Goal: Task Accomplishment & Management: Contribute content

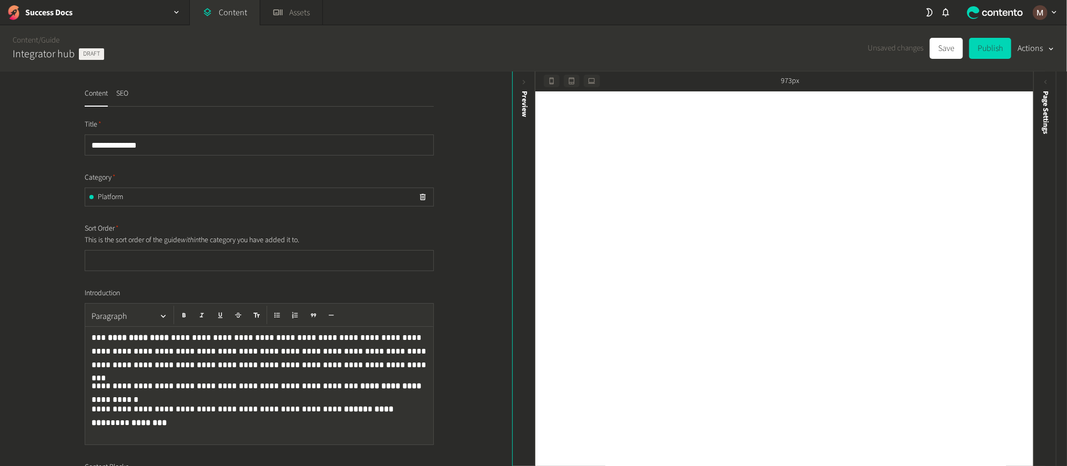
scroll to position [3549, 0]
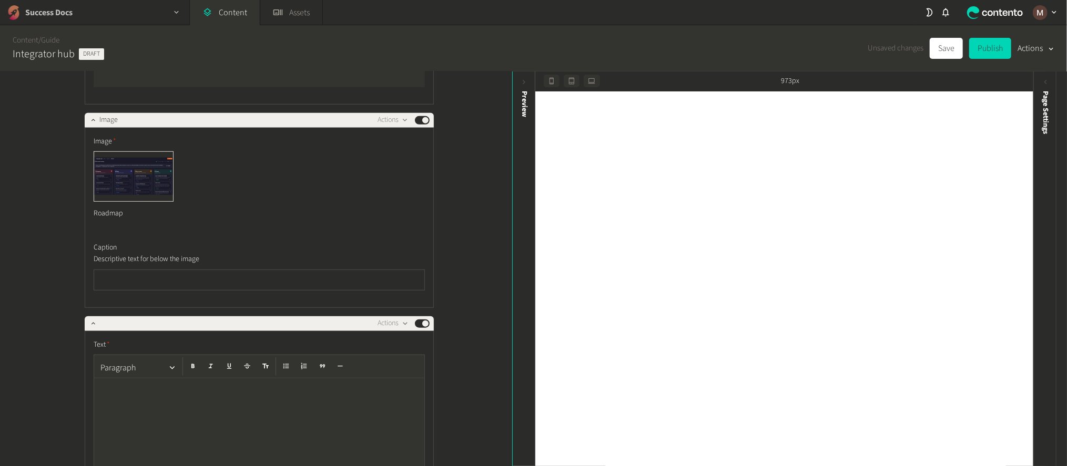
click at [159, 4] on div "Success Docs" at bounding box center [94, 12] width 189 height 25
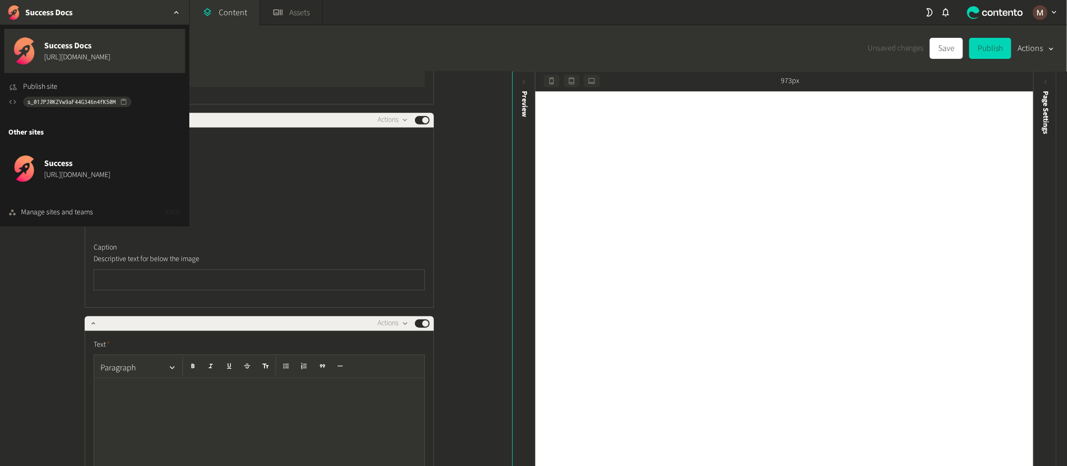
click at [384, 8] on nav "Success Docs Success Docs https://www.success.co/docs Publish site s_01JPJ0KZVw…" at bounding box center [458, 12] width 916 height 25
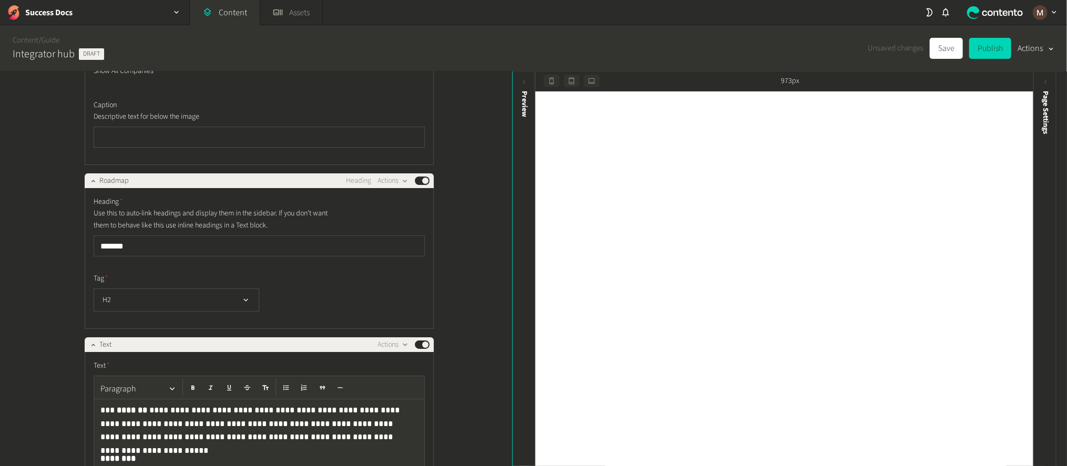
scroll to position [2681, 0]
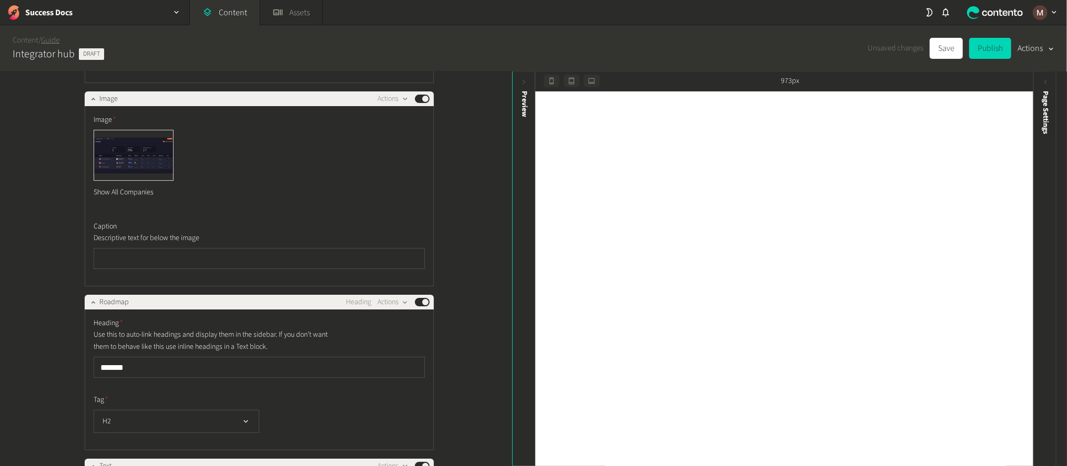
click at [58, 40] on link "Guide" at bounding box center [50, 40] width 18 height 11
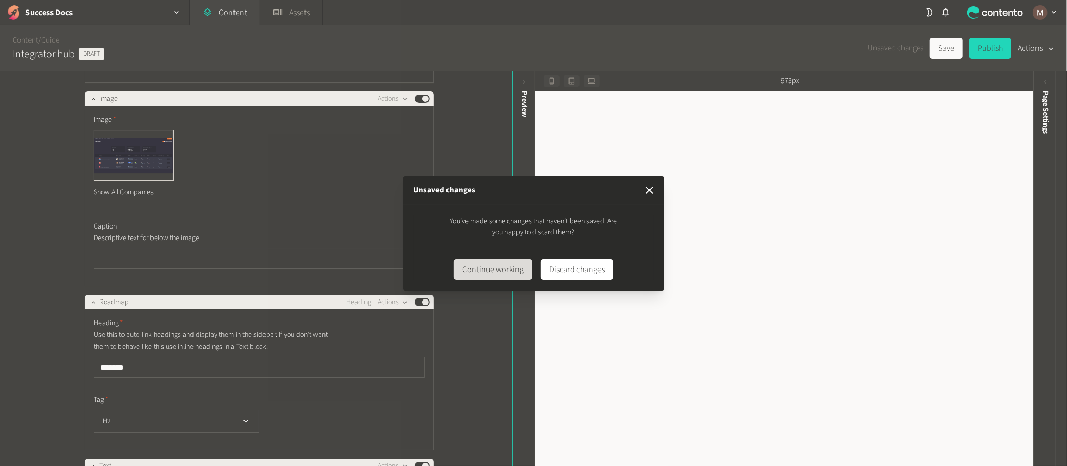
click at [512, 267] on button "Continue working" at bounding box center [493, 269] width 78 height 21
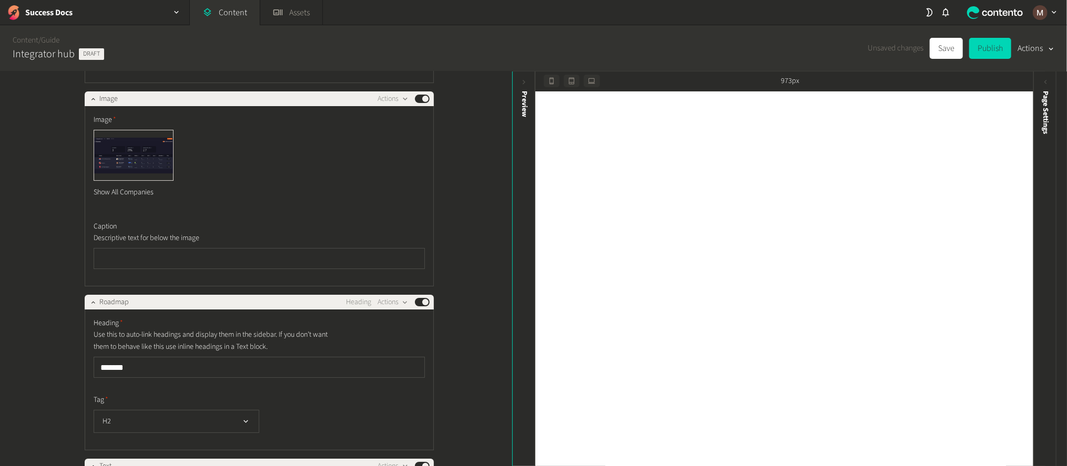
click at [935, 44] on div "Unsaved changes Save Publish Actions" at bounding box center [961, 48] width 187 height 21
click at [949, 43] on button "Save" at bounding box center [946, 48] width 33 height 21
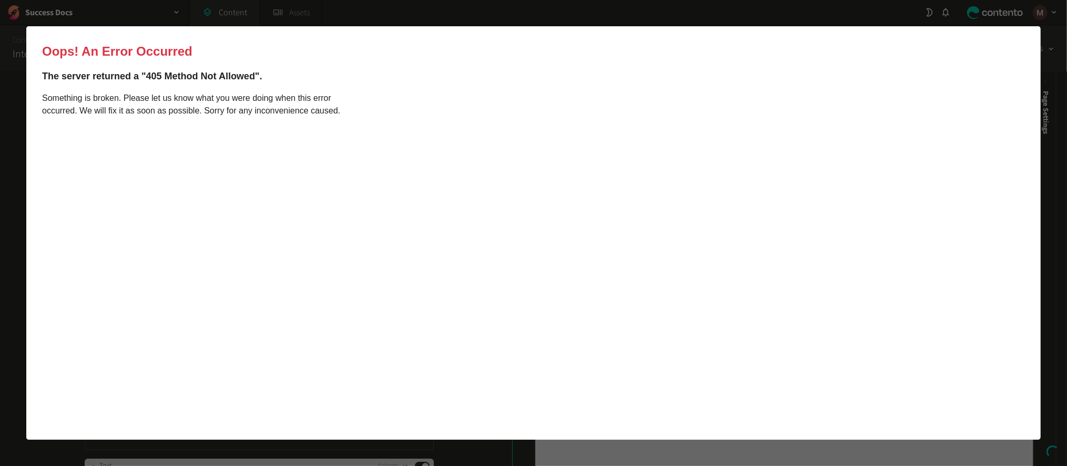
scroll to position [0, 0]
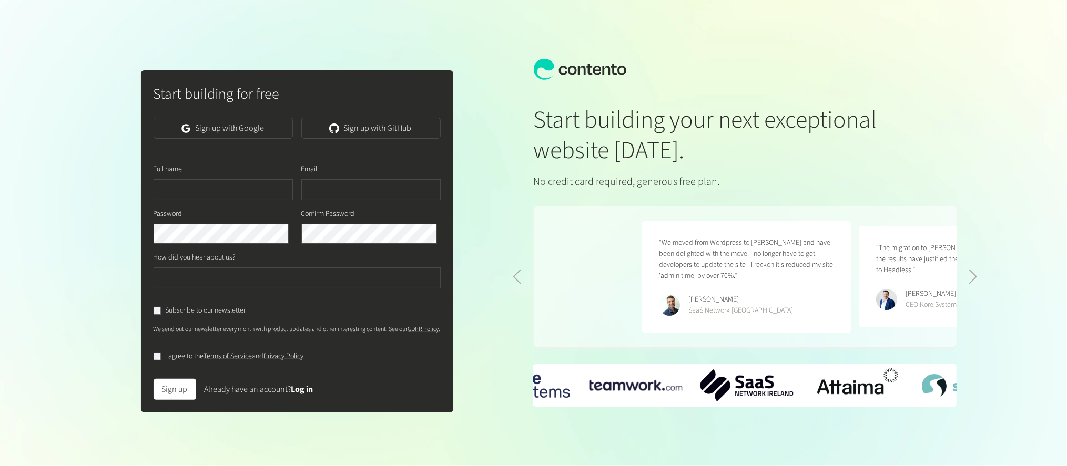
scroll to position [0, 434]
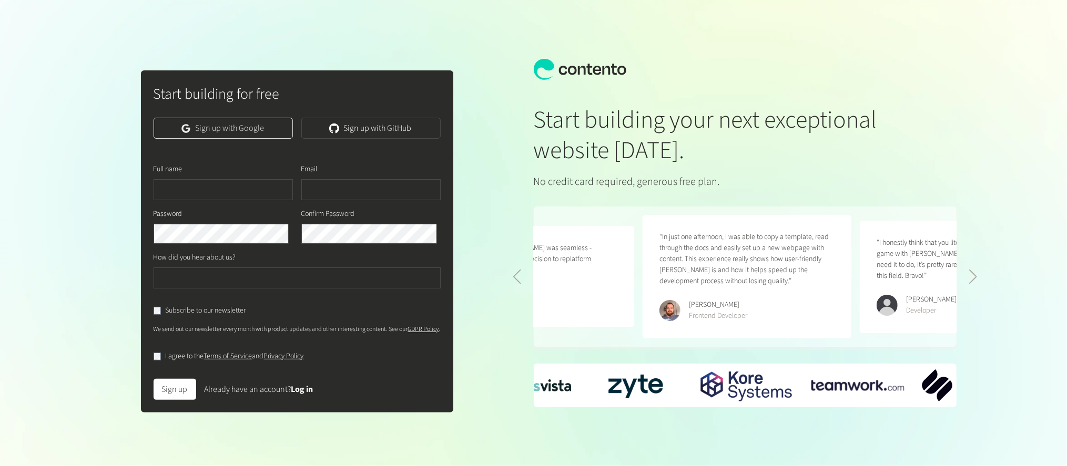
click at [273, 131] on link "Sign up with Google" at bounding box center [223, 128] width 139 height 21
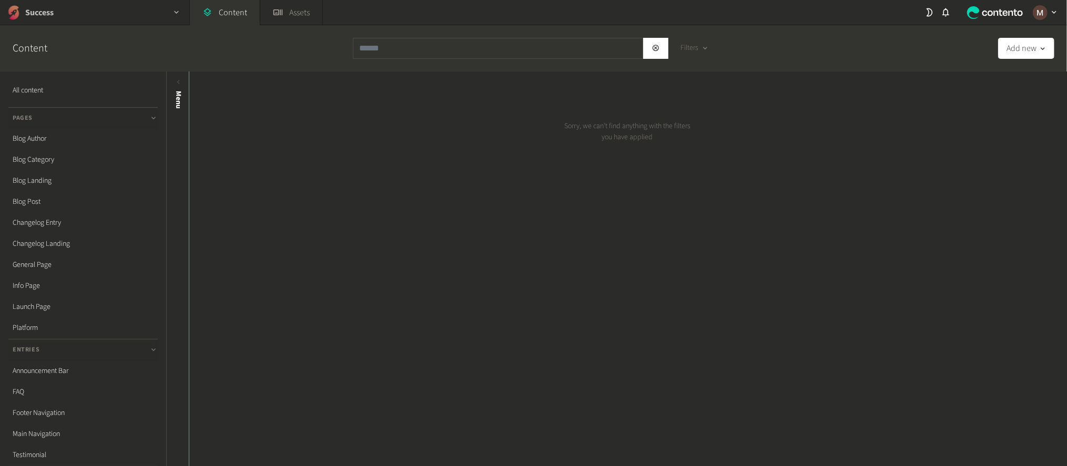
click at [88, 12] on div "Success" at bounding box center [94, 12] width 189 height 25
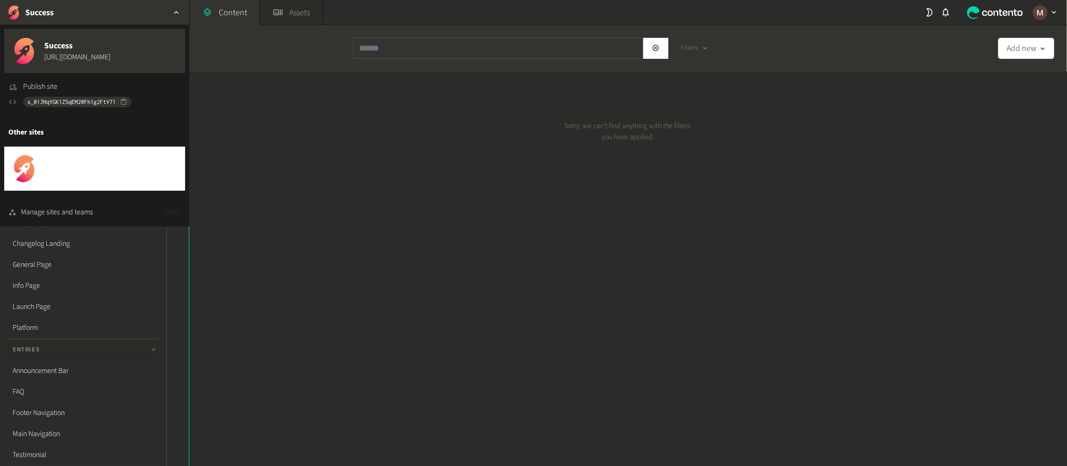
click at [85, 157] on span "Success Docs" at bounding box center [77, 163] width 66 height 13
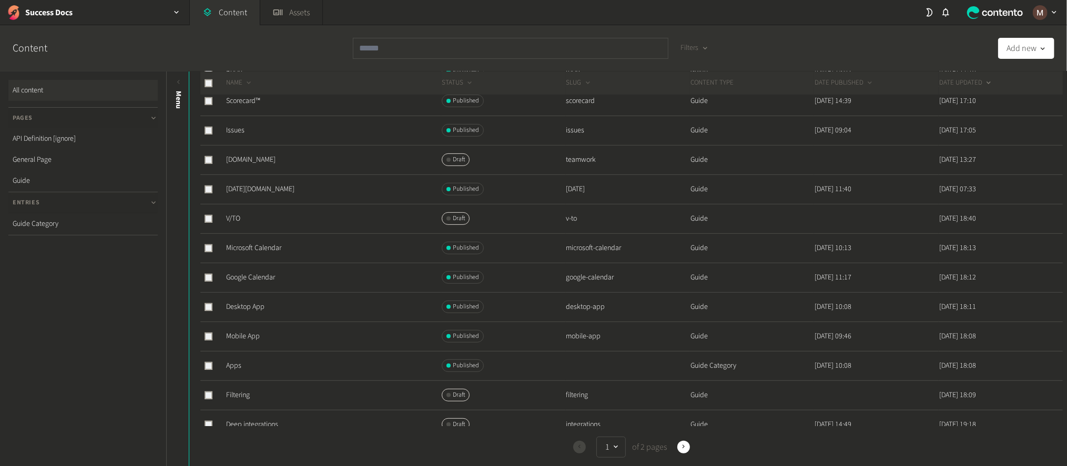
scroll to position [236, 0]
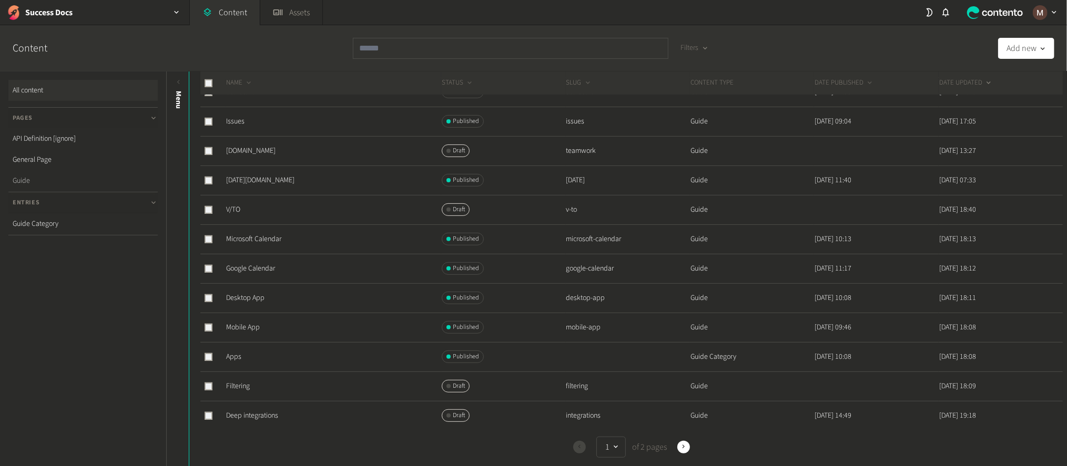
click at [80, 175] on link "Guide" at bounding box center [82, 180] width 149 height 21
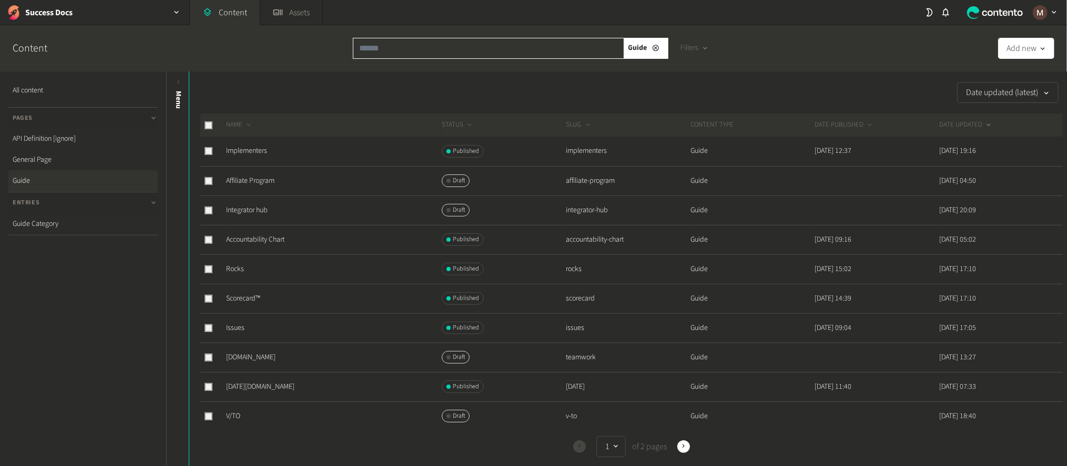
click at [486, 44] on input "text" at bounding box center [488, 48] width 271 height 21
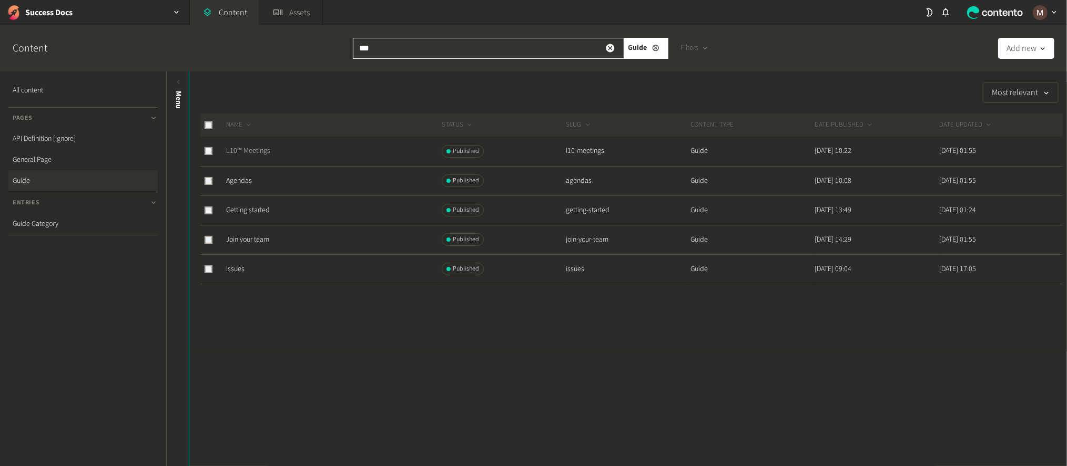
type input "***"
click at [247, 146] on link "L10™ Meetings" at bounding box center [248, 151] width 44 height 11
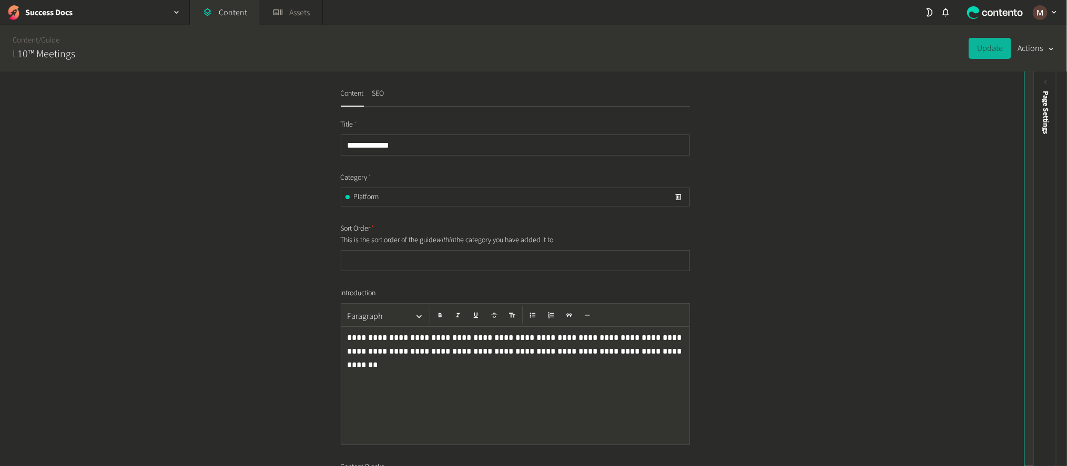
click at [1039, 79] on icon at bounding box center [1036, 82] width 9 height 9
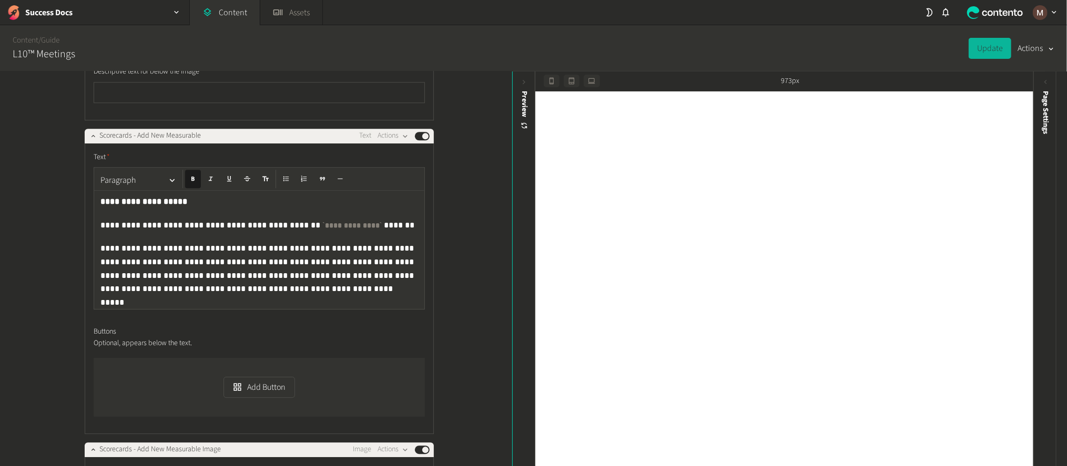
scroll to position [5285, 0]
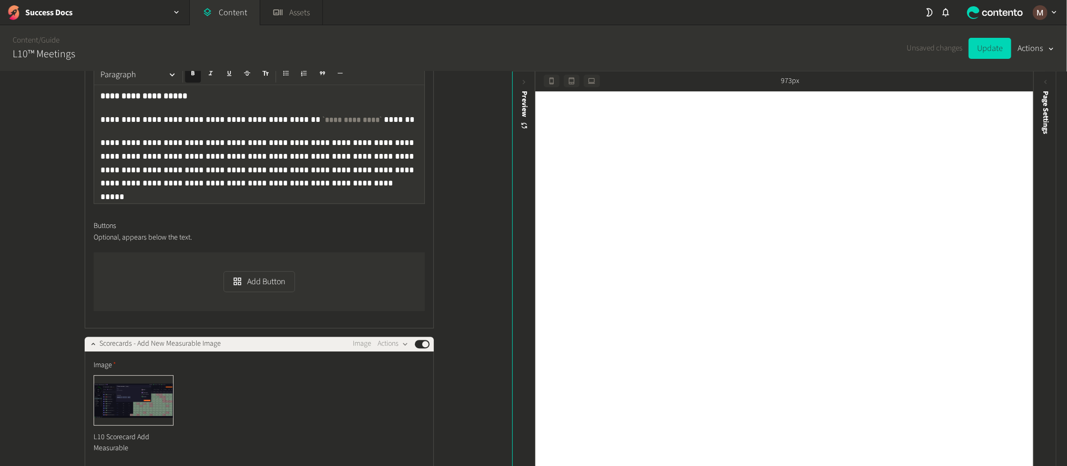
scroll to position [5127, 0]
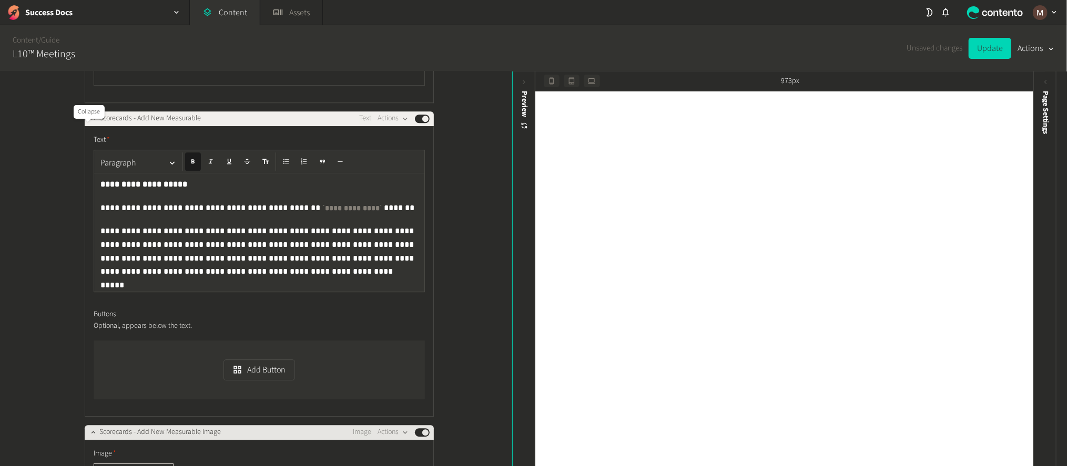
click at [89, 429] on icon "button" at bounding box center [92, 432] width 7 height 7
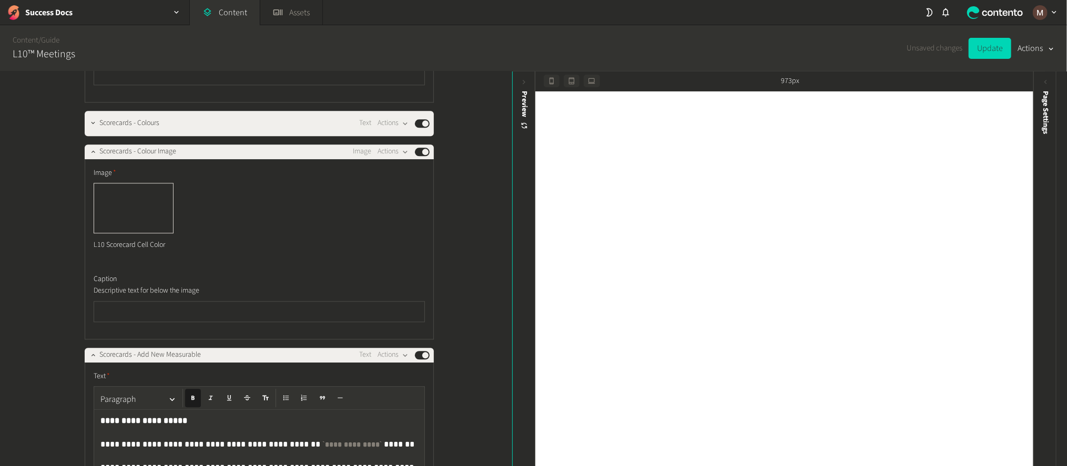
scroll to position [4811, 0]
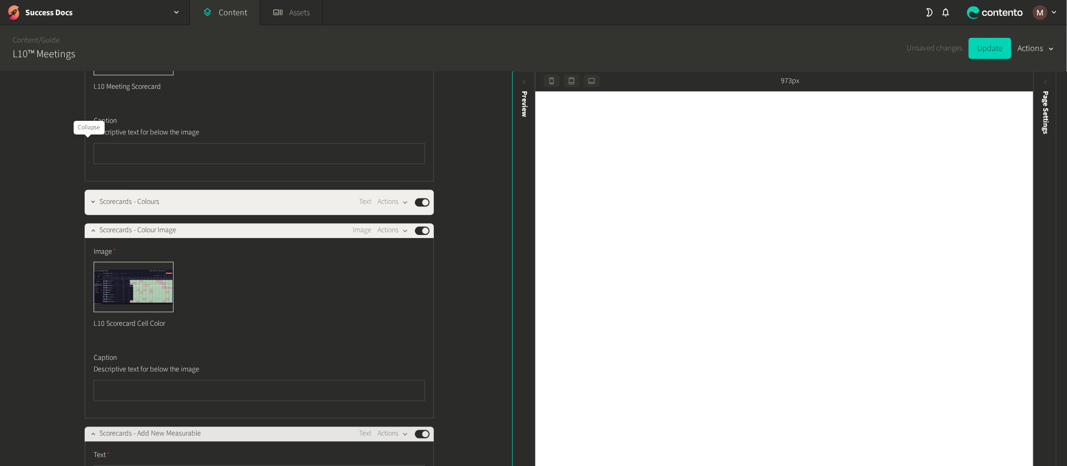
click at [89, 430] on icon "button" at bounding box center [92, 433] width 7 height 7
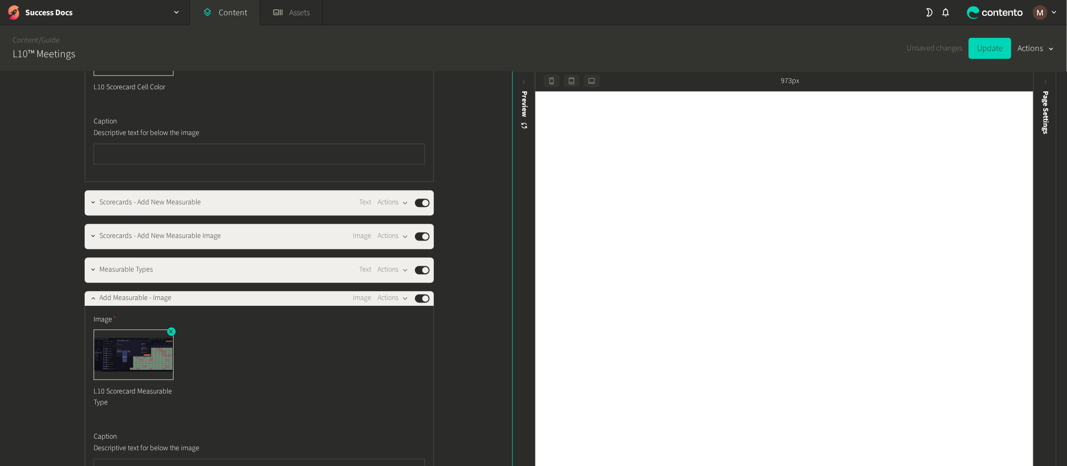
scroll to position [4890, 0]
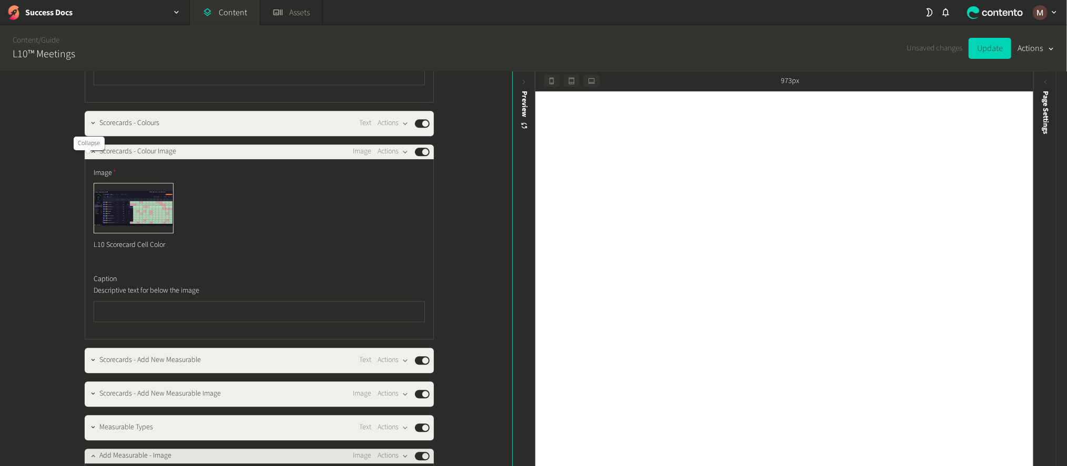
click at [87, 449] on button "button" at bounding box center [93, 455] width 13 height 13
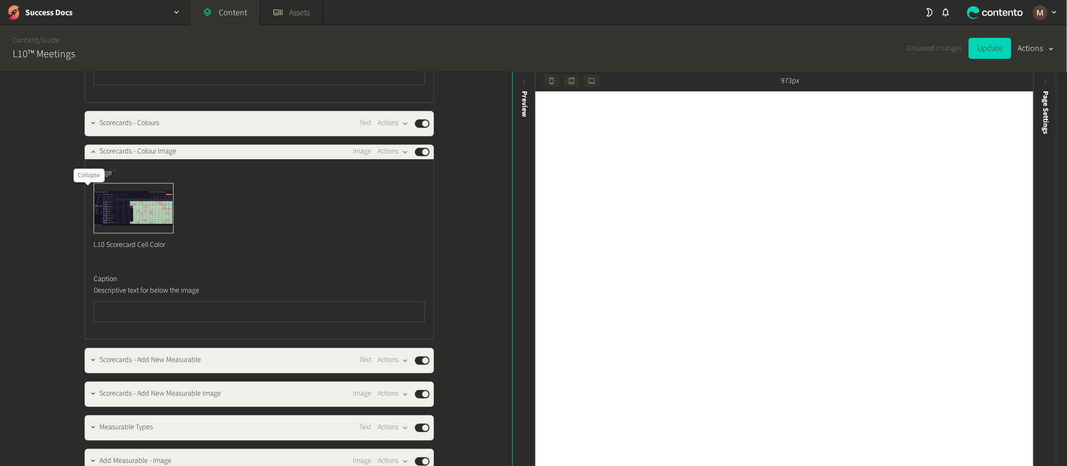
drag, startPoint x: 86, startPoint y: 194, endPoint x: 93, endPoint y: 254, distance: 60.3
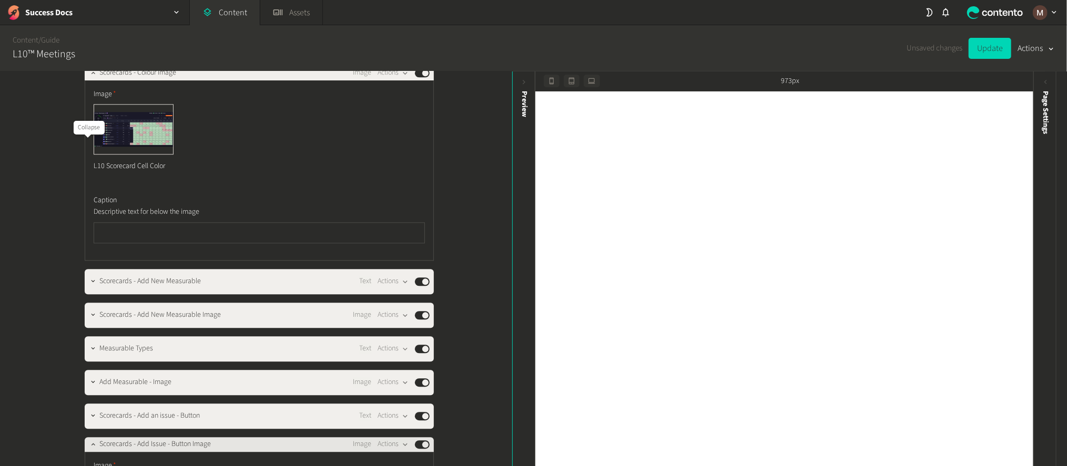
click at [89, 441] on icon "button" at bounding box center [92, 444] width 7 height 7
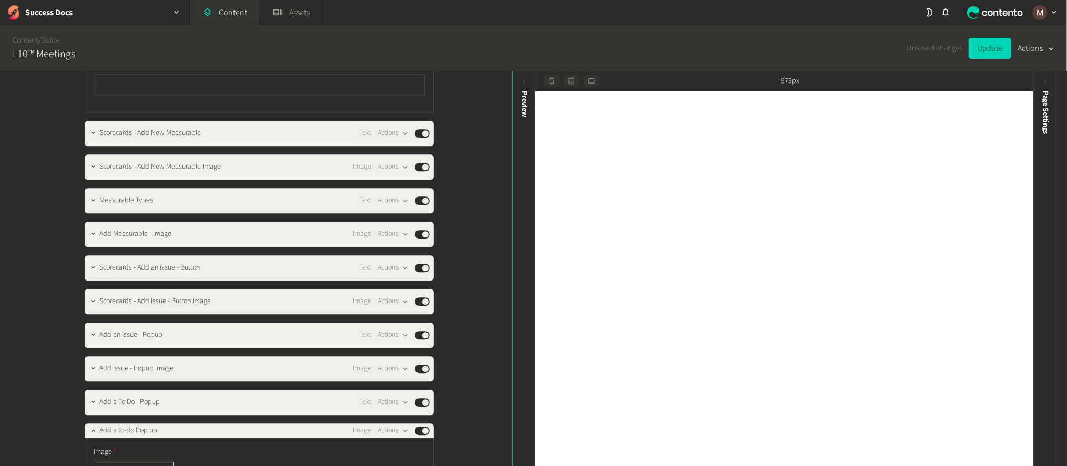
scroll to position [5127, 0]
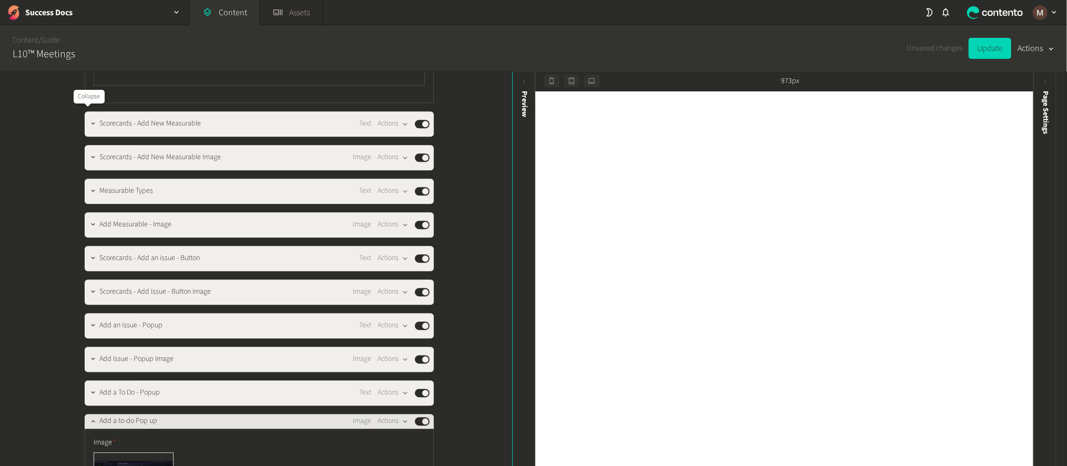
click at [87, 414] on button "button" at bounding box center [93, 420] width 13 height 13
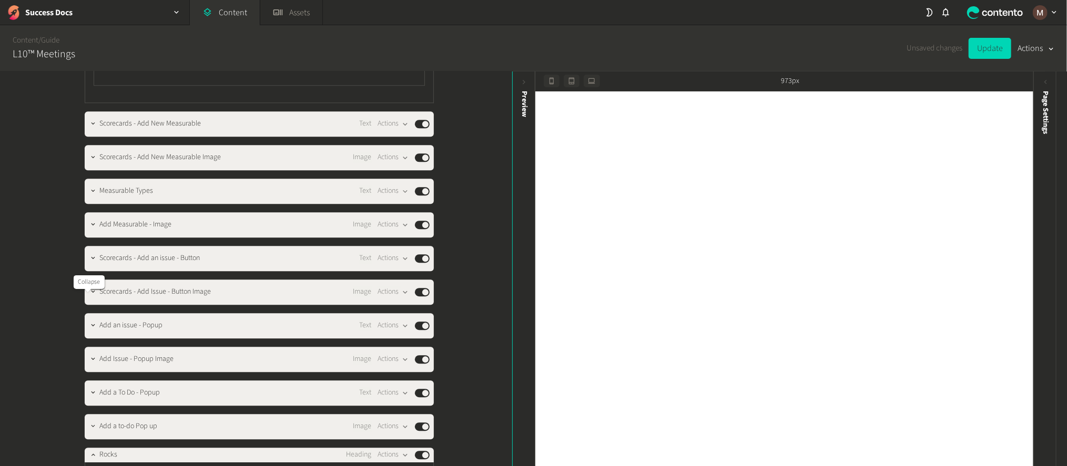
click at [89, 451] on icon "button" at bounding box center [92, 454] width 7 height 7
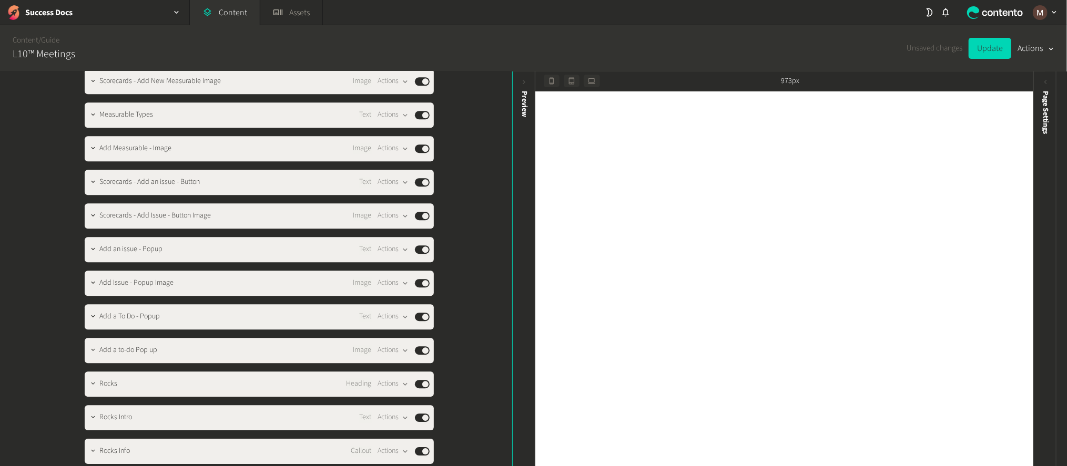
scroll to position [5521, 0]
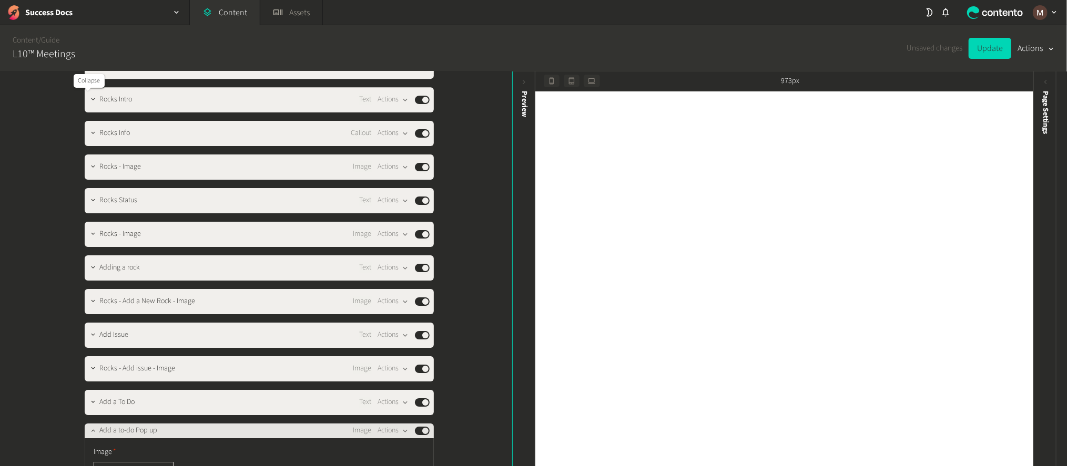
click at [89, 427] on icon "button" at bounding box center [92, 430] width 7 height 7
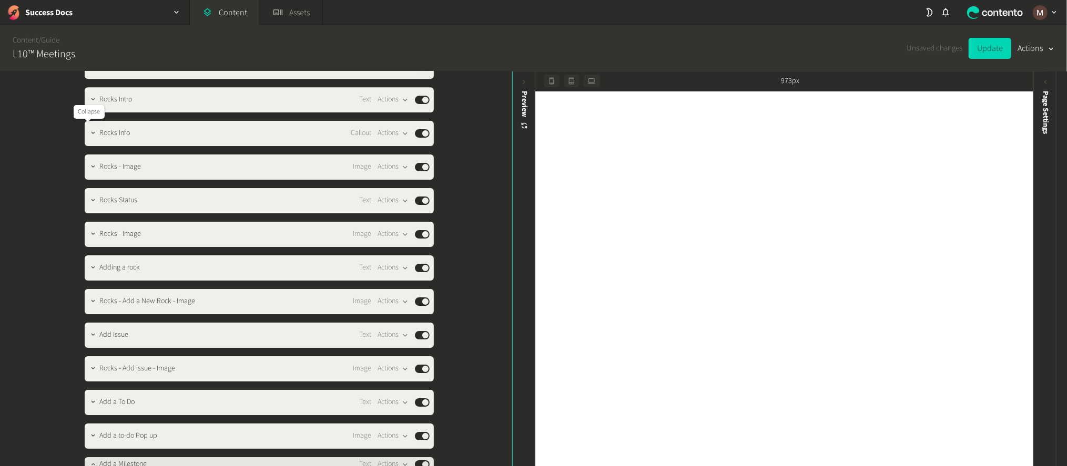
click at [89, 461] on icon "button" at bounding box center [92, 464] width 7 height 7
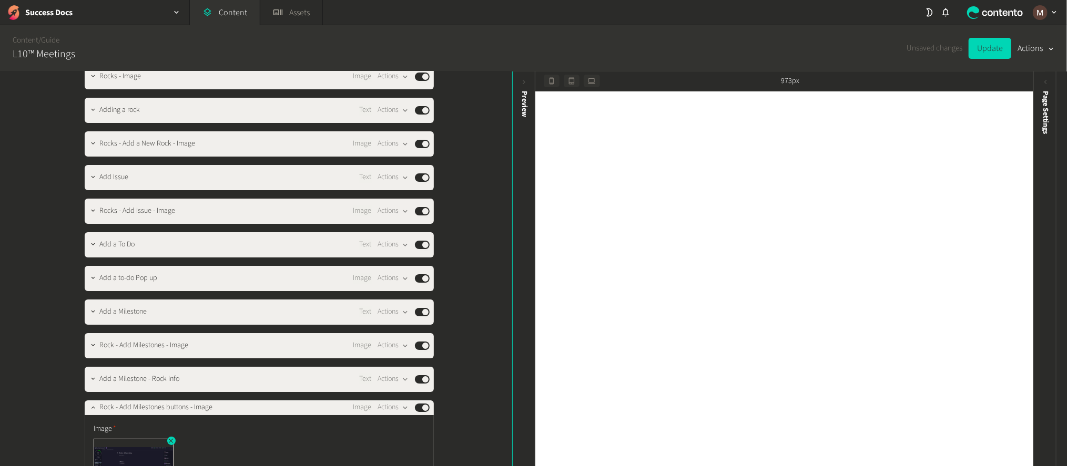
scroll to position [5600, 0]
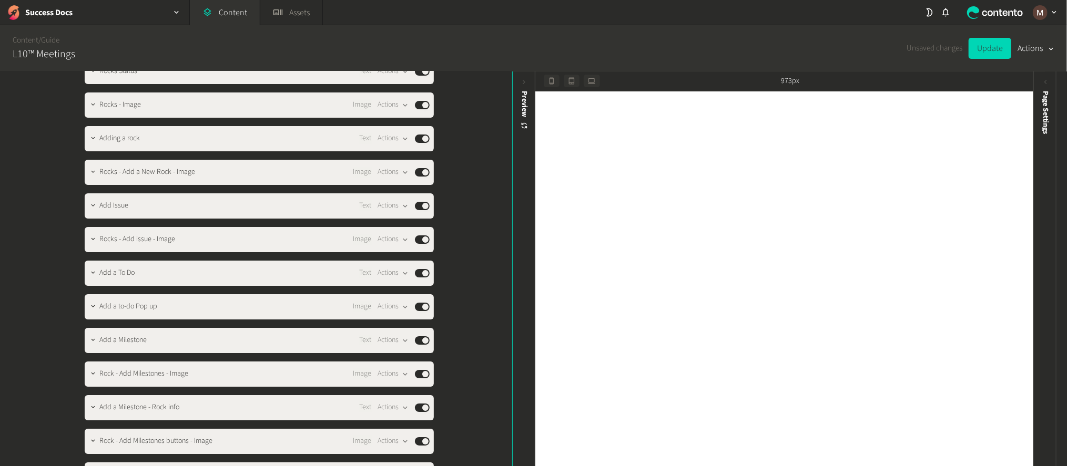
scroll to position [5679, 0]
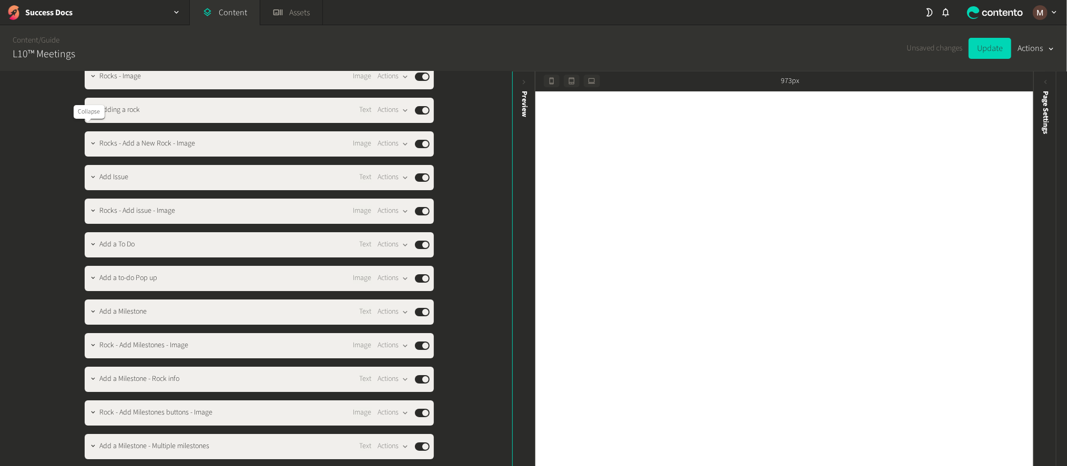
click at [89, 466] on icon "button" at bounding box center [92, 474] width 7 height 7
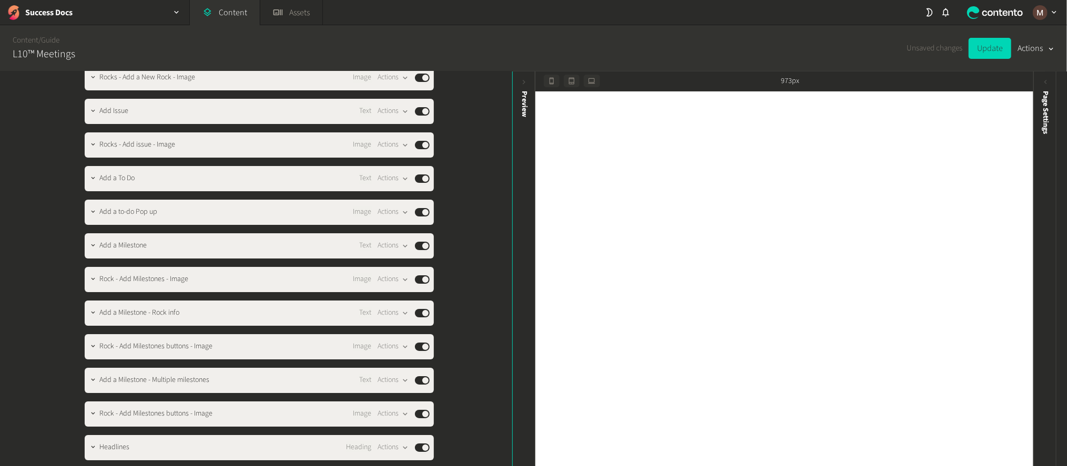
scroll to position [5836, 0]
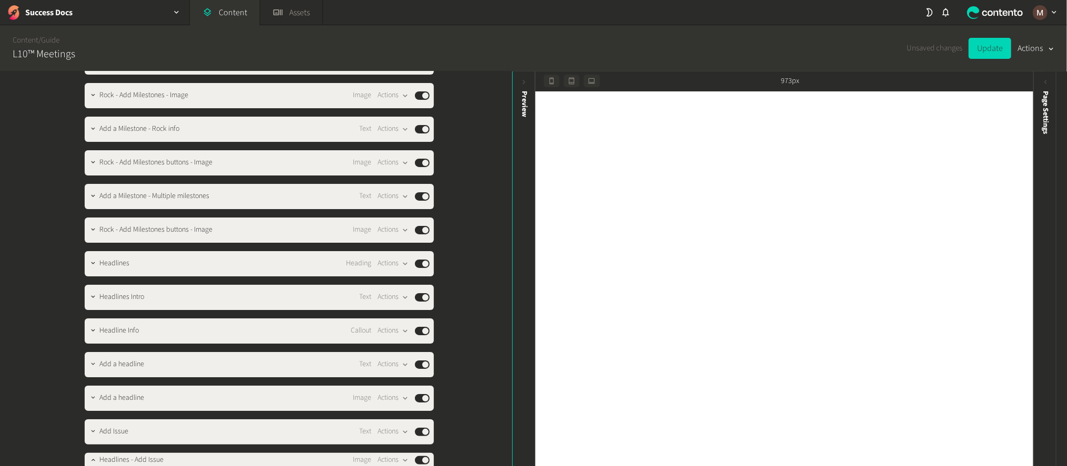
scroll to position [5915, 0]
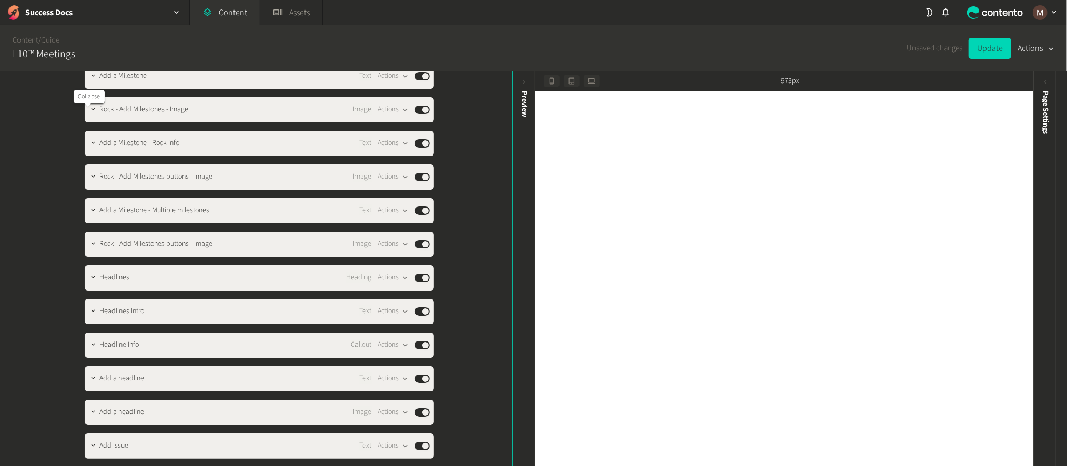
click at [89, 466] on icon "button" at bounding box center [92, 474] width 7 height 7
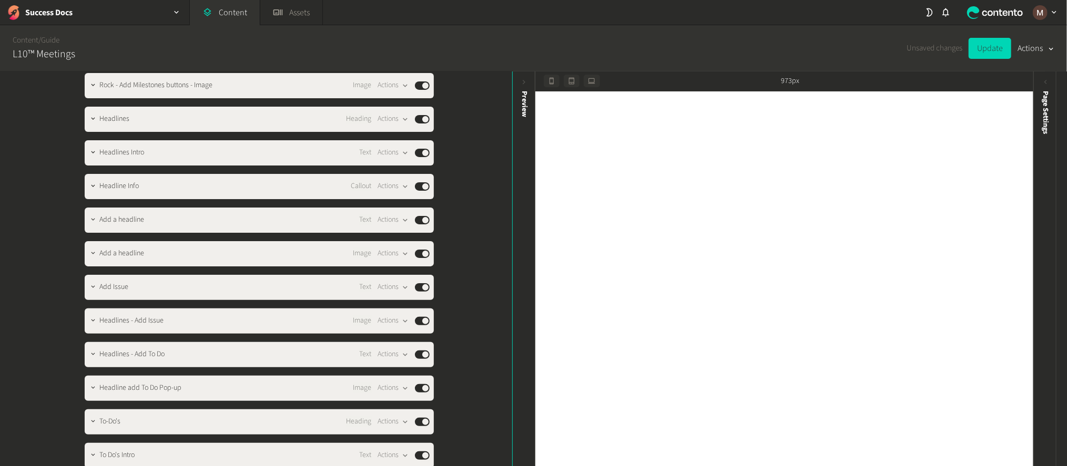
scroll to position [6073, 0]
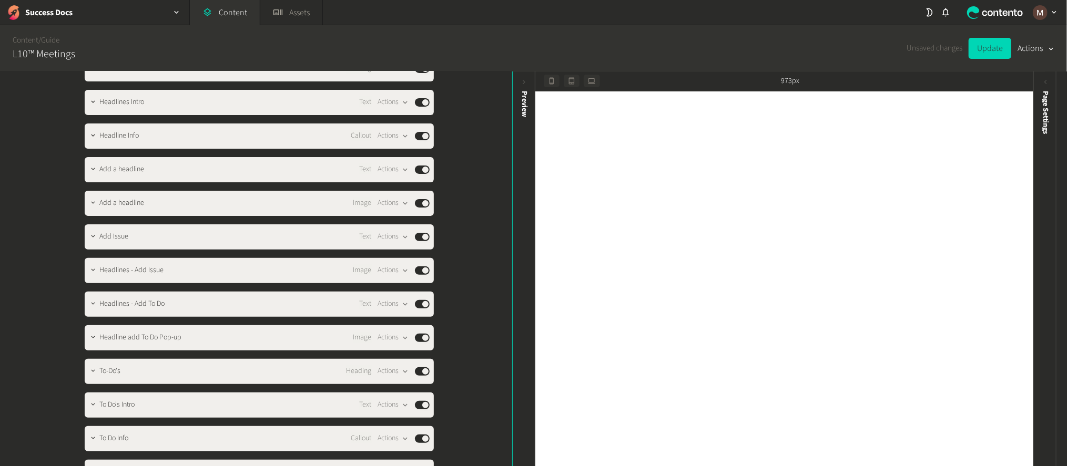
scroll to position [6152, 0]
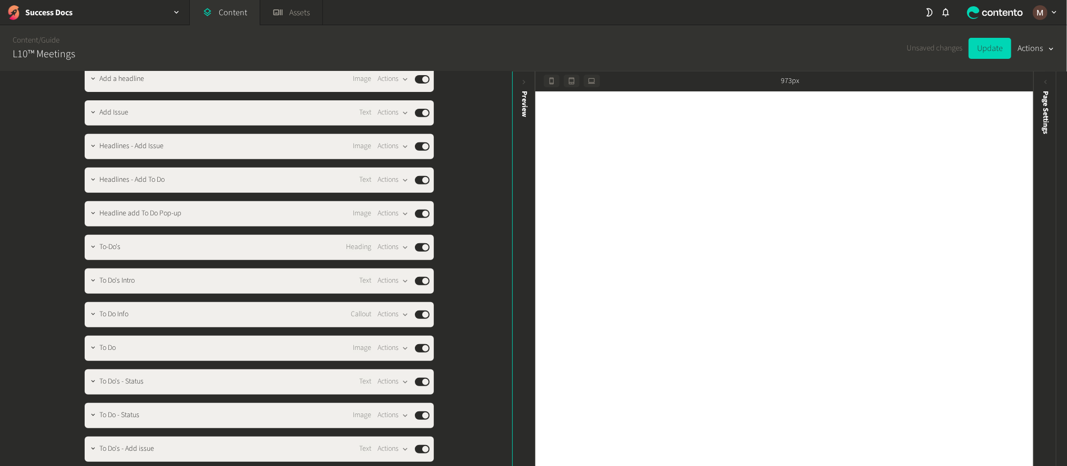
scroll to position [6230, 0]
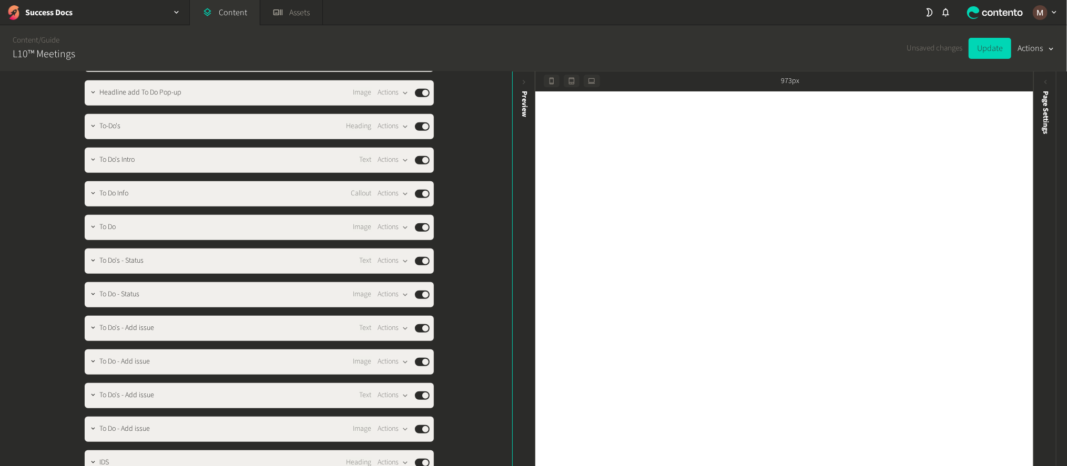
scroll to position [6467, 0]
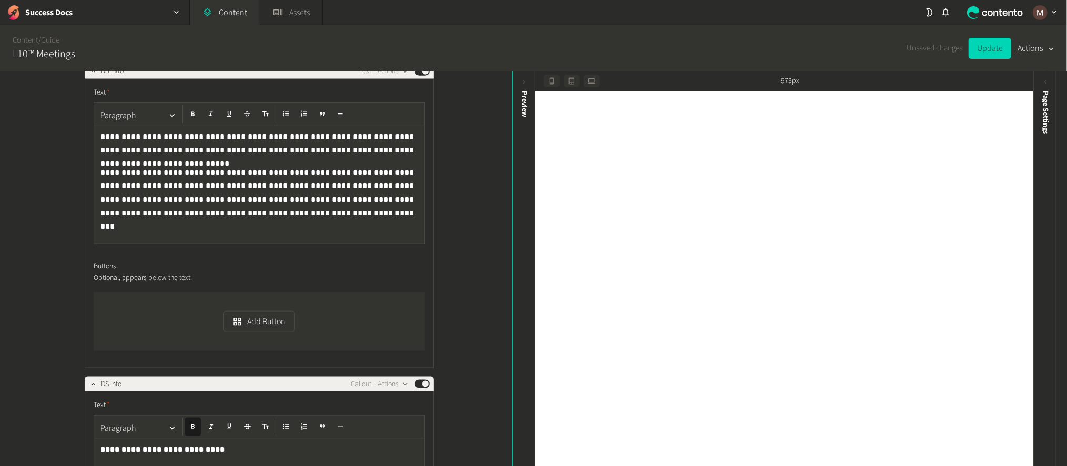
scroll to position [6862, 0]
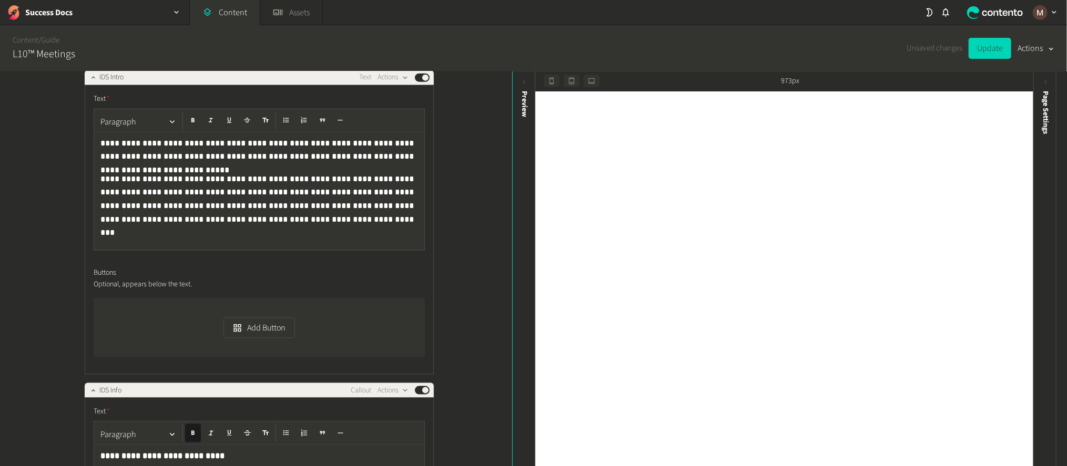
scroll to position [6546, 0]
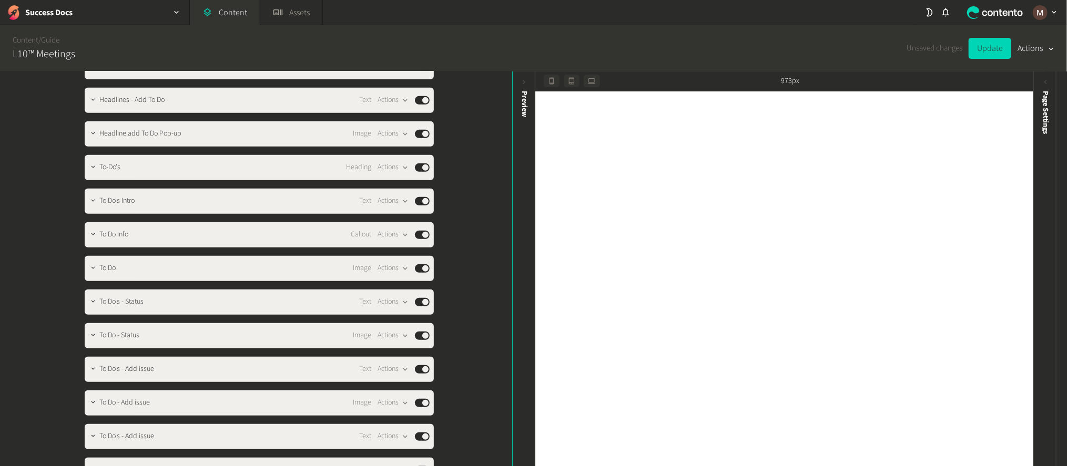
scroll to position [6309, 0]
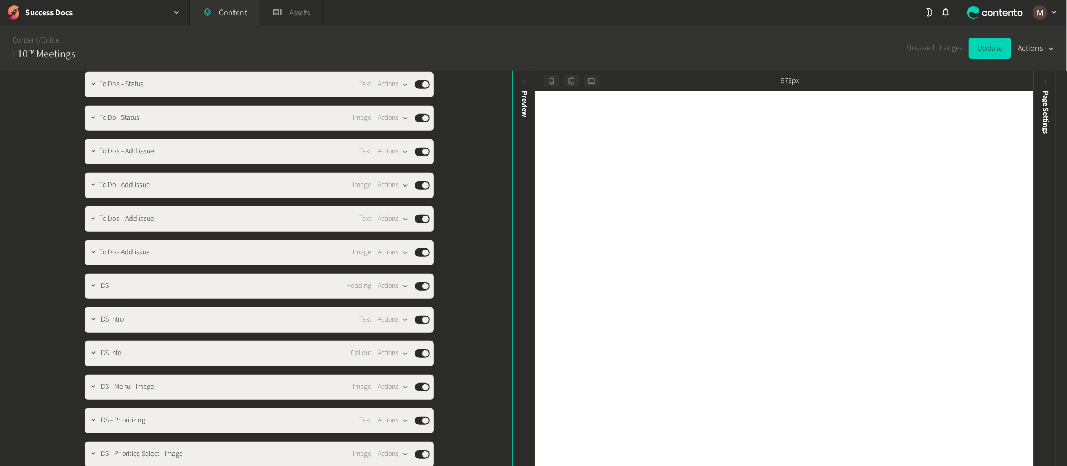
drag, startPoint x: 304, startPoint y: 170, endPoint x: 79, endPoint y: 143, distance: 226.2
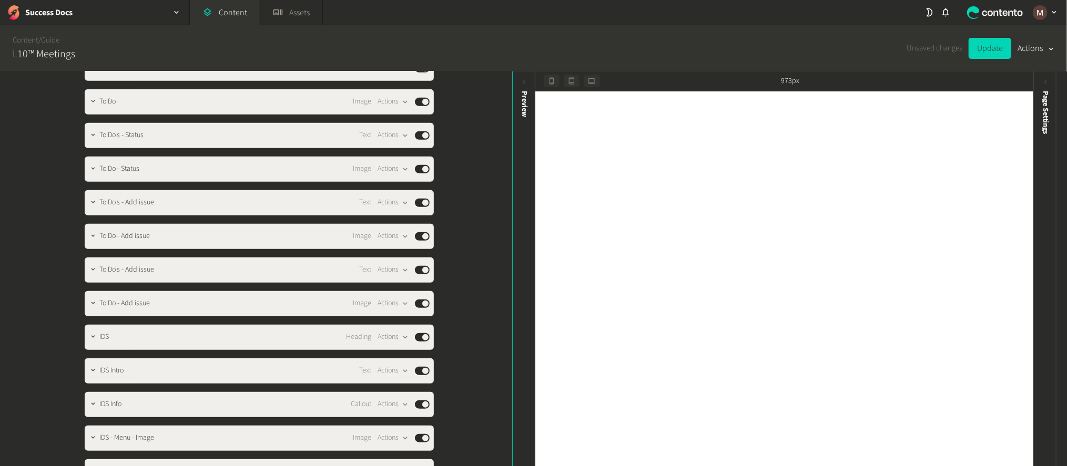
scroll to position [6467, 0]
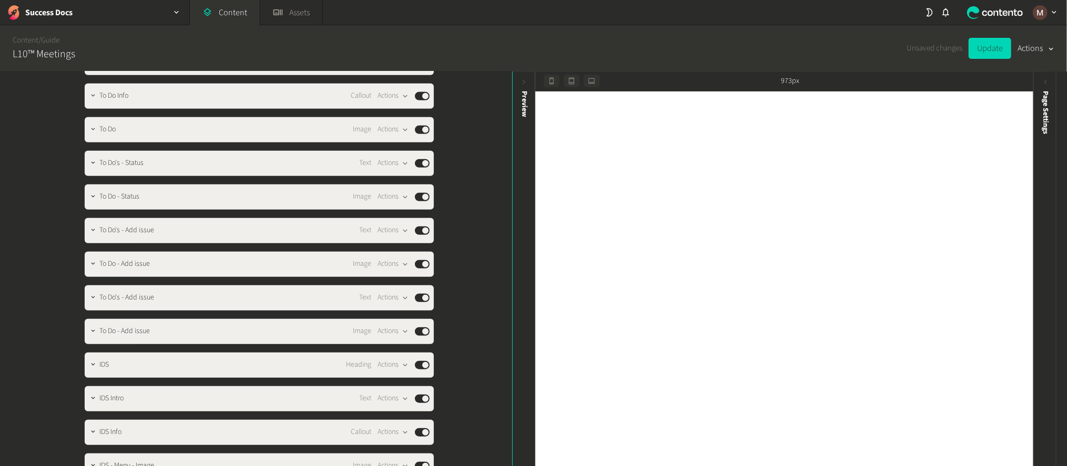
drag, startPoint x: 94, startPoint y: 271, endPoint x: 404, endPoint y: 274, distance: 309.7
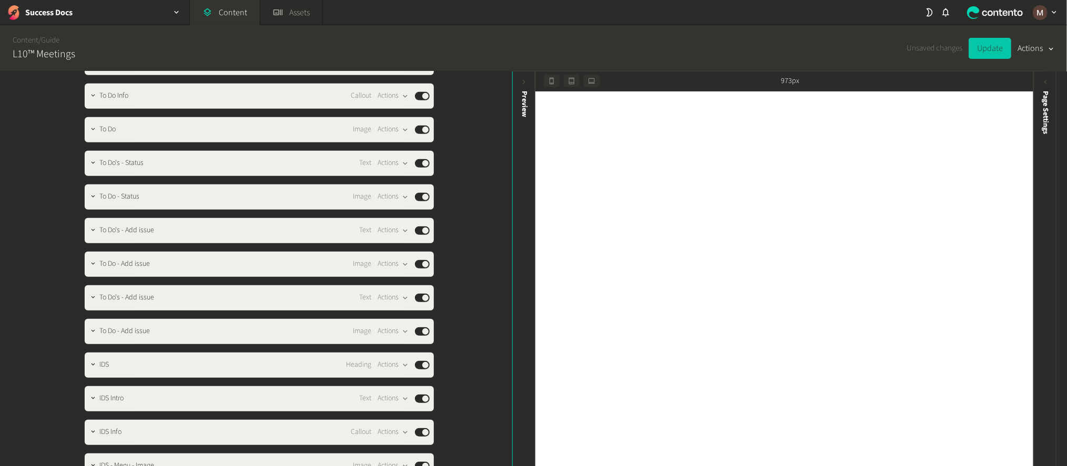
click at [996, 48] on button "Update" at bounding box center [990, 48] width 43 height 21
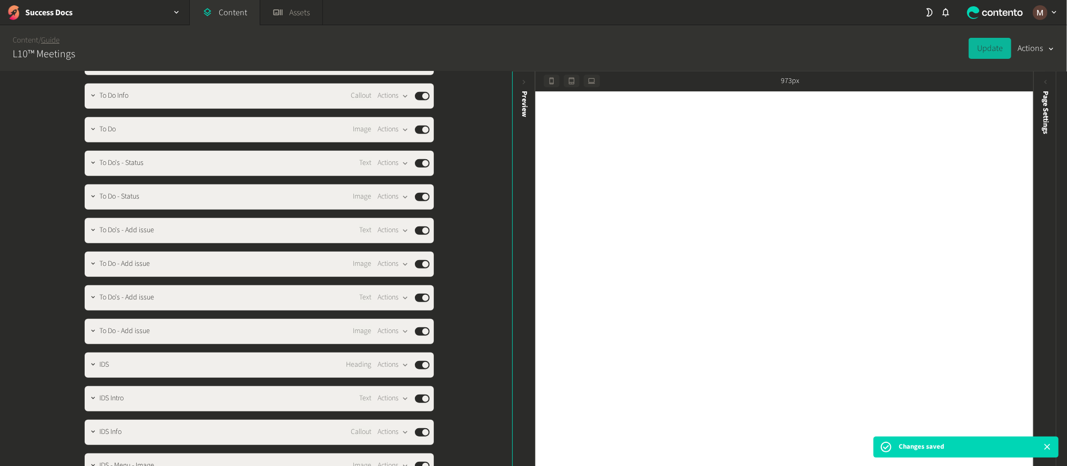
click at [50, 43] on link "Guide" at bounding box center [50, 40] width 18 height 11
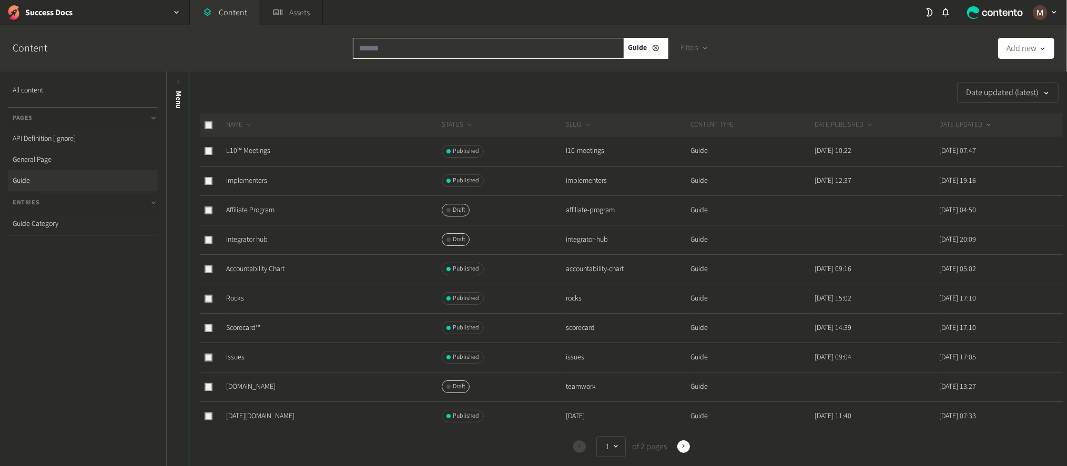
click at [426, 45] on input "text" at bounding box center [488, 48] width 271 height 21
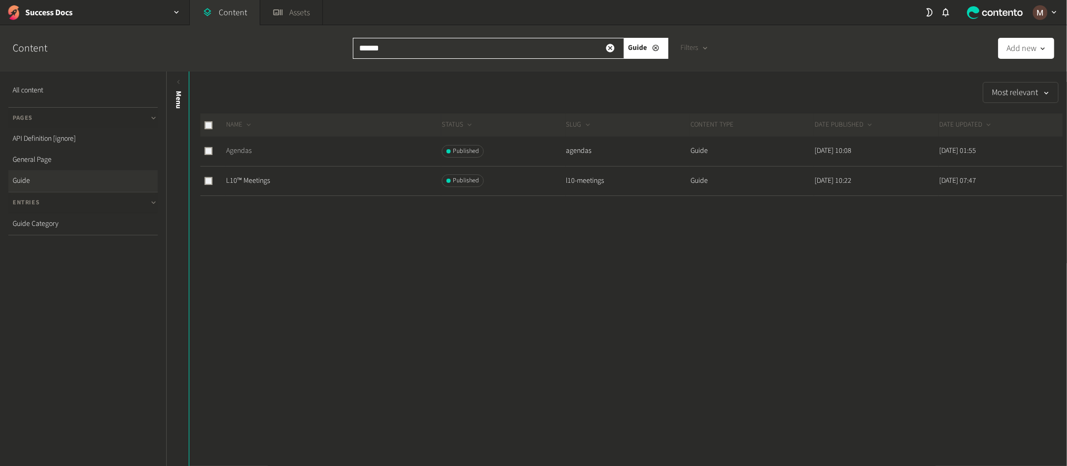
type input "******"
click at [237, 146] on link "Agendas" at bounding box center [239, 151] width 26 height 11
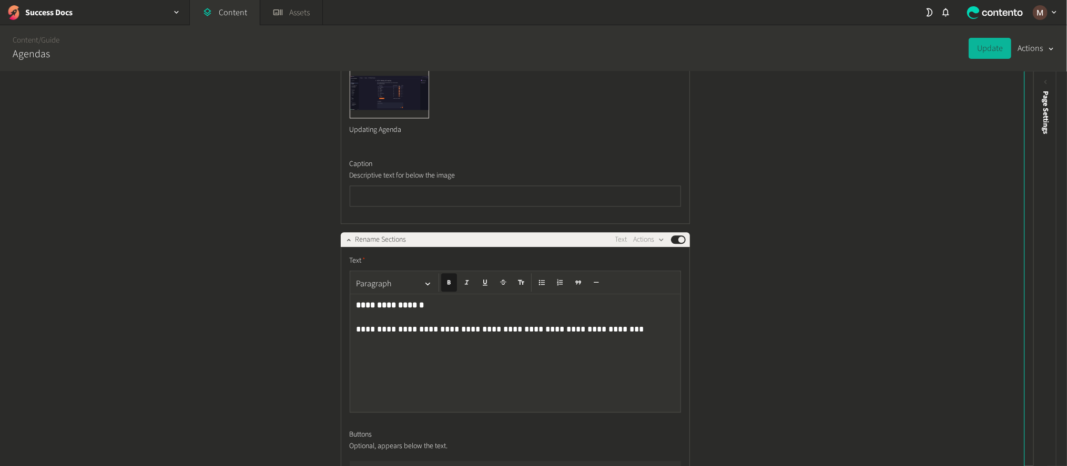
scroll to position [1893, 0]
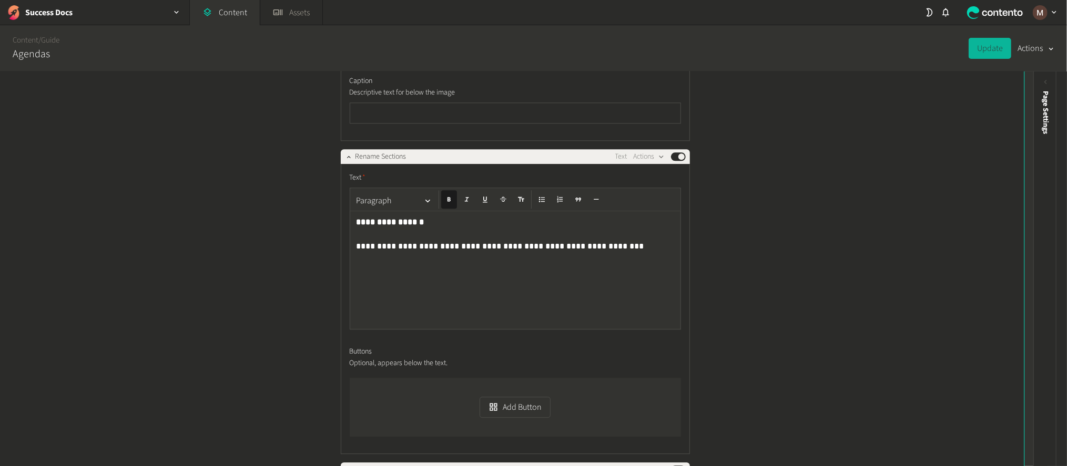
click at [1038, 82] on icon at bounding box center [1036, 82] width 9 height 9
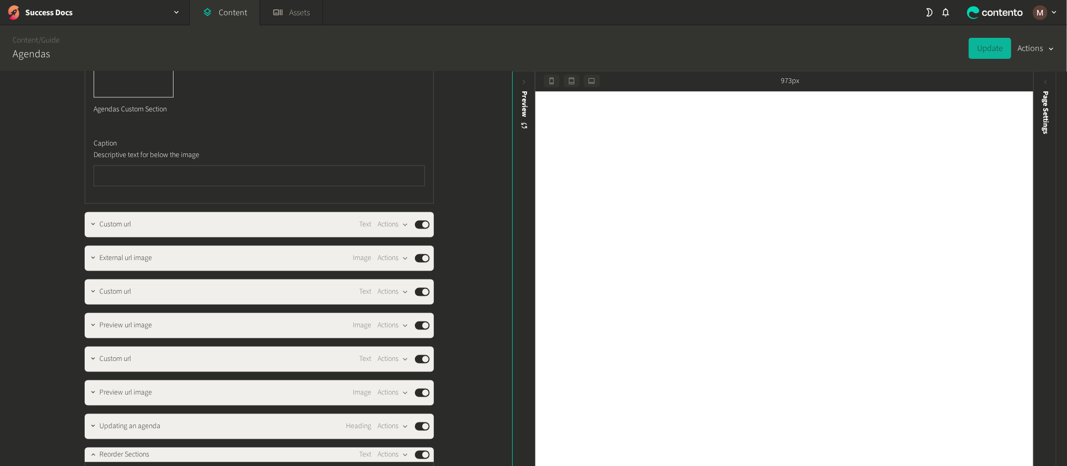
scroll to position [1075, 0]
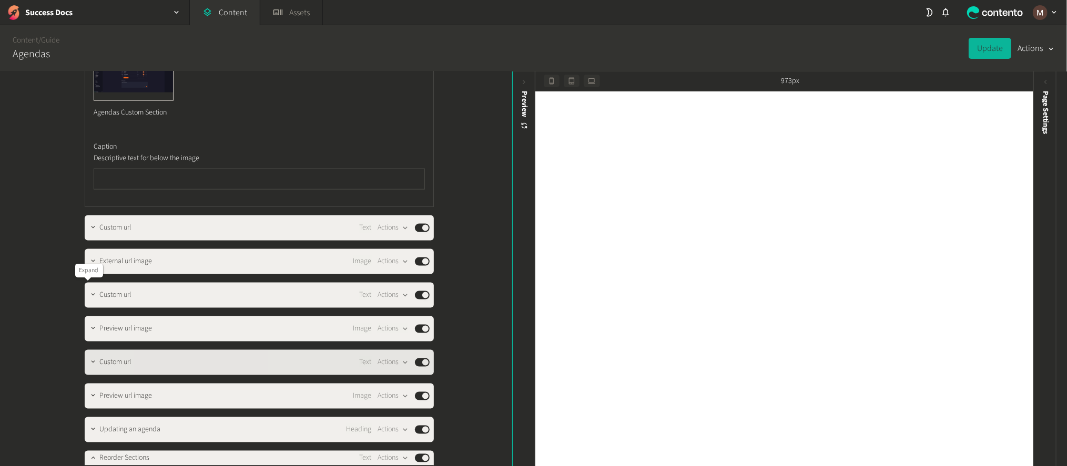
click at [89, 359] on icon "button" at bounding box center [92, 362] width 7 height 7
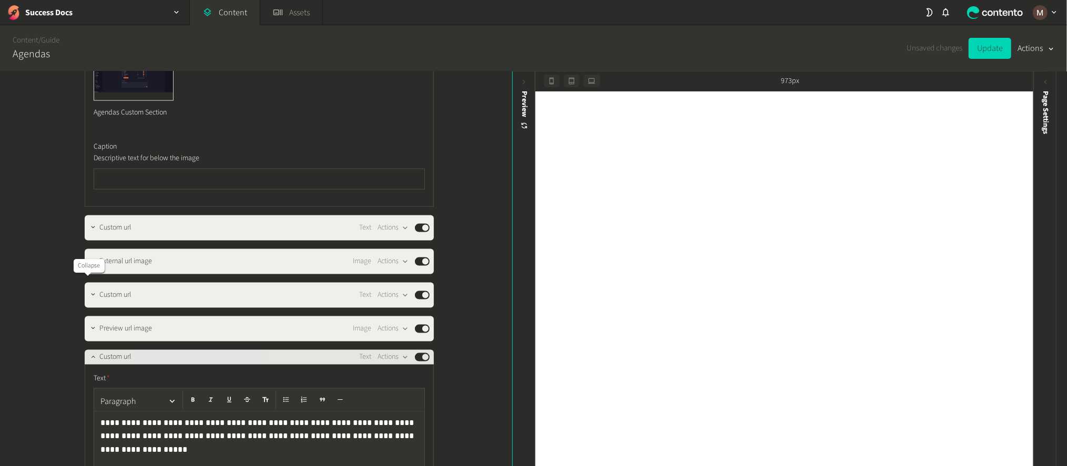
click at [87, 350] on div at bounding box center [93, 357] width 13 height 15
click at [90, 353] on icon "button" at bounding box center [92, 356] width 7 height 7
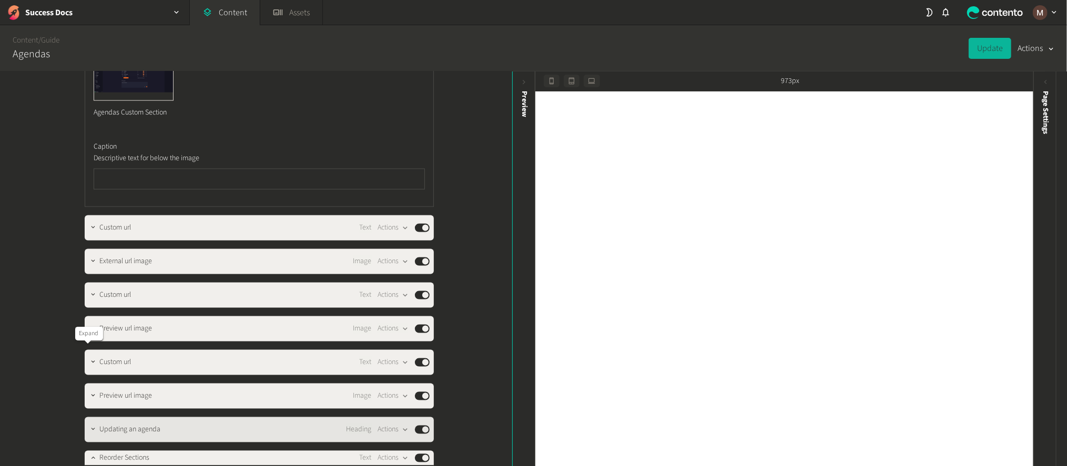
click at [89, 426] on icon "button" at bounding box center [92, 429] width 7 height 7
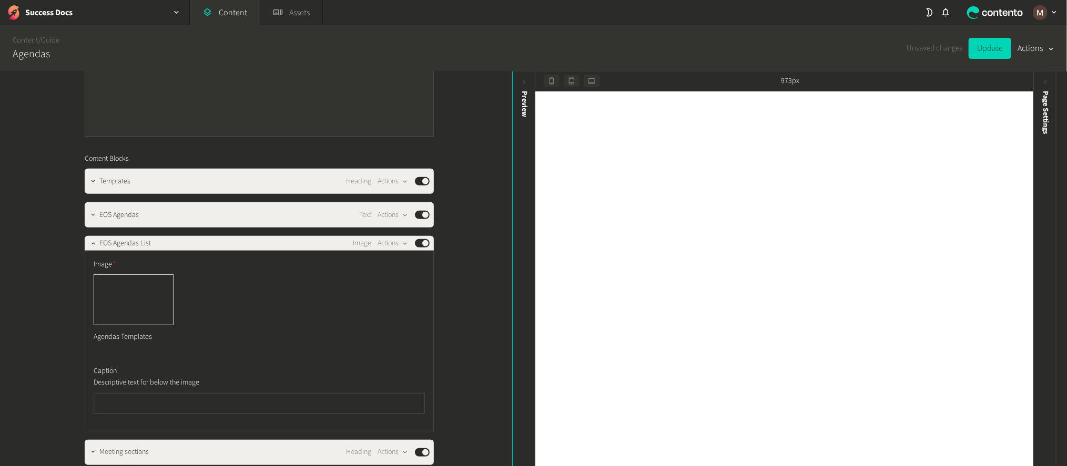
scroll to position [394, 0]
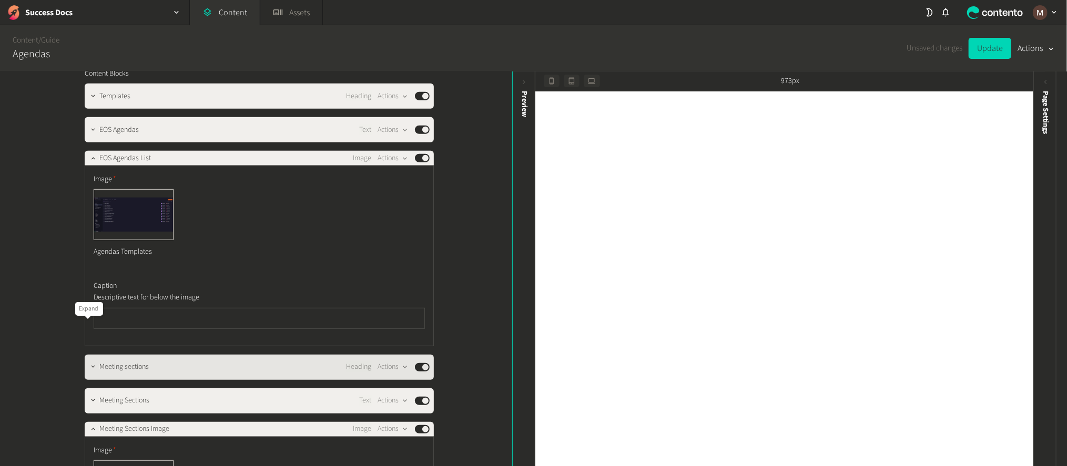
click at [89, 363] on icon "button" at bounding box center [92, 366] width 7 height 7
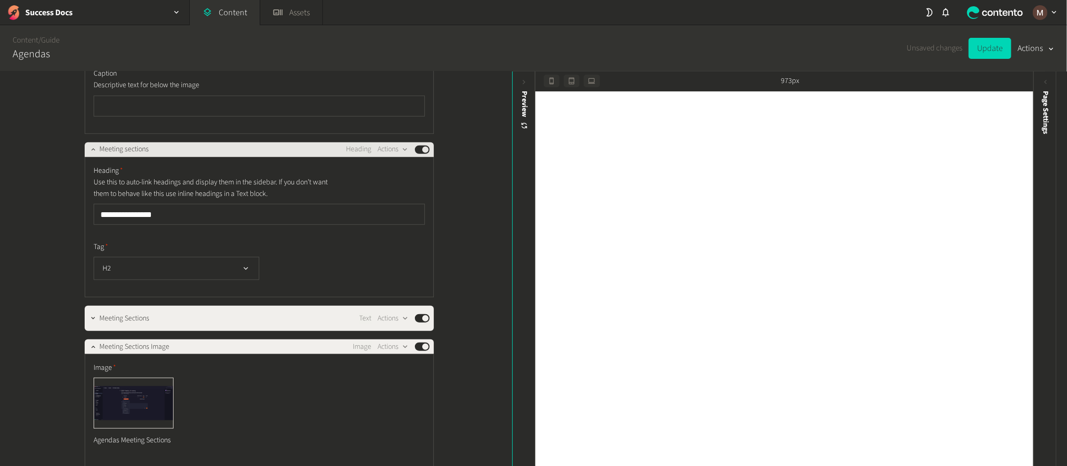
scroll to position [630, 0]
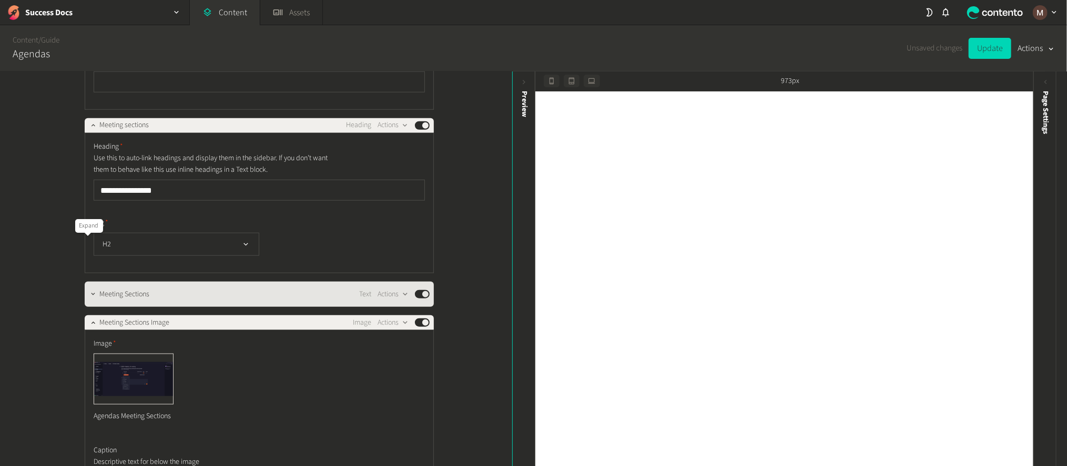
click at [89, 291] on icon "button" at bounding box center [92, 294] width 7 height 7
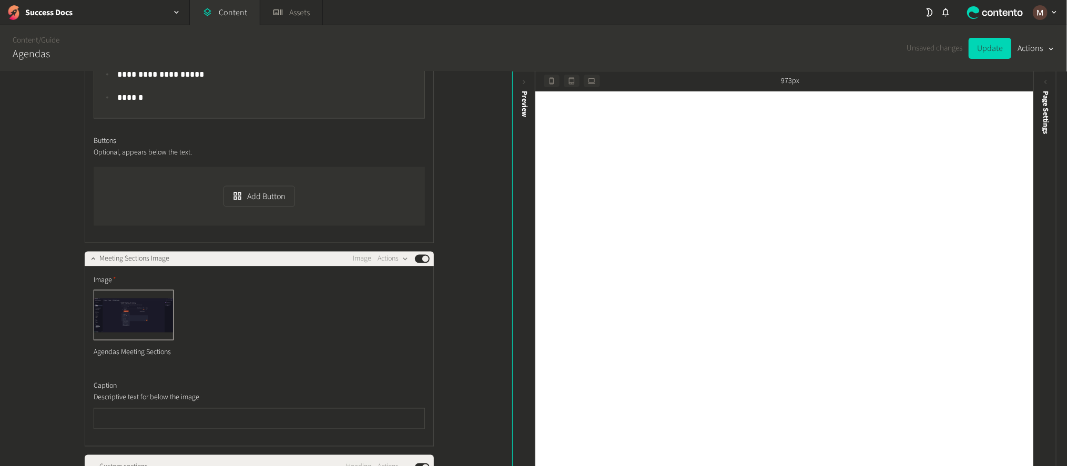
scroll to position [1183, 0]
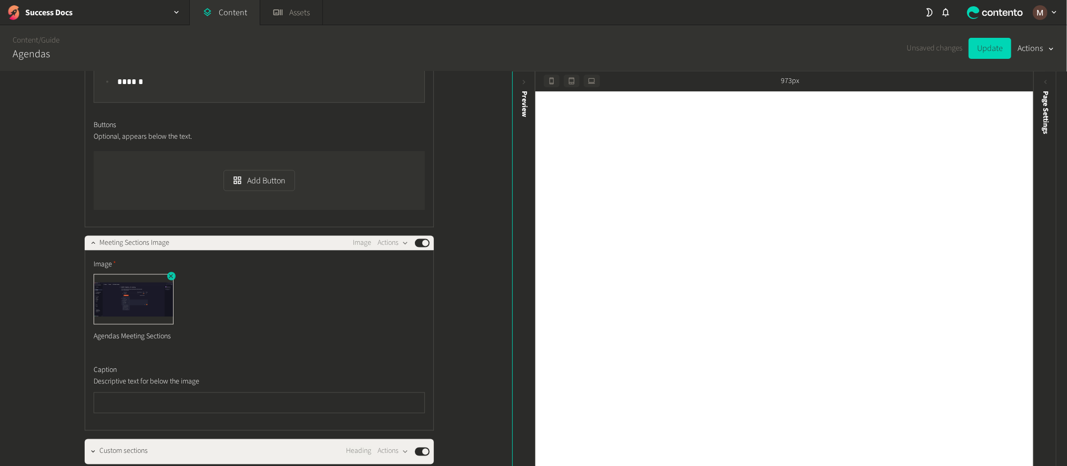
click at [169, 274] on icon "button" at bounding box center [171, 276] width 4 height 4
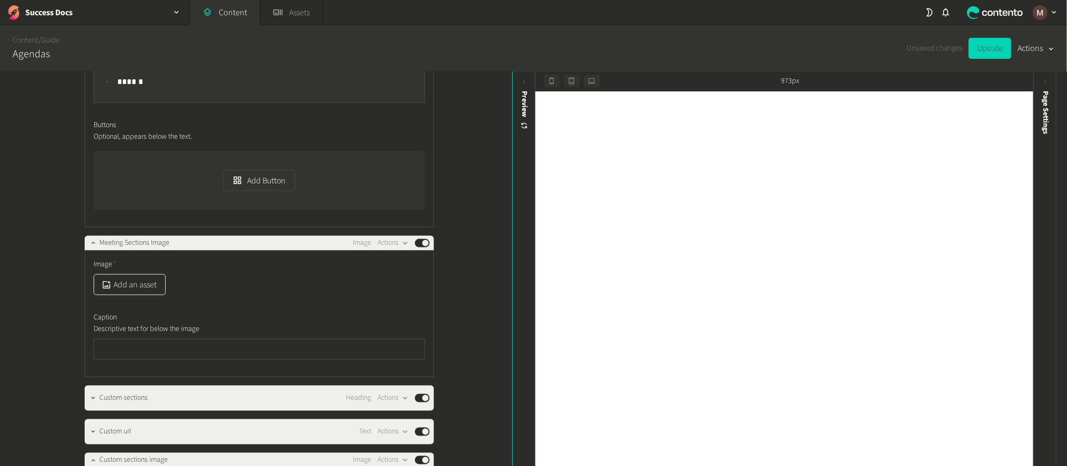
click at [128, 274] on button "Add an asset" at bounding box center [130, 284] width 72 height 21
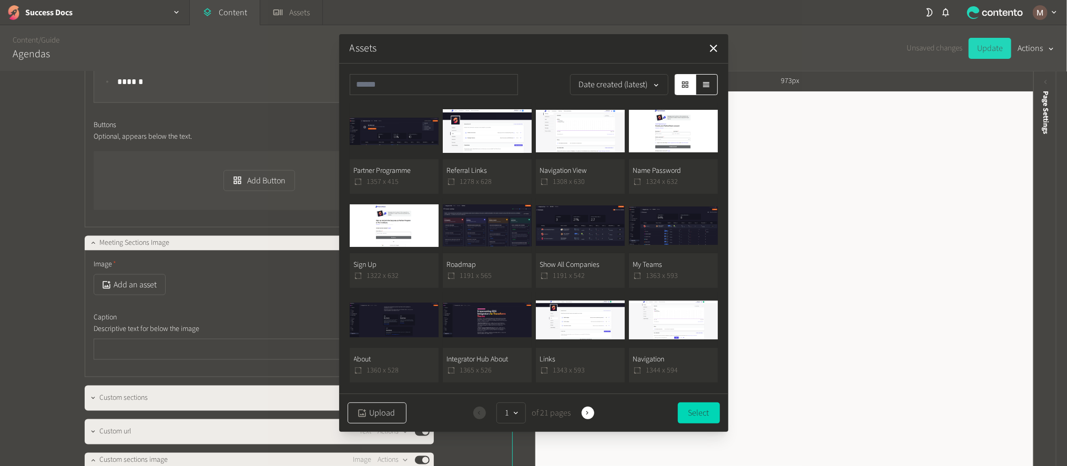
click at [384, 409] on button "Upload" at bounding box center [377, 413] width 59 height 21
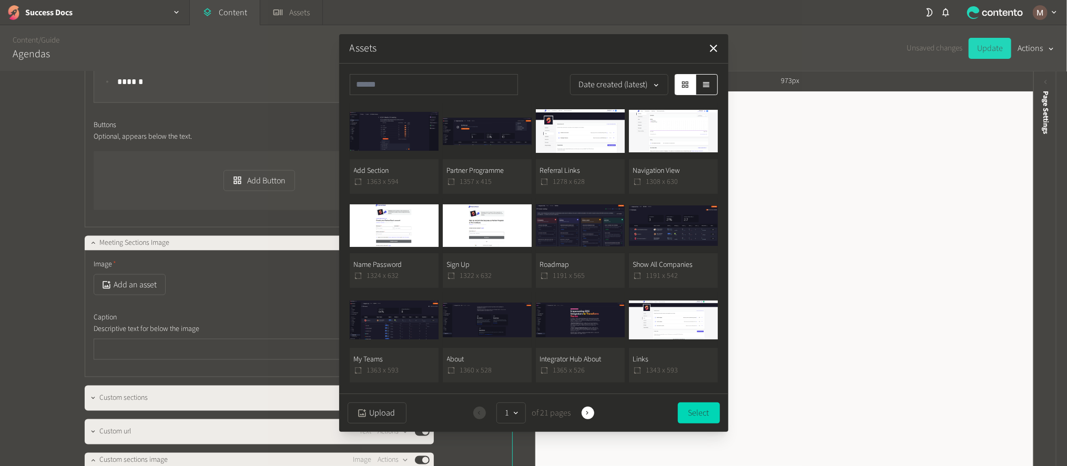
click at [407, 167] on button "Add Section 1363 x 594" at bounding box center [394, 149] width 89 height 90
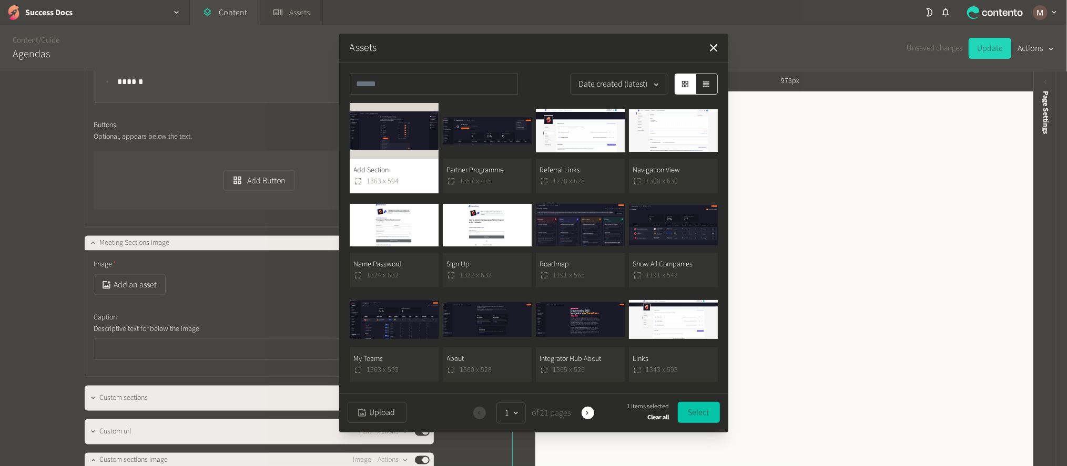
click at [696, 405] on button "Select" at bounding box center [699, 412] width 42 height 21
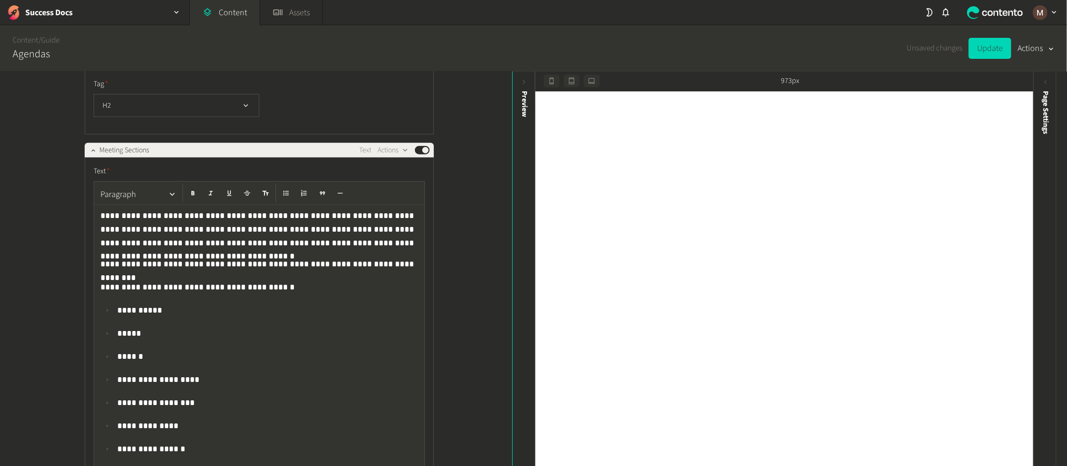
scroll to position [709, 0]
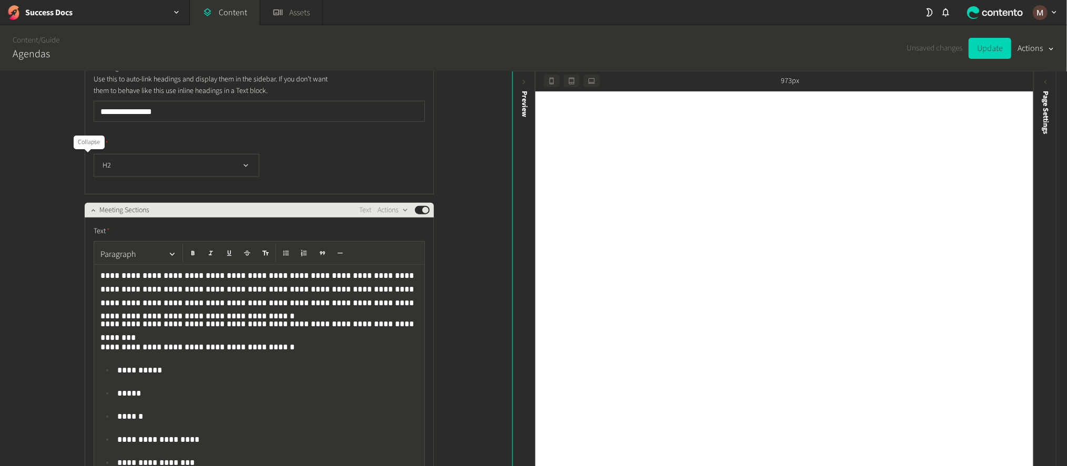
click at [89, 207] on icon "button" at bounding box center [92, 210] width 7 height 7
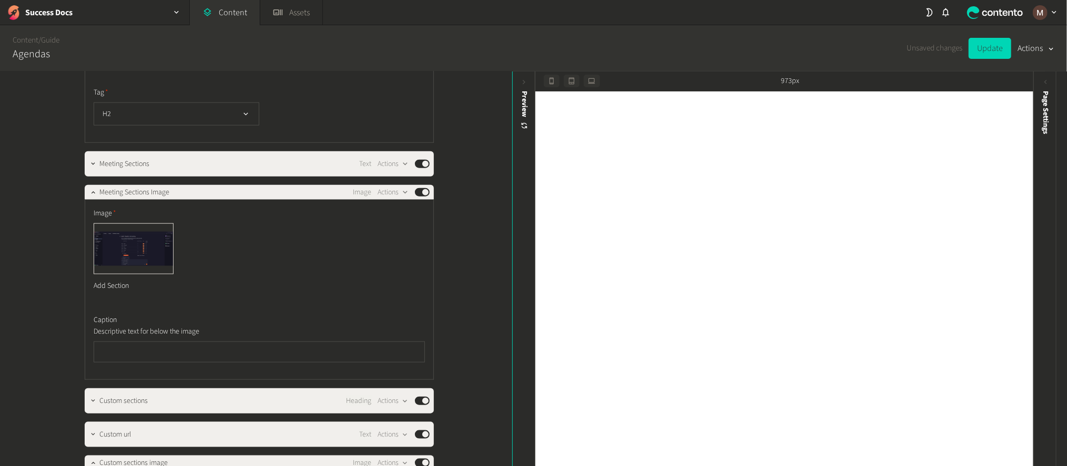
scroll to position [788, 0]
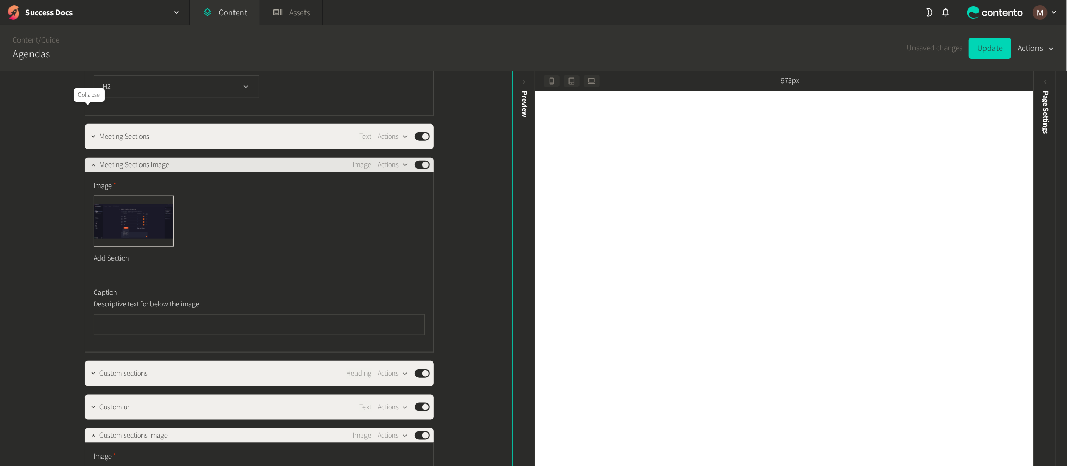
click at [89, 161] on icon "button" at bounding box center [92, 164] width 7 height 7
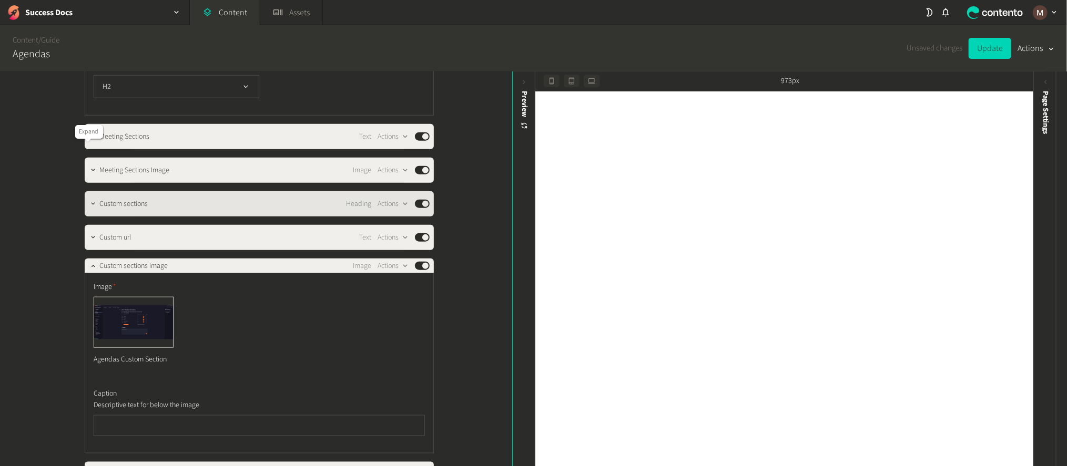
click at [89, 200] on icon "button" at bounding box center [92, 203] width 7 height 7
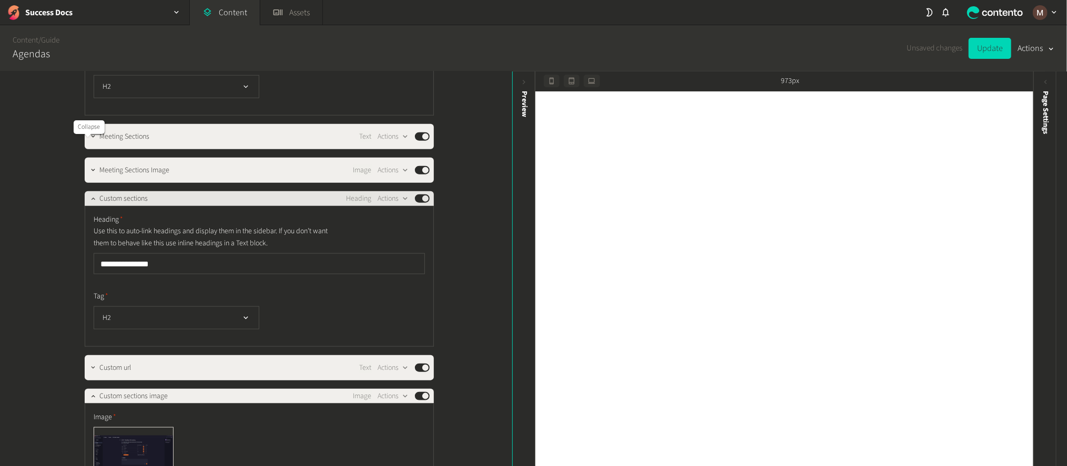
click at [87, 191] on button "button" at bounding box center [93, 197] width 13 height 13
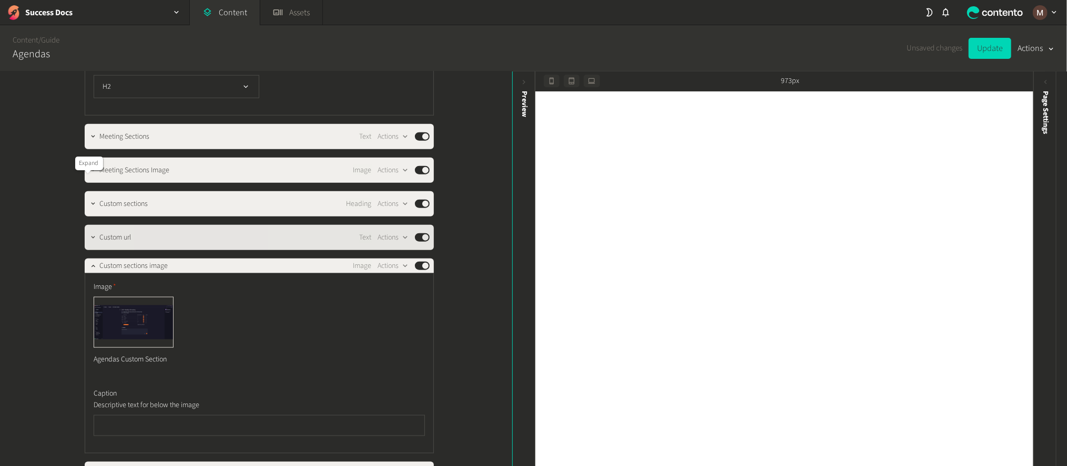
click at [89, 234] on icon "button" at bounding box center [92, 237] width 7 height 7
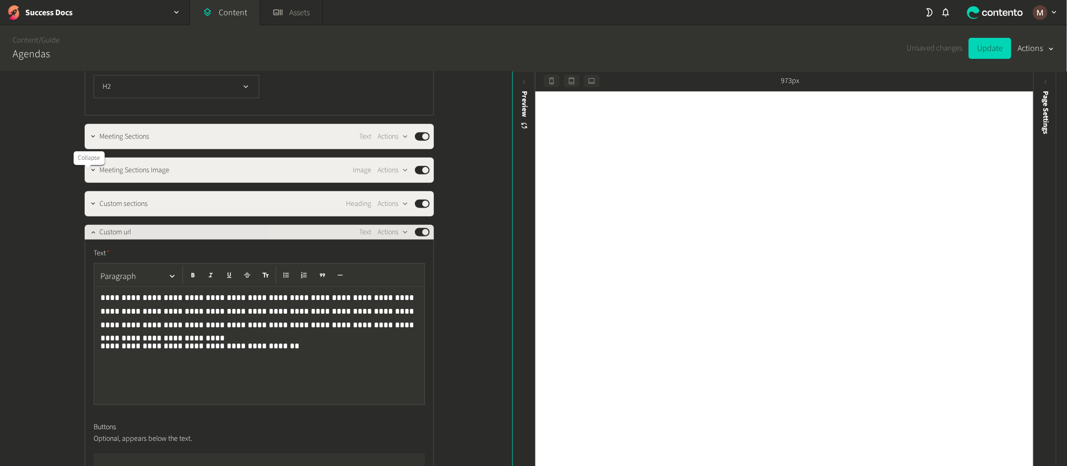
click at [88, 225] on div at bounding box center [93, 232] width 13 height 15
click at [89, 229] on icon "button" at bounding box center [92, 232] width 7 height 7
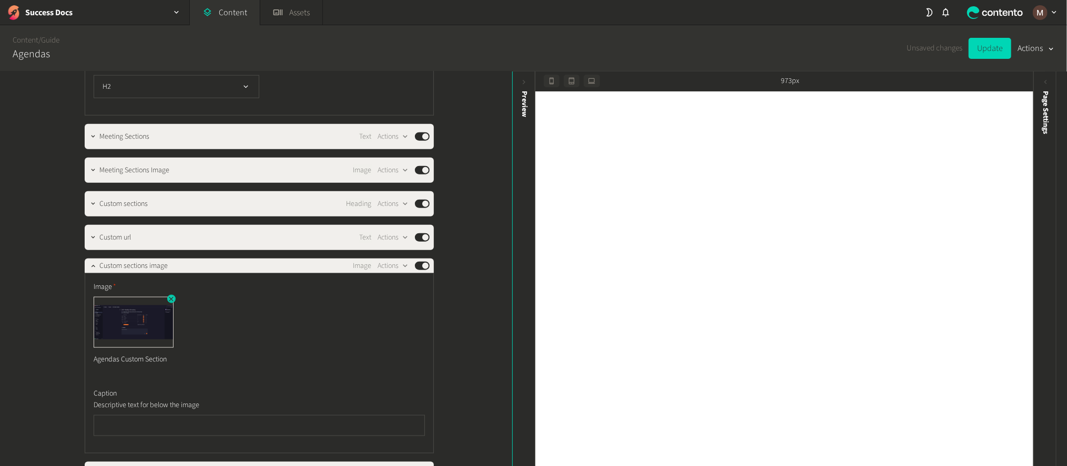
click at [168, 296] on icon "button" at bounding box center [170, 299] width 7 height 7
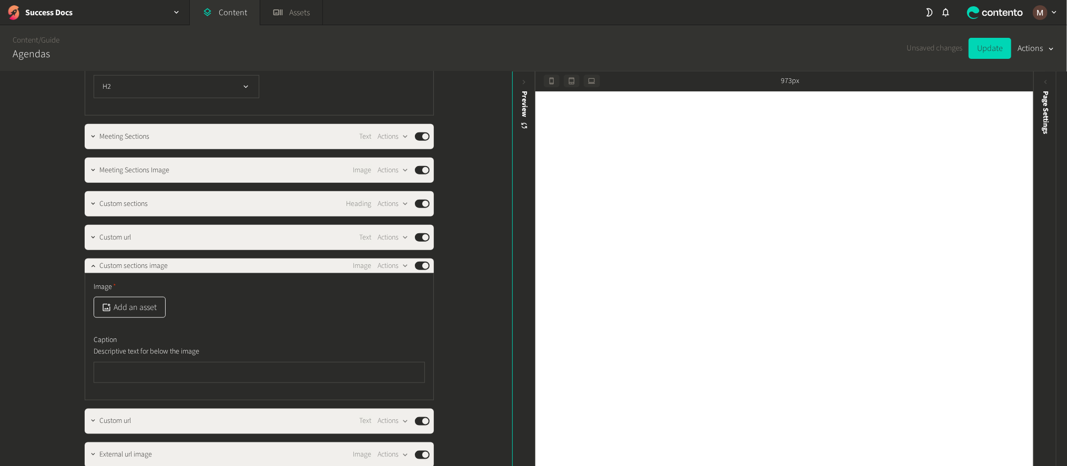
click at [118, 297] on button "Add an asset" at bounding box center [130, 307] width 72 height 21
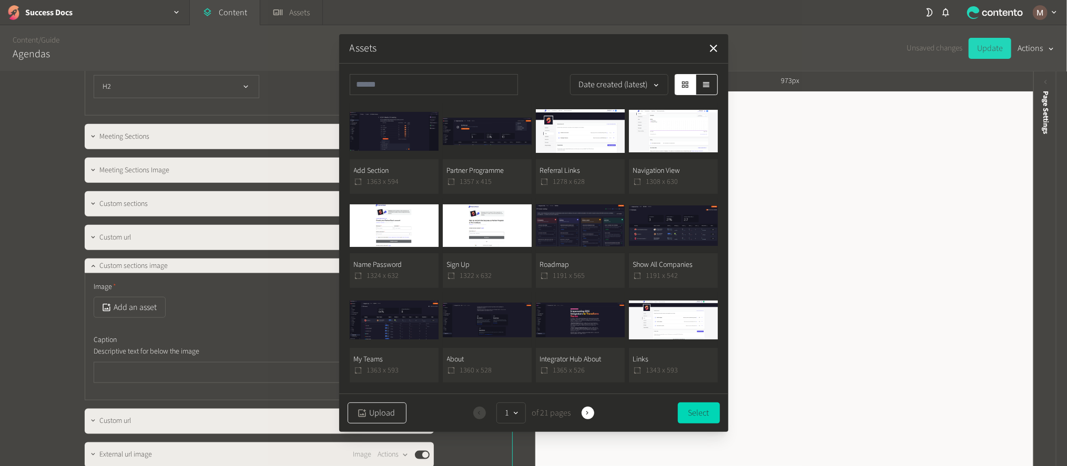
click at [370, 412] on button "Upload" at bounding box center [377, 413] width 59 height 21
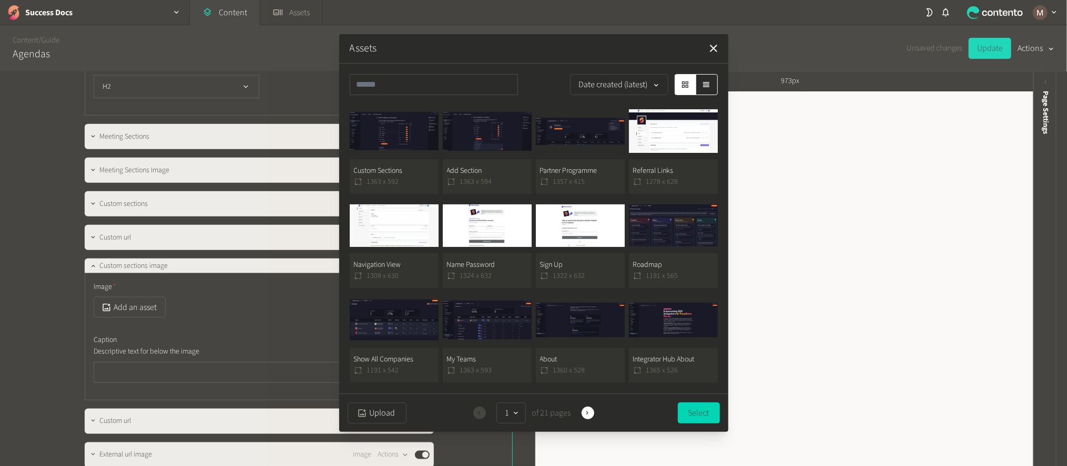
click at [404, 149] on button "Custom Sections 1363 x 592" at bounding box center [394, 149] width 89 height 90
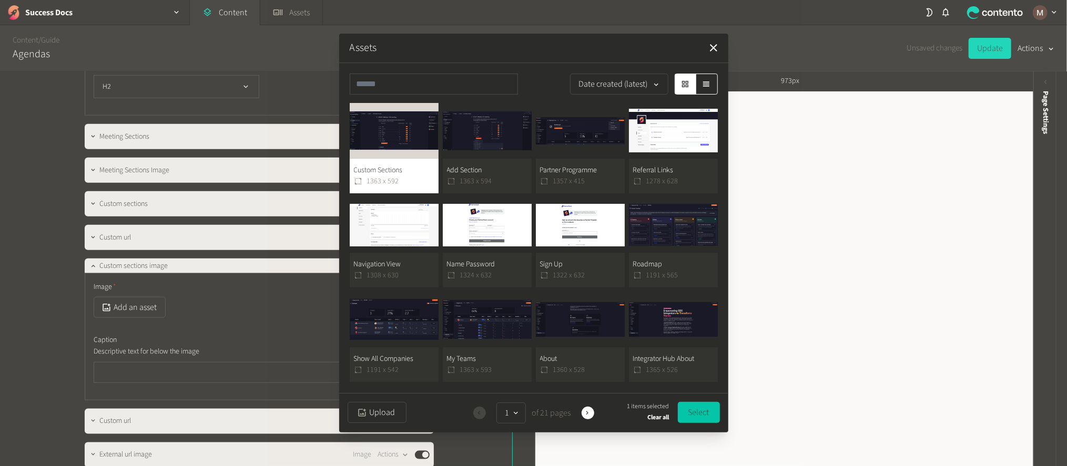
click at [700, 404] on button "Select" at bounding box center [699, 412] width 42 height 21
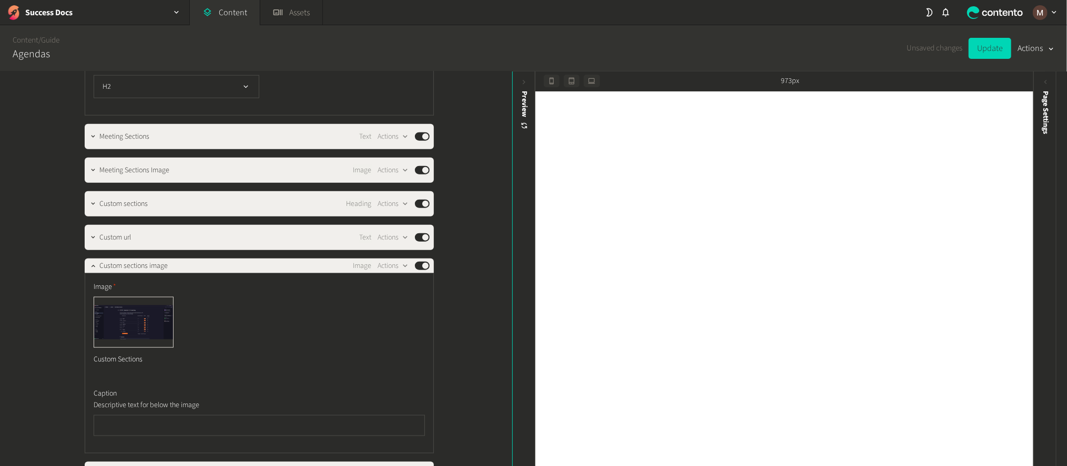
click at [477, 246] on div "**********" at bounding box center [256, 270] width 512 height 396
click at [487, 258] on div "**********" at bounding box center [256, 270] width 512 height 396
click at [89, 234] on icon "button" at bounding box center [92, 237] width 7 height 7
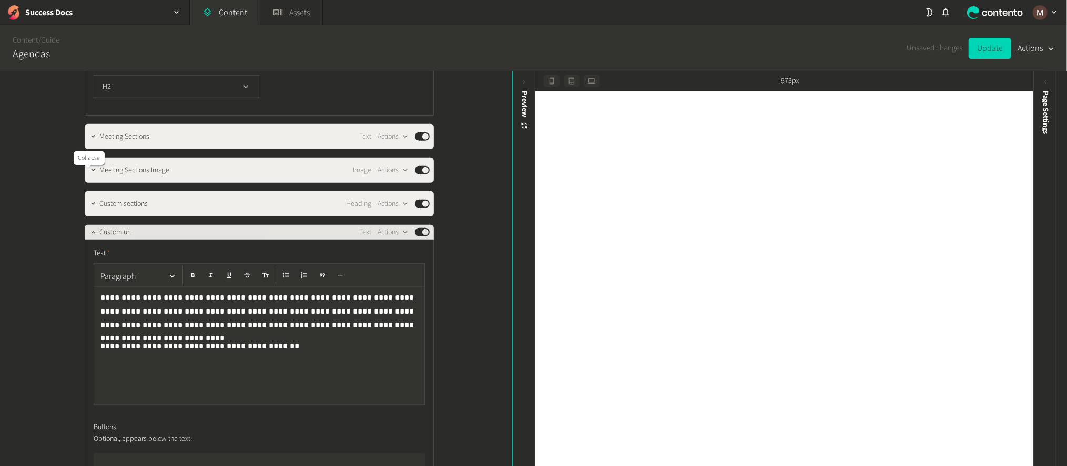
click at [89, 229] on icon "button" at bounding box center [92, 232] width 7 height 7
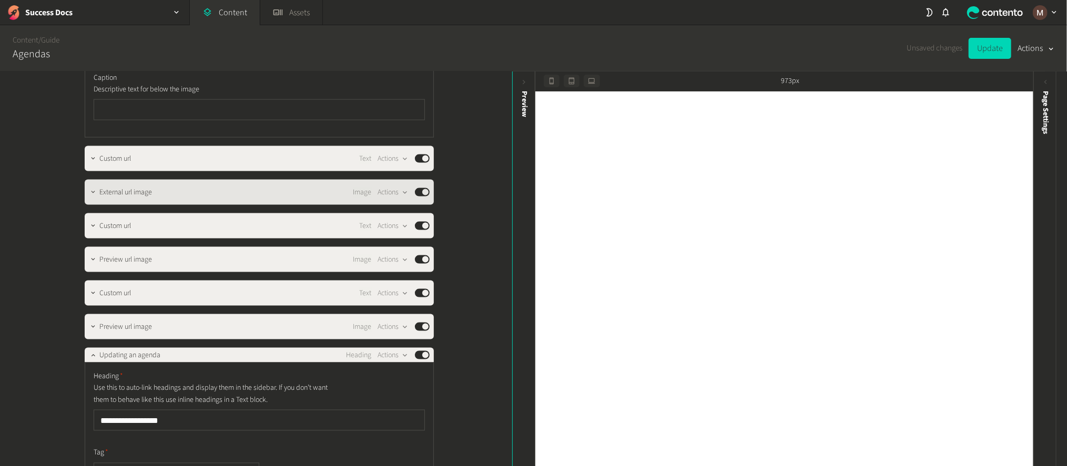
scroll to position [1262, 0]
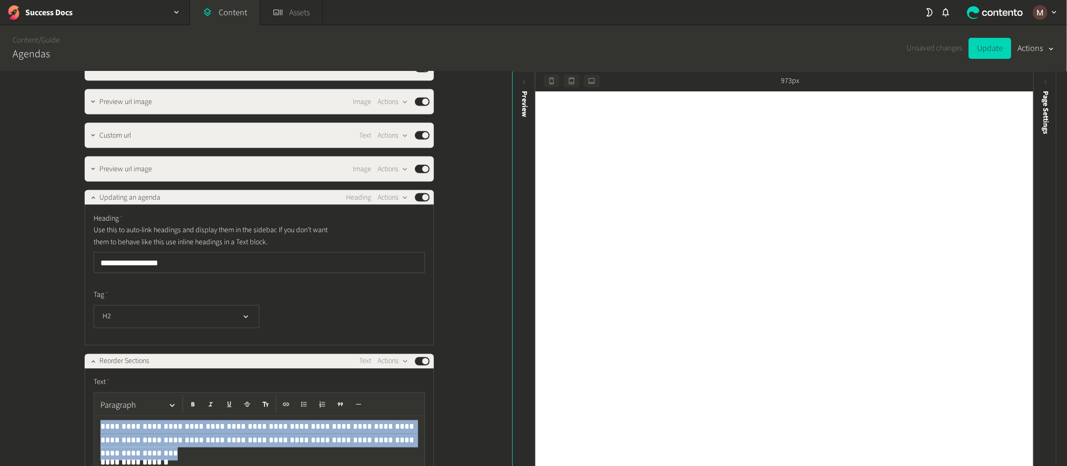
drag, startPoint x: 95, startPoint y: 365, endPoint x: 83, endPoint y: 333, distance: 34.3
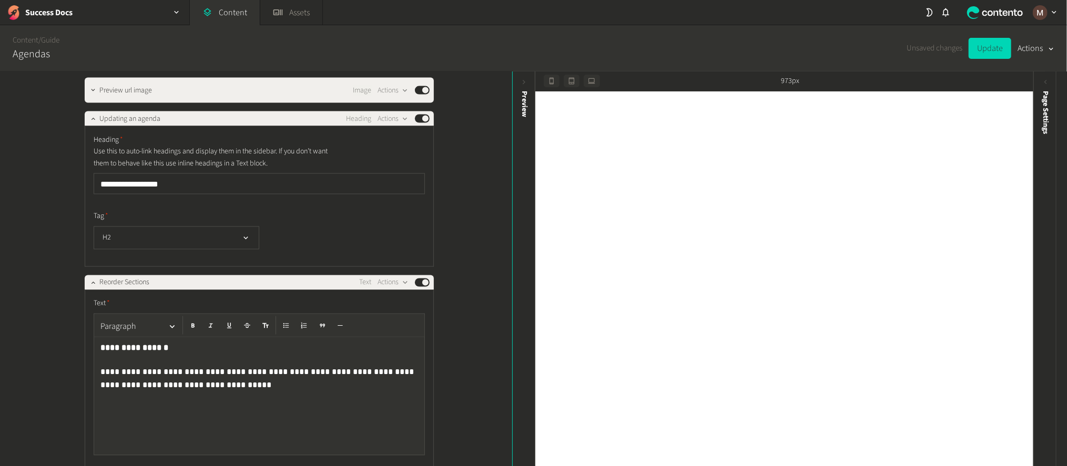
scroll to position [1499, 0]
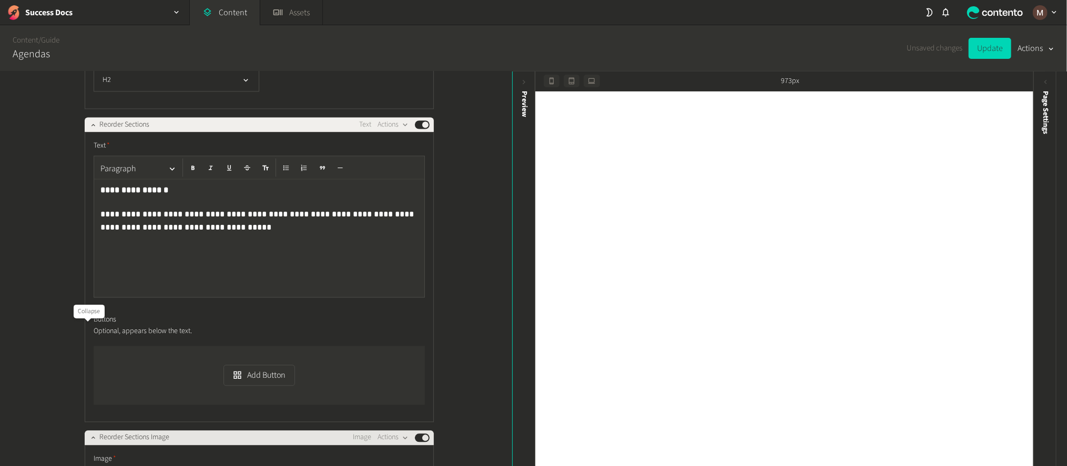
click at [89, 434] on icon "button" at bounding box center [92, 437] width 7 height 7
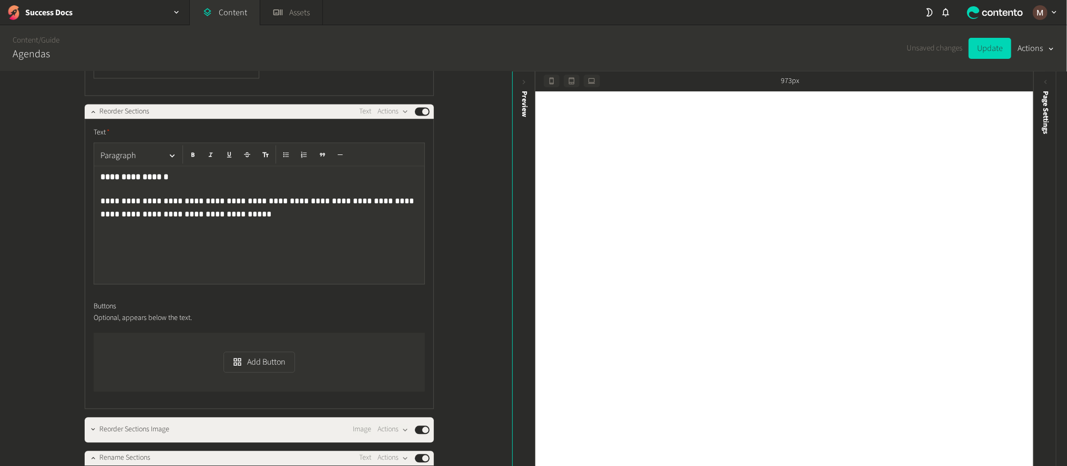
scroll to position [1656, 0]
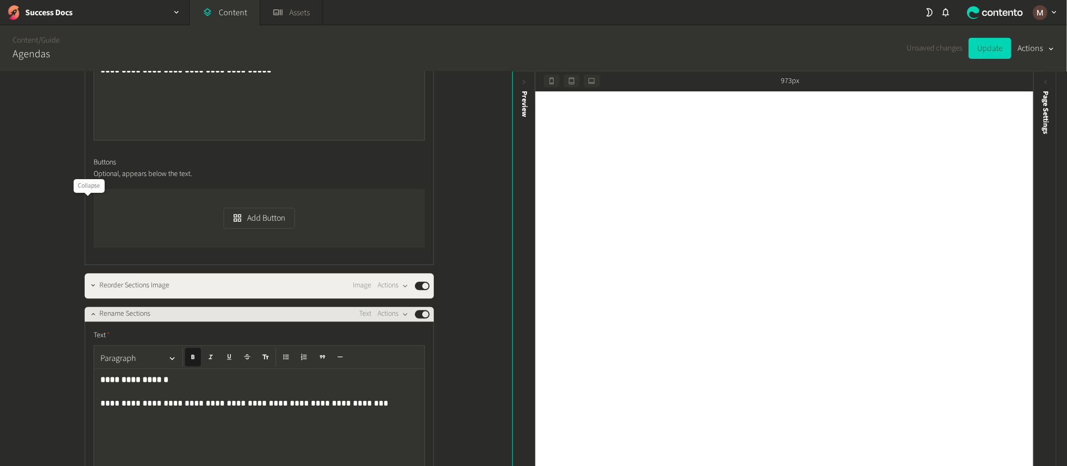
click at [89, 310] on icon "button" at bounding box center [92, 313] width 7 height 7
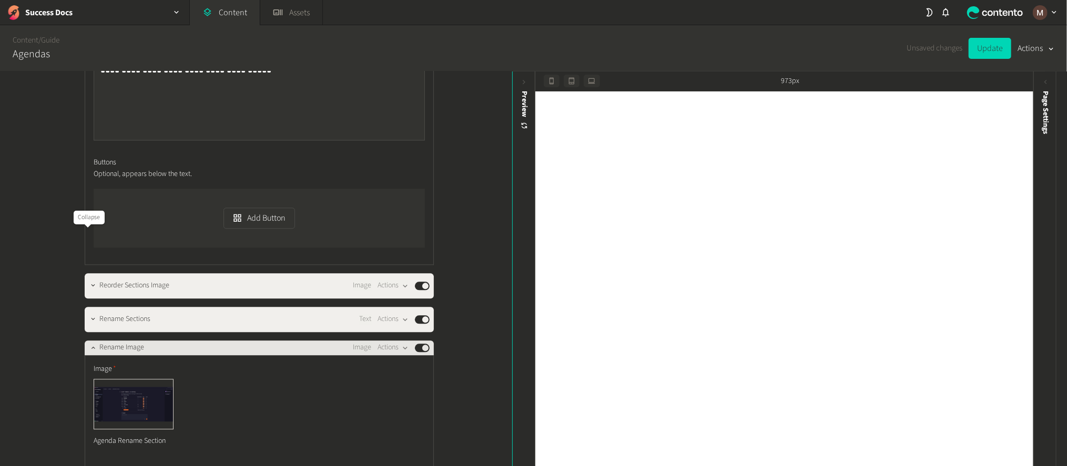
click at [89, 344] on icon "button" at bounding box center [92, 347] width 7 height 7
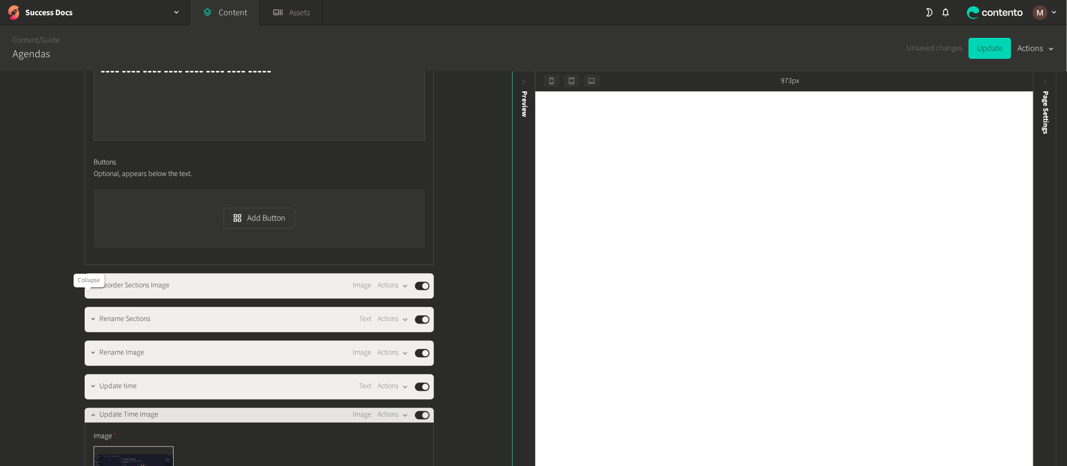
click at [89, 411] on icon "button" at bounding box center [92, 414] width 7 height 7
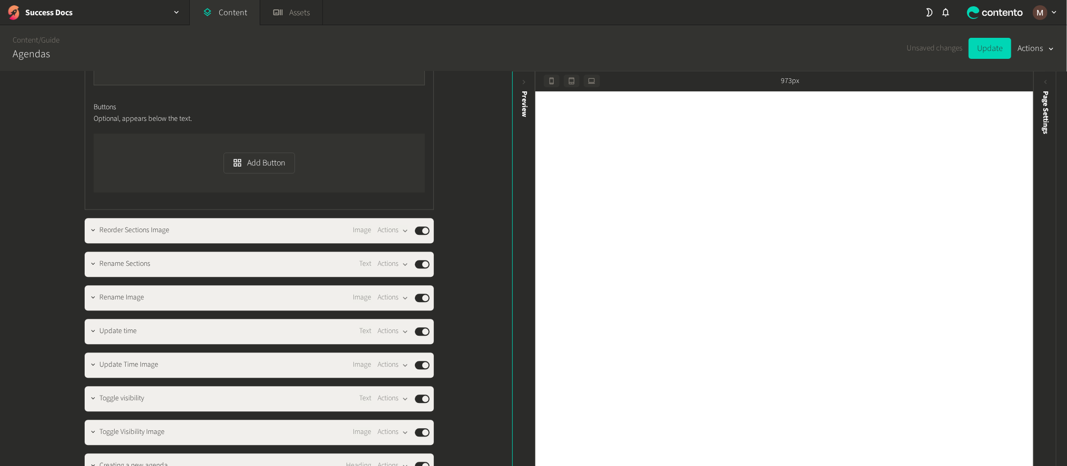
scroll to position [1893, 0]
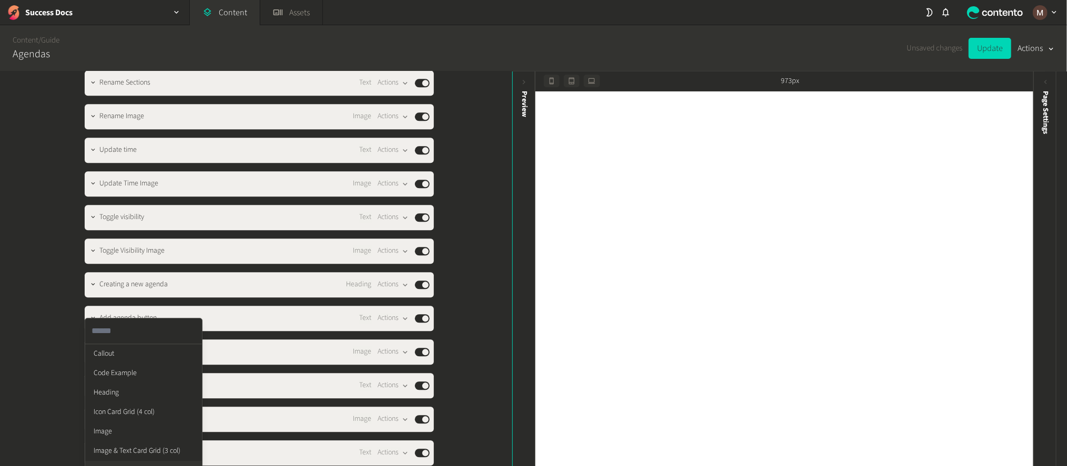
click at [112, 461] on li "Text" at bounding box center [143, 470] width 117 height 19
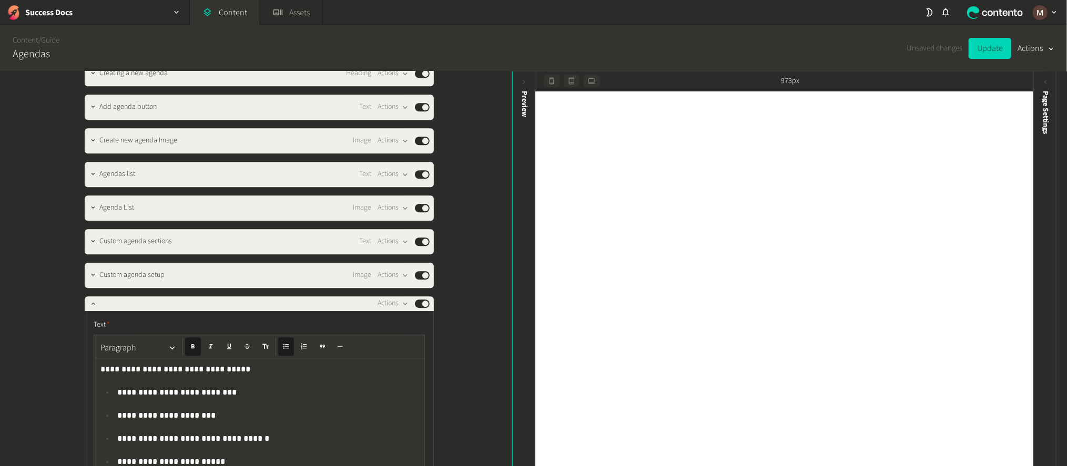
scroll to position [2132, 0]
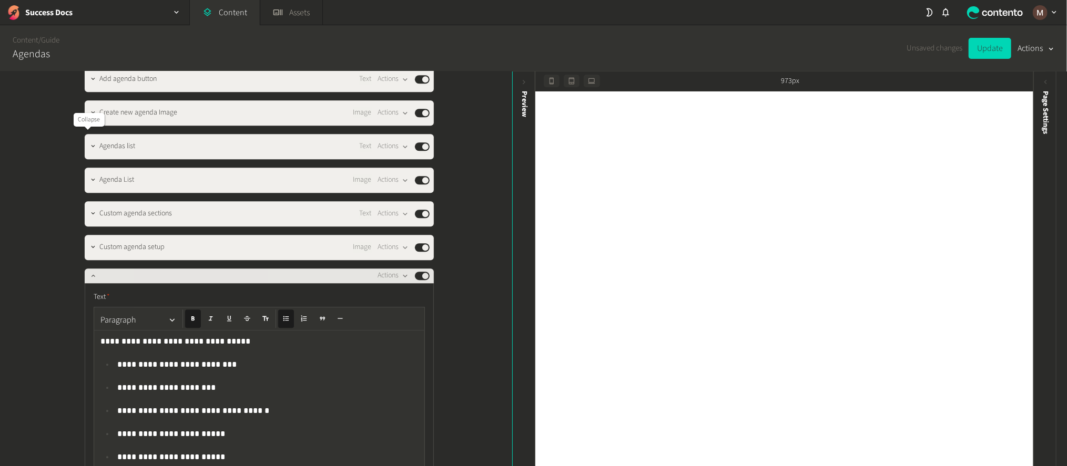
click at [89, 272] on icon "button" at bounding box center [92, 275] width 7 height 7
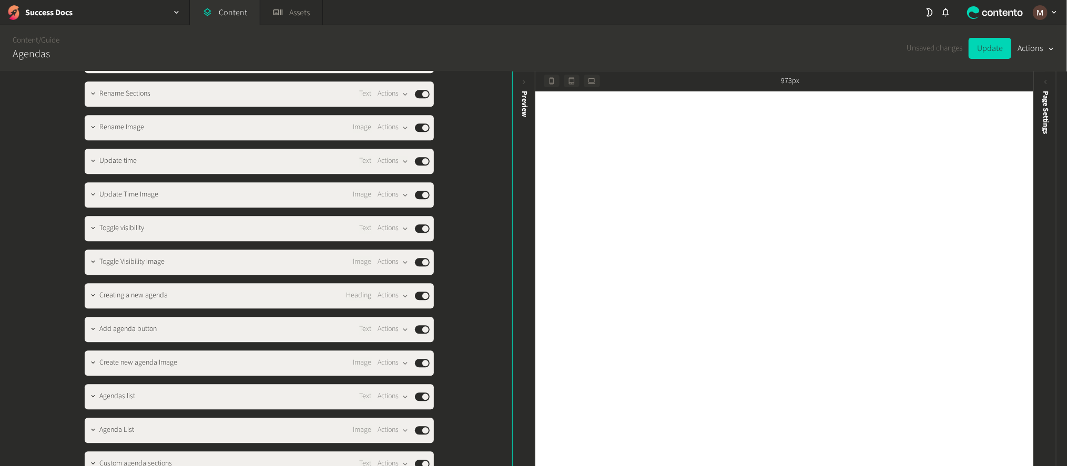
scroll to position [1927, 0]
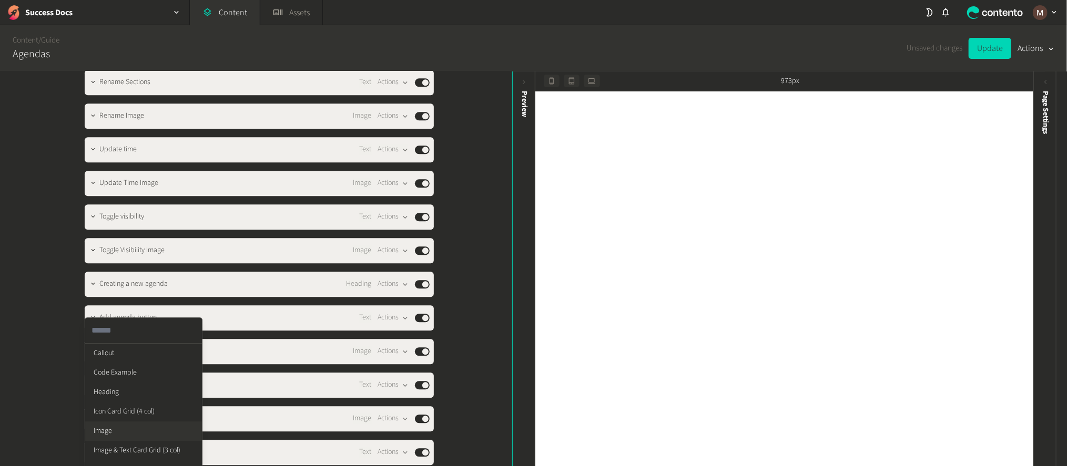
click at [119, 422] on li "Image" at bounding box center [143, 431] width 117 height 19
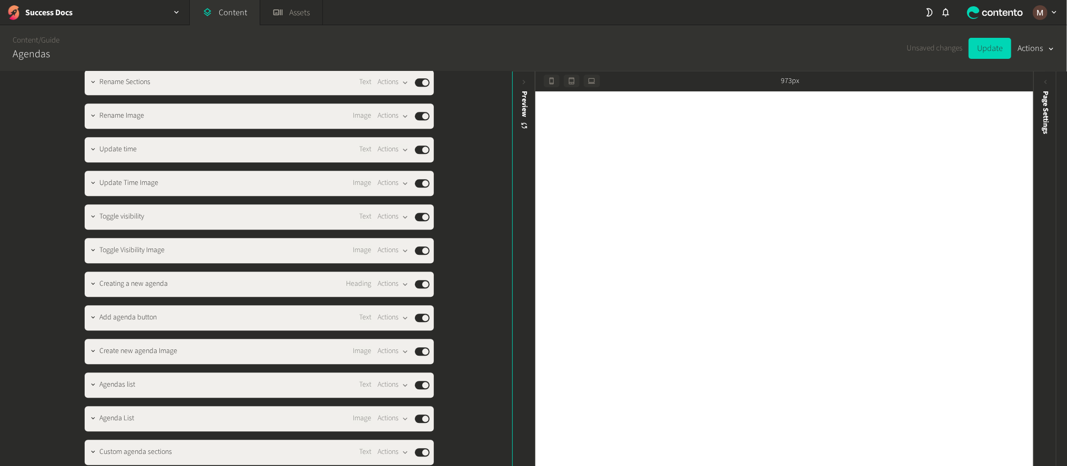
scroll to position [1945, 0]
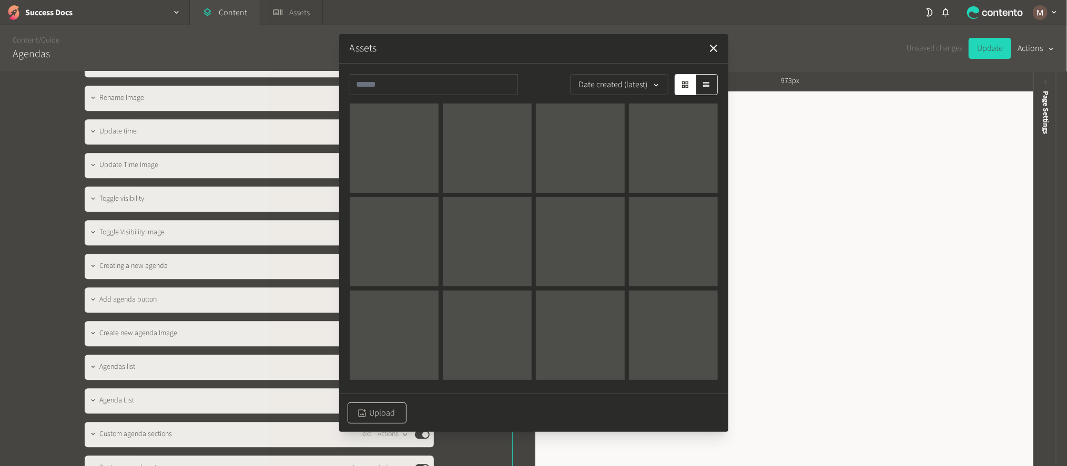
click at [363, 404] on button "Upload" at bounding box center [377, 413] width 59 height 21
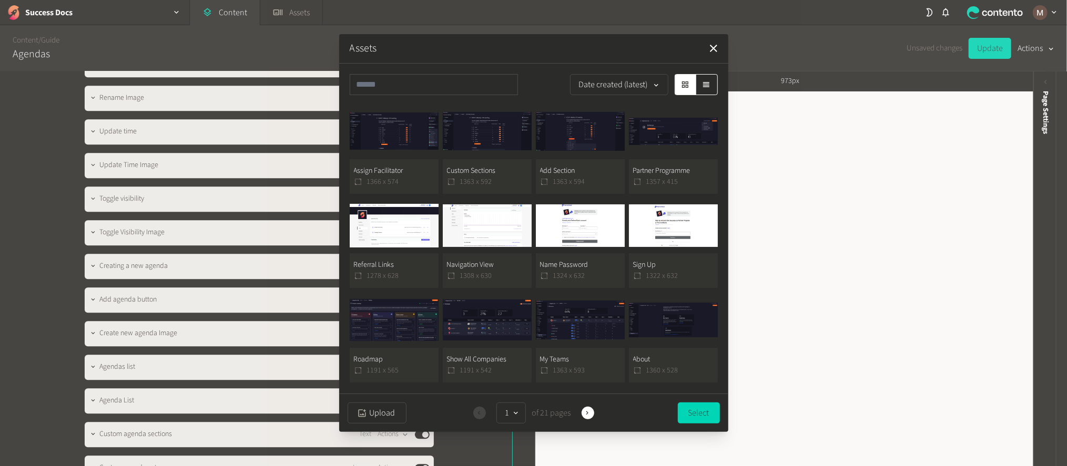
click at [401, 171] on button "Assign Facilitator 1366 x 574" at bounding box center [394, 149] width 89 height 90
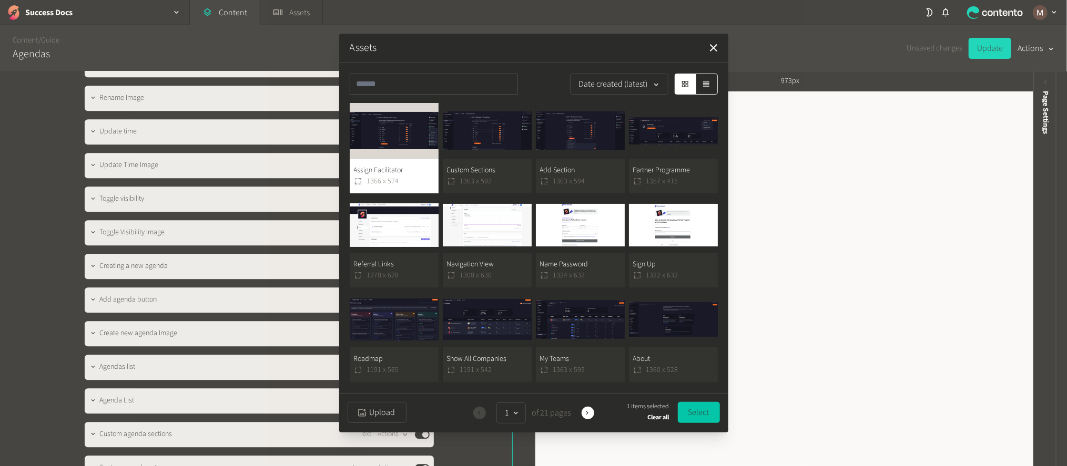
click at [698, 405] on button "Select" at bounding box center [699, 412] width 42 height 21
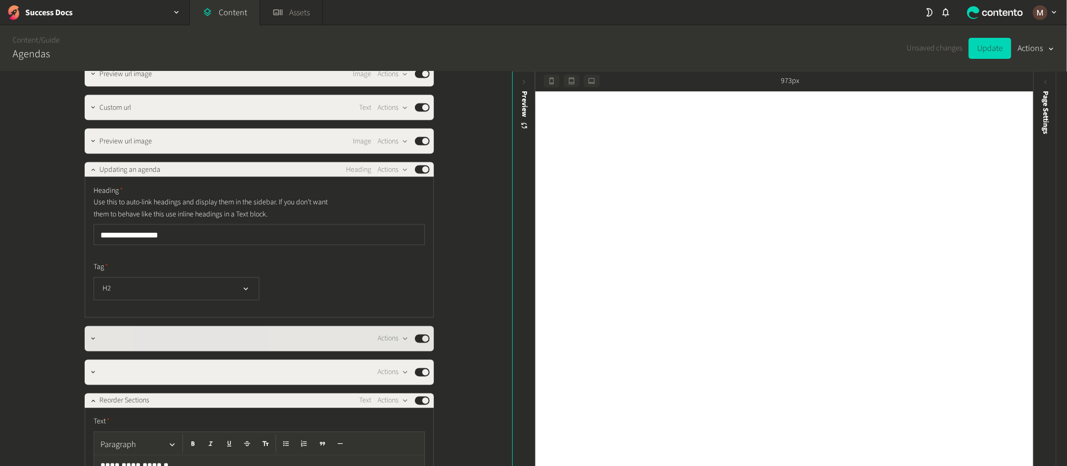
scroll to position [1238, 0]
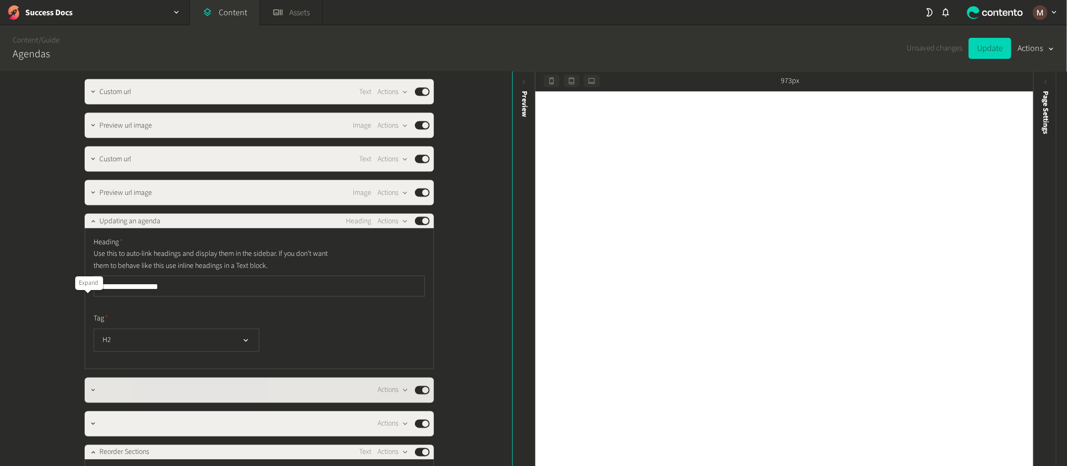
click at [90, 387] on icon "button" at bounding box center [92, 390] width 7 height 7
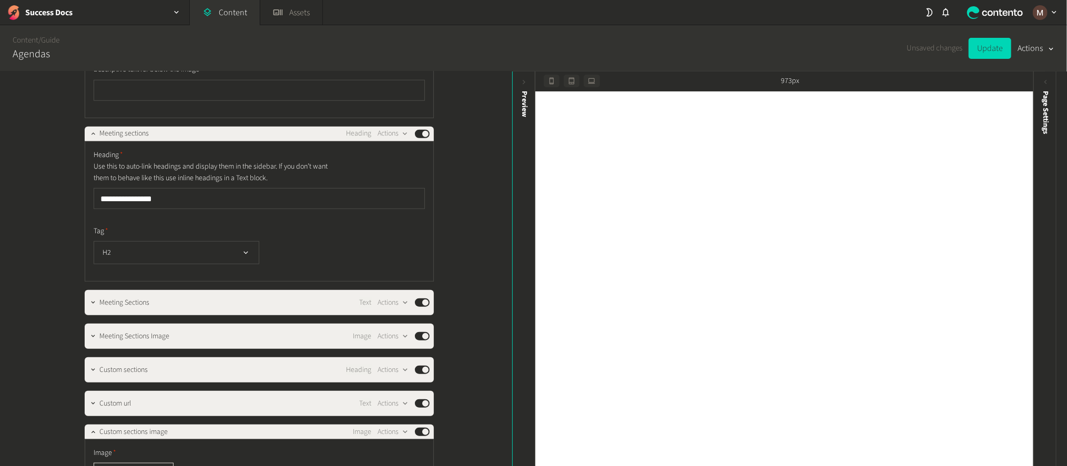
scroll to position [608, 0]
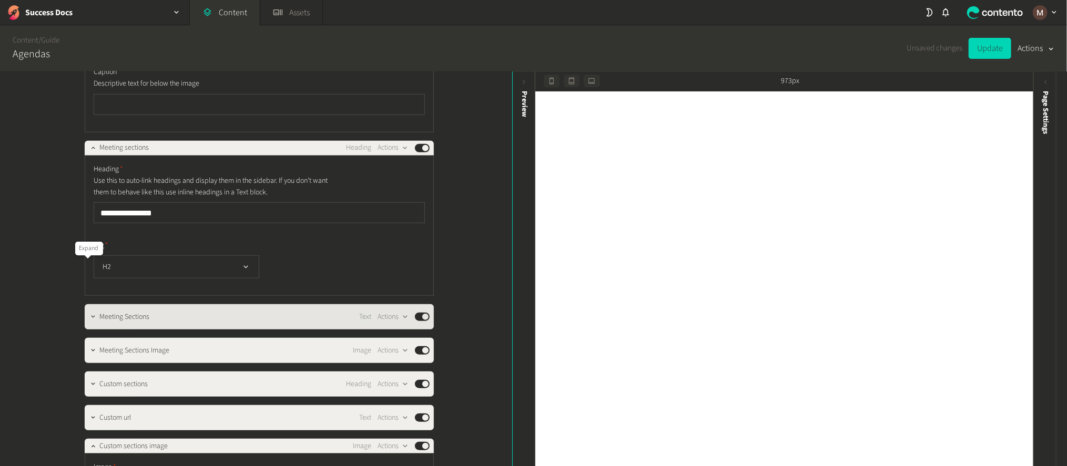
click at [89, 313] on icon "button" at bounding box center [92, 316] width 7 height 7
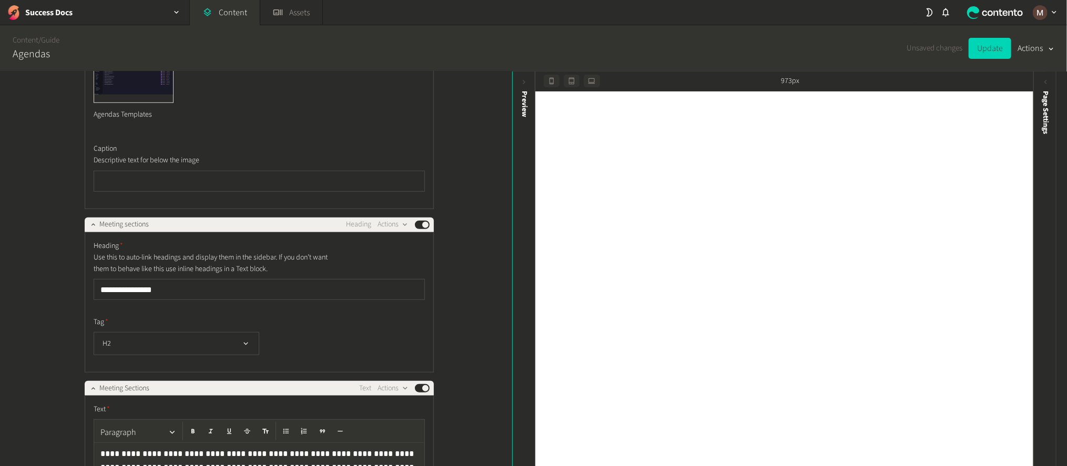
scroll to position [529, 0]
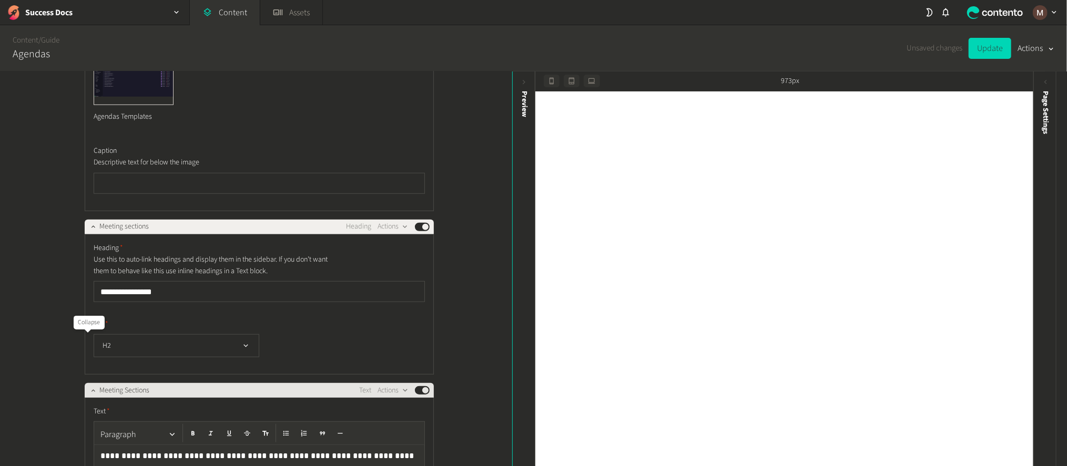
click at [89, 387] on icon "button" at bounding box center [92, 390] width 7 height 7
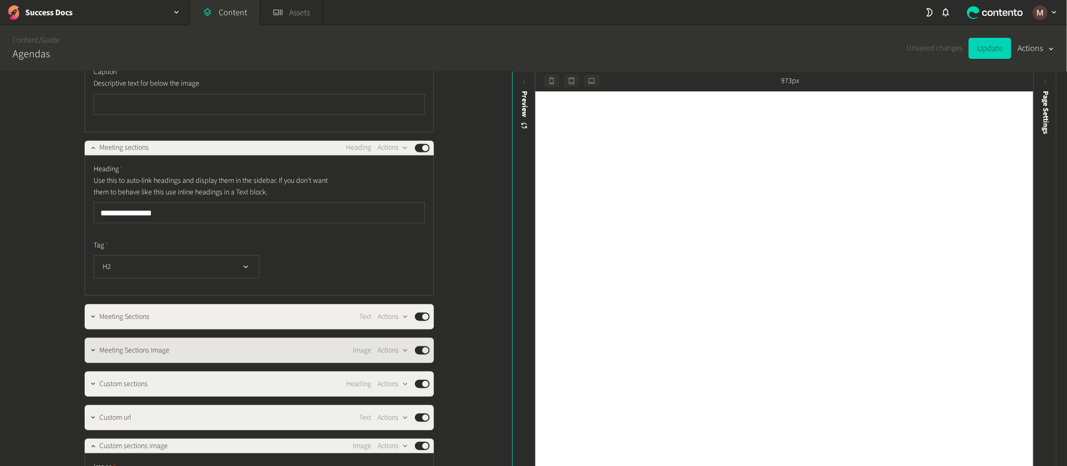
scroll to position [687, 0]
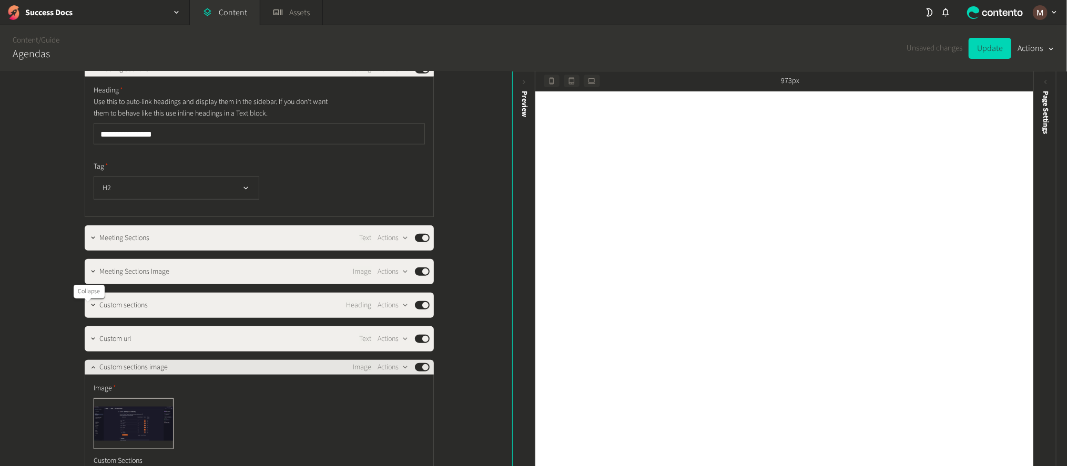
click at [89, 364] on icon "button" at bounding box center [92, 367] width 7 height 7
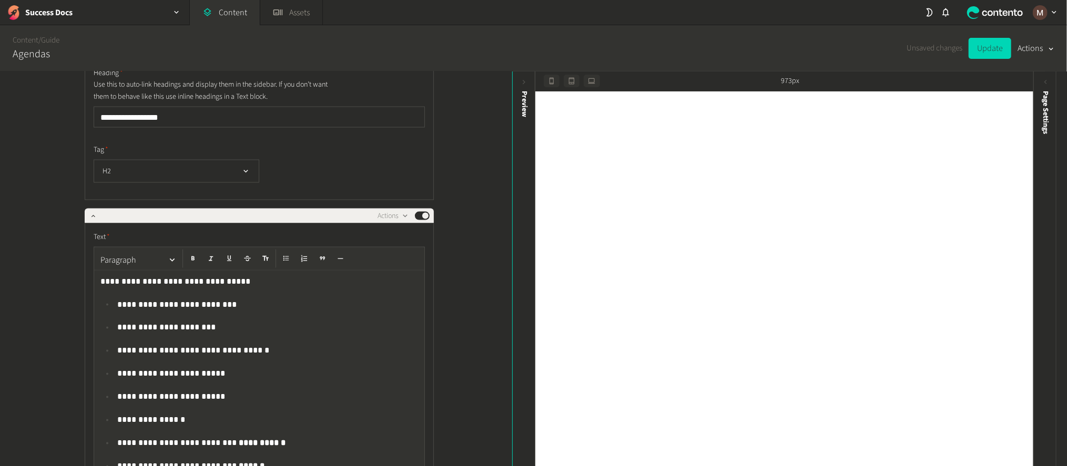
scroll to position [1238, 0]
click at [100, 274] on p "**********" at bounding box center [260, 280] width 320 height 13
drag, startPoint x: 101, startPoint y: 192, endPoint x: 83, endPoint y: 193, distance: 17.9
click at [85, 223] on div "**********" at bounding box center [259, 417] width 349 height 389
drag, startPoint x: 261, startPoint y: 192, endPoint x: 363, endPoint y: 195, distance: 102.0
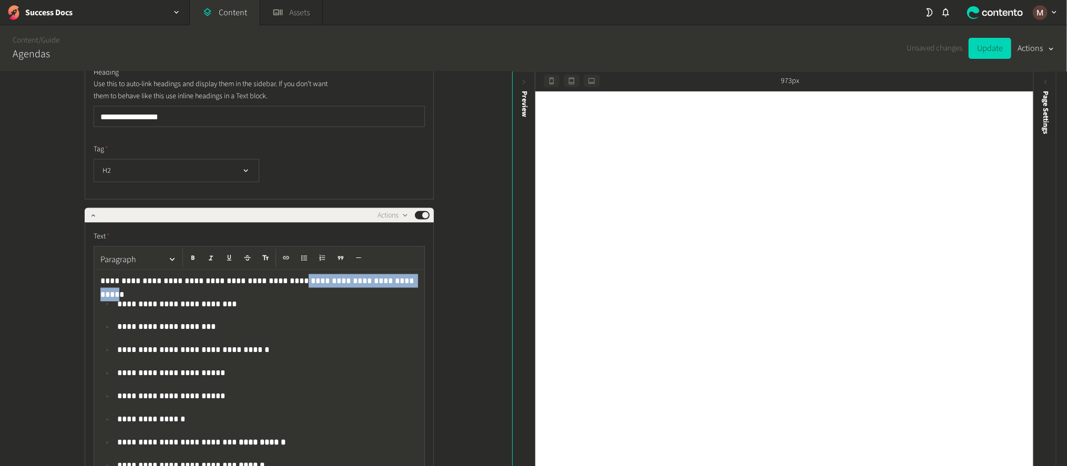
click at [363, 274] on p "**********" at bounding box center [260, 280] width 320 height 13
click at [273, 344] on p "**********" at bounding box center [269, 350] width 304 height 13
click at [461, 278] on div "**********" at bounding box center [256, 270] width 512 height 396
click at [202, 298] on ul "**********" at bounding box center [259, 385] width 318 height 175
click at [221, 298] on ul "**********" at bounding box center [259, 385] width 318 height 175
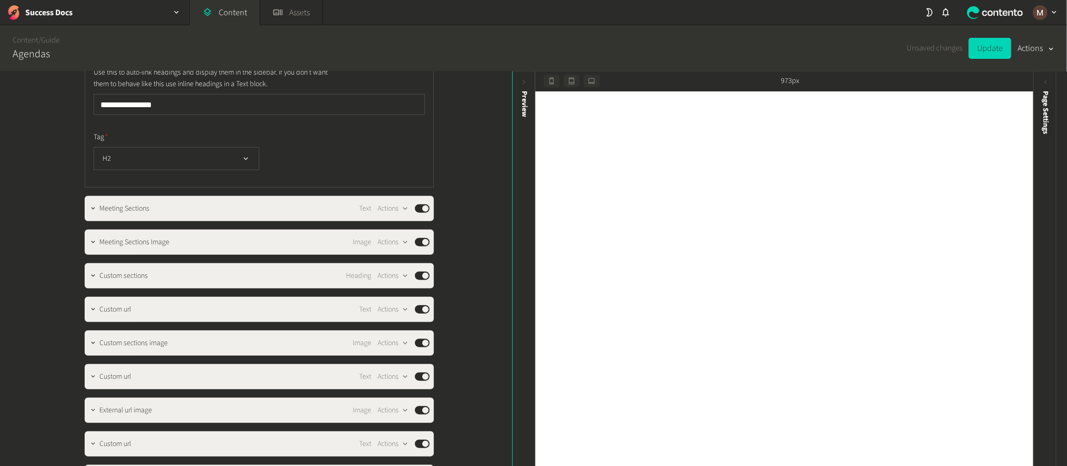
scroll to position [766, 0]
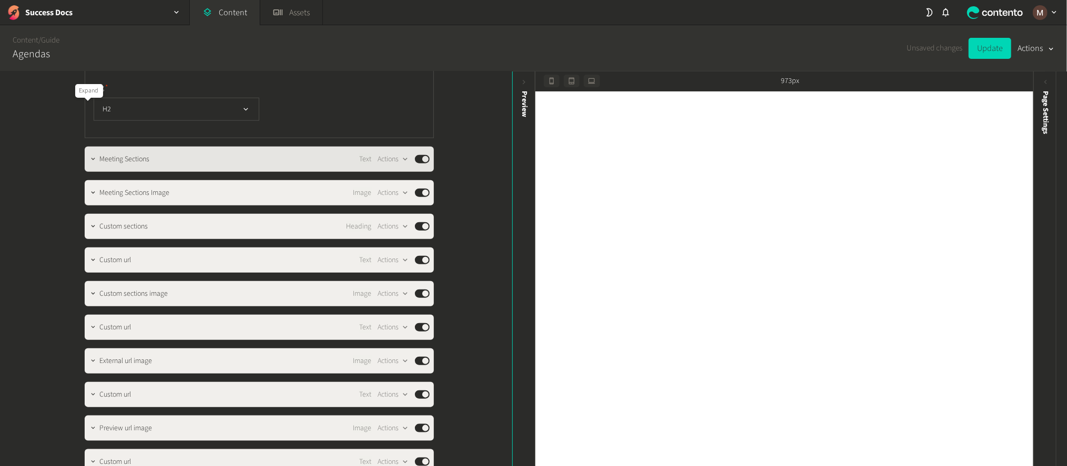
click at [90, 156] on icon "button" at bounding box center [92, 159] width 7 height 7
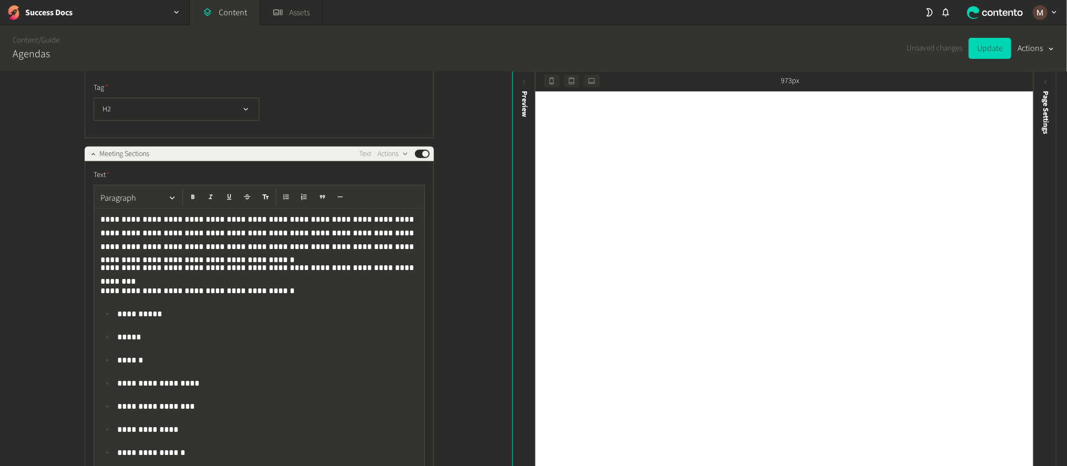
click at [210, 228] on div "**********" at bounding box center [259, 364] width 330 height 311
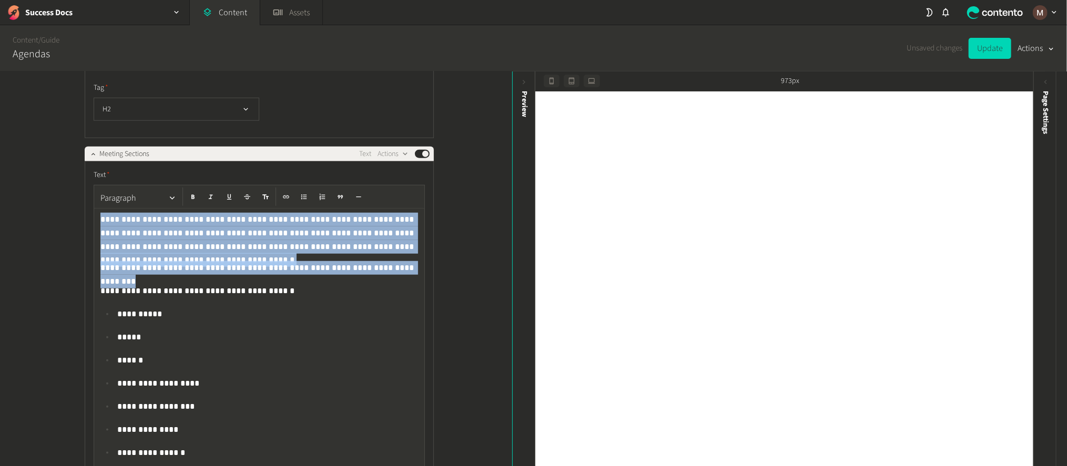
drag, startPoint x: 370, startPoint y: 209, endPoint x: 64, endPoint y: 161, distance: 309.8
click at [64, 161] on div "**********" at bounding box center [256, 270] width 512 height 396
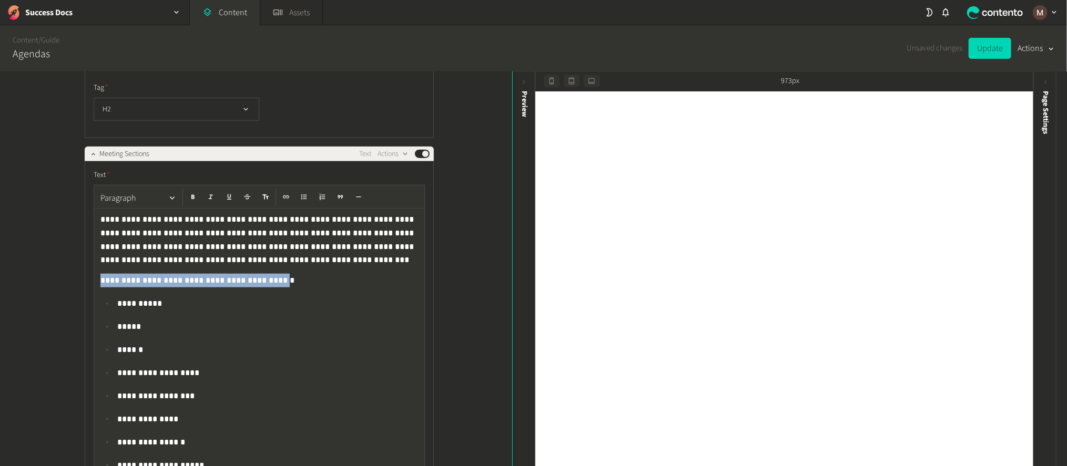
drag, startPoint x: 239, startPoint y: 225, endPoint x: 94, endPoint y: 222, distance: 144.6
click at [94, 222] on div "**********" at bounding box center [259, 359] width 330 height 301
click at [239, 297] on ul "**********" at bounding box center [259, 396] width 318 height 198
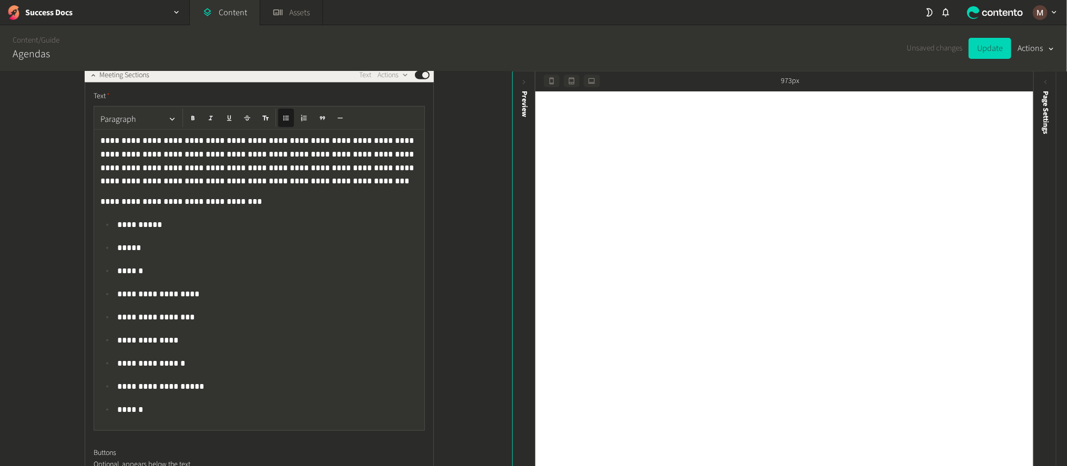
scroll to position [687, 0]
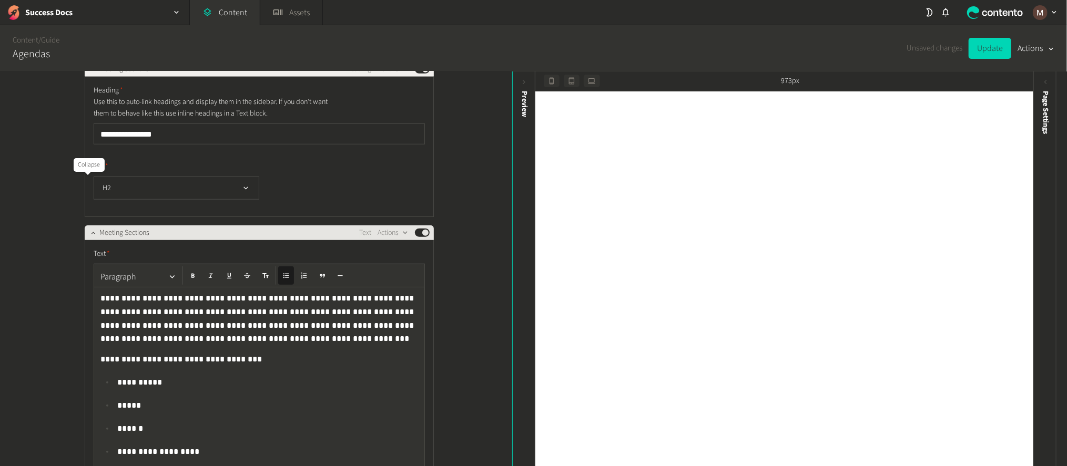
click at [89, 229] on icon "button" at bounding box center [92, 232] width 7 height 7
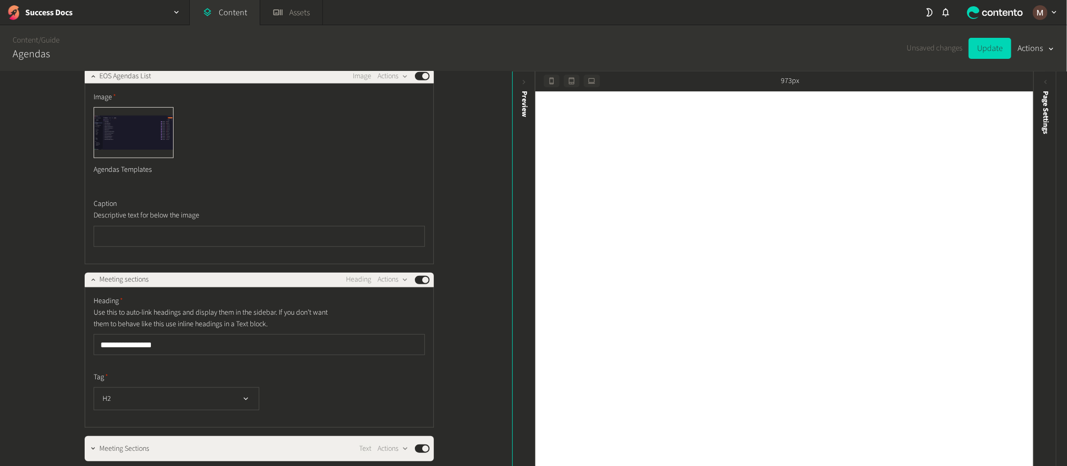
scroll to position [450, 0]
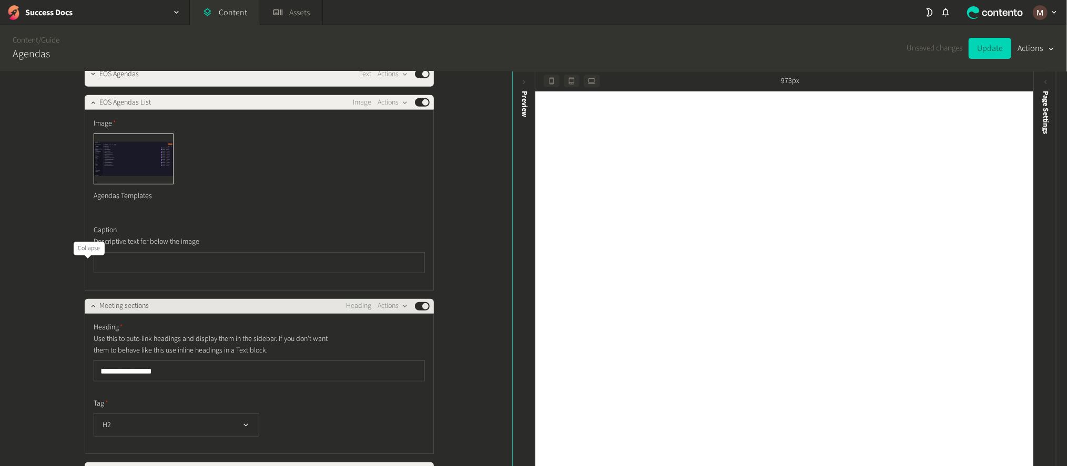
click at [89, 302] on icon "button" at bounding box center [92, 305] width 7 height 7
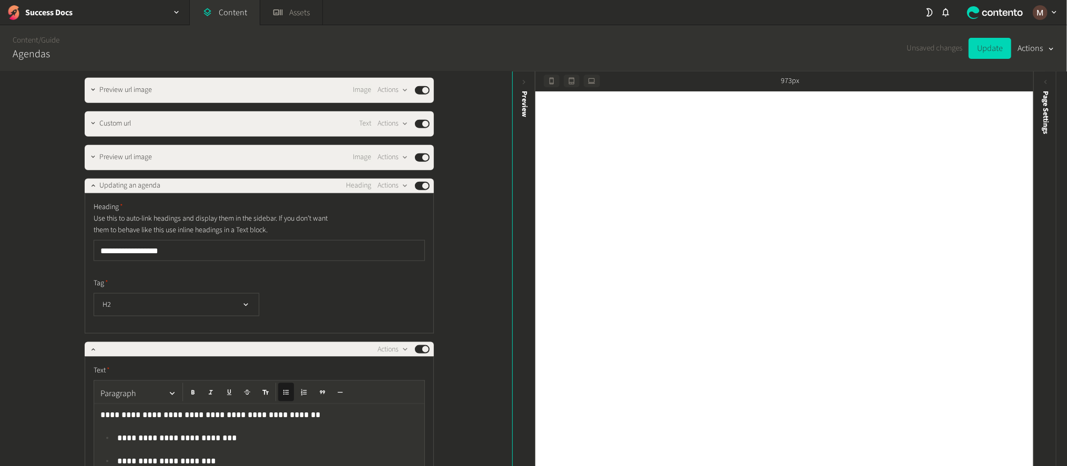
scroll to position [1002, 0]
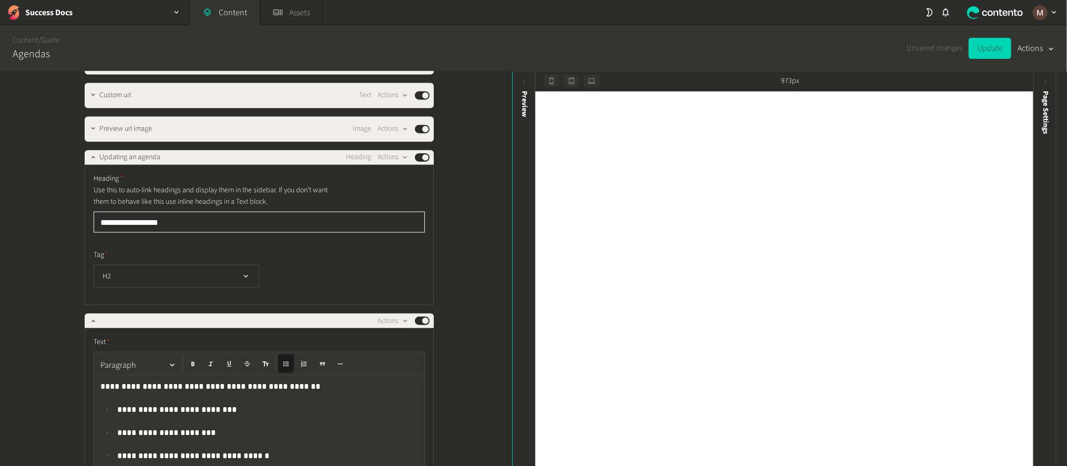
click at [142, 212] on input "**********" at bounding box center [259, 222] width 331 height 21
type input "**********"
click at [89, 154] on icon "button" at bounding box center [92, 157] width 7 height 7
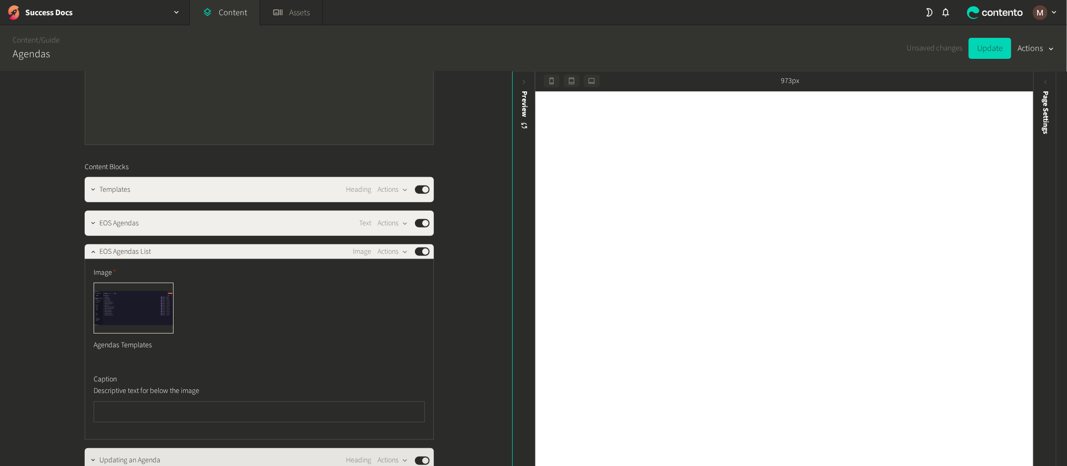
scroll to position [537, 0]
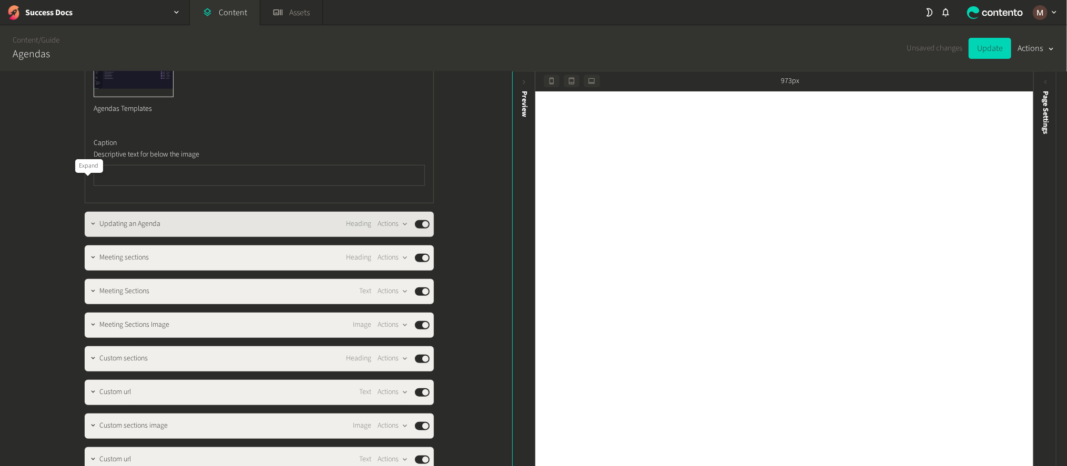
click at [89, 220] on icon "button" at bounding box center [92, 223] width 7 height 7
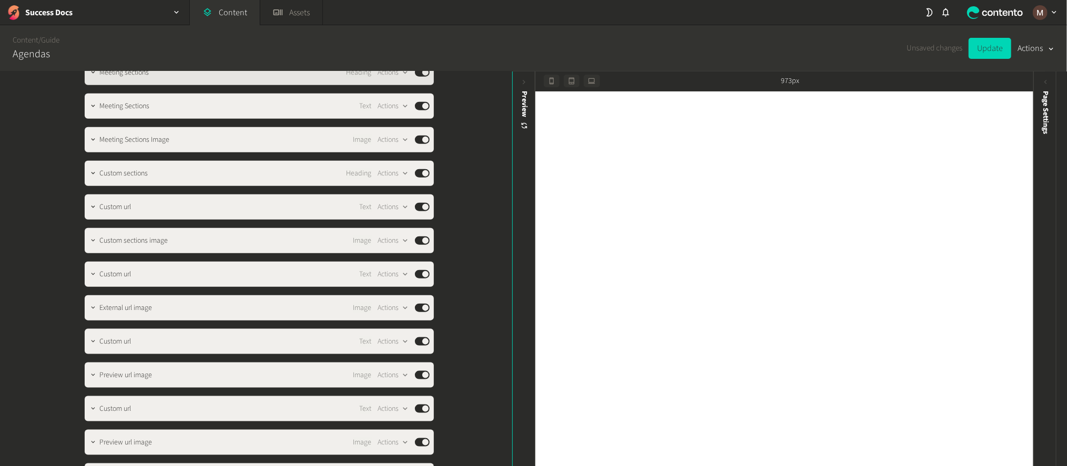
scroll to position [1010, 0]
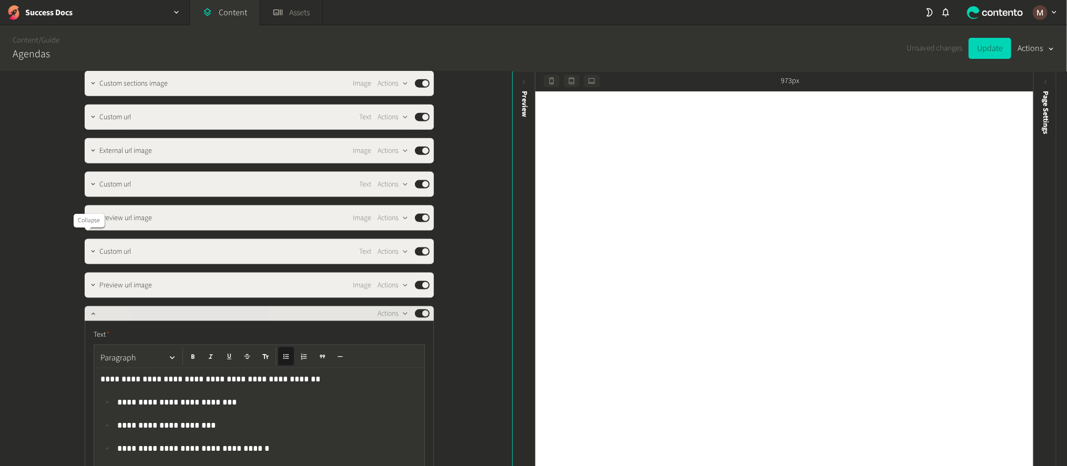
click at [87, 307] on button "button" at bounding box center [93, 313] width 13 height 13
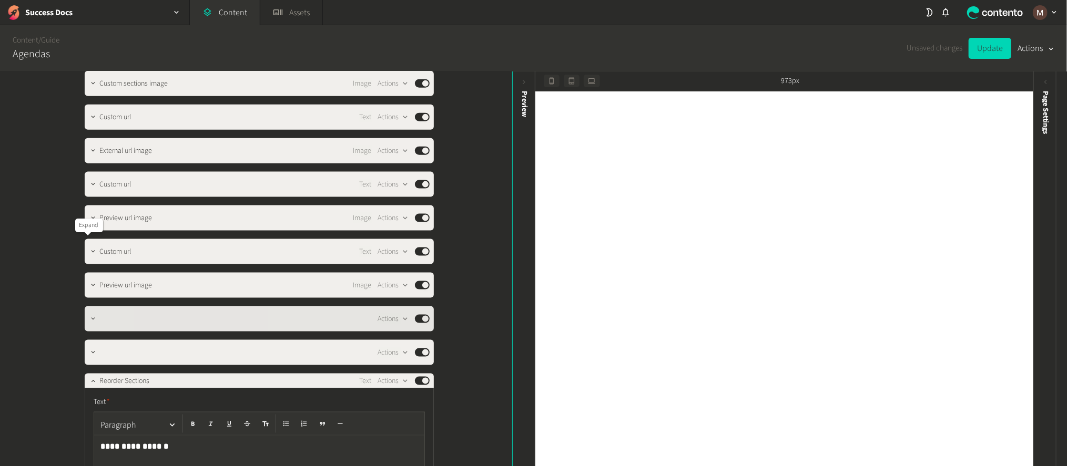
click at [89, 315] on icon "button" at bounding box center [92, 318] width 7 height 7
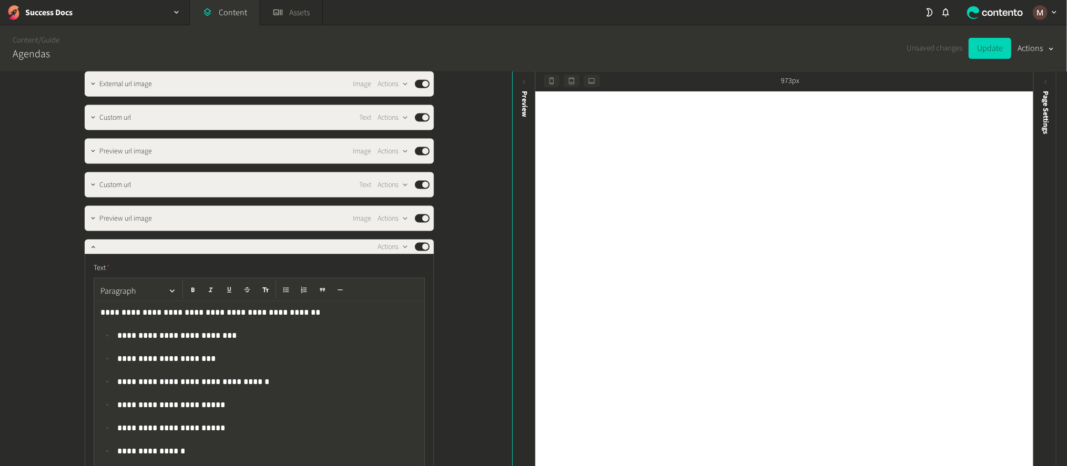
scroll to position [1088, 0]
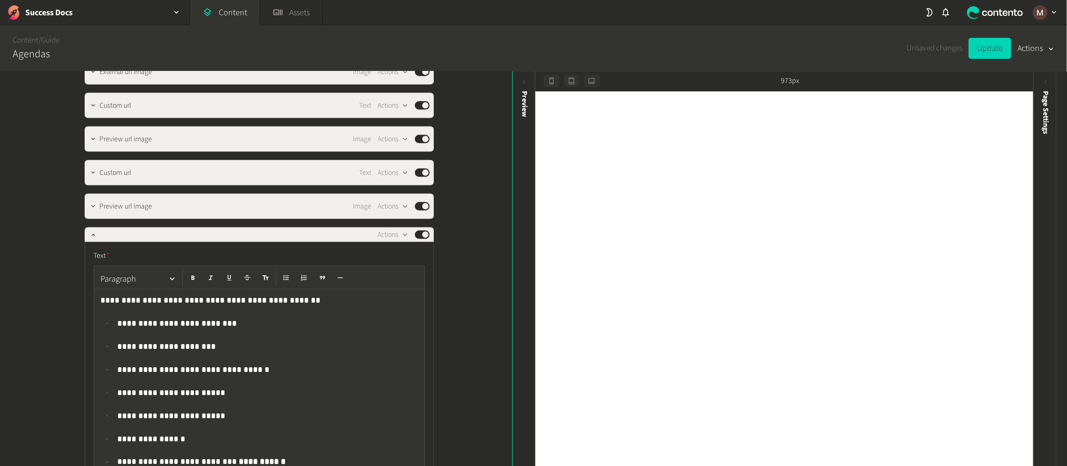
click at [192, 410] on p "**********" at bounding box center [269, 416] width 304 height 13
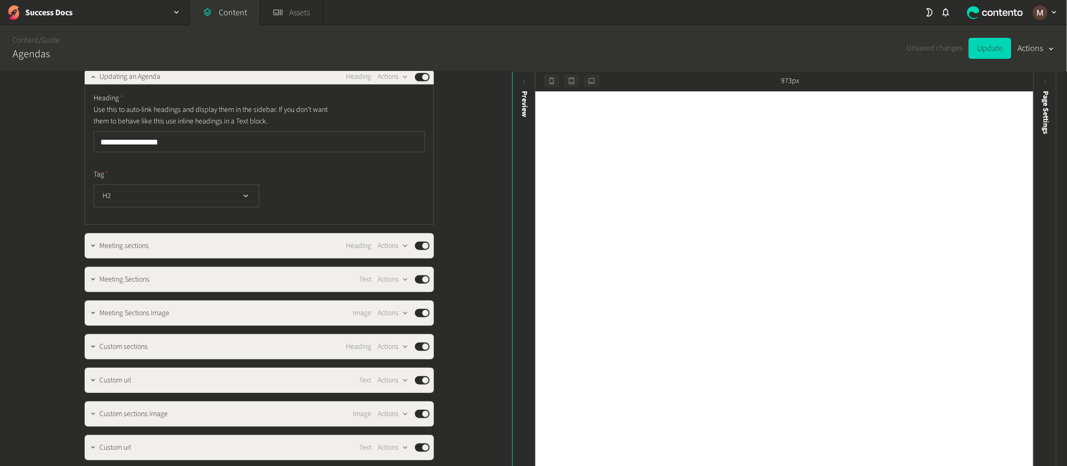
scroll to position [537, 0]
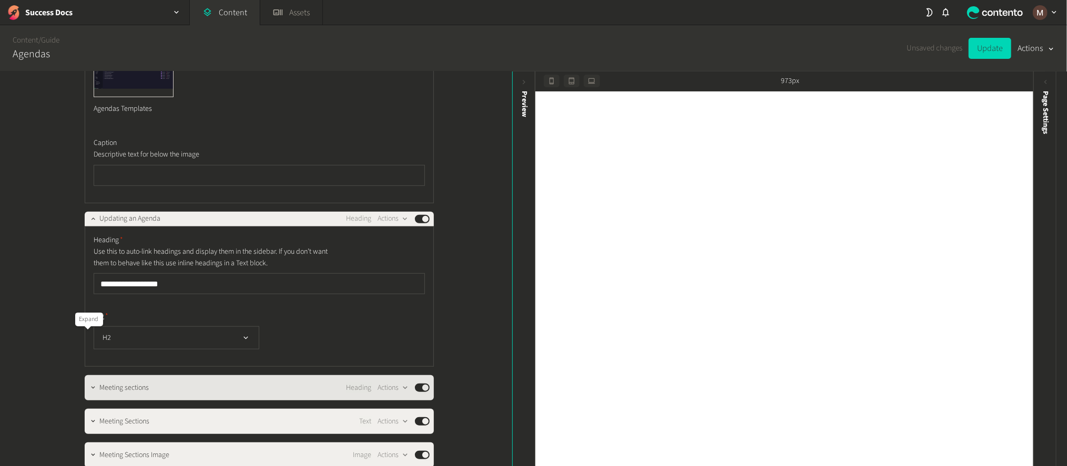
click at [87, 381] on button "button" at bounding box center [93, 387] width 13 height 13
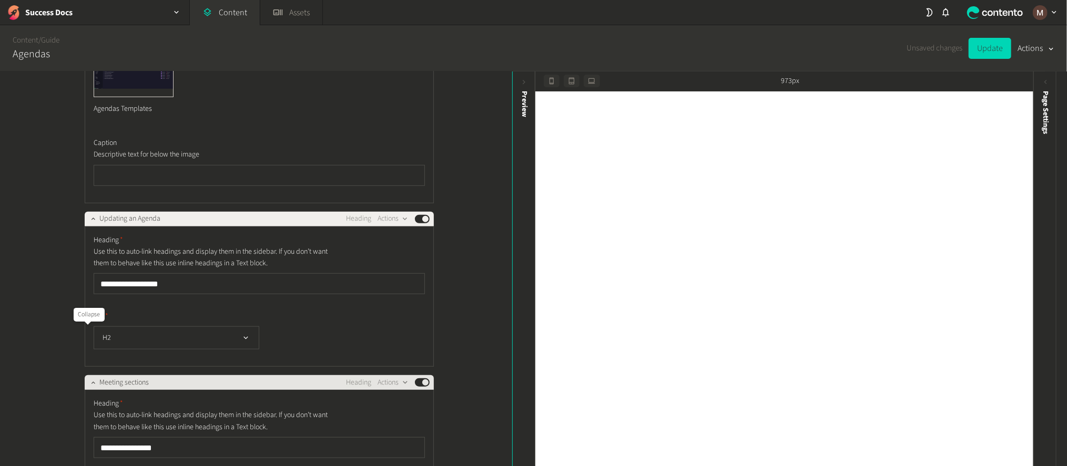
click at [87, 375] on button "button" at bounding box center [93, 381] width 13 height 13
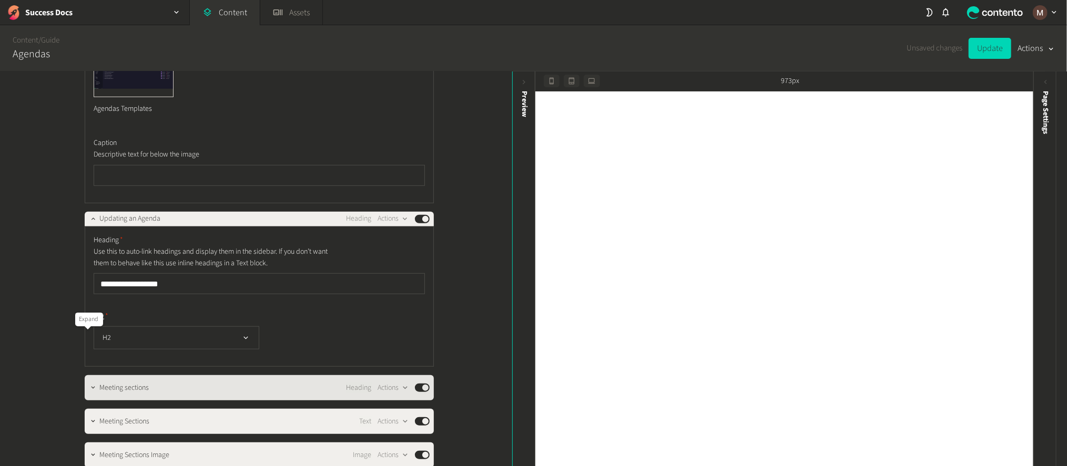
click at [89, 384] on icon "button" at bounding box center [92, 387] width 7 height 7
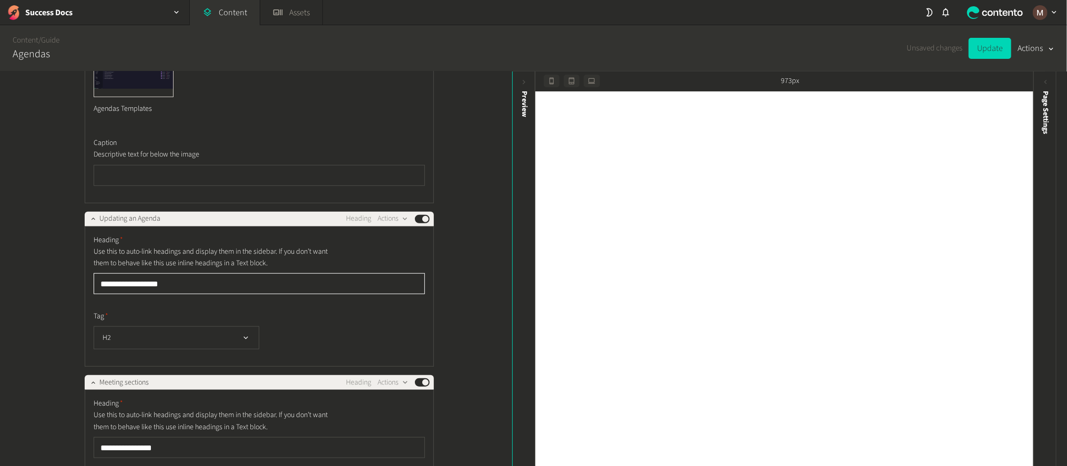
drag, startPoint x: 171, startPoint y: 236, endPoint x: 88, endPoint y: 238, distance: 83.6
click at [94, 273] on input "**********" at bounding box center [259, 283] width 331 height 21
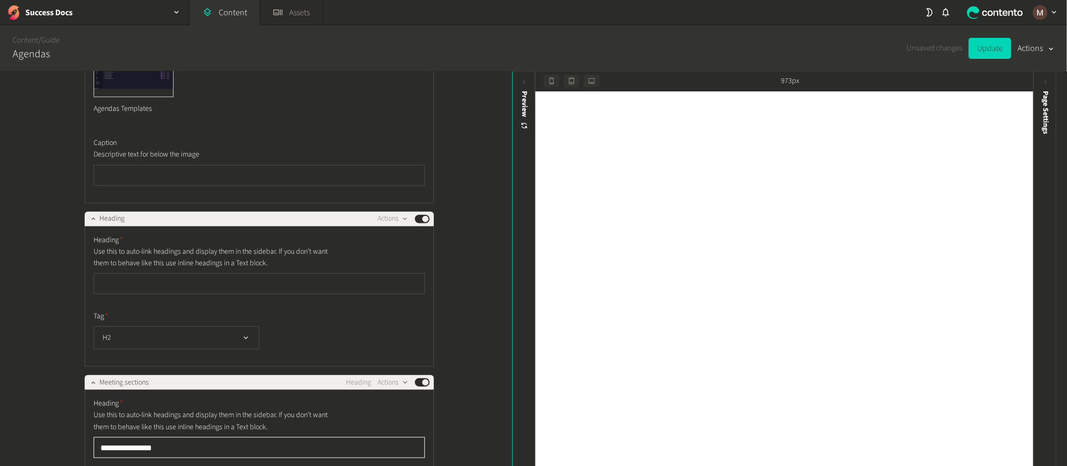
click at [139, 437] on input "**********" at bounding box center [259, 447] width 331 height 21
paste input "**"
type input "**********"
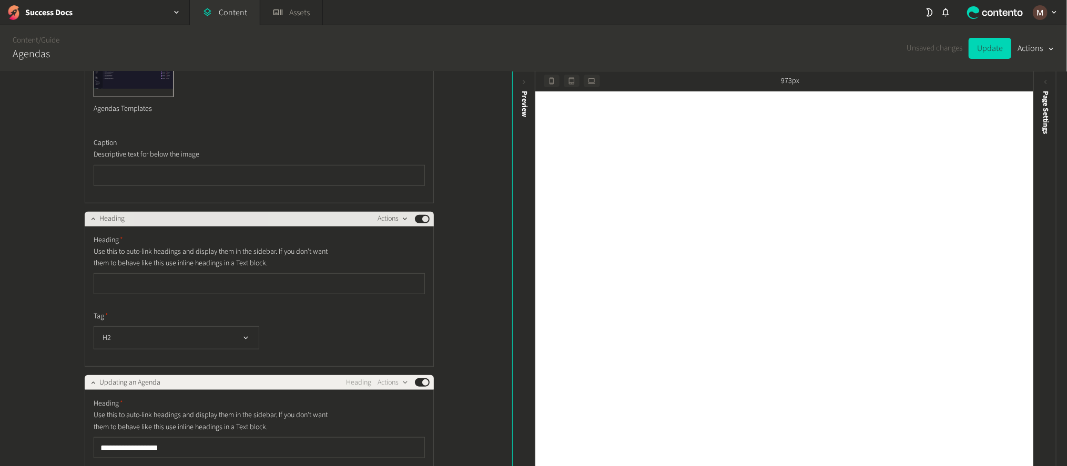
click at [384, 213] on button "Actions" at bounding box center [393, 219] width 31 height 13
click at [387, 252] on button "Delete" at bounding box center [411, 259] width 69 height 19
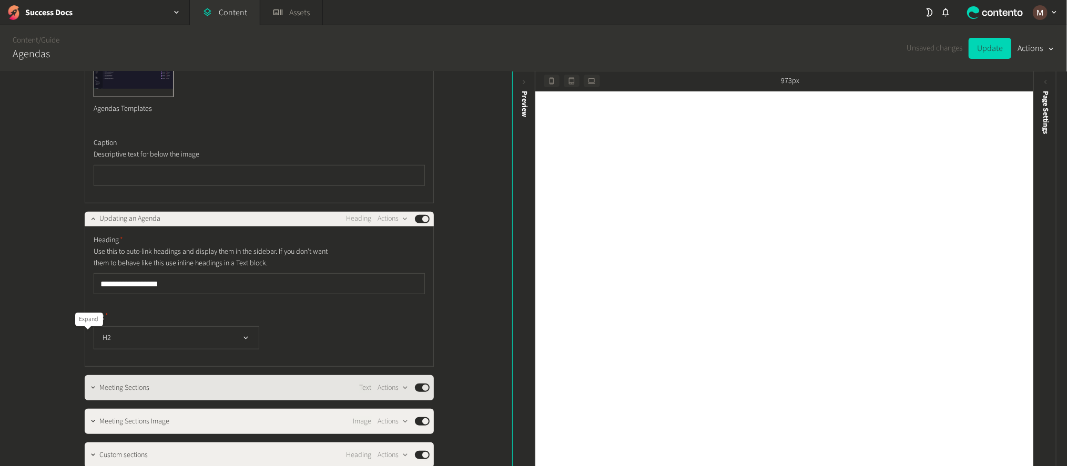
click at [89, 384] on icon "button" at bounding box center [92, 387] width 7 height 7
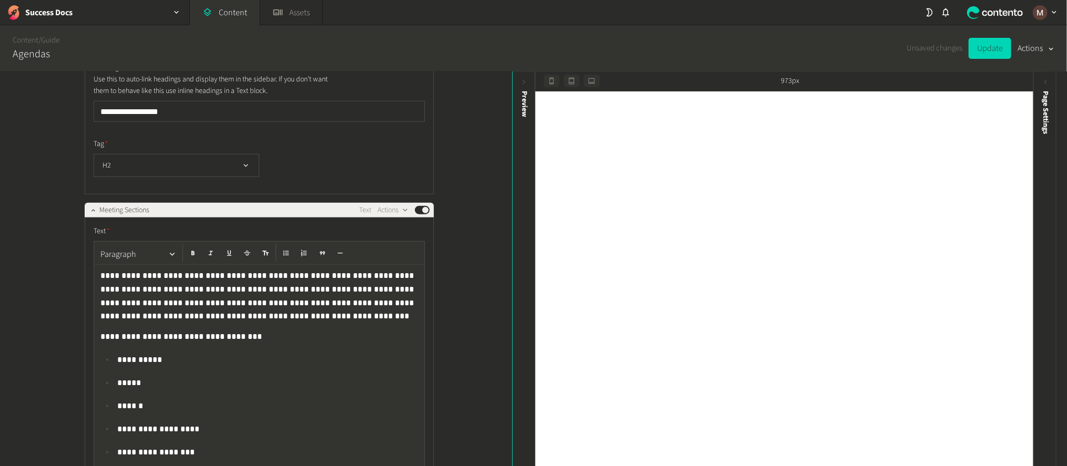
scroll to position [695, 0]
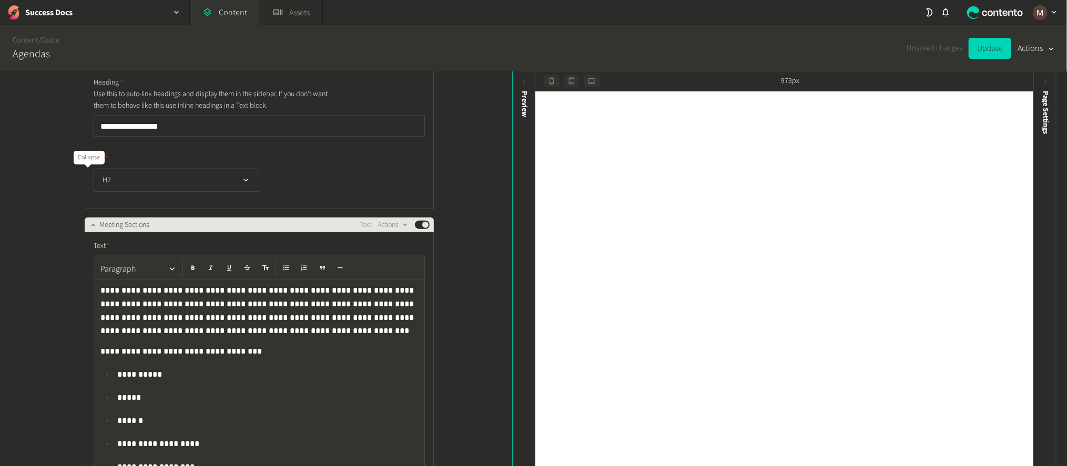
click at [87, 218] on button "button" at bounding box center [93, 224] width 13 height 13
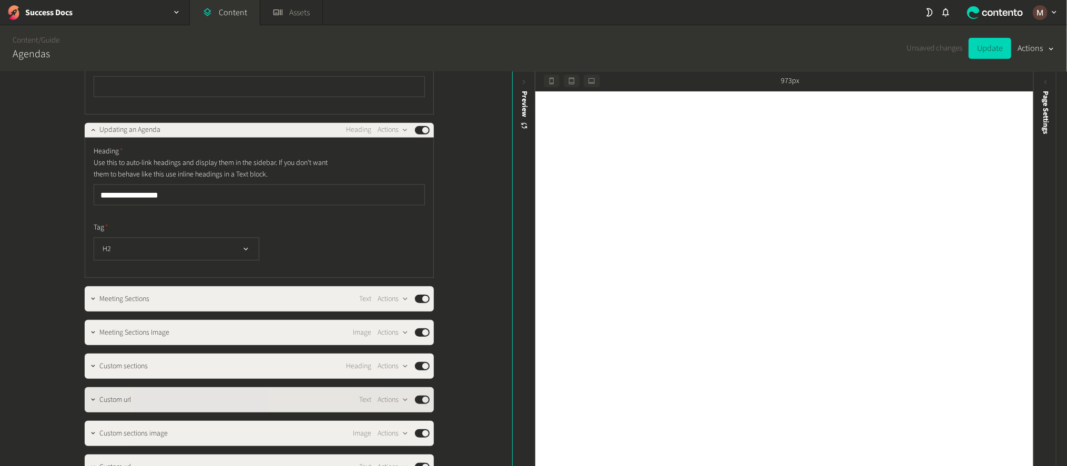
scroll to position [537, 0]
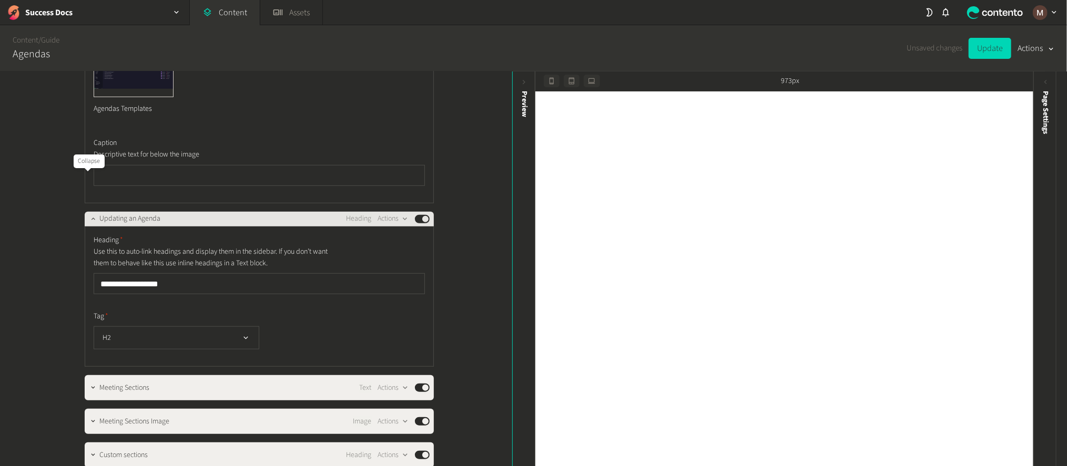
click at [89, 215] on icon "button" at bounding box center [92, 218] width 7 height 7
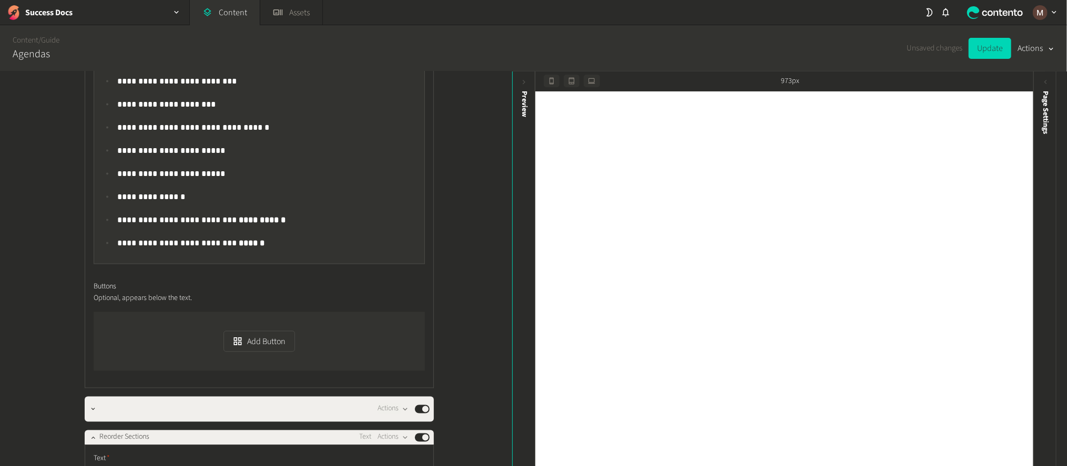
scroll to position [1010, 0]
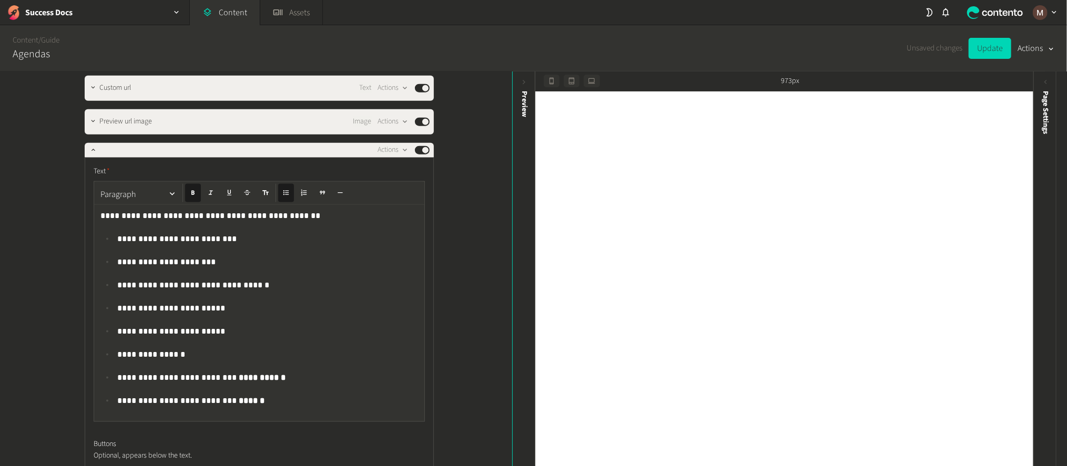
click at [237, 394] on p "**********" at bounding box center [269, 400] width 304 height 13
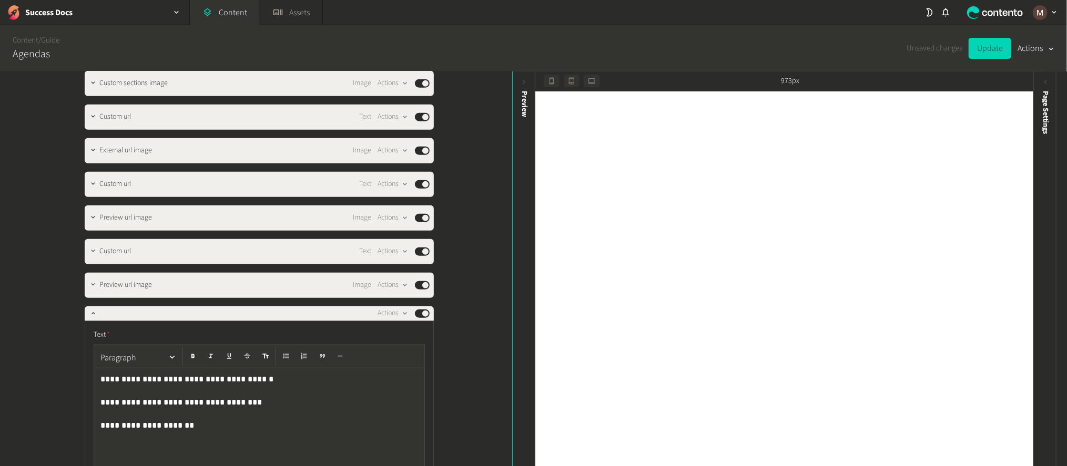
scroll to position [931, 0]
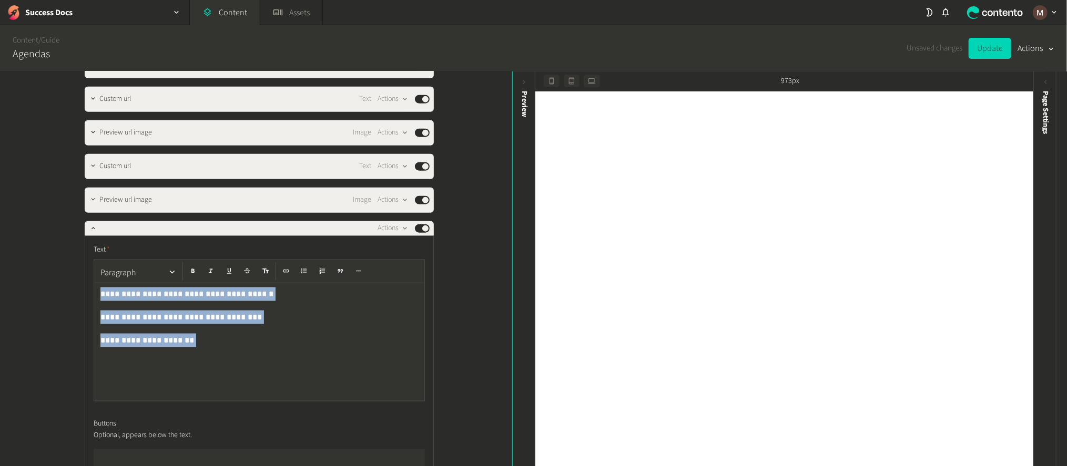
drag, startPoint x: 169, startPoint y: 249, endPoint x: 62, endPoint y: 211, distance: 113.9
click at [62, 211] on div "**********" at bounding box center [256, 270] width 512 height 396
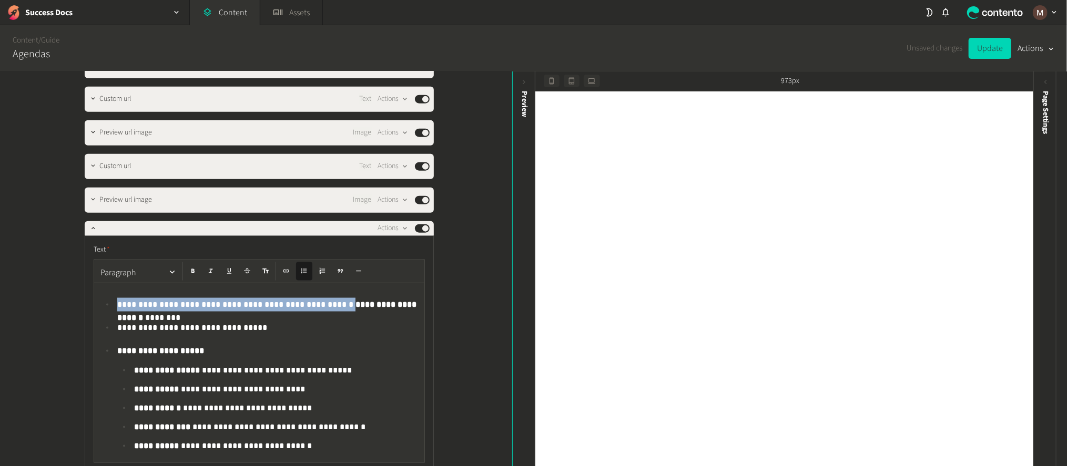
drag, startPoint x: 293, startPoint y: 235, endPoint x: 95, endPoint y: 228, distance: 198.4
click at [100, 298] on ul "**********" at bounding box center [259, 316] width 318 height 36
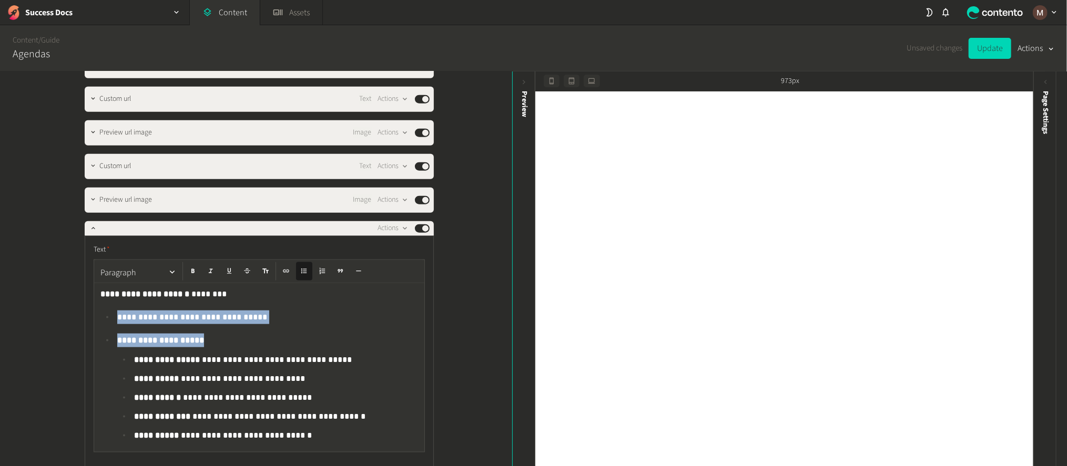
drag, startPoint x: 192, startPoint y: 269, endPoint x: 89, endPoint y: 245, distance: 105.3
click at [94, 283] on div "**********" at bounding box center [259, 367] width 330 height 169
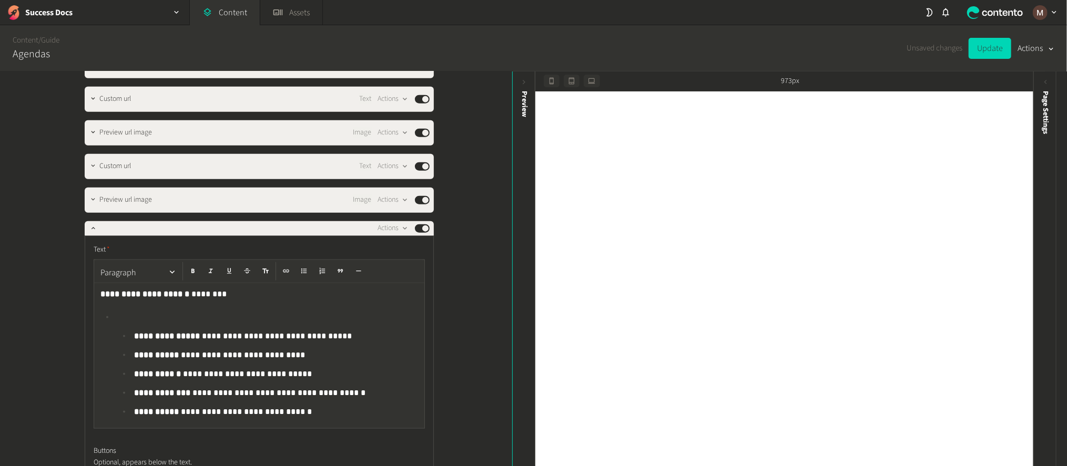
click at [117, 311] on p at bounding box center [269, 317] width 304 height 13
click at [278, 262] on button "button" at bounding box center [286, 271] width 16 height 18
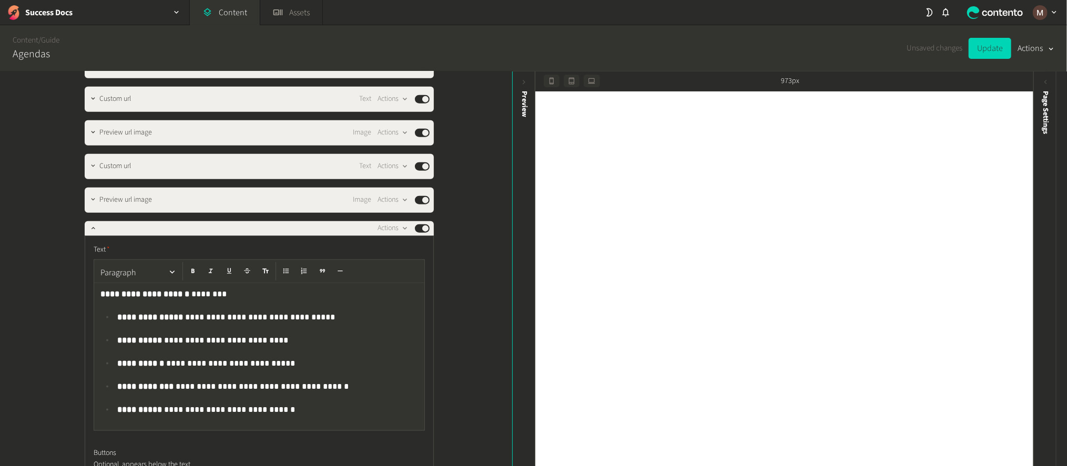
click at [207, 288] on p "**********" at bounding box center [260, 294] width 320 height 13
click at [210, 288] on p "**********" at bounding box center [260, 294] width 320 height 13
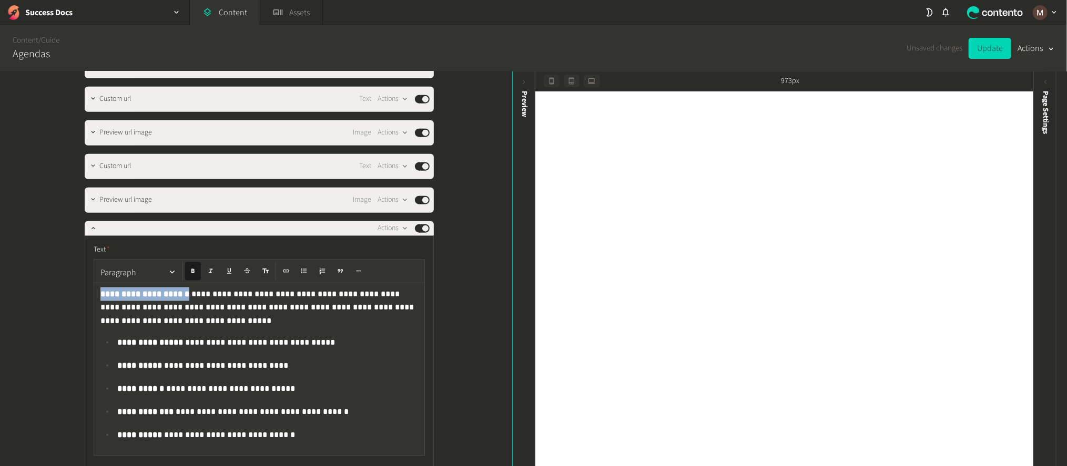
drag, startPoint x: 177, startPoint y: 225, endPoint x: 91, endPoint y: 227, distance: 85.7
click at [94, 283] on div "**********" at bounding box center [259, 369] width 330 height 172
copy strong "**********"
click at [390, 222] on button "Actions" at bounding box center [393, 228] width 31 height 13
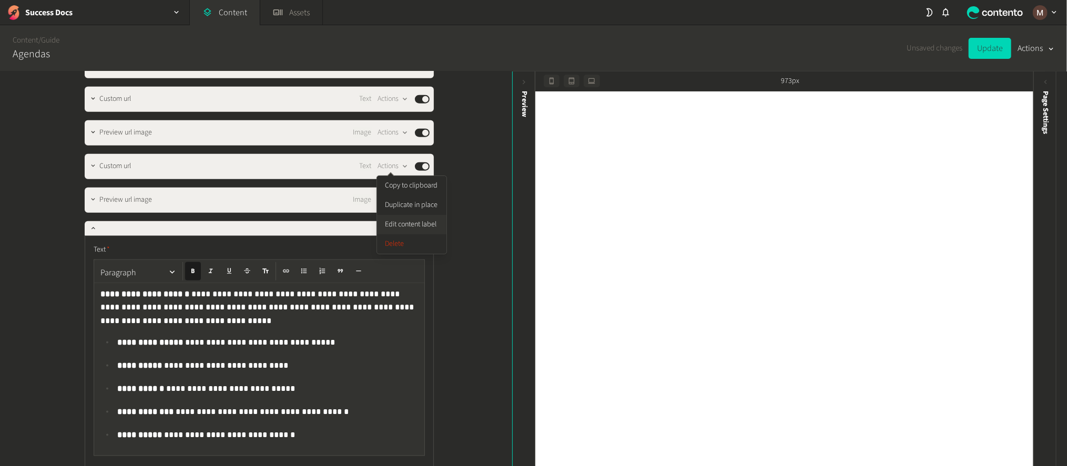
click at [407, 215] on button "Edit content label" at bounding box center [411, 224] width 69 height 19
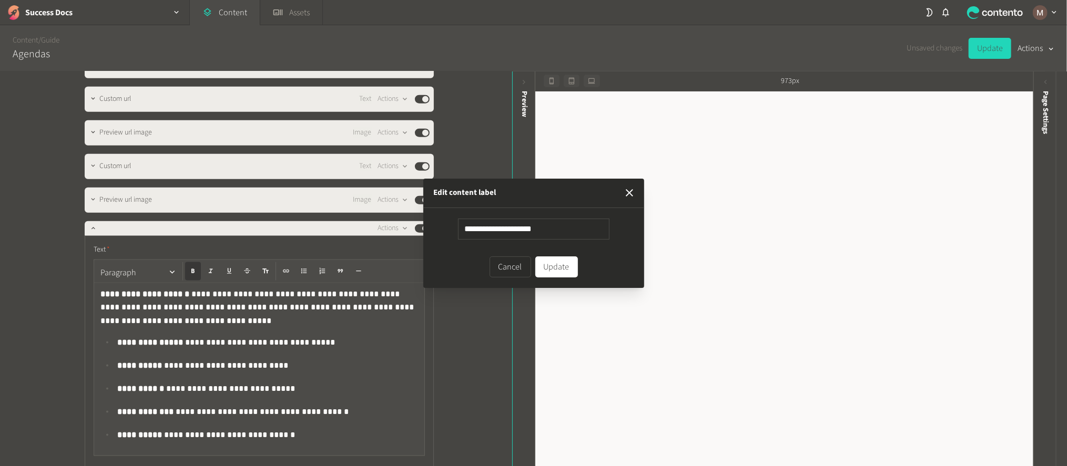
type input "**********"
click at [553, 262] on button "Update" at bounding box center [556, 267] width 43 height 21
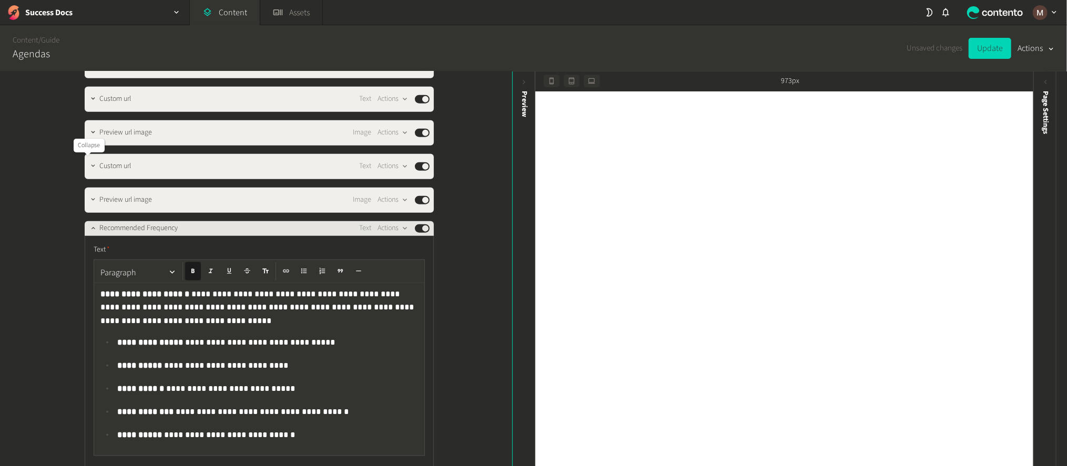
click at [89, 225] on icon "button" at bounding box center [92, 228] width 7 height 7
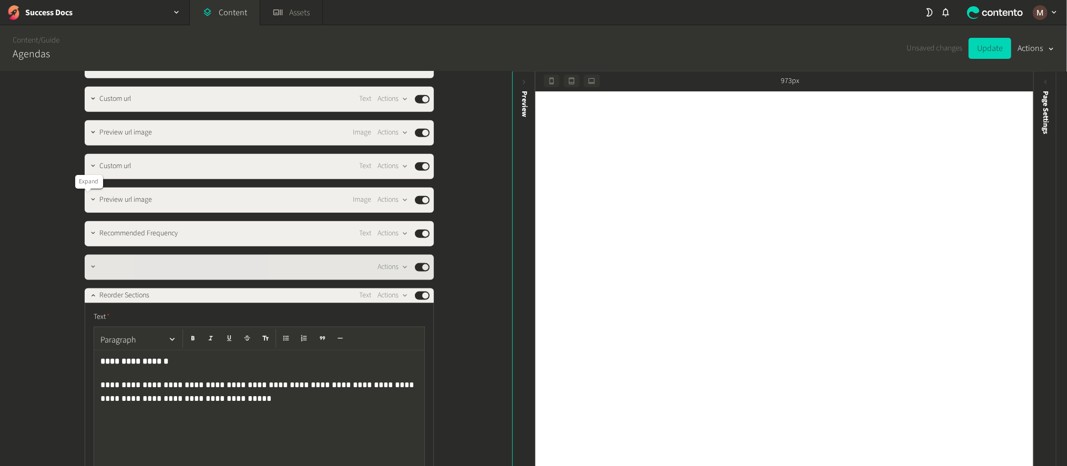
click at [89, 263] on icon "button" at bounding box center [92, 266] width 7 height 7
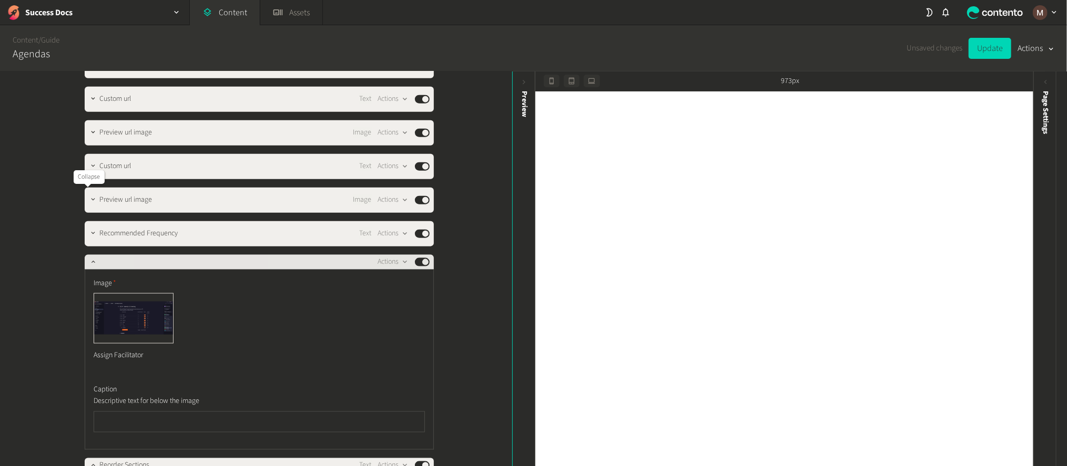
click at [89, 254] on div at bounding box center [93, 261] width 13 height 15
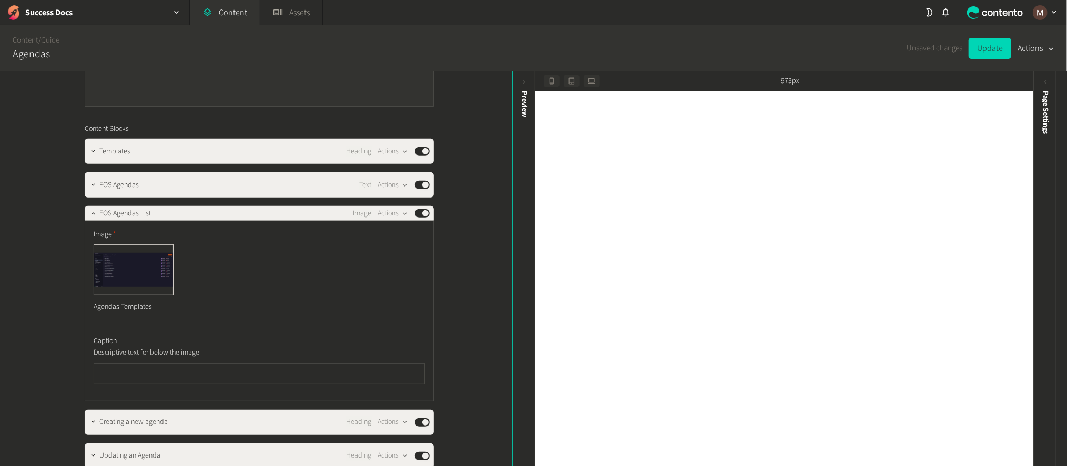
scroll to position [366, 0]
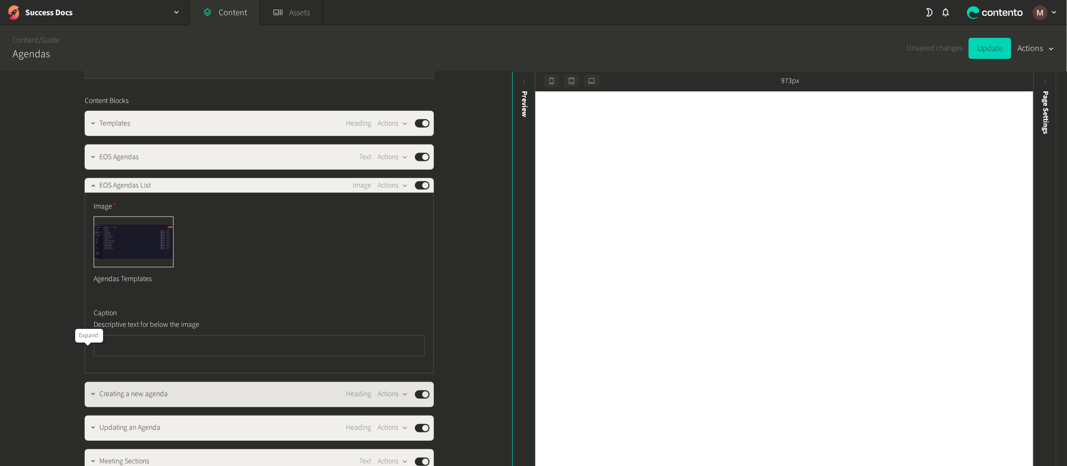
click at [89, 391] on icon "button" at bounding box center [92, 394] width 7 height 7
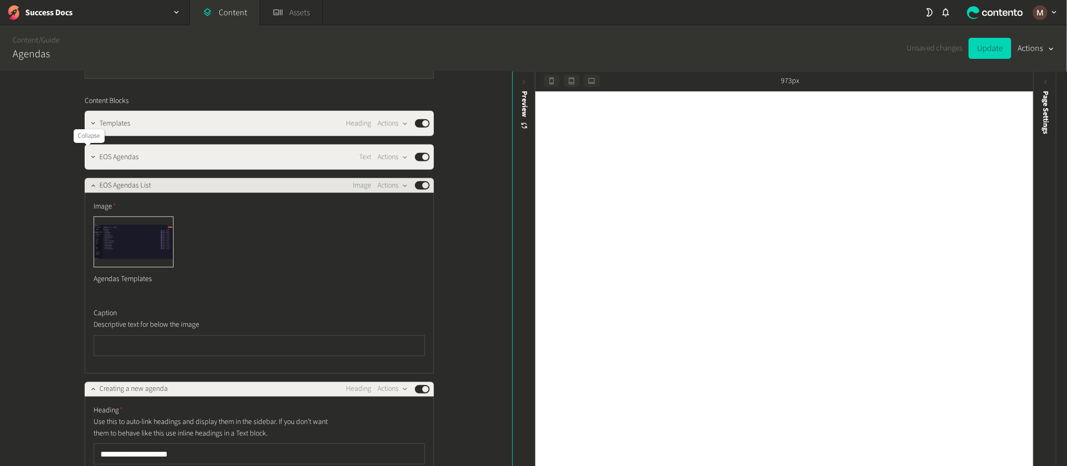
click at [89, 182] on icon "button" at bounding box center [92, 185] width 7 height 7
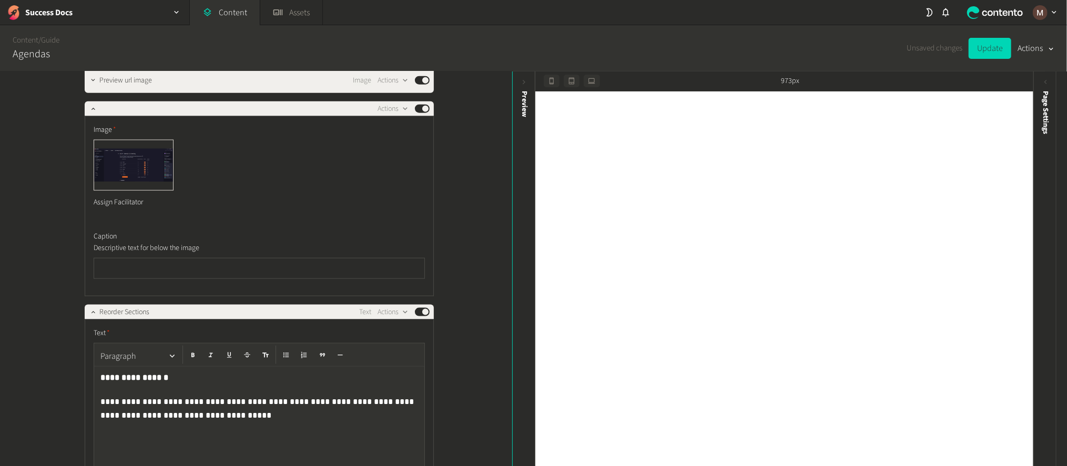
scroll to position [1010, 0]
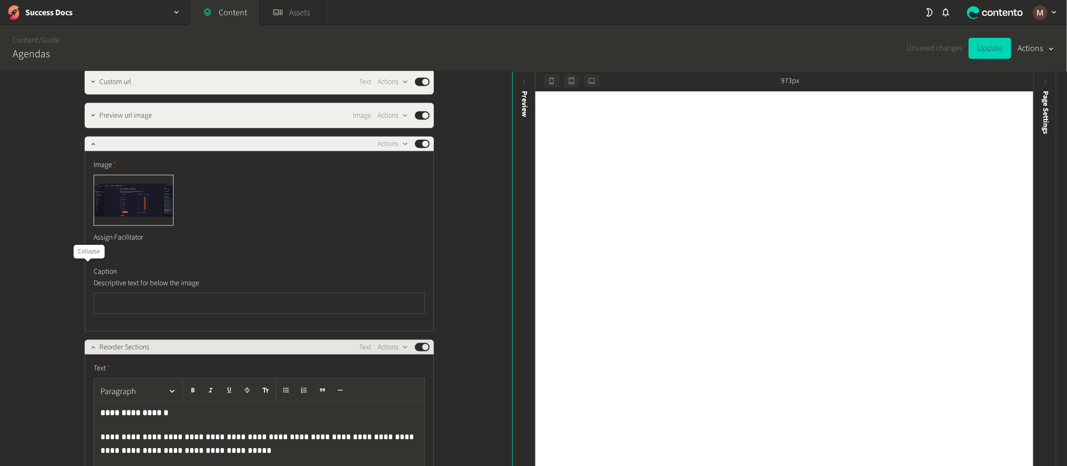
click at [87, 340] on button "button" at bounding box center [93, 346] width 13 height 13
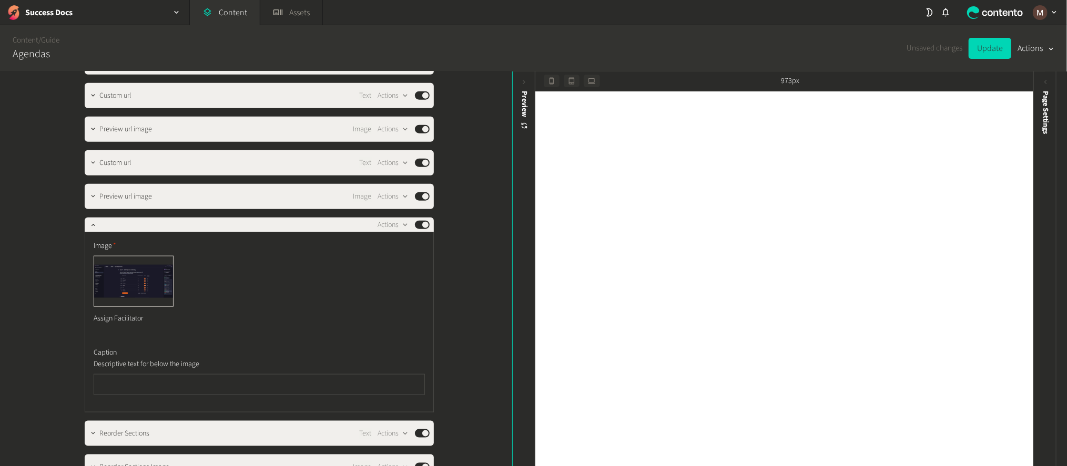
scroll to position [852, 0]
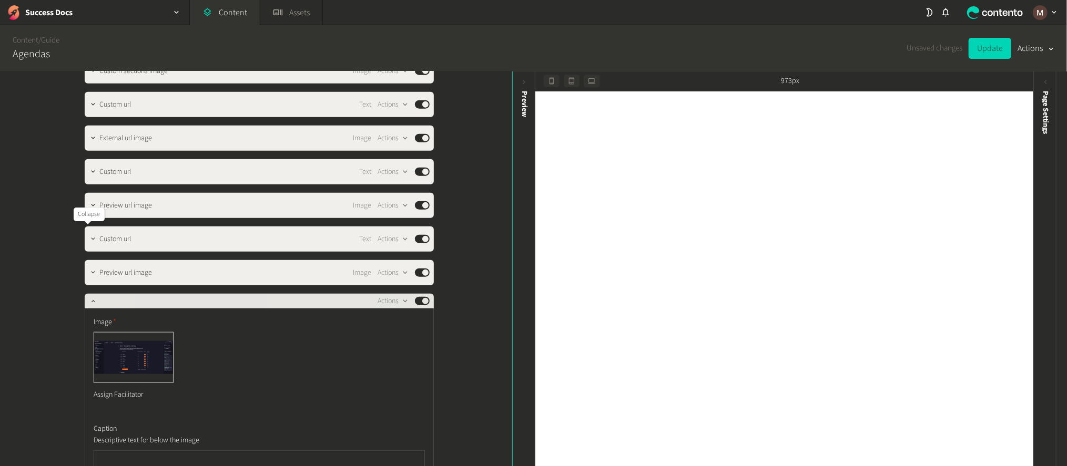
click at [87, 294] on button "button" at bounding box center [93, 300] width 13 height 13
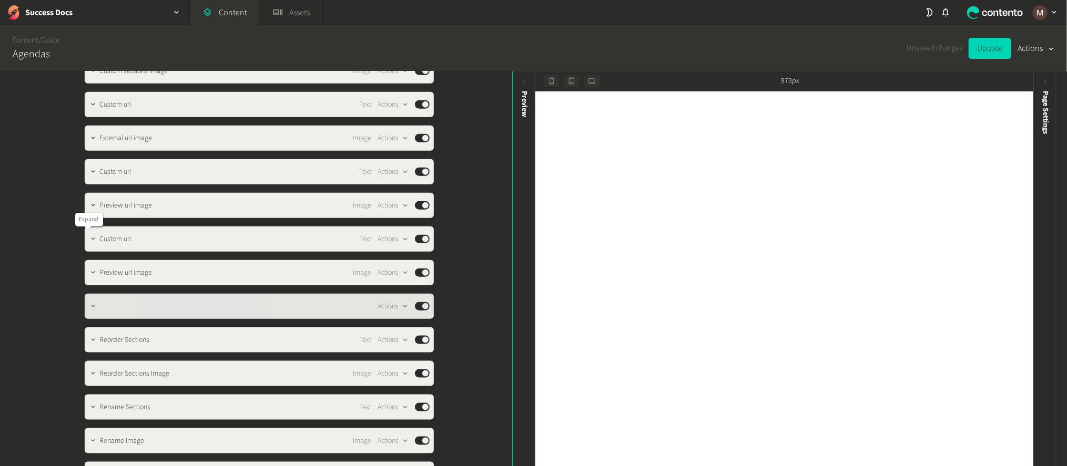
click at [87, 299] on button "button" at bounding box center [93, 305] width 13 height 13
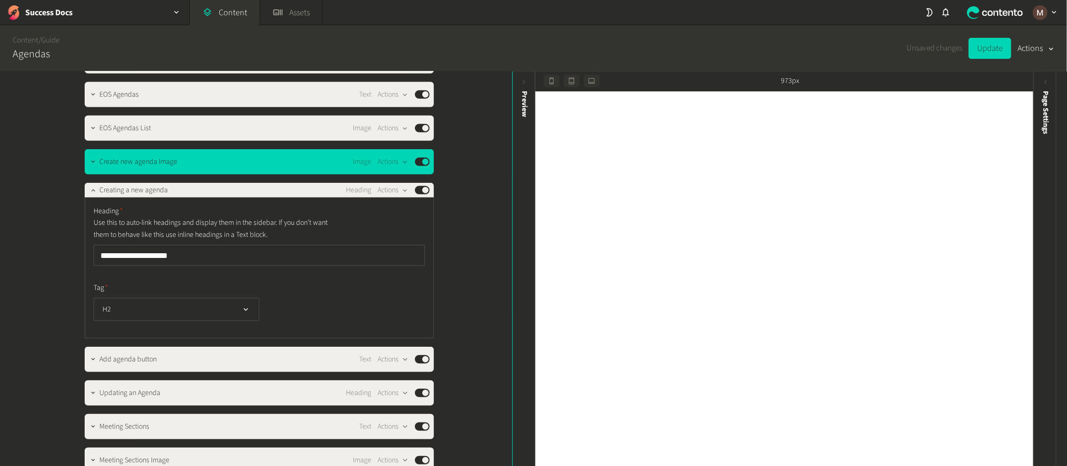
scroll to position [395, 0]
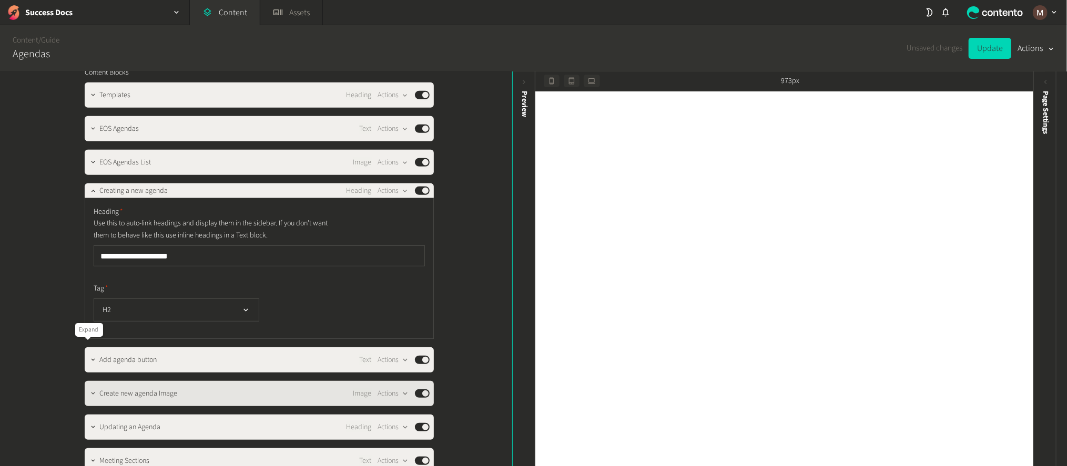
click at [89, 390] on icon "button" at bounding box center [92, 393] width 7 height 7
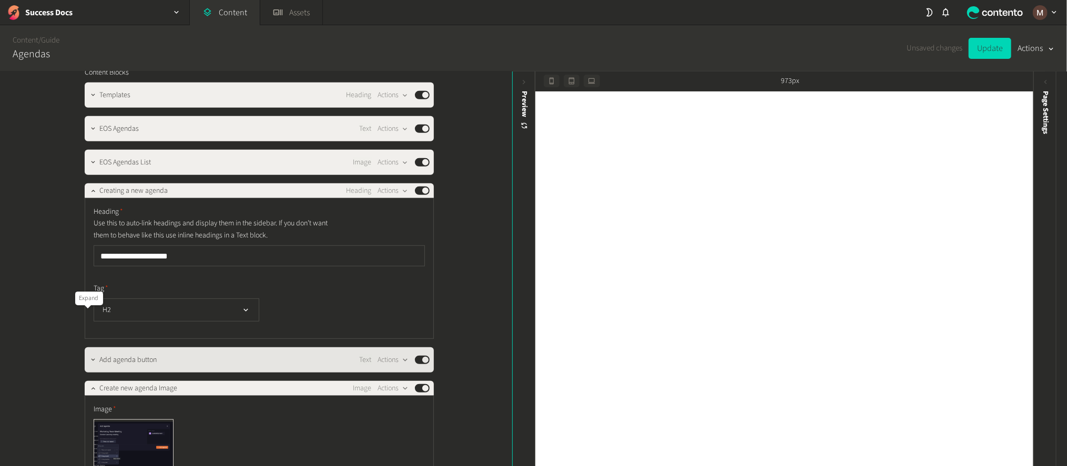
click at [89, 357] on icon "button" at bounding box center [92, 360] width 7 height 7
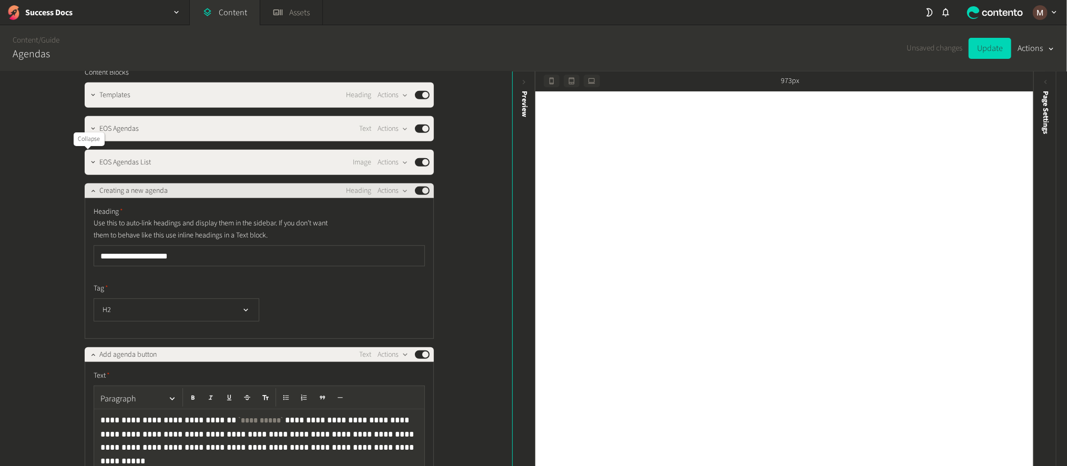
click at [88, 184] on button "button" at bounding box center [93, 190] width 13 height 13
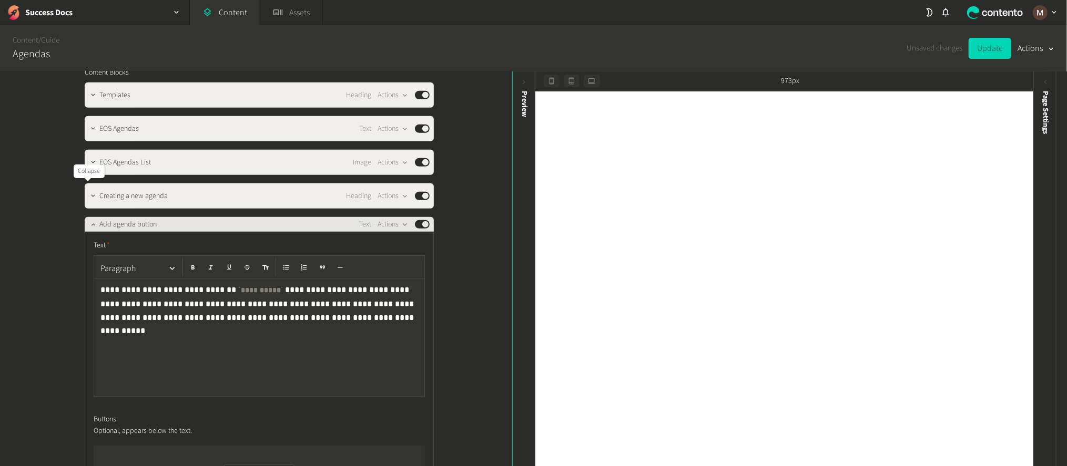
click at [89, 221] on icon "button" at bounding box center [92, 224] width 7 height 7
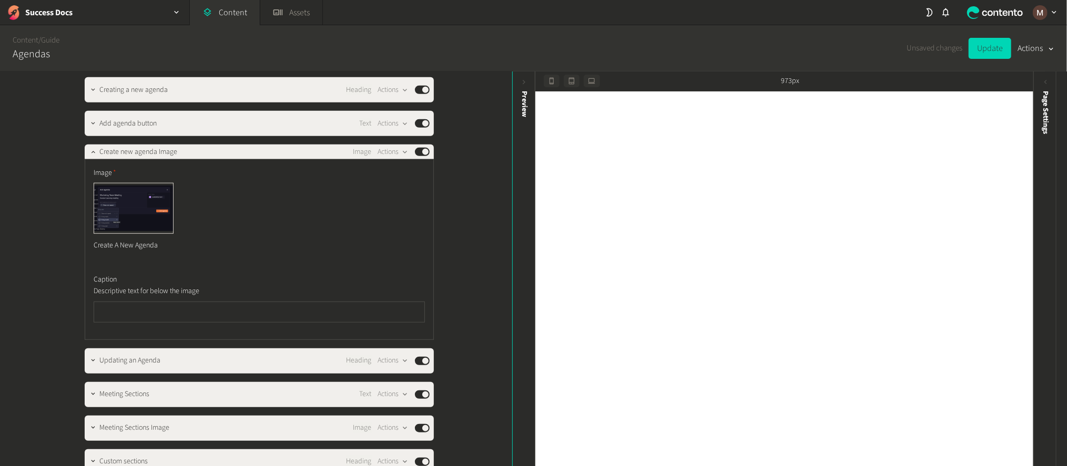
scroll to position [520, 0]
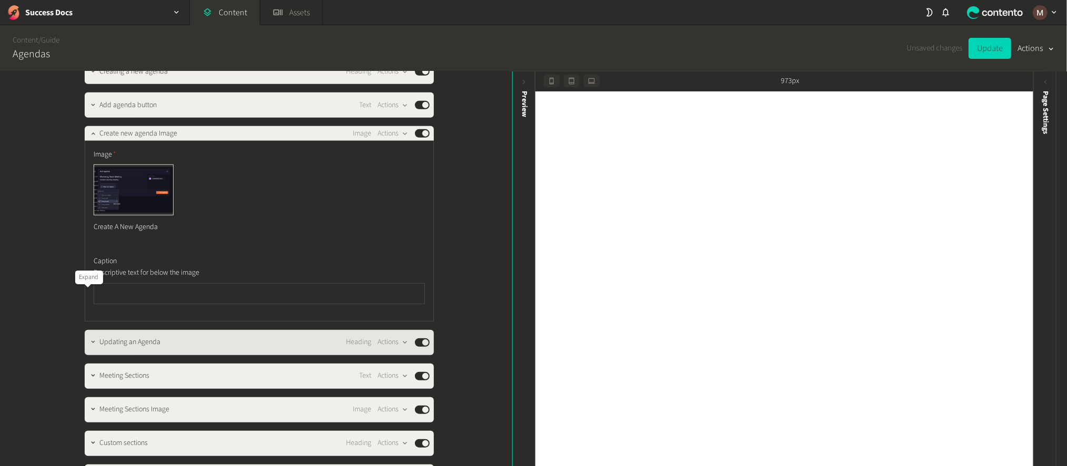
click at [89, 339] on icon "button" at bounding box center [92, 342] width 7 height 7
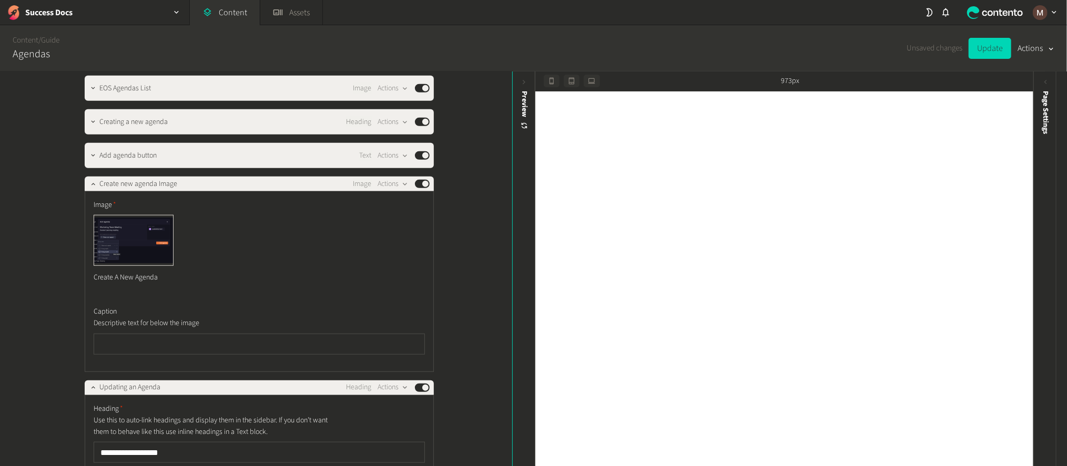
scroll to position [441, 0]
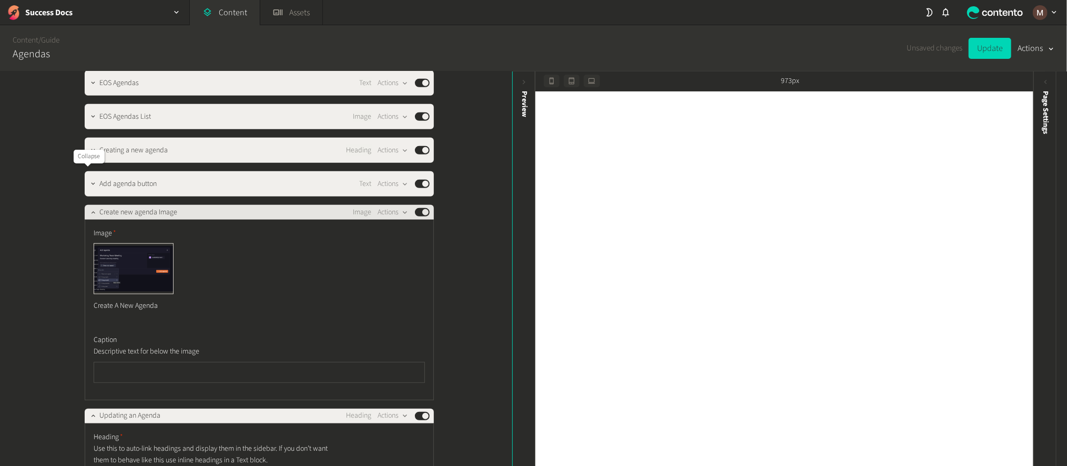
click at [89, 209] on icon "button" at bounding box center [92, 212] width 7 height 7
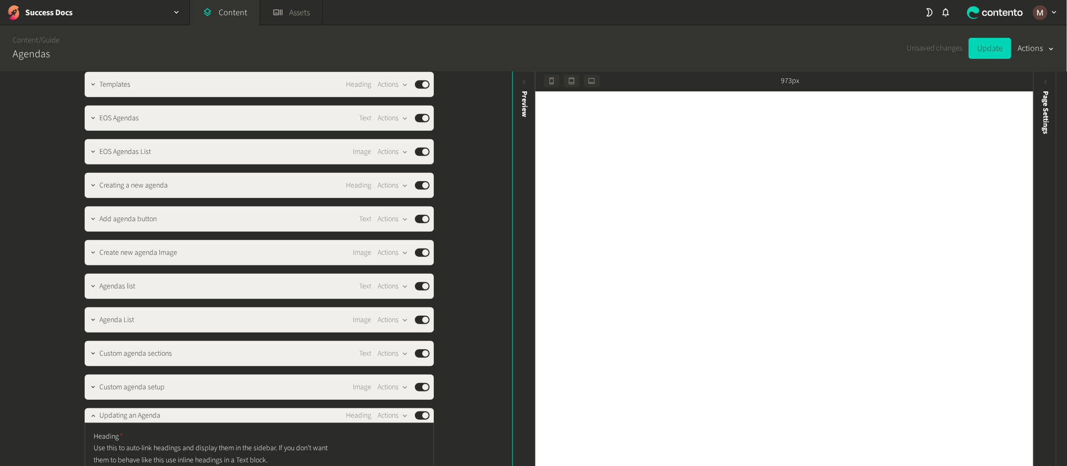
scroll to position [410, 0]
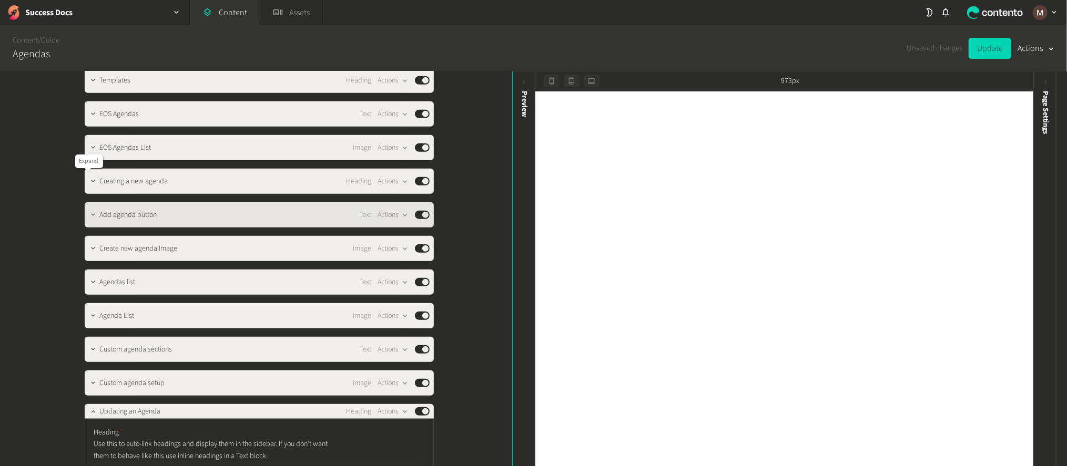
click at [89, 211] on icon "button" at bounding box center [92, 214] width 7 height 7
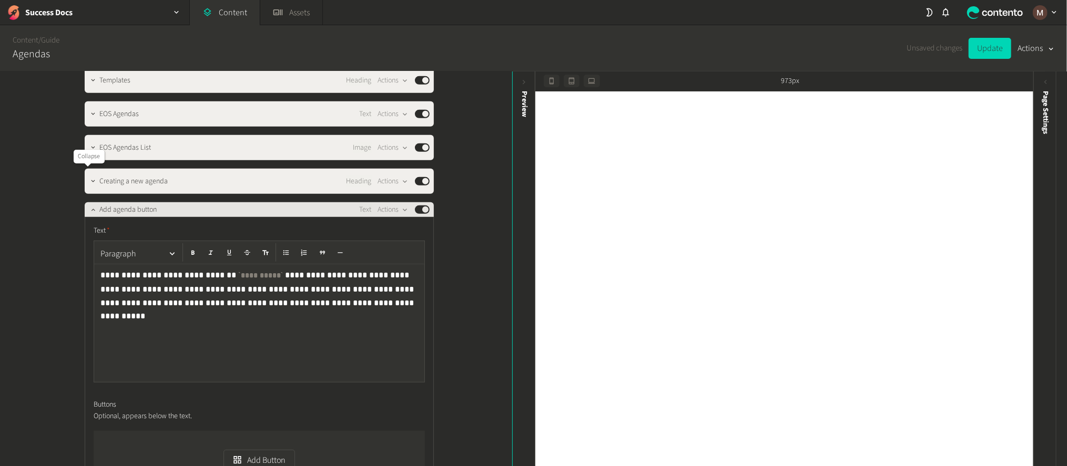
click at [89, 206] on icon "button" at bounding box center [92, 209] width 7 height 7
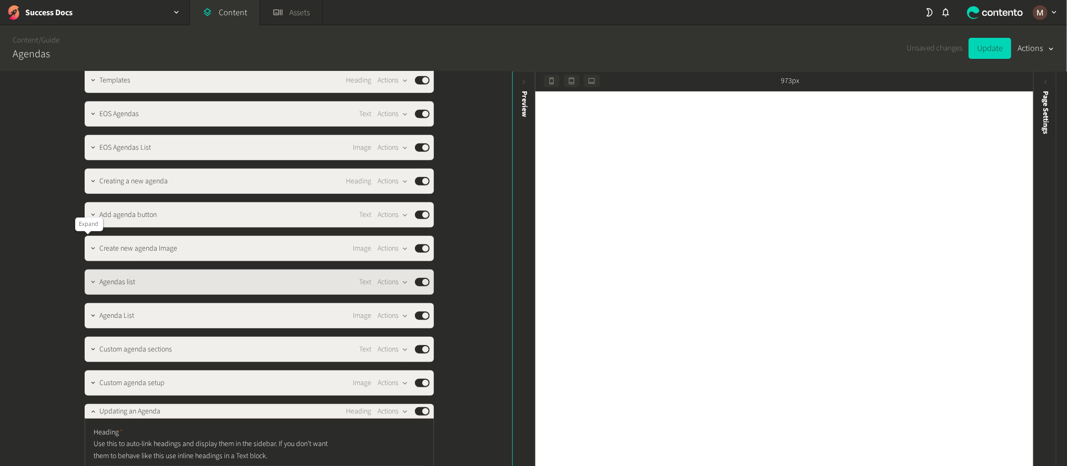
click at [87, 275] on button "button" at bounding box center [93, 281] width 13 height 13
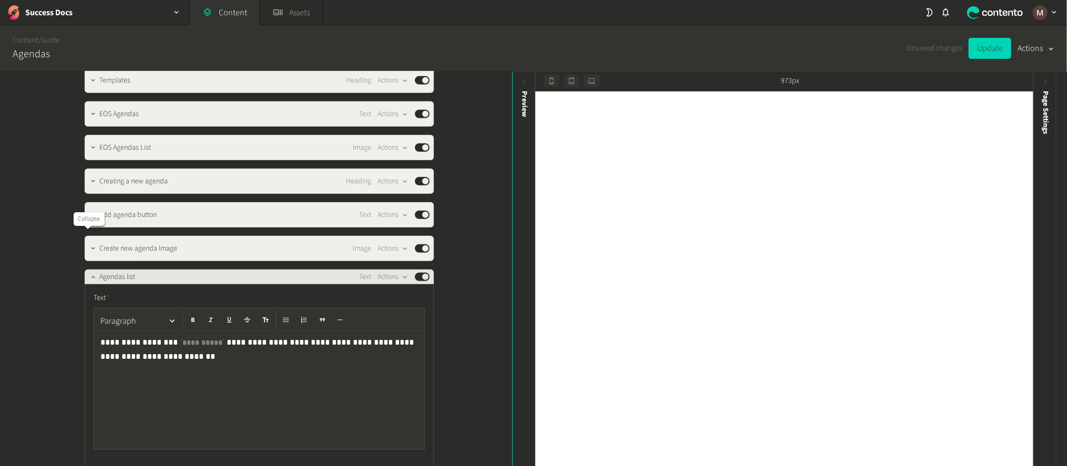
click at [91, 276] on icon "button" at bounding box center [93, 277] width 4 height 2
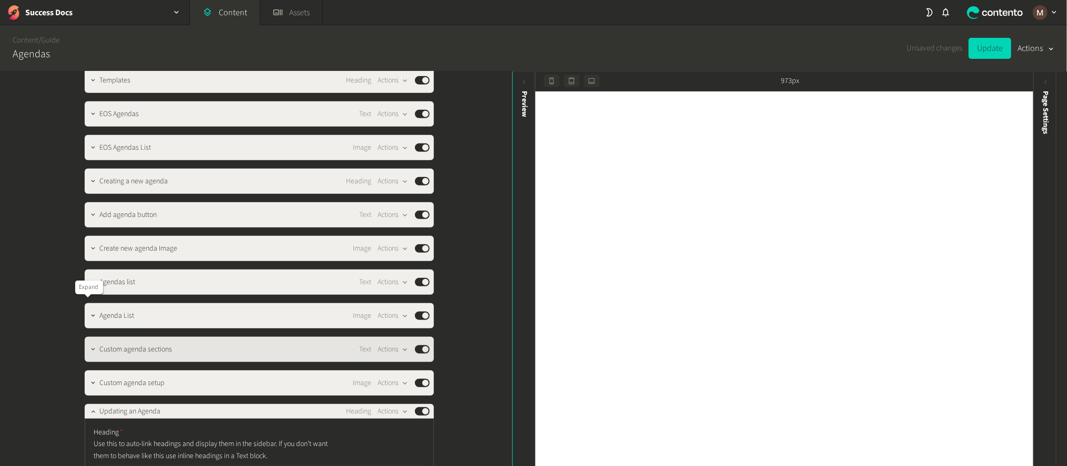
click at [89, 346] on icon "button" at bounding box center [92, 349] width 7 height 7
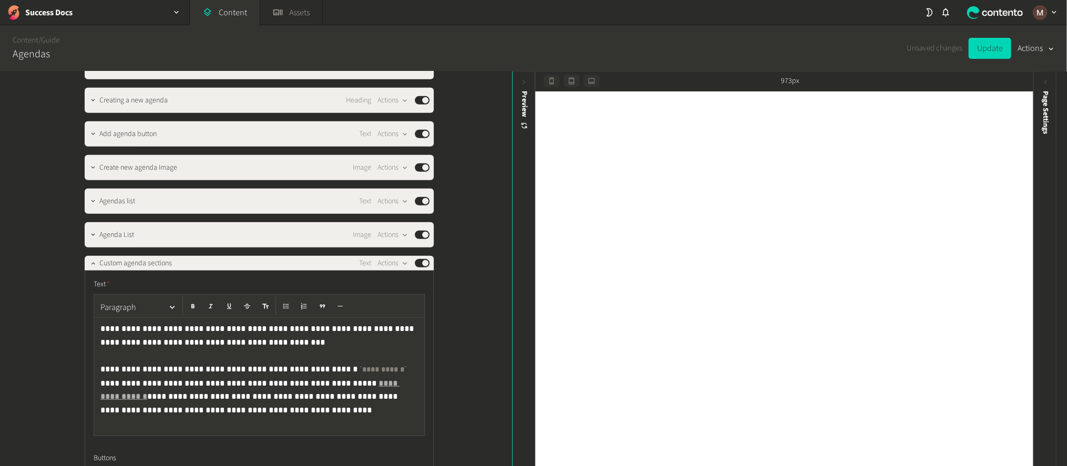
scroll to position [567, 0]
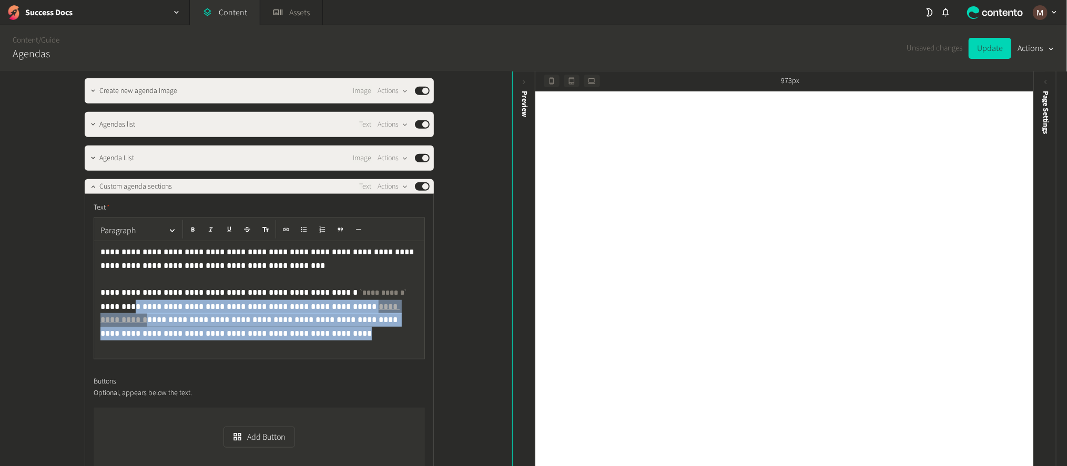
drag, startPoint x: 370, startPoint y: 243, endPoint x: 410, endPoint y: 273, distance: 50.7
click at [410, 273] on p "**********" at bounding box center [260, 284] width 320 height 76
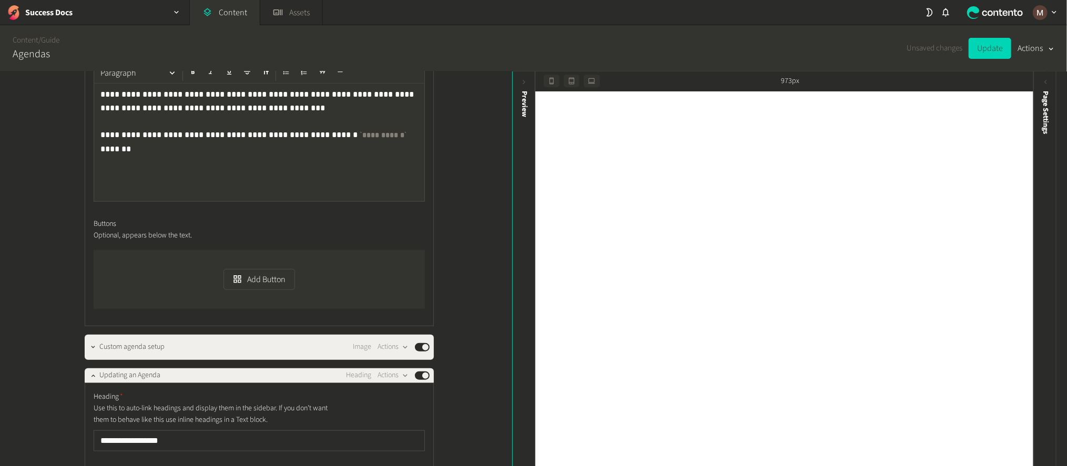
scroll to position [804, 0]
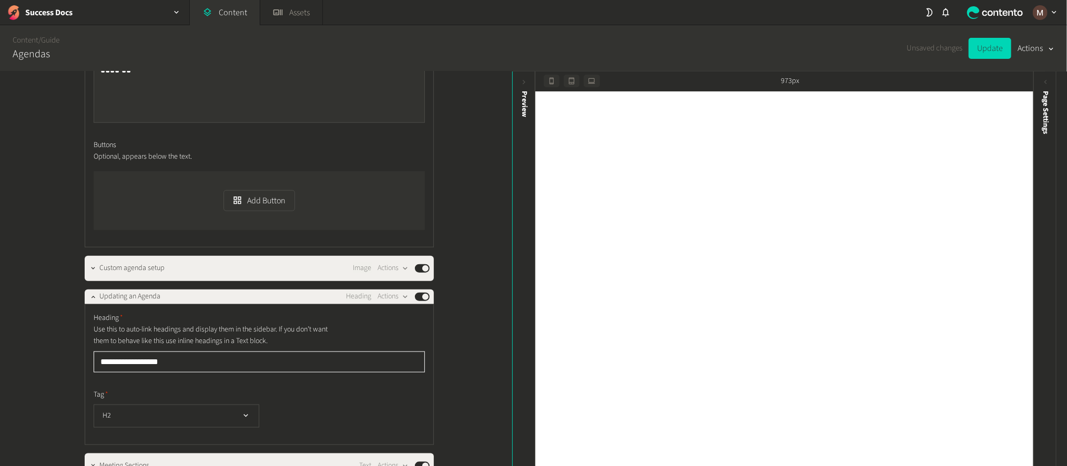
drag, startPoint x: 185, startPoint y: 296, endPoint x: 90, endPoint y: 302, distance: 94.3
click at [94, 352] on input "**********" at bounding box center [259, 362] width 331 height 21
type input "**********"
click at [478, 259] on div "**********" at bounding box center [256, 270] width 512 height 396
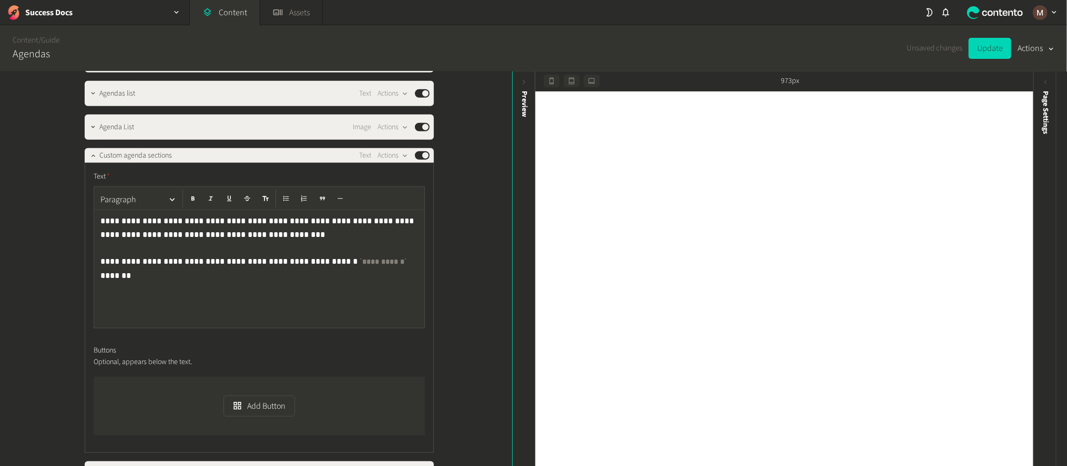
scroll to position [567, 0]
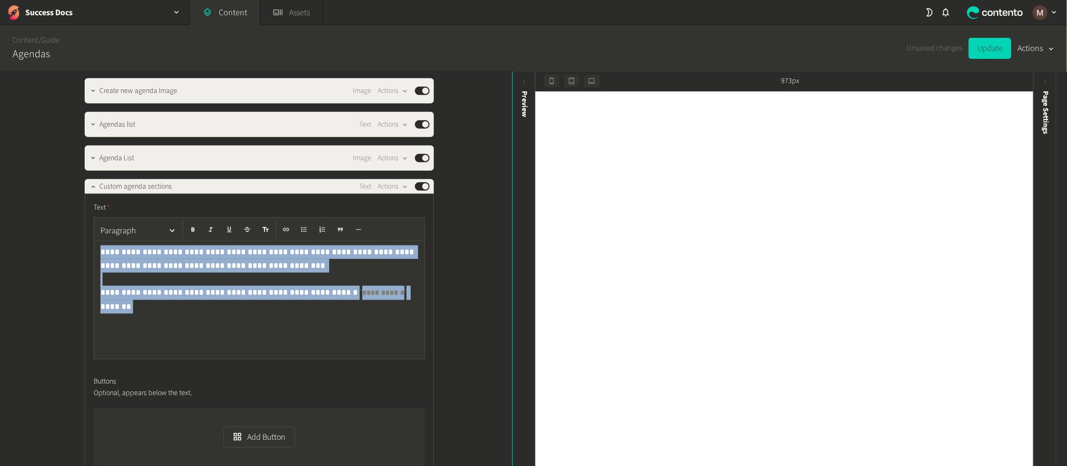
drag, startPoint x: 380, startPoint y: 241, endPoint x: 60, endPoint y: 192, distance: 323.4
click at [60, 192] on div "**********" at bounding box center [256, 270] width 512 height 396
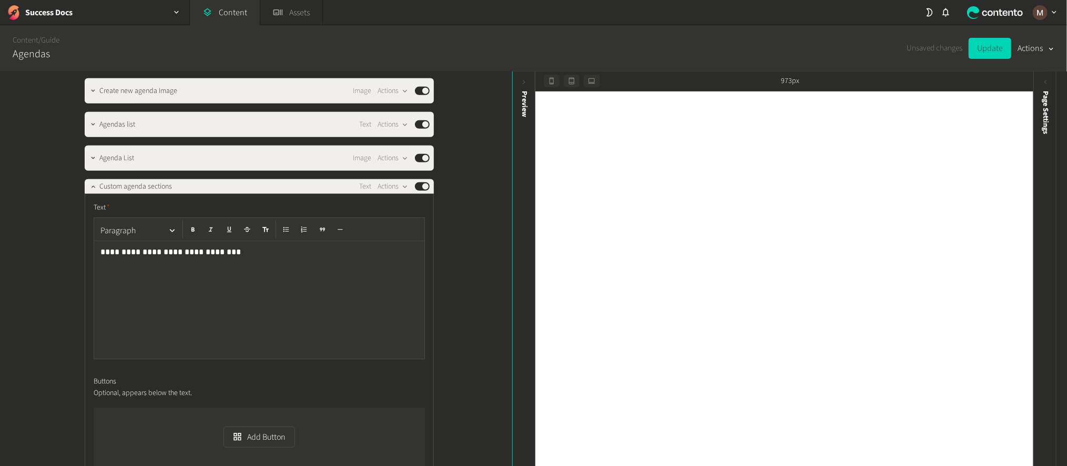
click at [445, 225] on div "**********" at bounding box center [256, 270] width 512 height 396
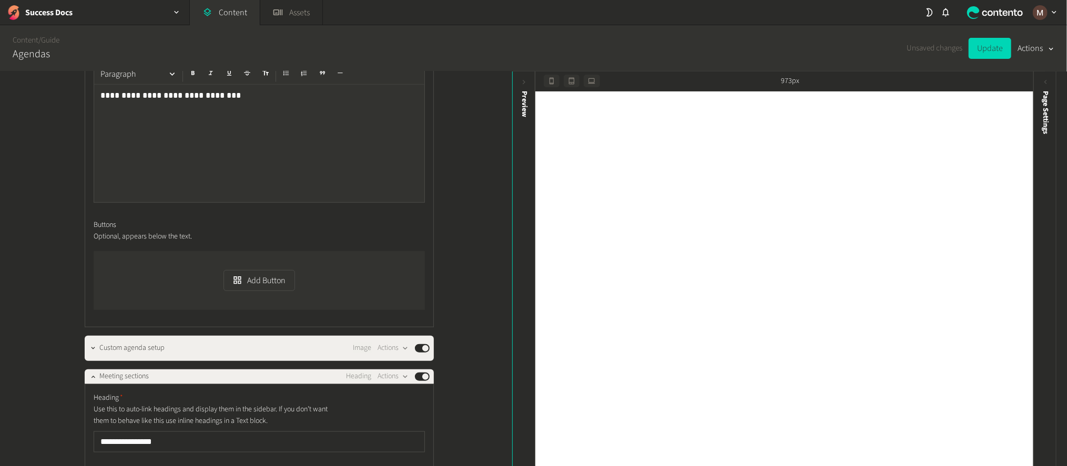
scroll to position [725, 0]
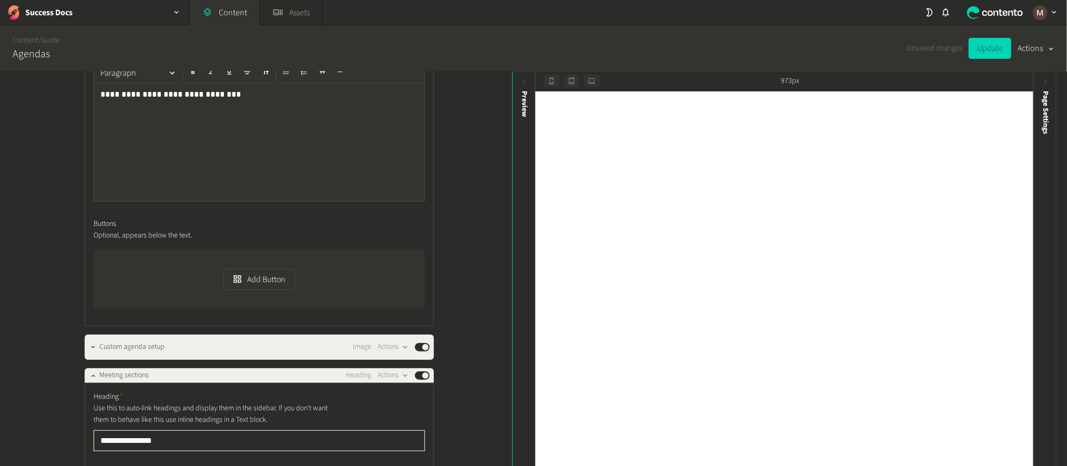
drag, startPoint x: 160, startPoint y: 372, endPoint x: 88, endPoint y: 373, distance: 72.6
click at [94, 431] on input "**********" at bounding box center [259, 441] width 331 height 21
drag, startPoint x: 118, startPoint y: 370, endPoint x: 84, endPoint y: 370, distance: 33.7
click at [85, 383] on div "**********" at bounding box center [259, 453] width 349 height 141
click at [176, 431] on input "**********" at bounding box center [259, 441] width 331 height 21
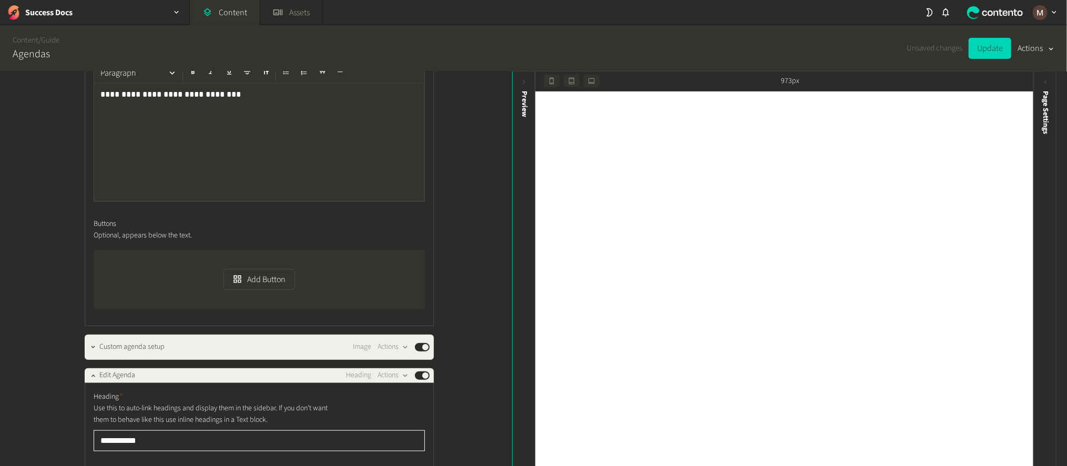
click at [176, 431] on input "**********" at bounding box center [259, 441] width 331 height 21
paste input "********"
type input "**********"
click at [89, 372] on icon "button" at bounding box center [92, 375] width 7 height 7
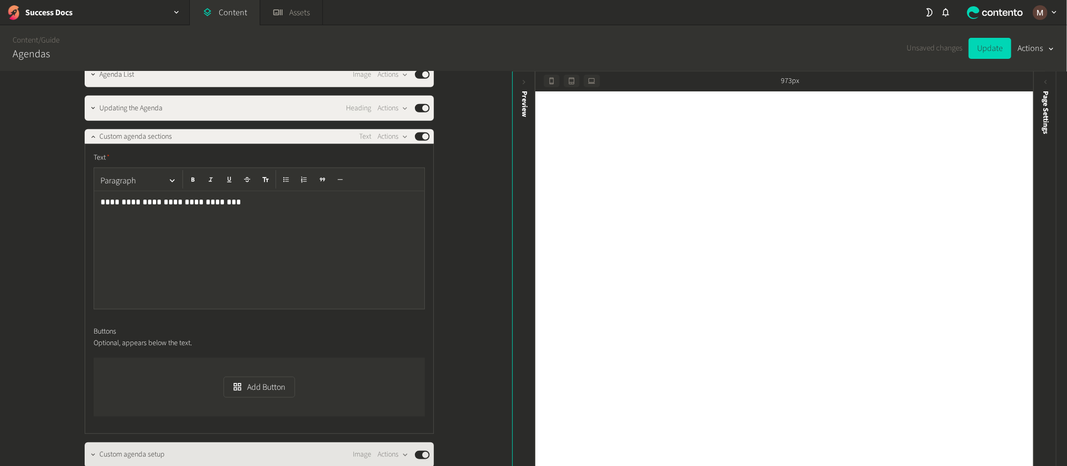
scroll to position [650, 0]
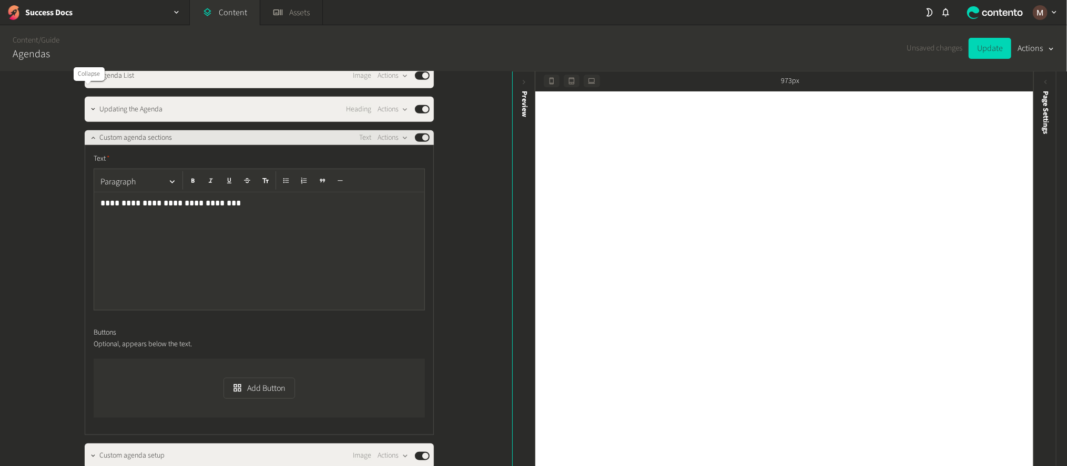
click at [87, 130] on button "button" at bounding box center [93, 136] width 13 height 13
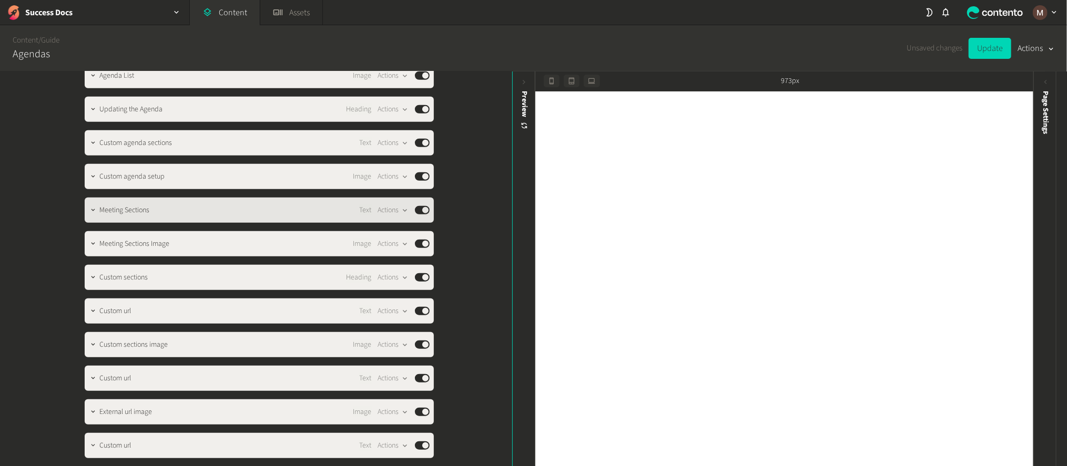
scroll to position [492, 0]
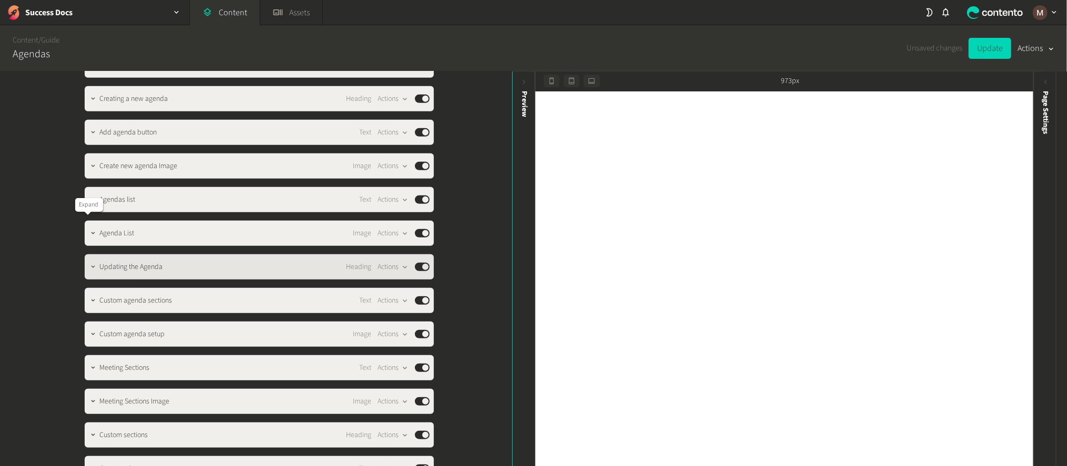
click at [89, 263] on icon "button" at bounding box center [92, 266] width 7 height 7
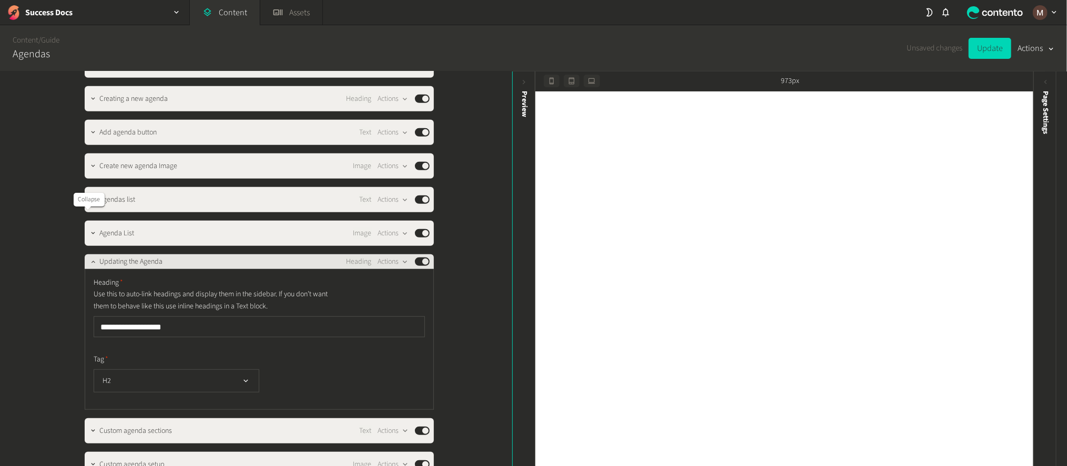
click at [91, 261] on icon "button" at bounding box center [93, 262] width 4 height 2
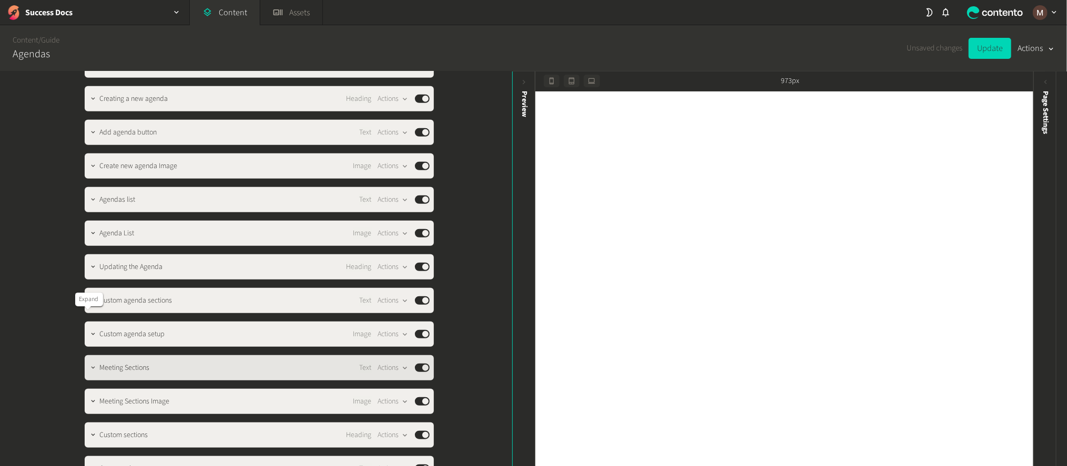
click at [89, 364] on icon "button" at bounding box center [92, 367] width 7 height 7
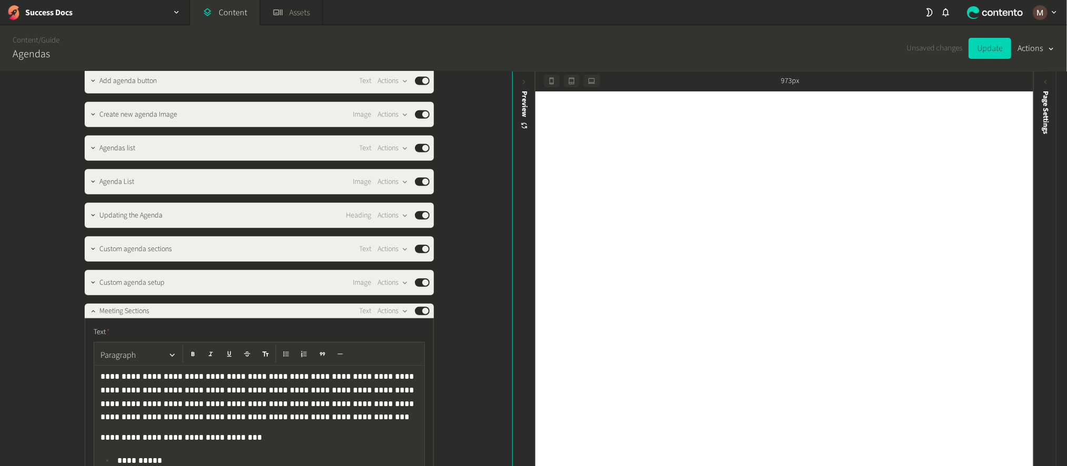
scroll to position [571, 0]
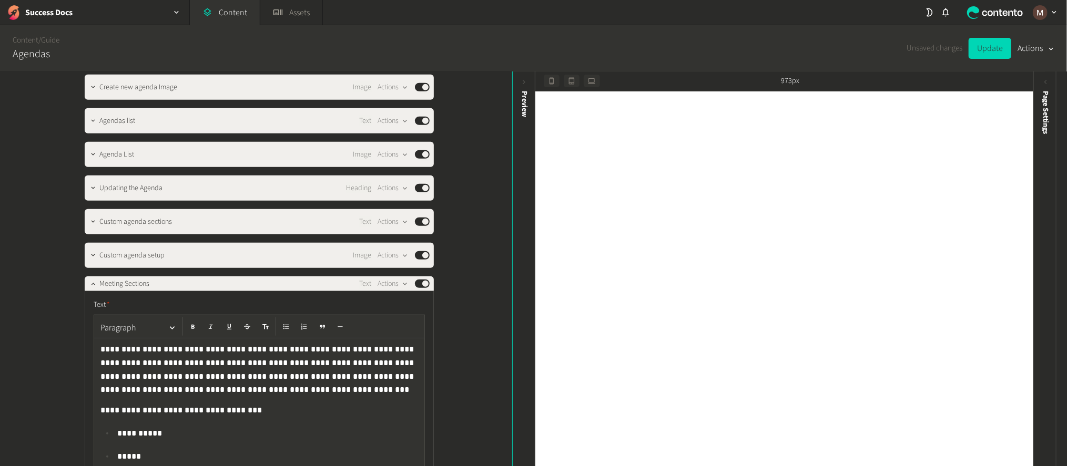
click at [100, 343] on p "**********" at bounding box center [260, 368] width 320 height 50
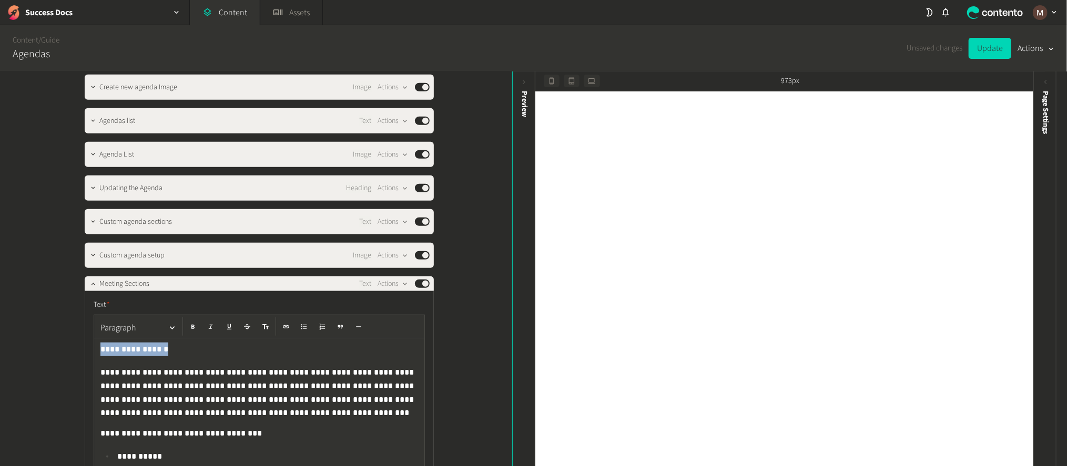
drag, startPoint x: 151, startPoint y: 291, endPoint x: 89, endPoint y: 293, distance: 62.6
click at [189, 323] on icon "button" at bounding box center [192, 326] width 7 height 7
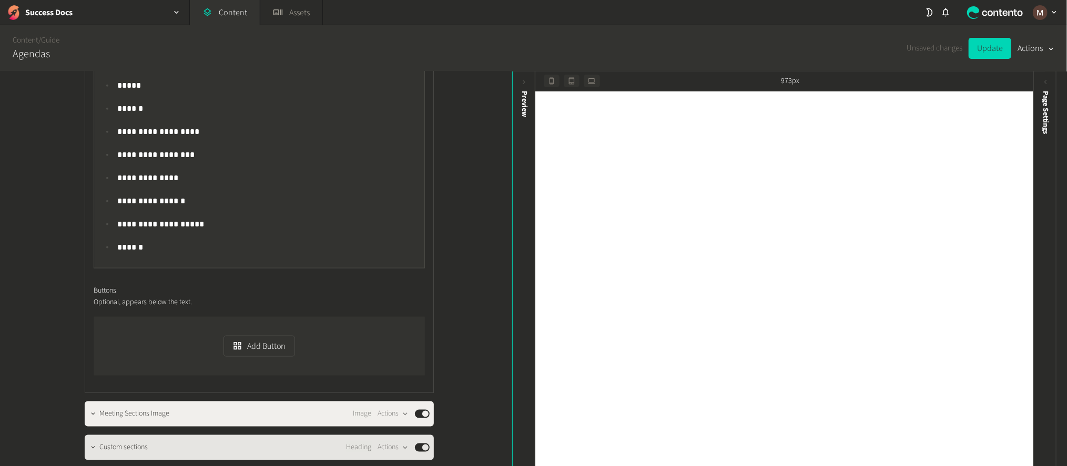
scroll to position [1044, 0]
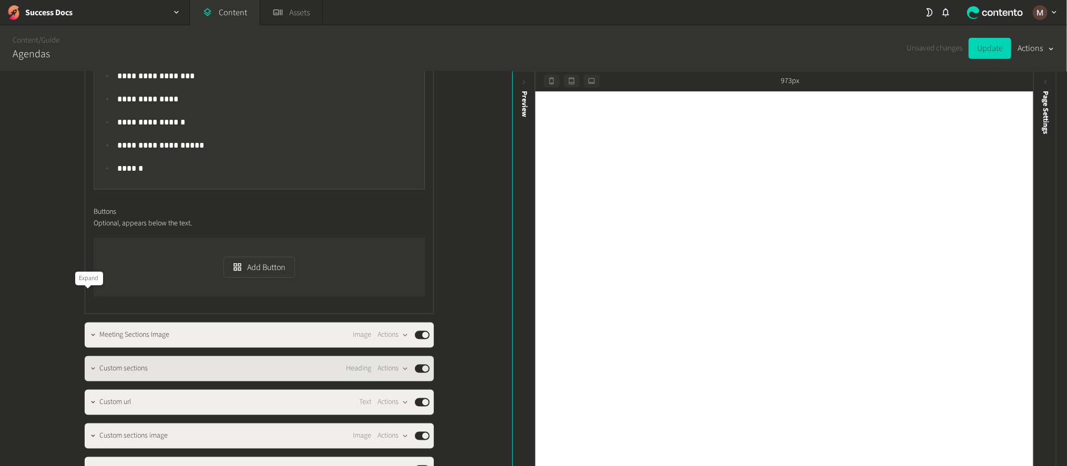
click at [89, 365] on icon "button" at bounding box center [92, 368] width 7 height 7
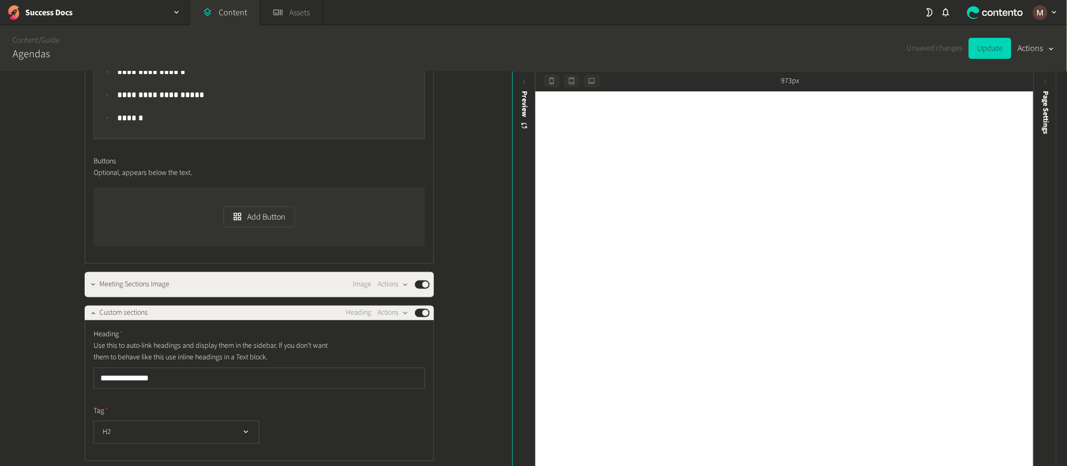
scroll to position [1123, 0]
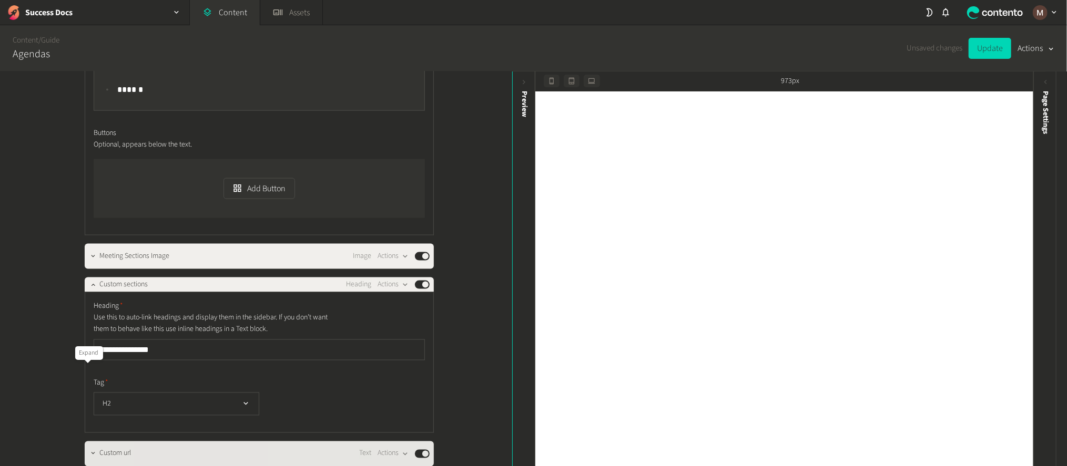
click at [89, 450] on icon "button" at bounding box center [92, 453] width 7 height 7
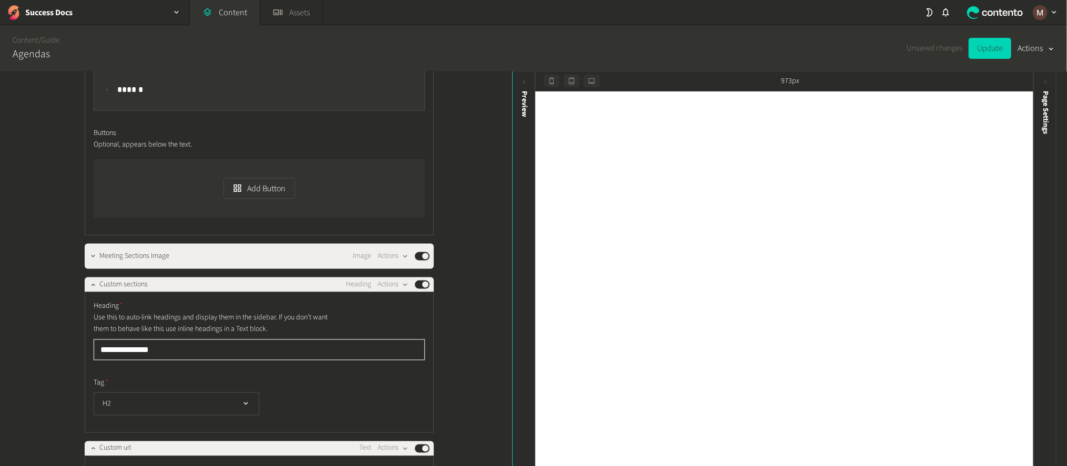
drag, startPoint x: 173, startPoint y: 273, endPoint x: 59, endPoint y: 267, distance: 114.3
click at [59, 267] on div "**********" at bounding box center [256, 270] width 512 height 396
click at [403, 281] on icon "button" at bounding box center [405, 285] width 9 height 9
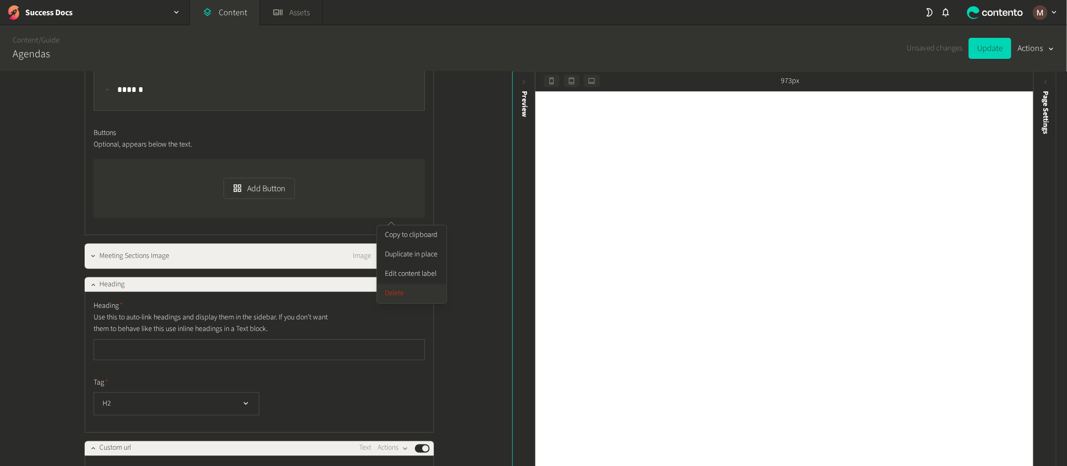
click at [405, 285] on button "Delete" at bounding box center [411, 293] width 69 height 19
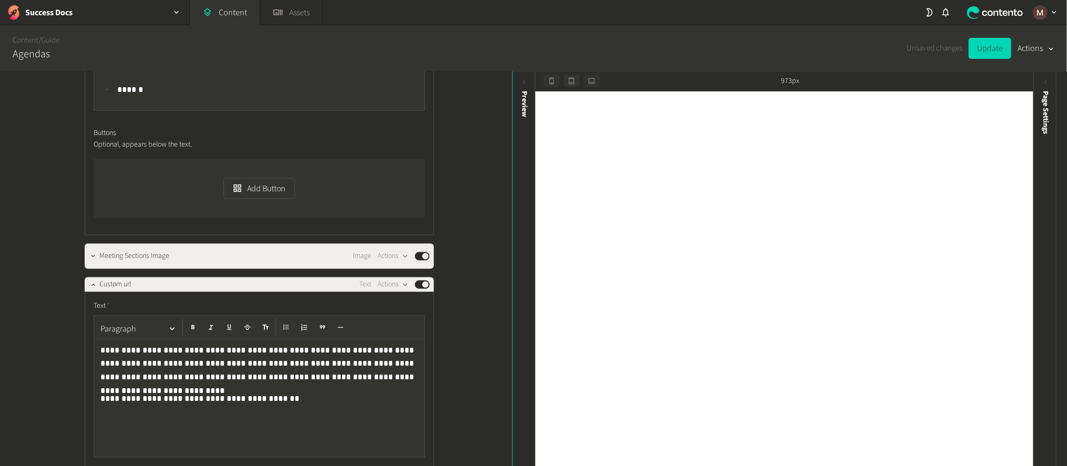
click at [94, 340] on div "**********" at bounding box center [259, 399] width 330 height 118
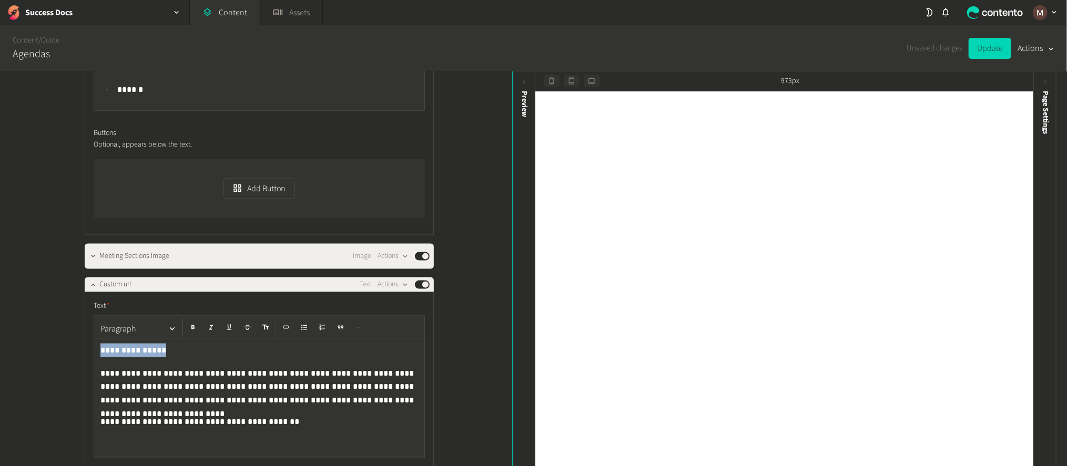
drag, startPoint x: 150, startPoint y: 274, endPoint x: 85, endPoint y: 278, distance: 65.3
click at [85, 292] on div "**********" at bounding box center [259, 437] width 349 height 290
click at [188, 319] on button "button" at bounding box center [193, 328] width 16 height 18
click at [484, 274] on div "**********" at bounding box center [256, 270] width 512 height 396
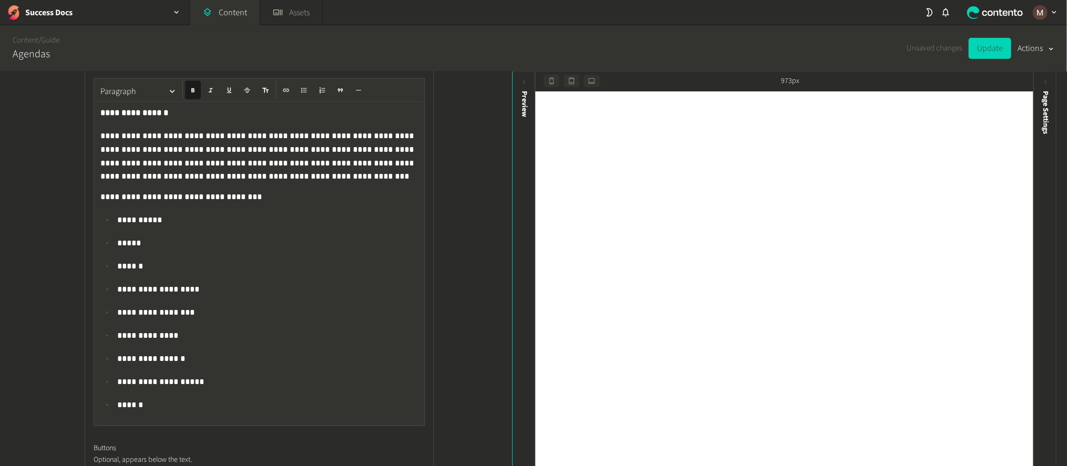
scroll to position [571, 0]
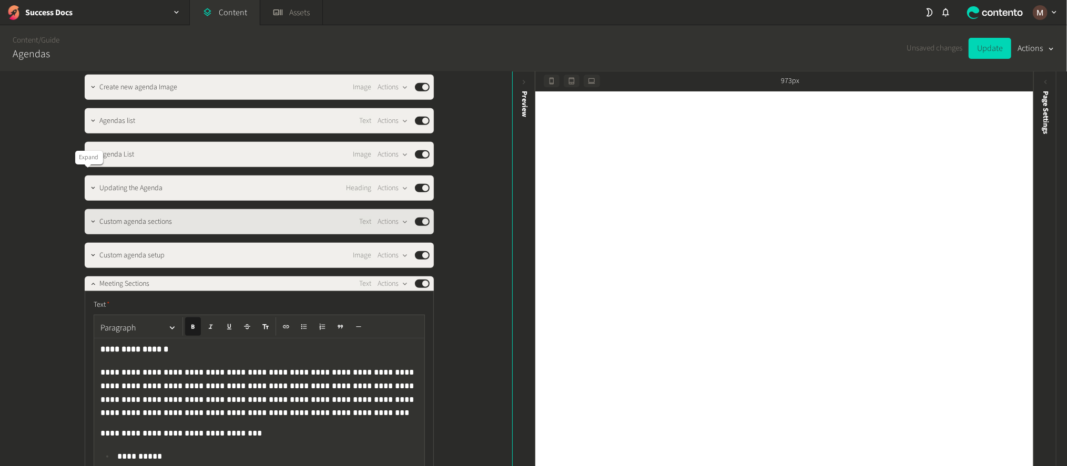
click at [89, 218] on icon "button" at bounding box center [92, 221] width 7 height 7
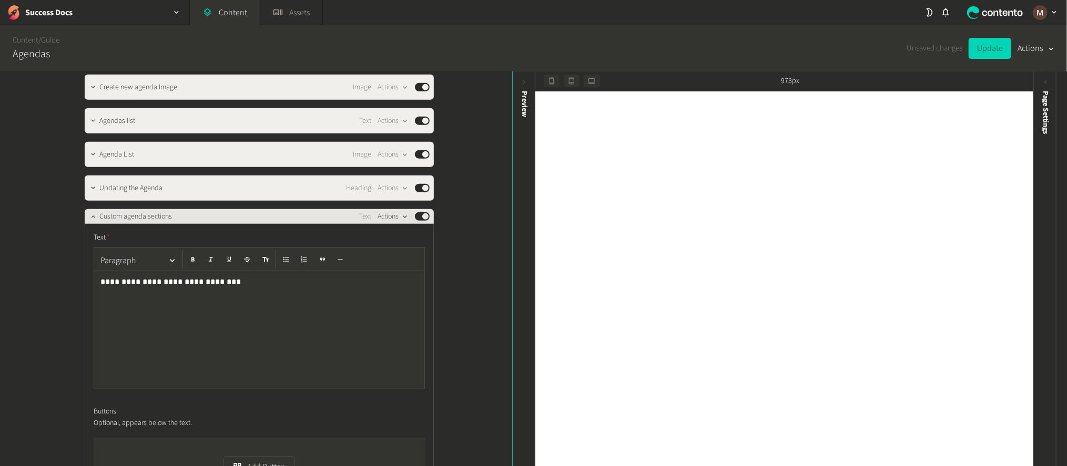
click at [401, 213] on icon "button" at bounding box center [405, 217] width 9 height 9
click at [402, 225] on button "Edit content label" at bounding box center [411, 231] width 69 height 19
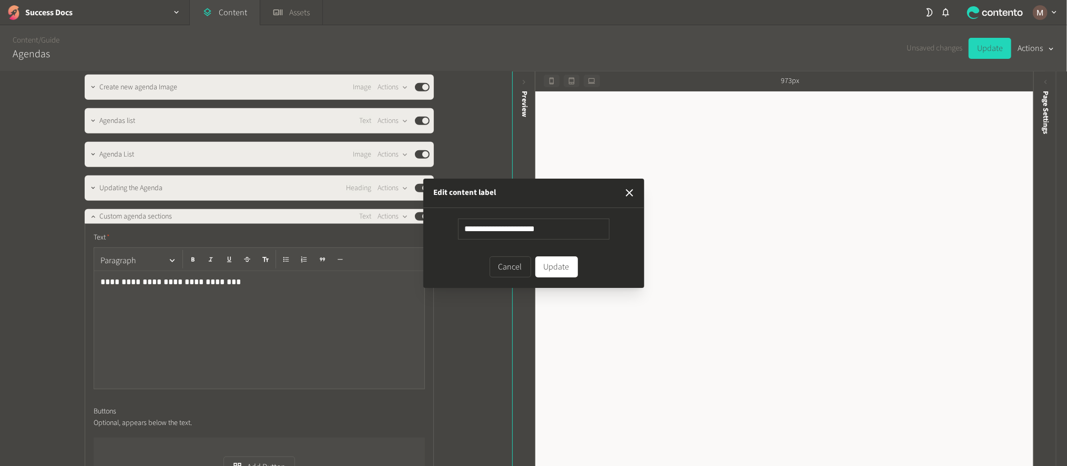
drag, startPoint x: 552, startPoint y: 229, endPoint x: 453, endPoint y: 228, distance: 98.3
click at [453, 228] on form "**********" at bounding box center [534, 248] width 200 height 59
type input "**********"
click at [566, 266] on button "Update" at bounding box center [556, 267] width 43 height 21
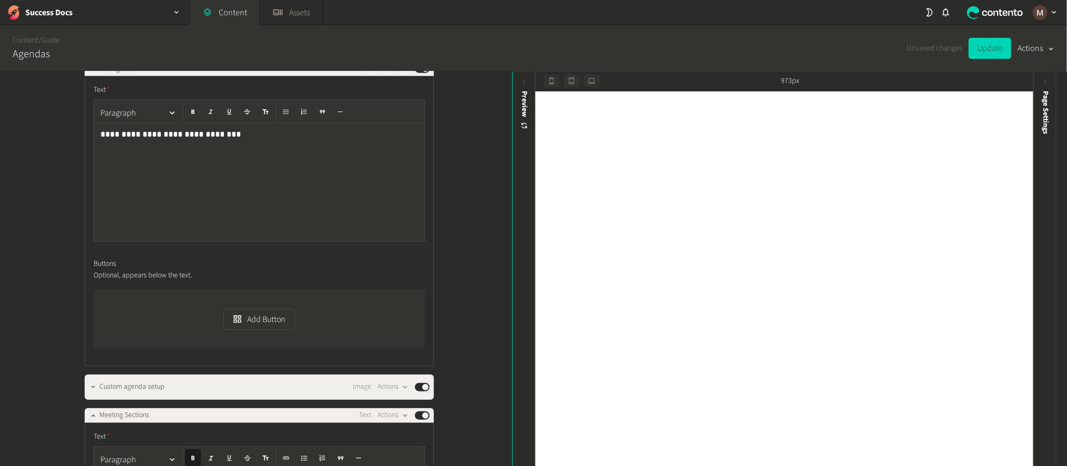
scroll to position [729, 0]
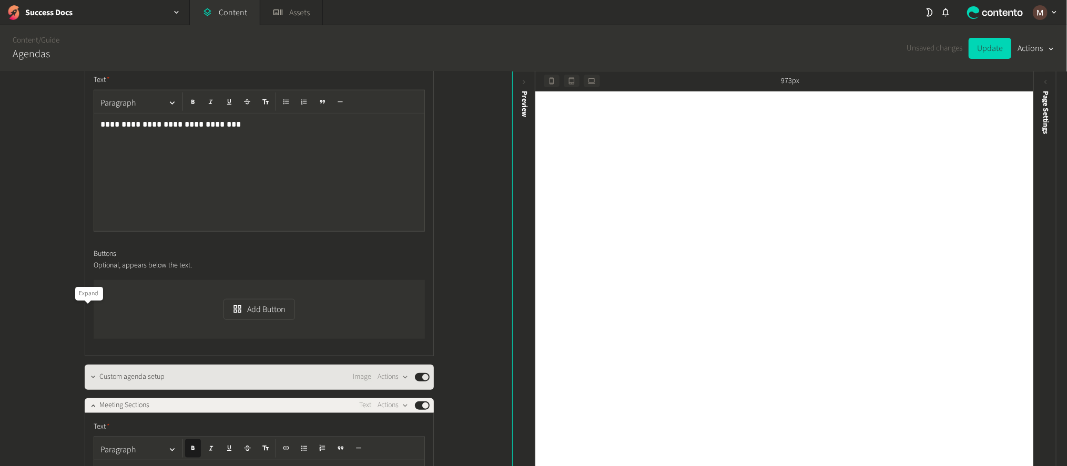
click at [90, 374] on icon "button" at bounding box center [92, 377] width 7 height 7
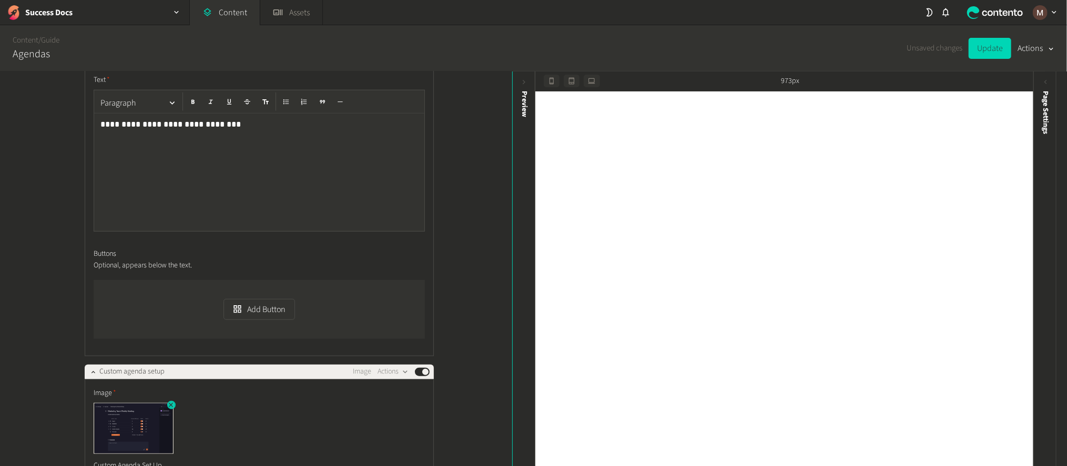
click at [167, 402] on icon "button" at bounding box center [170, 405] width 7 height 7
click at [121, 403] on button "Add an asset" at bounding box center [130, 413] width 72 height 21
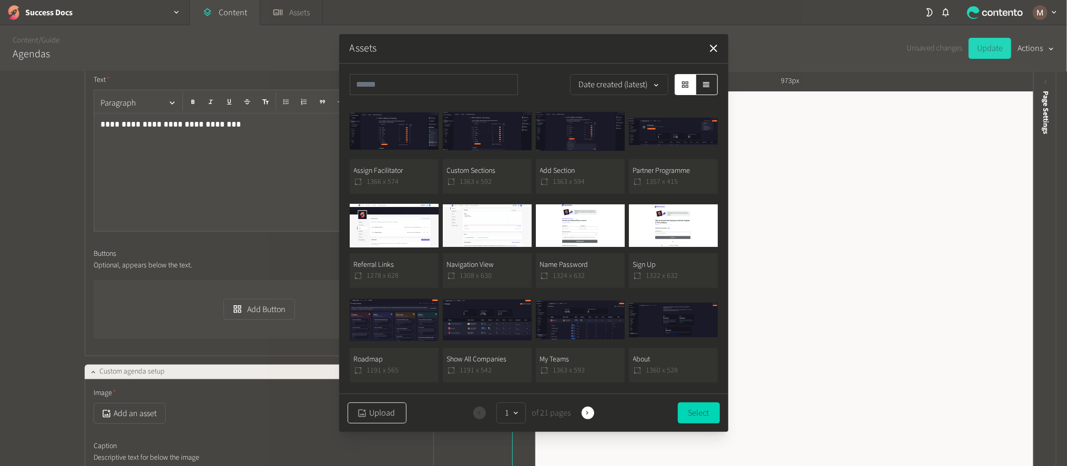
click at [381, 411] on button "Upload" at bounding box center [377, 413] width 59 height 21
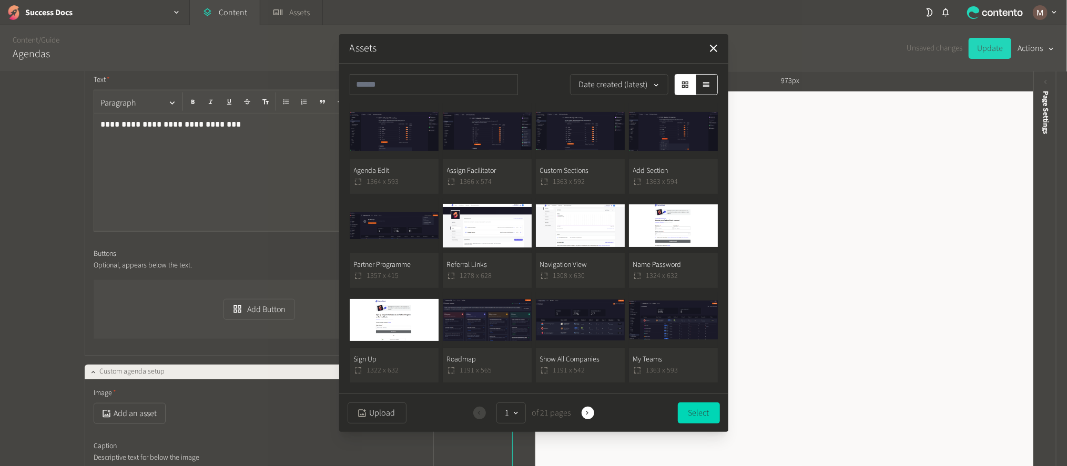
click at [419, 167] on button "Agenda Edit 1364 x 593" at bounding box center [394, 149] width 89 height 90
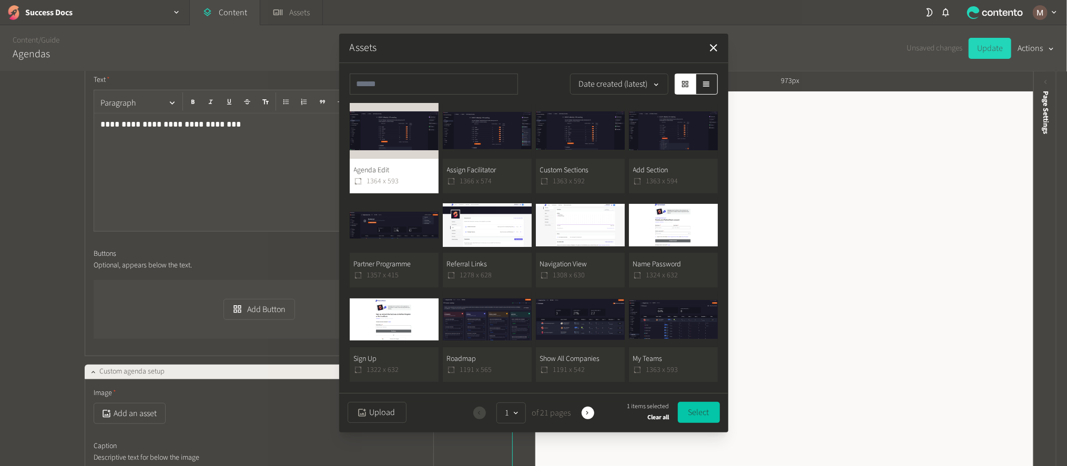
click at [698, 406] on button "Select" at bounding box center [699, 412] width 42 height 21
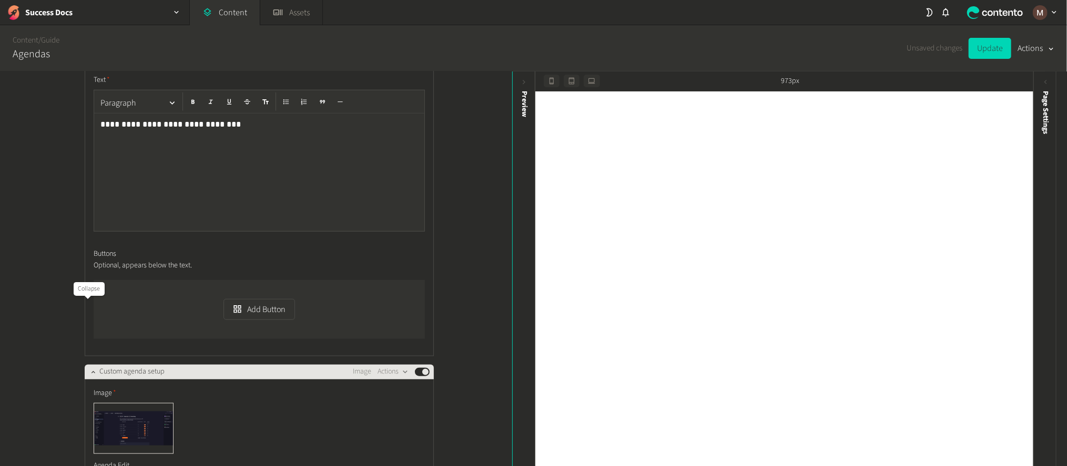
click at [91, 371] on icon "button" at bounding box center [93, 372] width 4 height 2
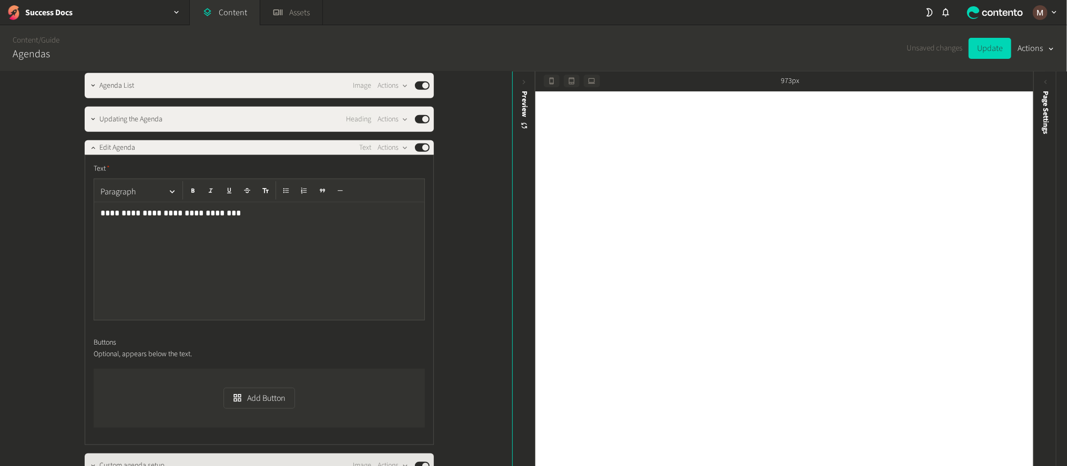
scroll to position [571, 0]
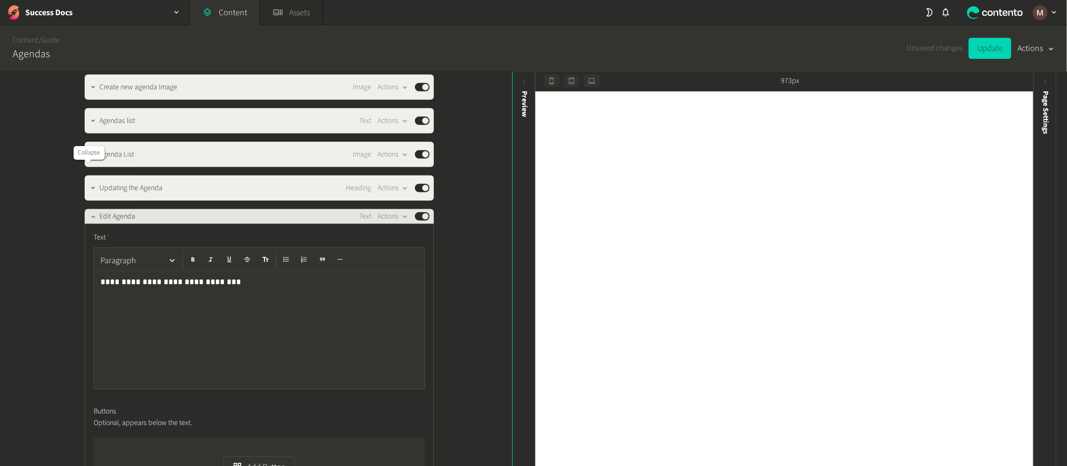
click at [89, 213] on icon "button" at bounding box center [92, 216] width 7 height 7
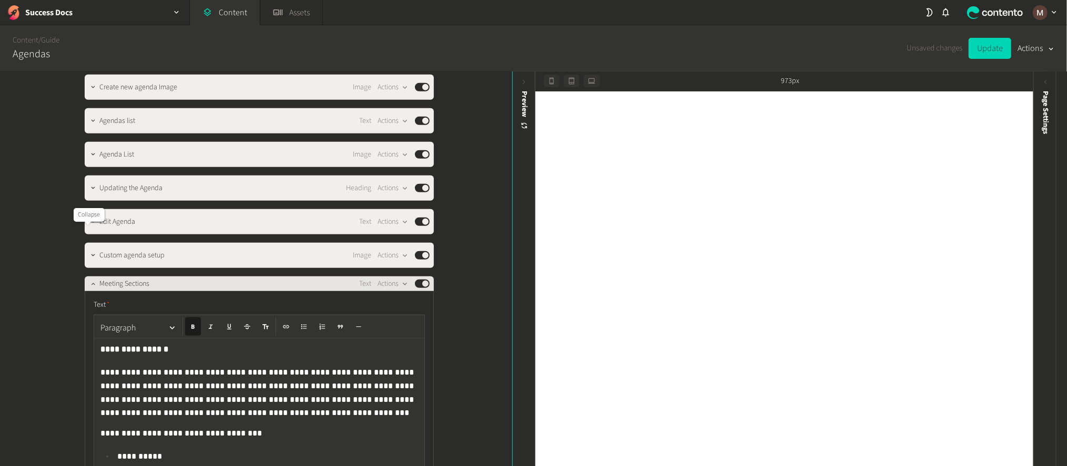
click at [89, 280] on icon "button" at bounding box center [92, 283] width 7 height 7
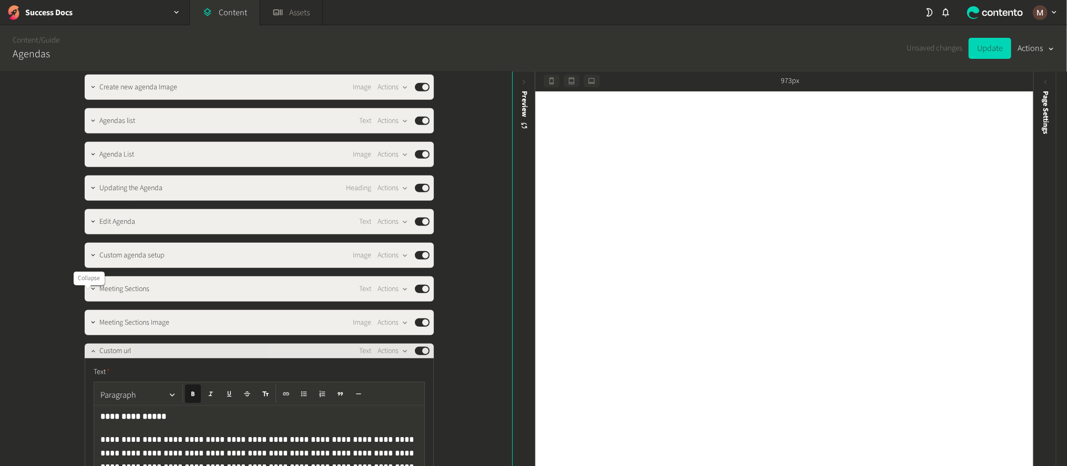
click at [87, 344] on button "button" at bounding box center [93, 350] width 13 height 13
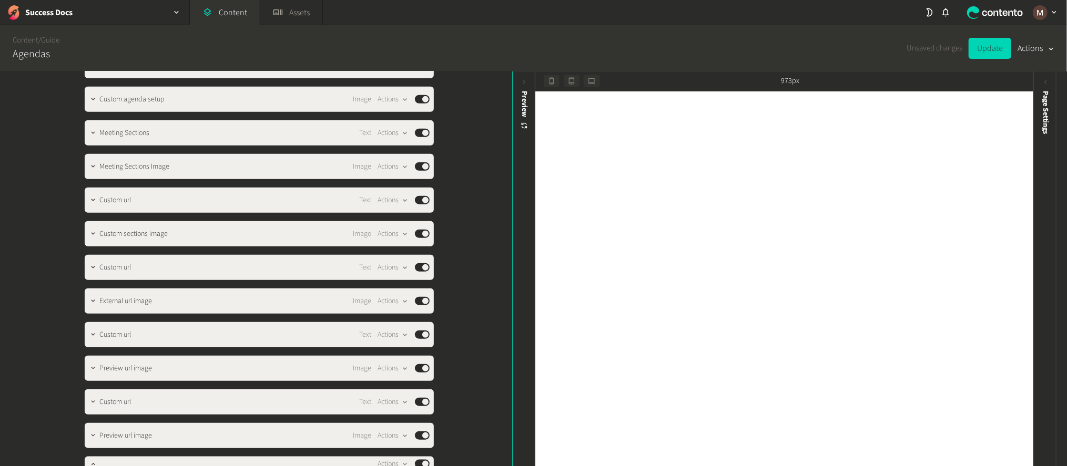
scroll to position [729, 0]
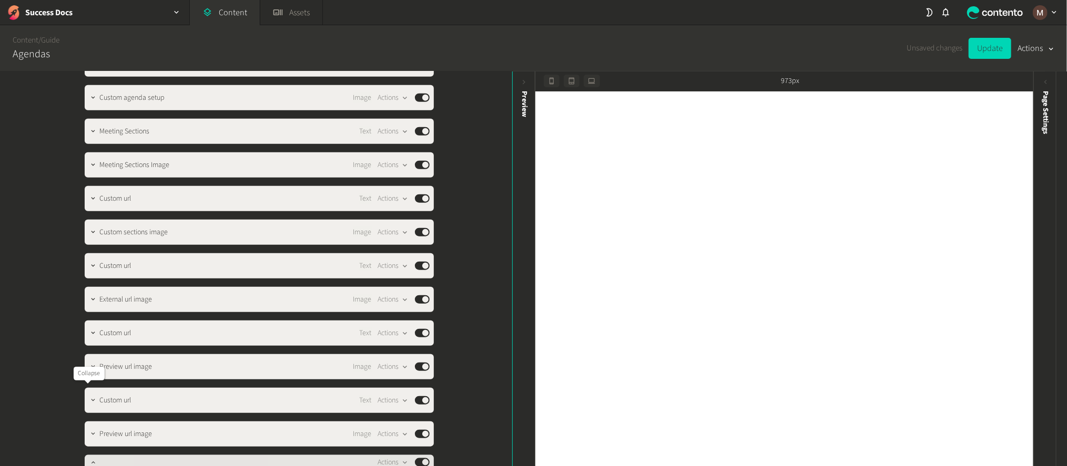
click at [89, 459] on icon "button" at bounding box center [92, 462] width 7 height 7
click at [87, 461] on button "button" at bounding box center [93, 467] width 13 height 13
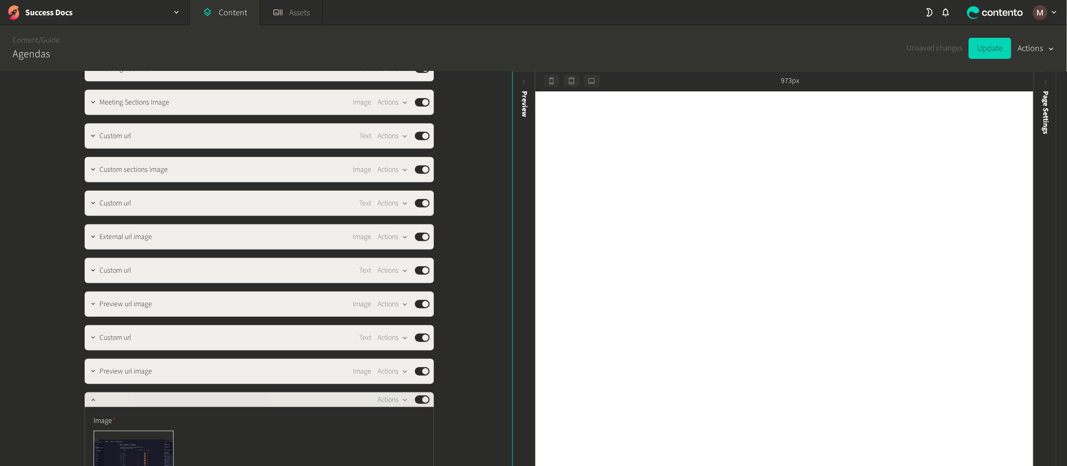
scroll to position [887, 0]
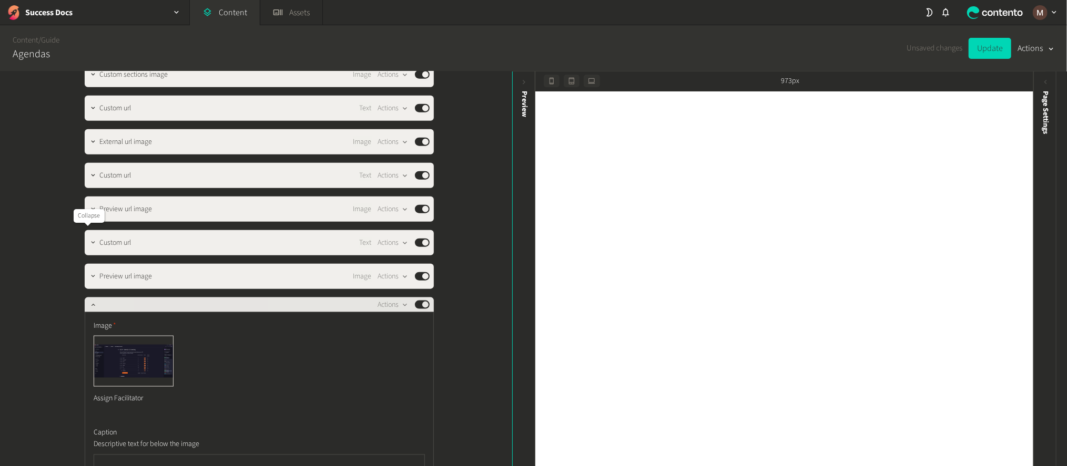
click at [89, 301] on icon "button" at bounding box center [92, 304] width 7 height 7
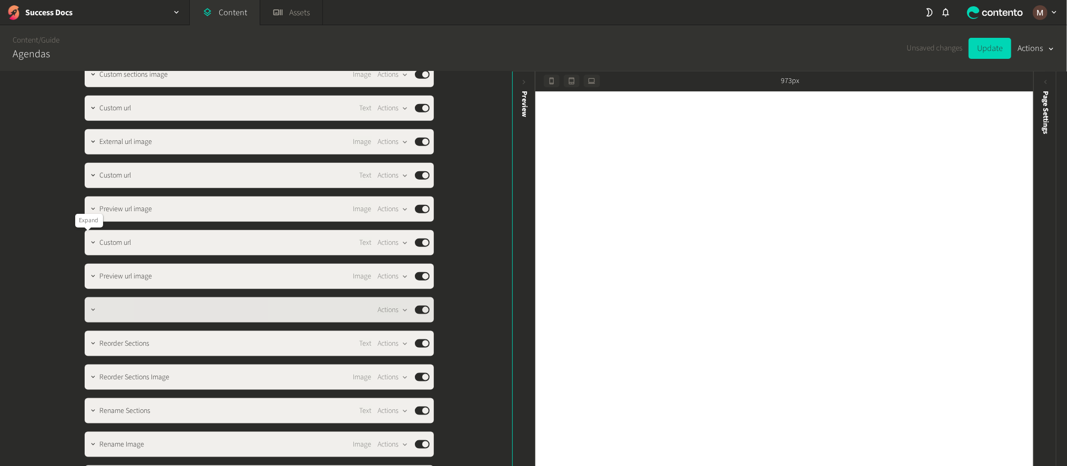
click at [89, 307] on icon "button" at bounding box center [92, 310] width 7 height 7
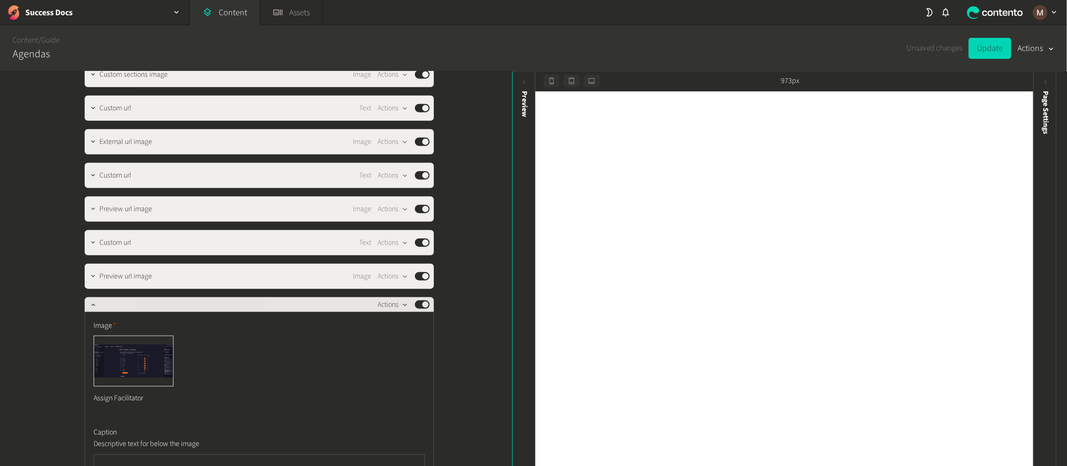
click at [385, 299] on button "Actions" at bounding box center [393, 305] width 31 height 13
click at [429, 309] on button "Delete" at bounding box center [411, 314] width 69 height 19
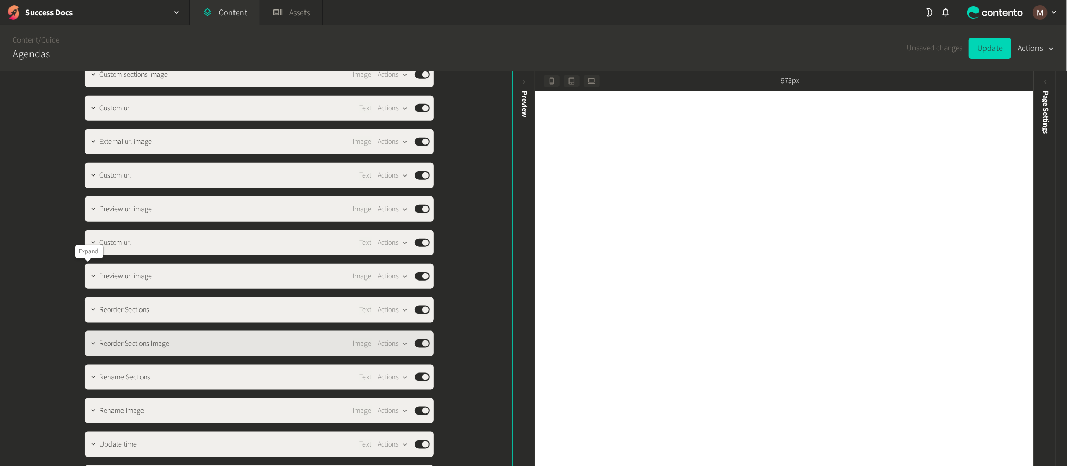
click at [89, 340] on icon "button" at bounding box center [92, 343] width 7 height 7
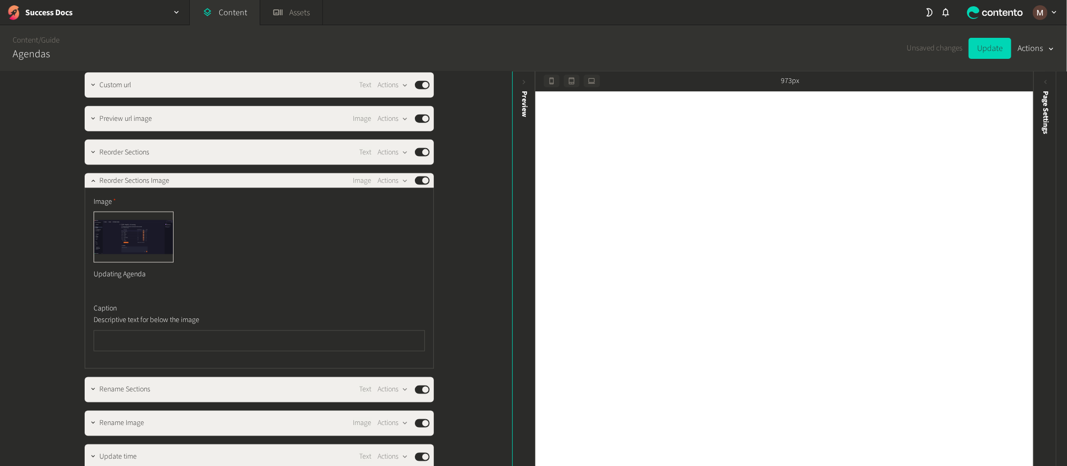
scroll to position [965, 0]
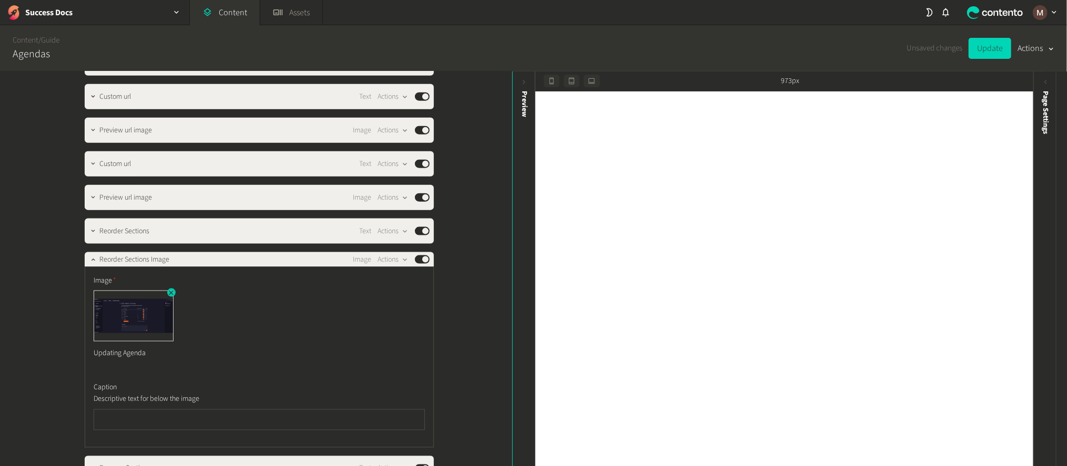
click at [167, 289] on icon "button" at bounding box center [170, 292] width 7 height 7
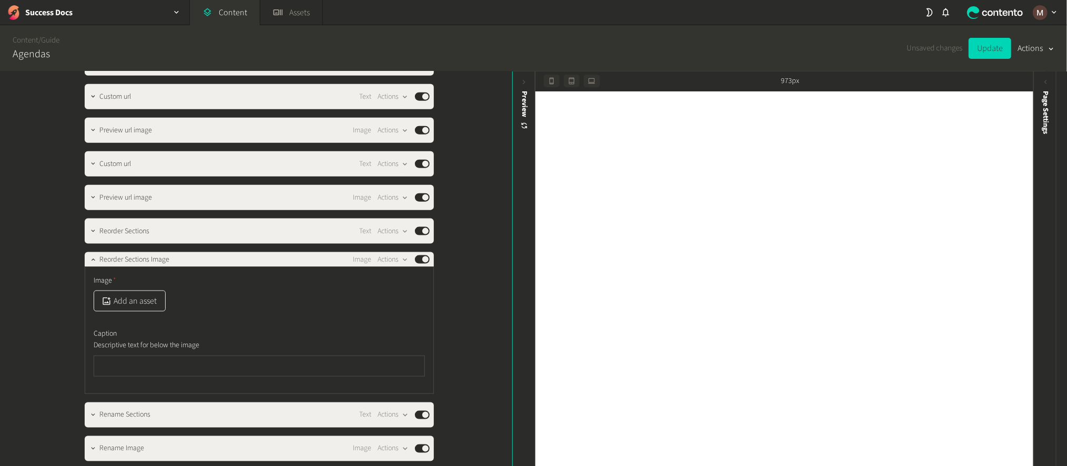
click at [140, 291] on button "Add an asset" at bounding box center [130, 301] width 72 height 21
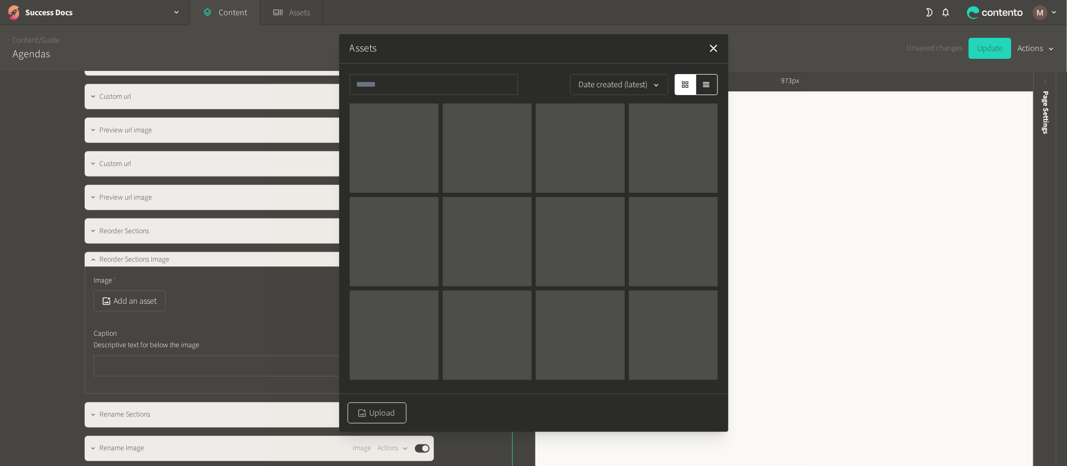
click at [372, 403] on button "Upload" at bounding box center [377, 413] width 59 height 21
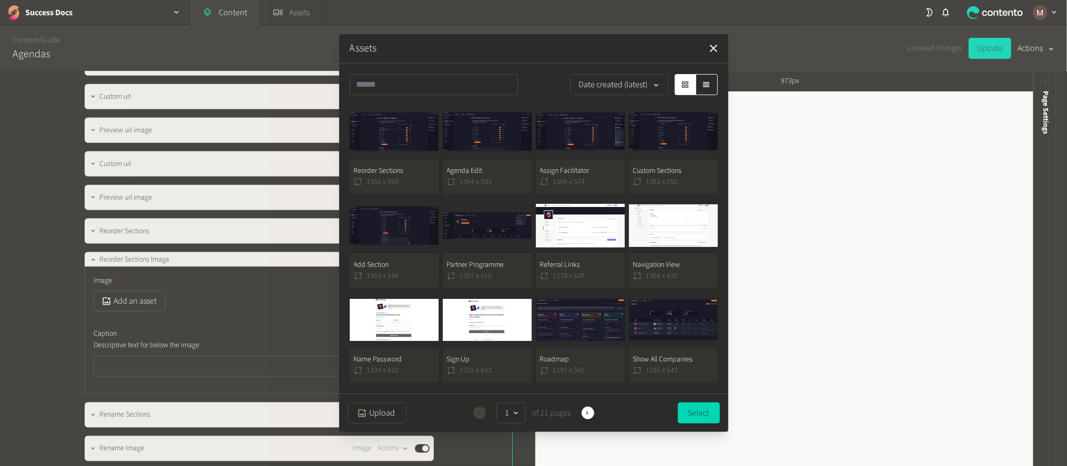
click at [397, 176] on button "Reorder Sections 1366 x 599" at bounding box center [394, 149] width 89 height 90
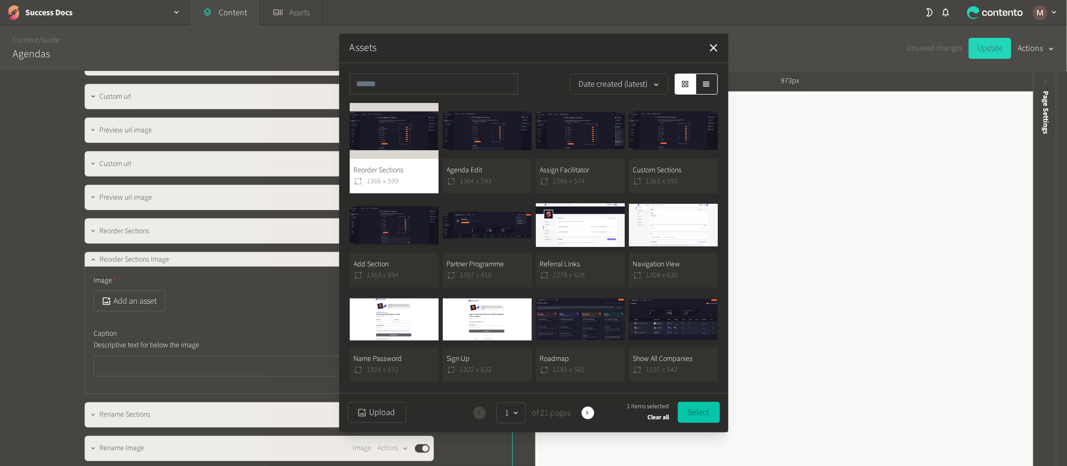
click at [705, 415] on button "Select" at bounding box center [699, 412] width 42 height 21
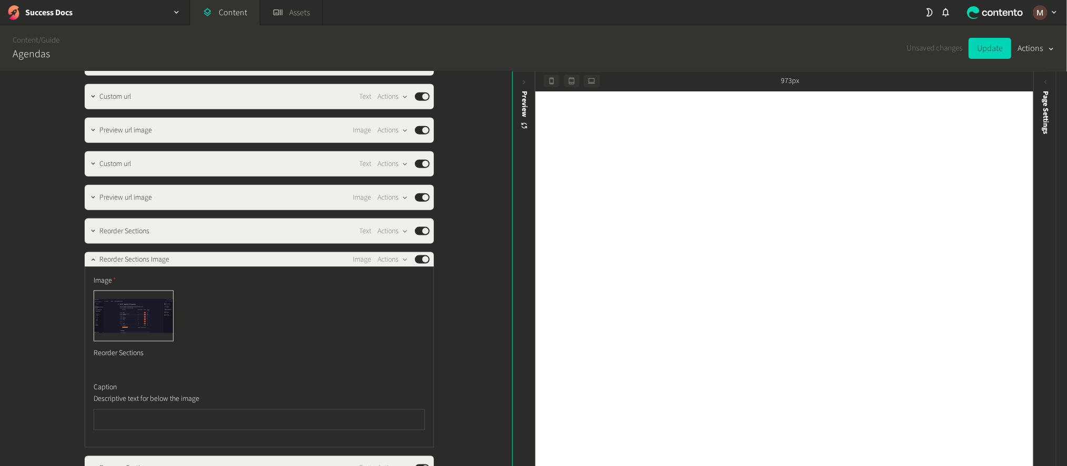
click at [474, 282] on div "**********" at bounding box center [256, 270] width 512 height 396
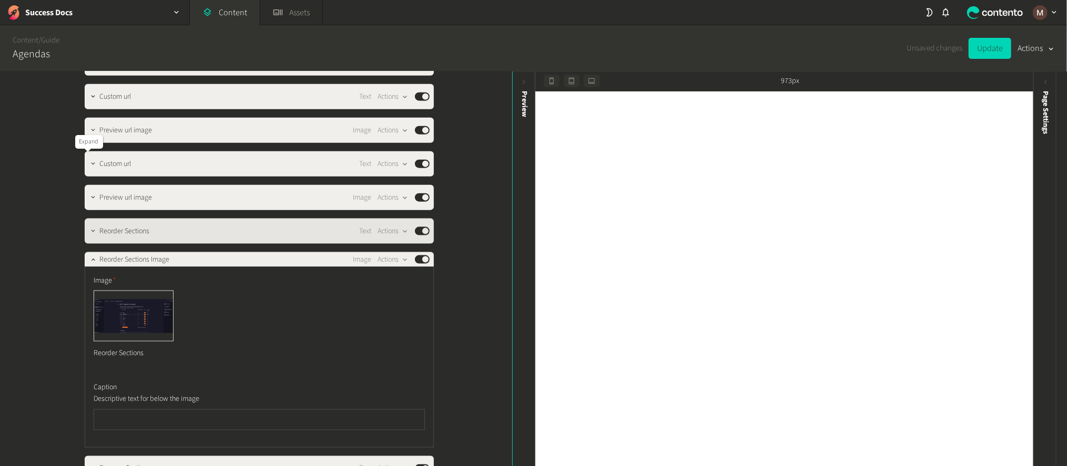
click at [89, 228] on icon "button" at bounding box center [92, 231] width 7 height 7
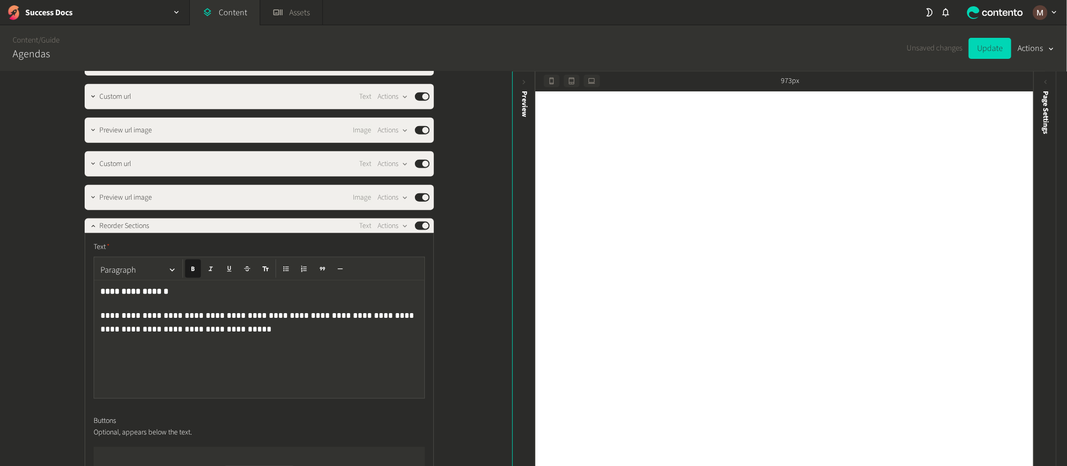
click at [294, 309] on p "**********" at bounding box center [260, 321] width 320 height 25
click at [293, 309] on p "**********" at bounding box center [260, 321] width 320 height 25
drag, startPoint x: 319, startPoint y: 240, endPoint x: 336, endPoint y: 238, distance: 16.9
click at [336, 309] on p "**********" at bounding box center [260, 321] width 320 height 25
click at [191, 267] on icon "button" at bounding box center [192, 269] width 3 height 4
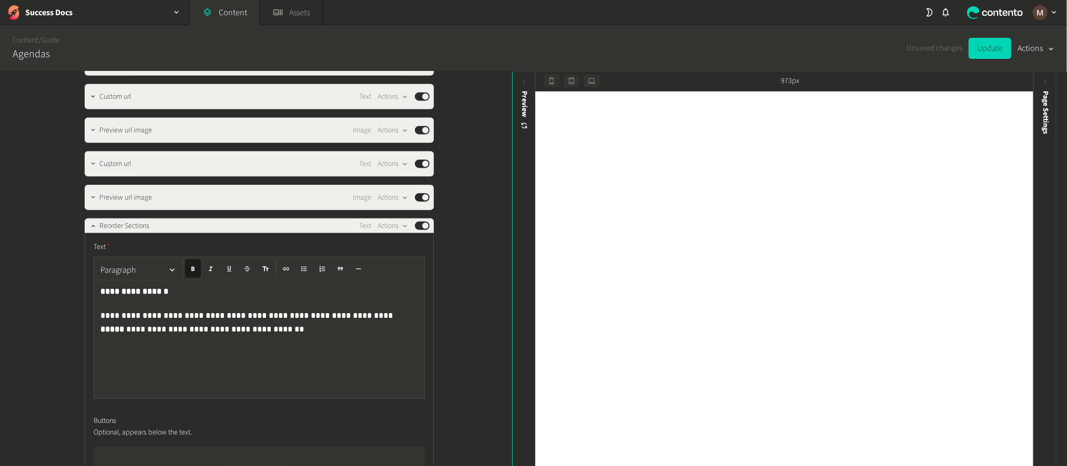
click at [286, 281] on div "**********" at bounding box center [259, 340] width 330 height 118
click at [154, 309] on p "**********" at bounding box center [260, 321] width 320 height 25
click at [457, 268] on div "**********" at bounding box center [256, 270] width 512 height 396
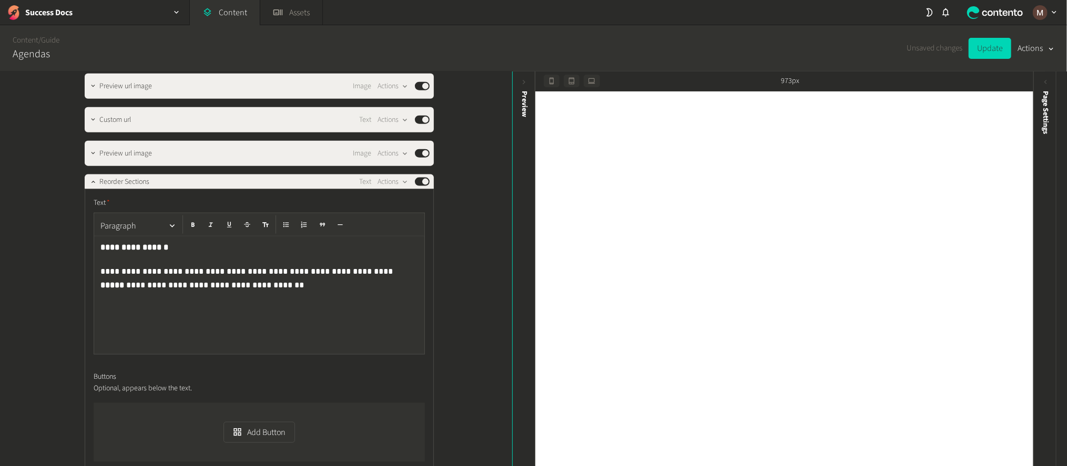
scroll to position [1002, 0]
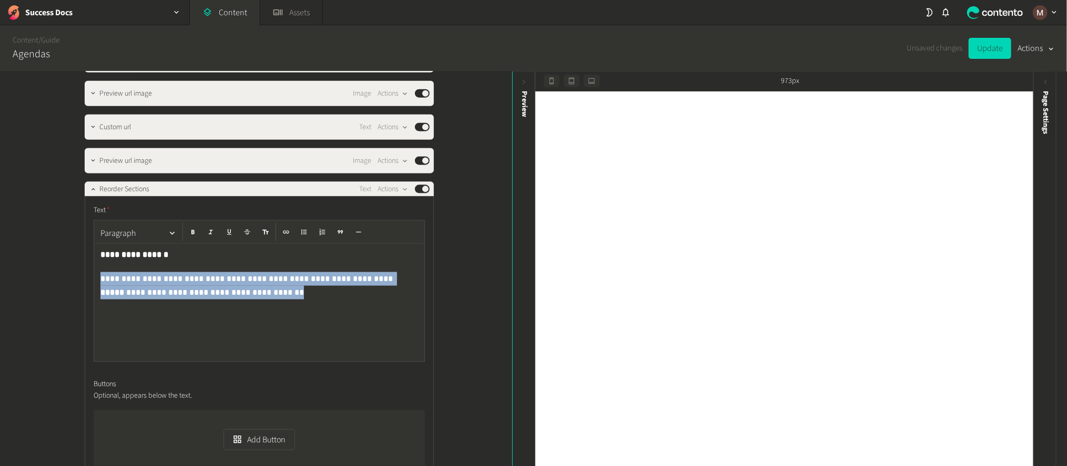
drag, startPoint x: 164, startPoint y: 218, endPoint x: 75, endPoint y: 202, distance: 90.3
click at [75, 202] on div "**********" at bounding box center [256, 12] width 368 height 1886
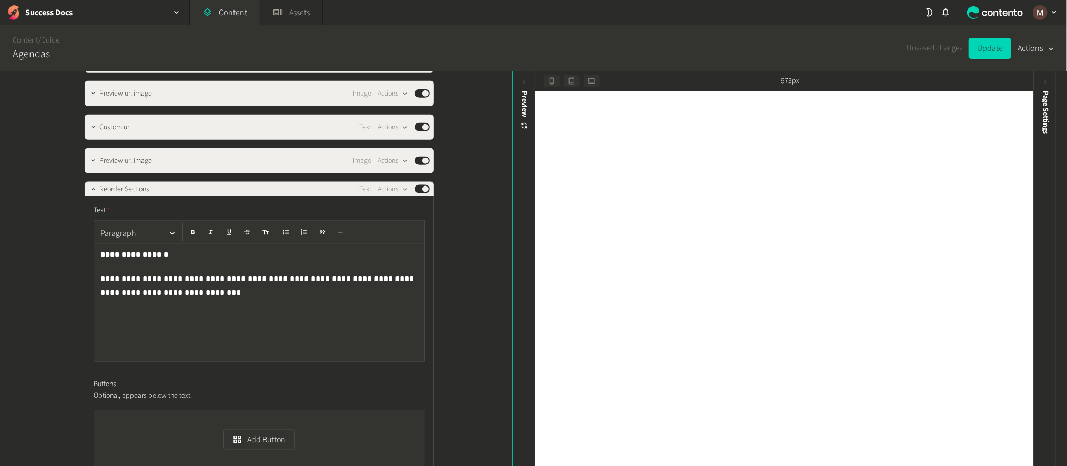
click at [466, 239] on div "**********" at bounding box center [256, 270] width 512 height 396
drag, startPoint x: 282, startPoint y: 198, endPoint x: 314, endPoint y: 198, distance: 32.1
click at [314, 272] on p "**********" at bounding box center [260, 284] width 320 height 25
click at [189, 229] on icon "button" at bounding box center [192, 232] width 7 height 7
click at [466, 218] on div "**********" at bounding box center [256, 270] width 512 height 396
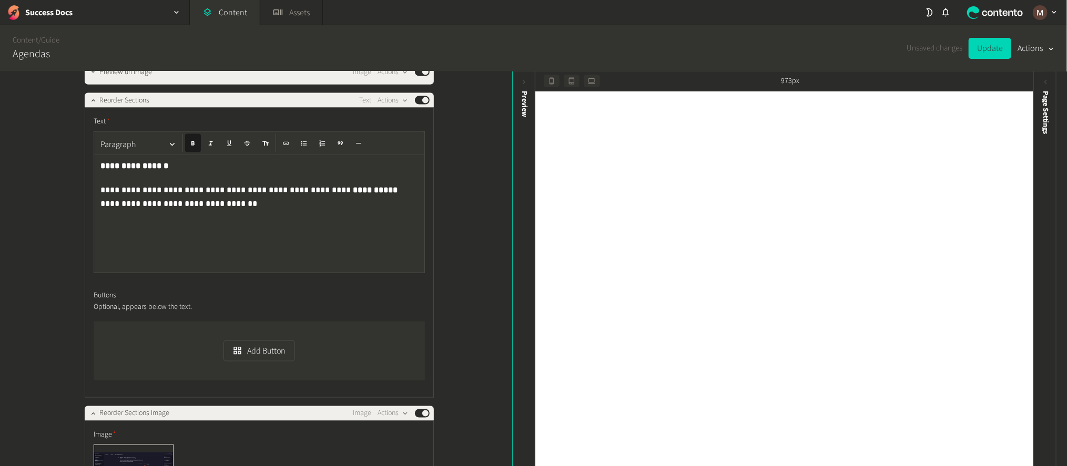
scroll to position [1081, 0]
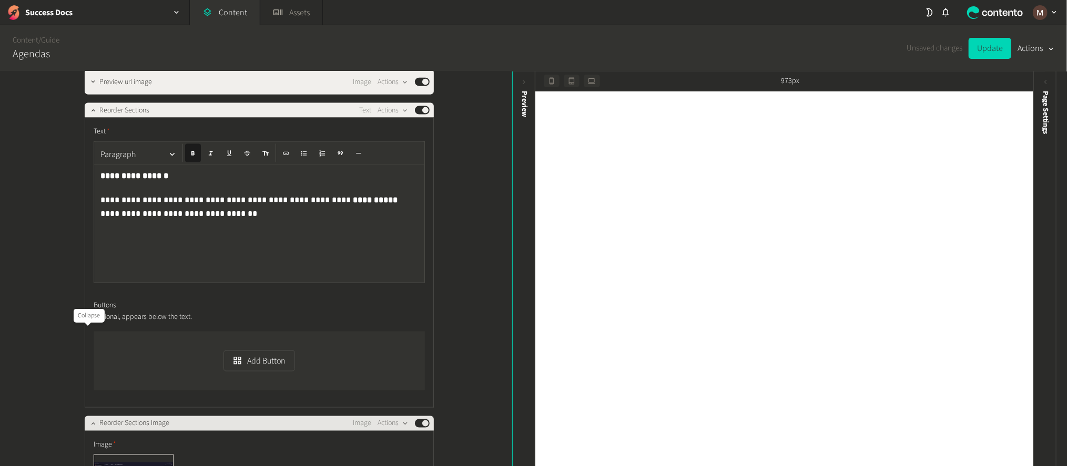
click at [89, 420] on icon "button" at bounding box center [92, 423] width 7 height 7
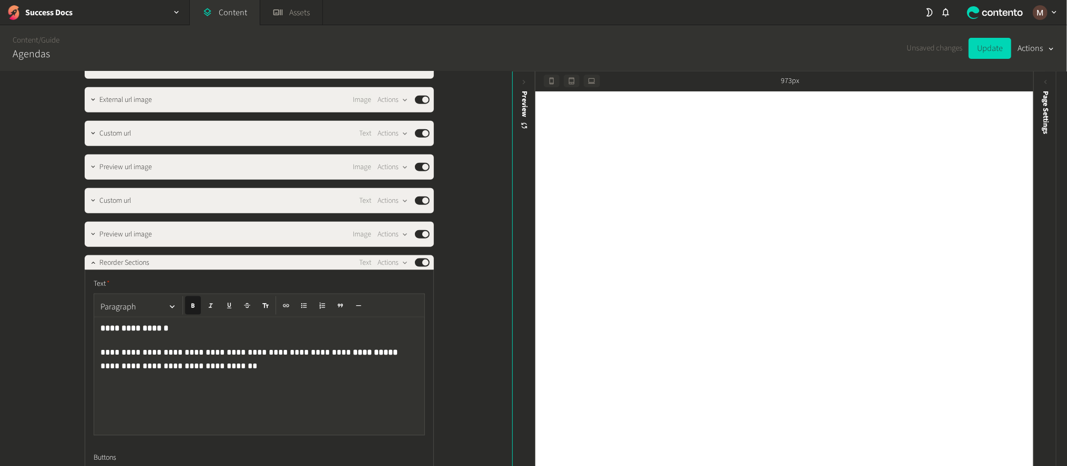
scroll to position [923, 0]
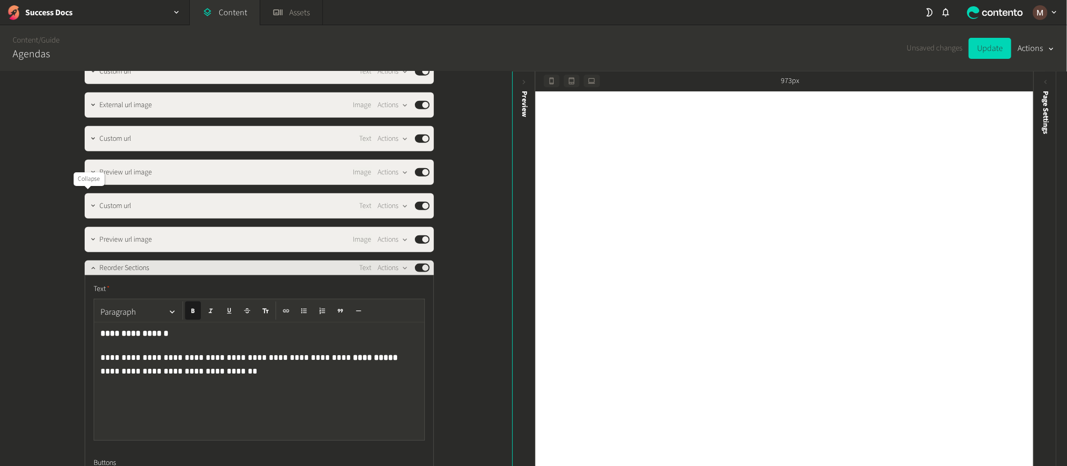
click at [89, 264] on icon "button" at bounding box center [92, 267] width 7 height 7
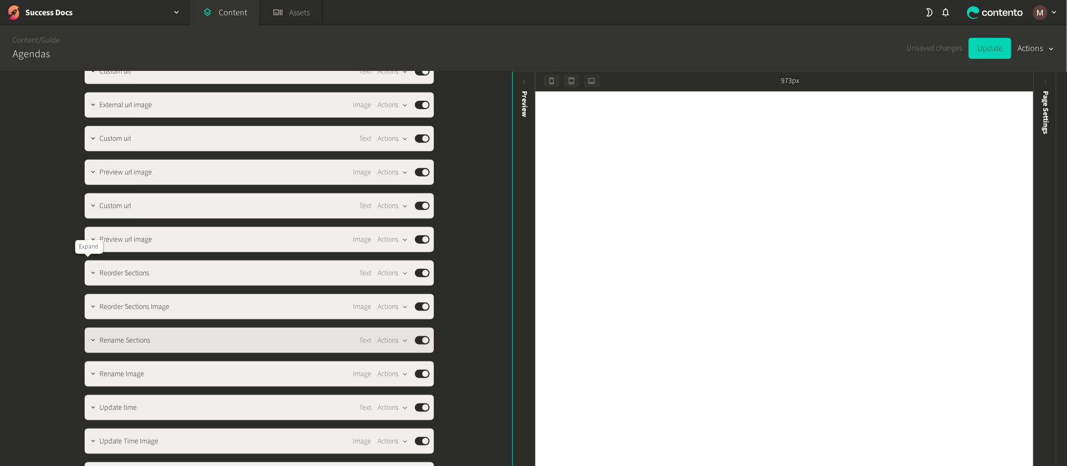
click at [89, 337] on icon "button" at bounding box center [92, 340] width 7 height 7
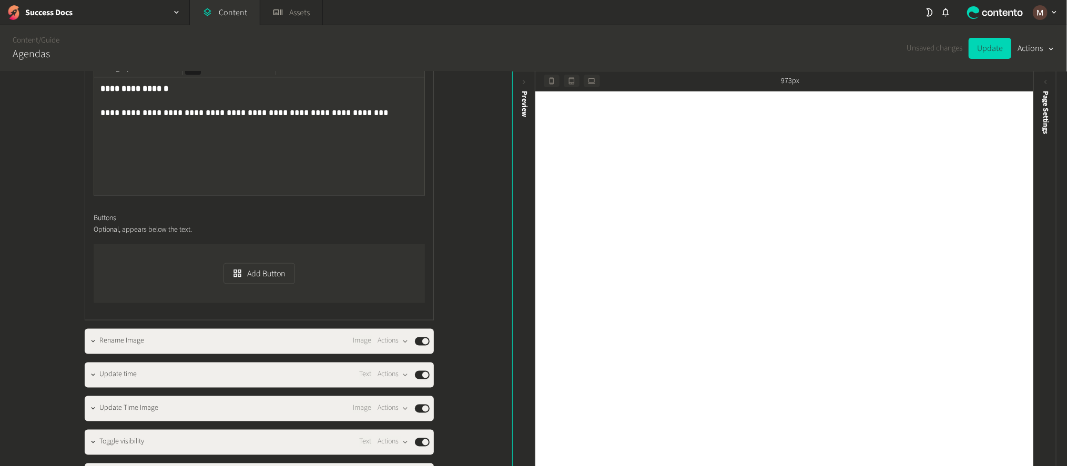
scroll to position [1238, 0]
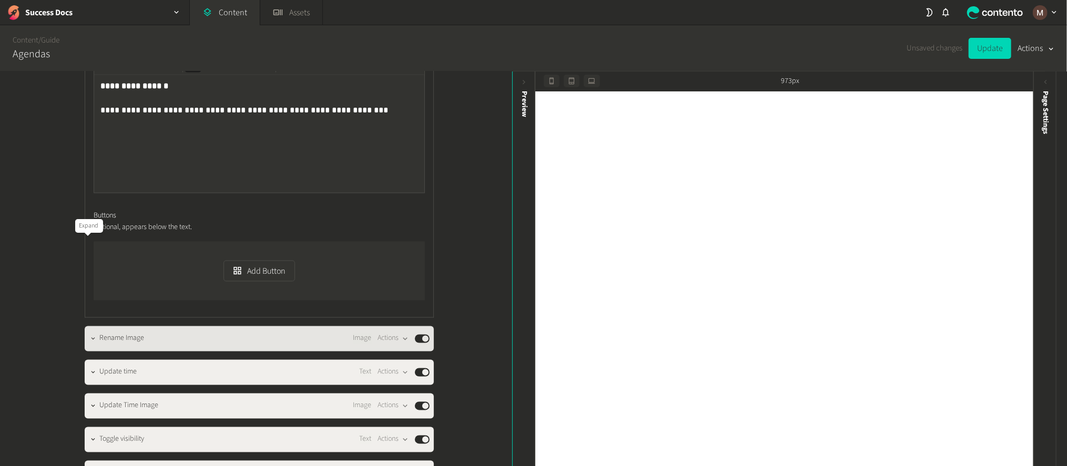
click at [89, 335] on icon "button" at bounding box center [92, 338] width 7 height 7
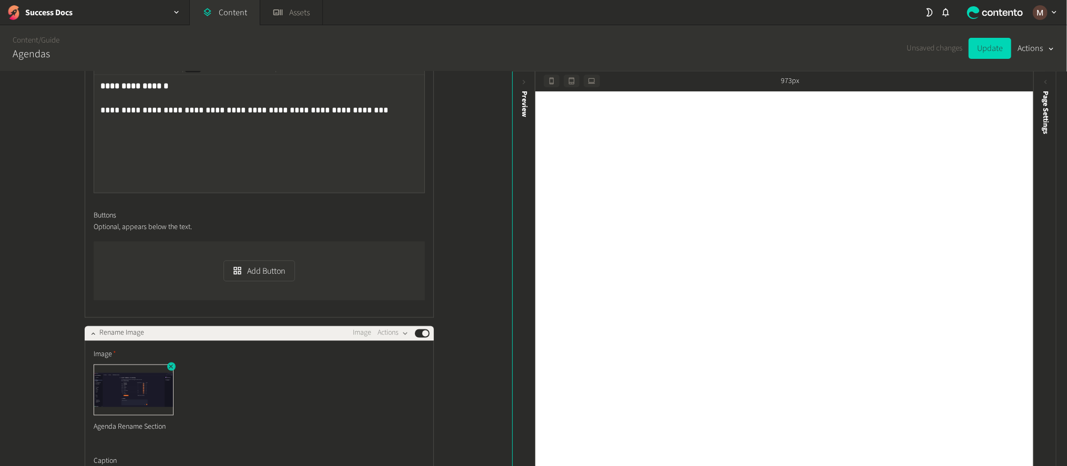
click at [167, 363] on icon "button" at bounding box center [170, 366] width 7 height 7
click at [130, 365] on button "Add an asset" at bounding box center [130, 375] width 72 height 21
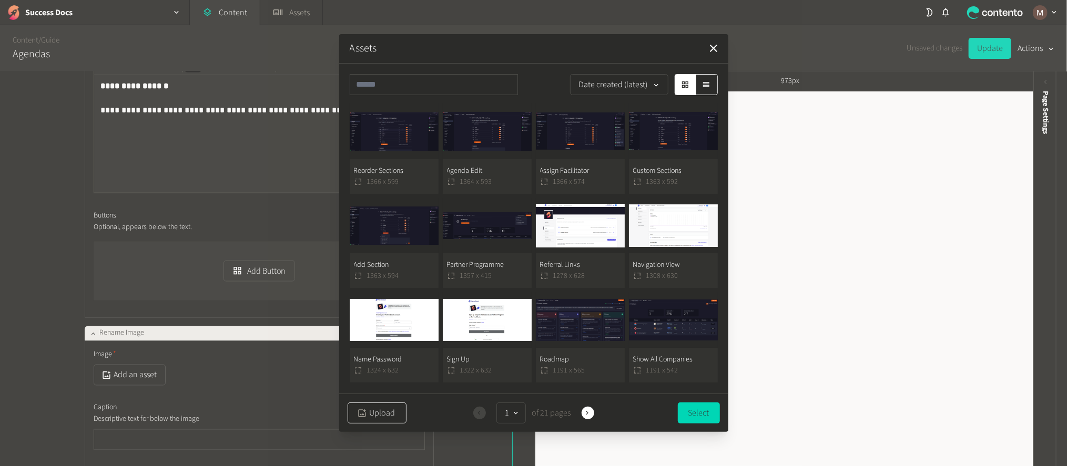
click at [369, 403] on button "Upload" at bounding box center [377, 413] width 59 height 21
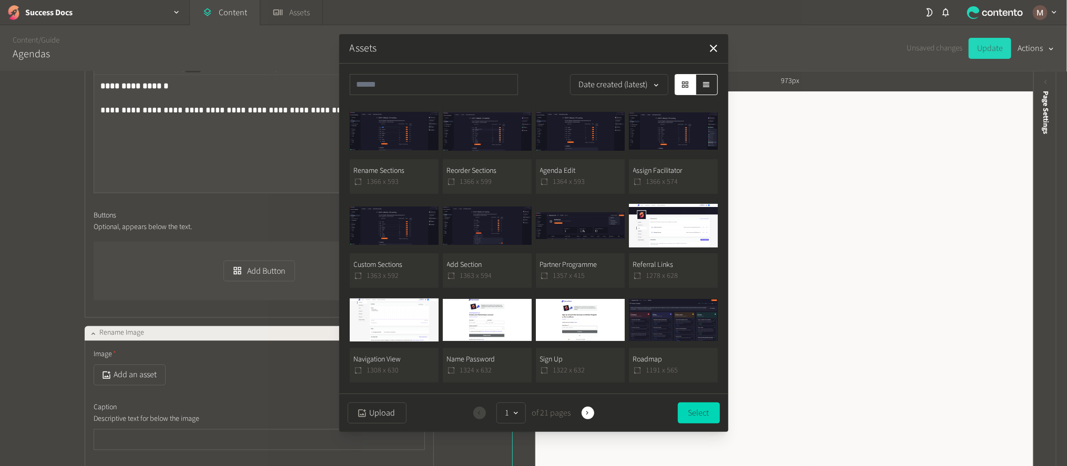
click at [403, 146] on button "Rename Sections 1366 x 593" at bounding box center [394, 149] width 89 height 90
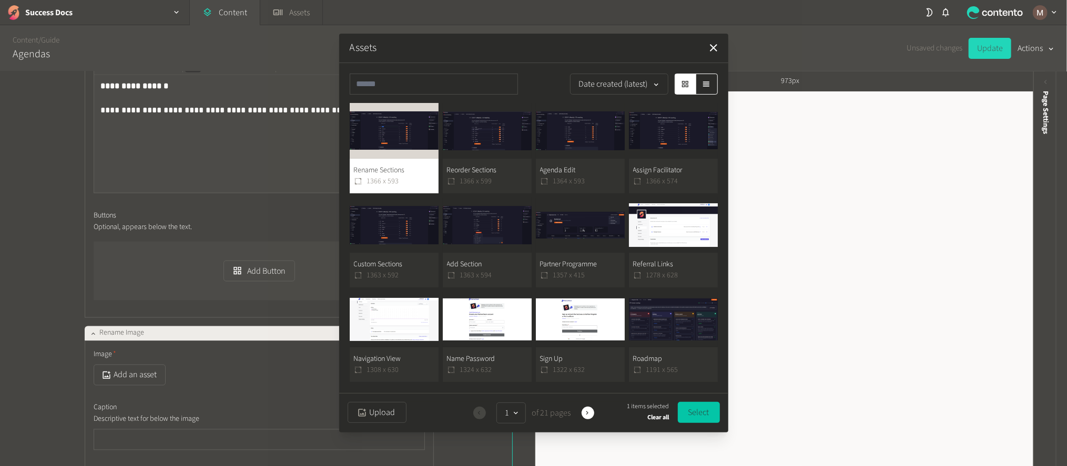
click at [691, 404] on button "Select" at bounding box center [699, 412] width 42 height 21
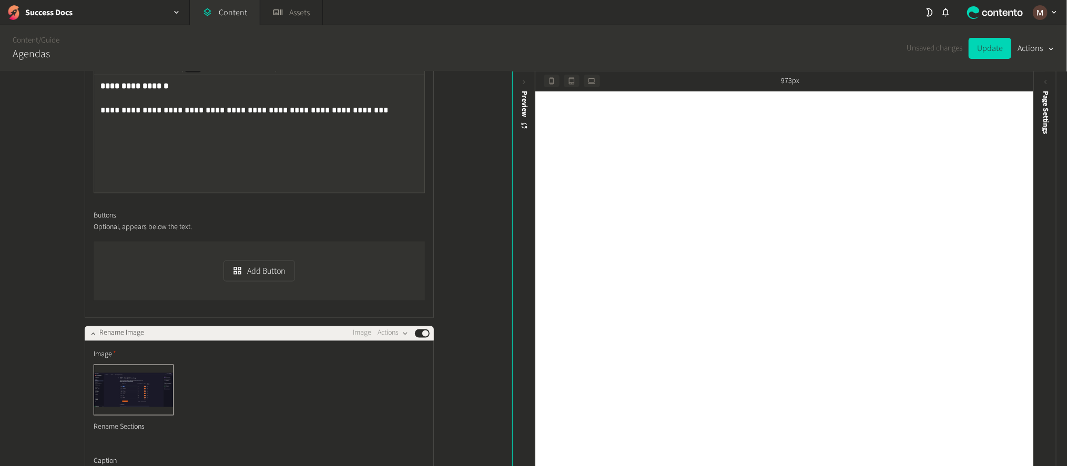
click at [474, 307] on div "**********" at bounding box center [256, 270] width 512 height 396
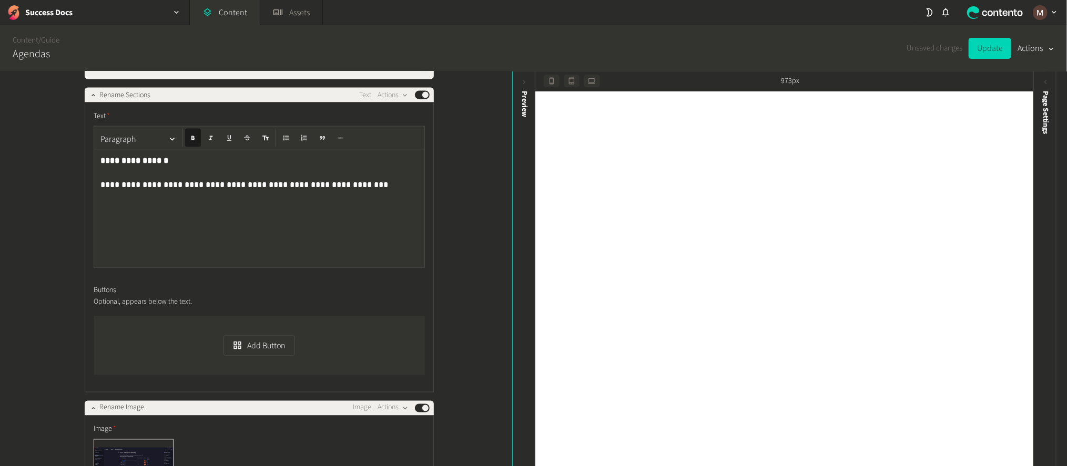
scroll to position [1160, 0]
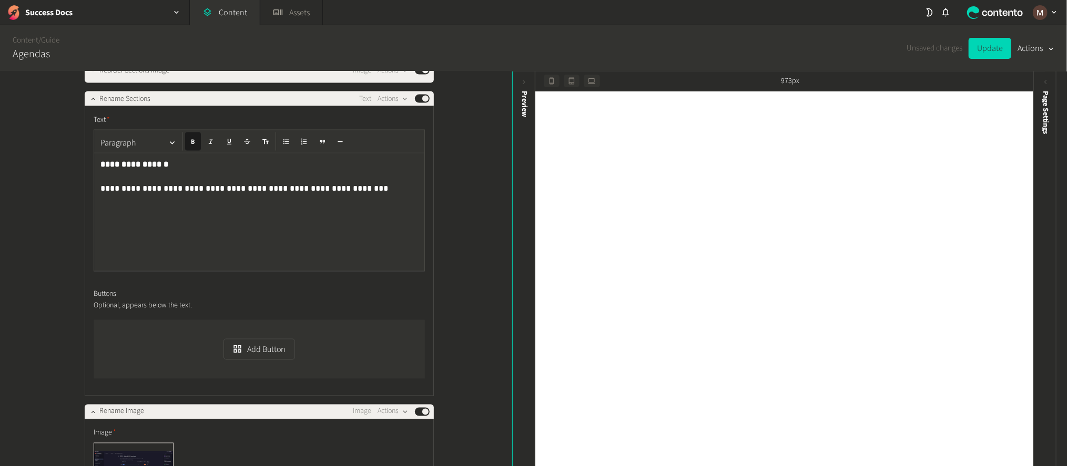
click at [86, 309] on div "Templates Heading Actions Published EOS Agendas Text Actions Published EOS Agen…" at bounding box center [259, 42] width 349 height 1451
click at [89, 409] on icon "button" at bounding box center [92, 412] width 7 height 7
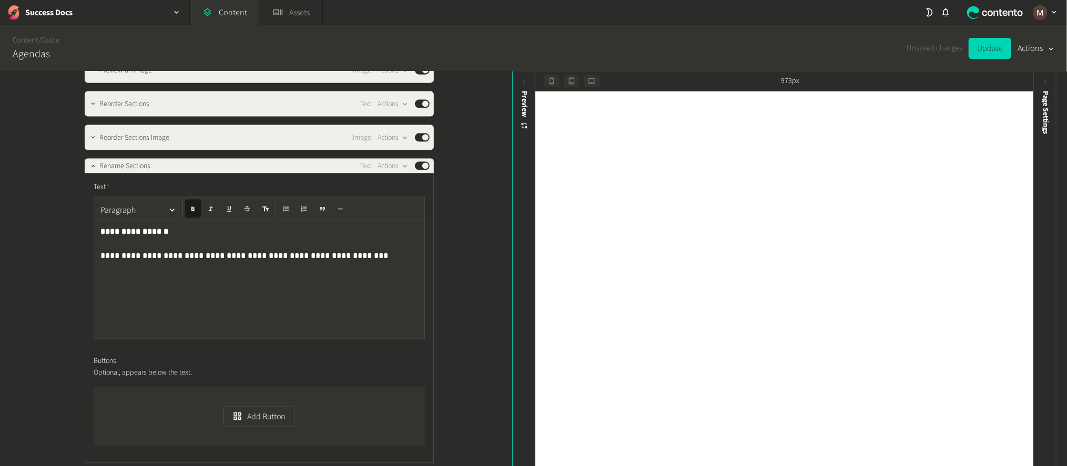
scroll to position [1002, 0]
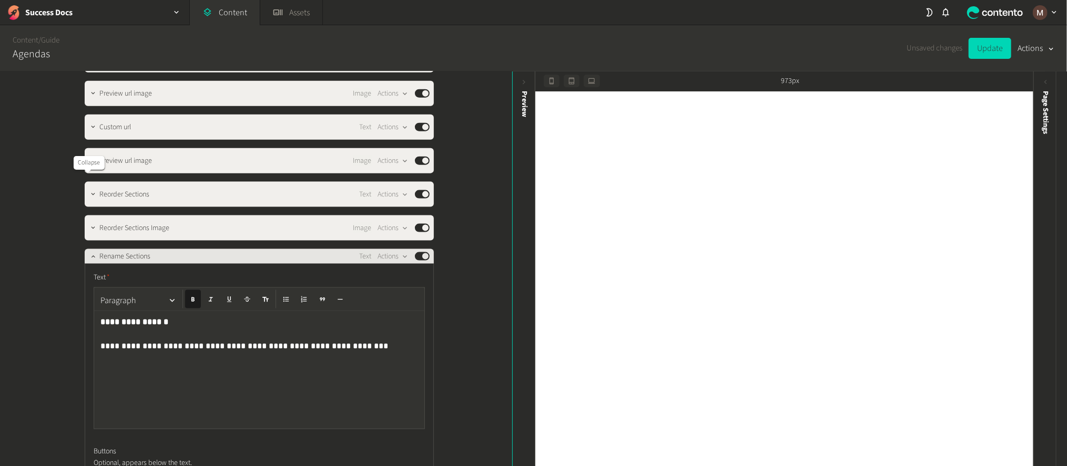
click at [89, 253] on icon "button" at bounding box center [92, 256] width 7 height 7
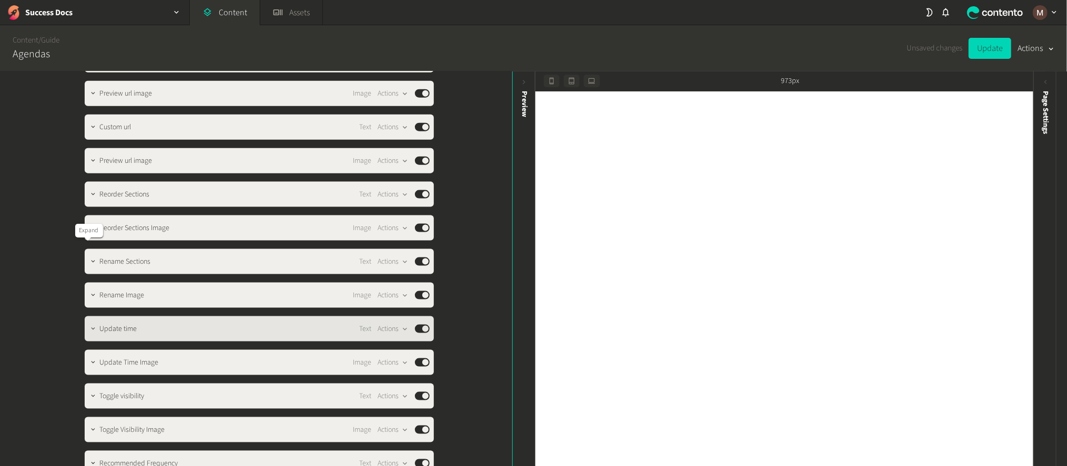
click at [89, 325] on icon "button" at bounding box center [92, 328] width 7 height 7
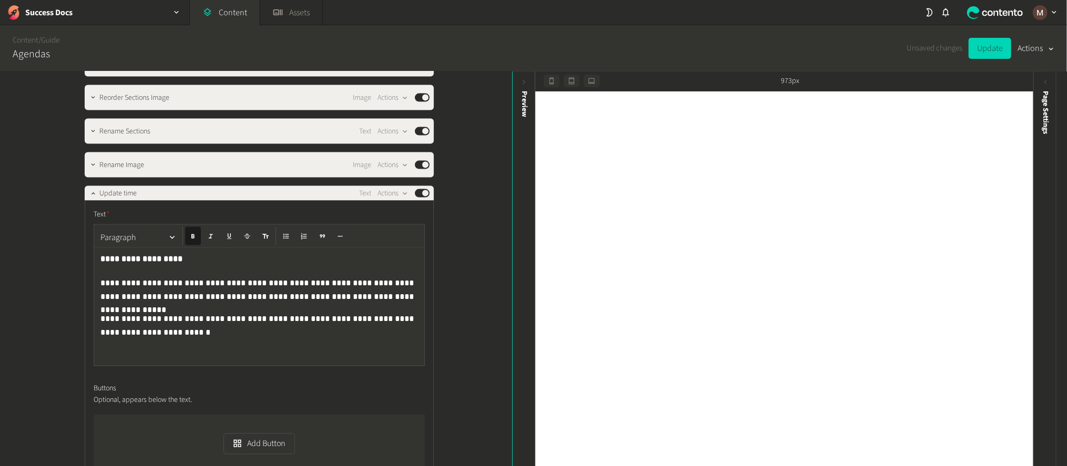
scroll to position [1160, 0]
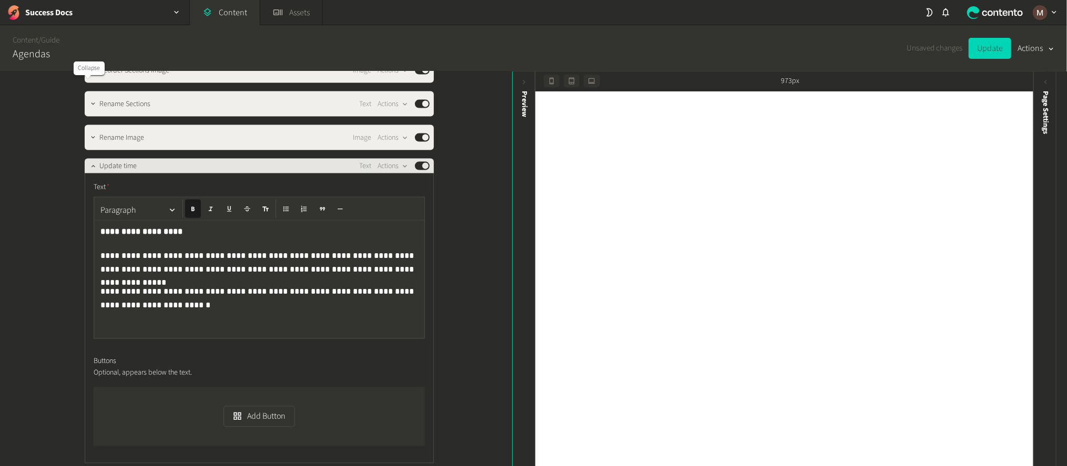
click at [89, 162] on icon "button" at bounding box center [92, 165] width 7 height 7
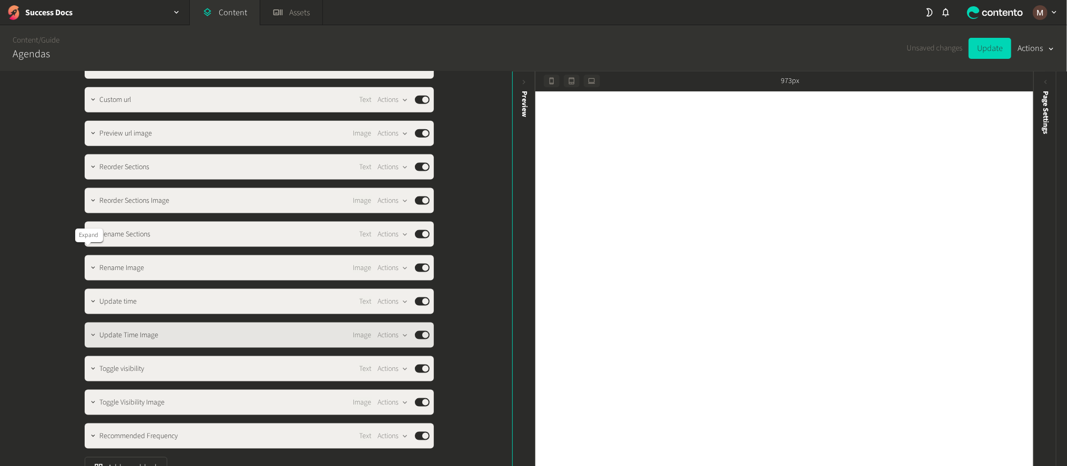
click at [89, 332] on icon "button" at bounding box center [92, 335] width 7 height 7
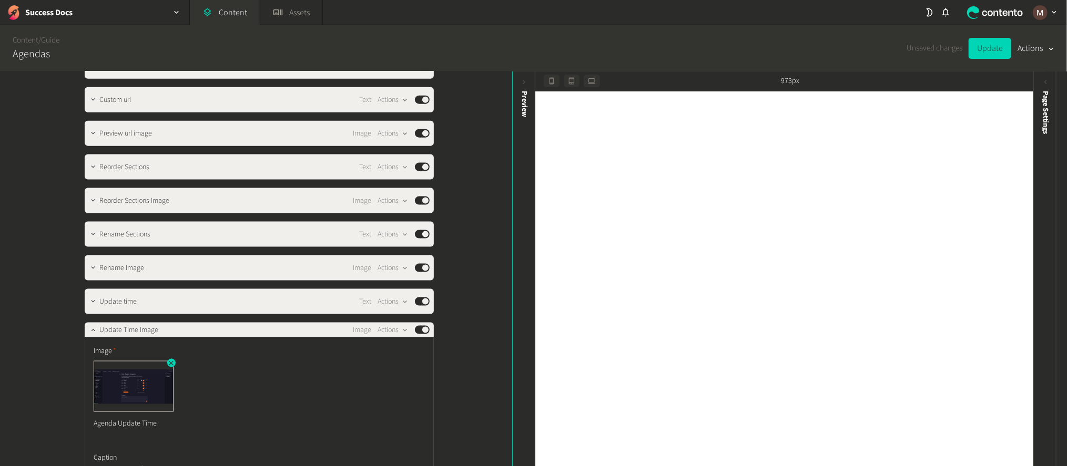
click at [167, 360] on icon "button" at bounding box center [170, 363] width 7 height 7
click at [113, 361] on button "Add an asset" at bounding box center [130, 371] width 72 height 21
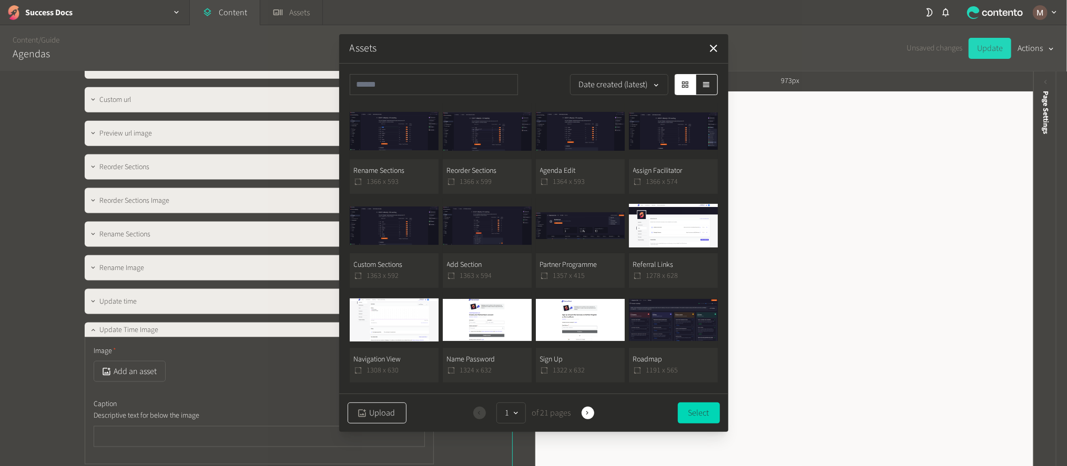
click at [363, 409] on icon "button" at bounding box center [362, 414] width 10 height 10
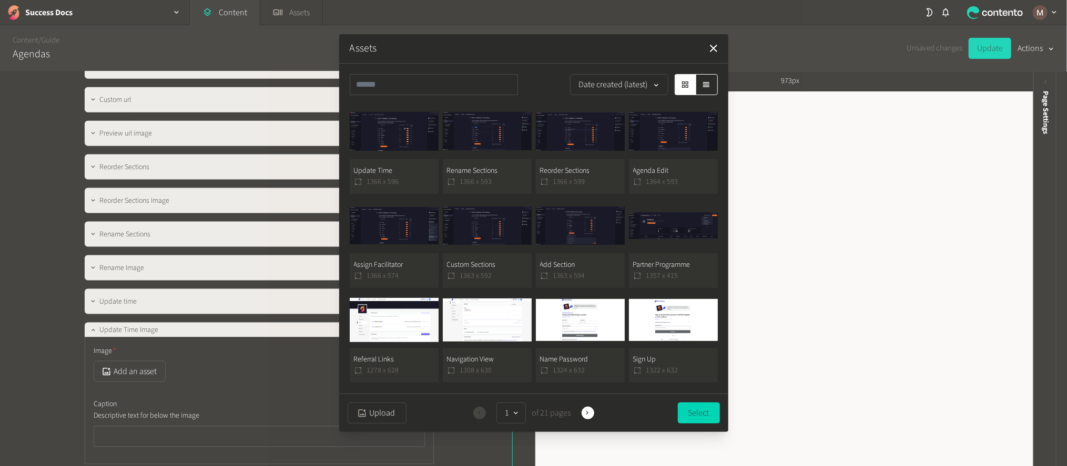
click at [401, 149] on button "Update Time 1366 x 596" at bounding box center [394, 149] width 89 height 90
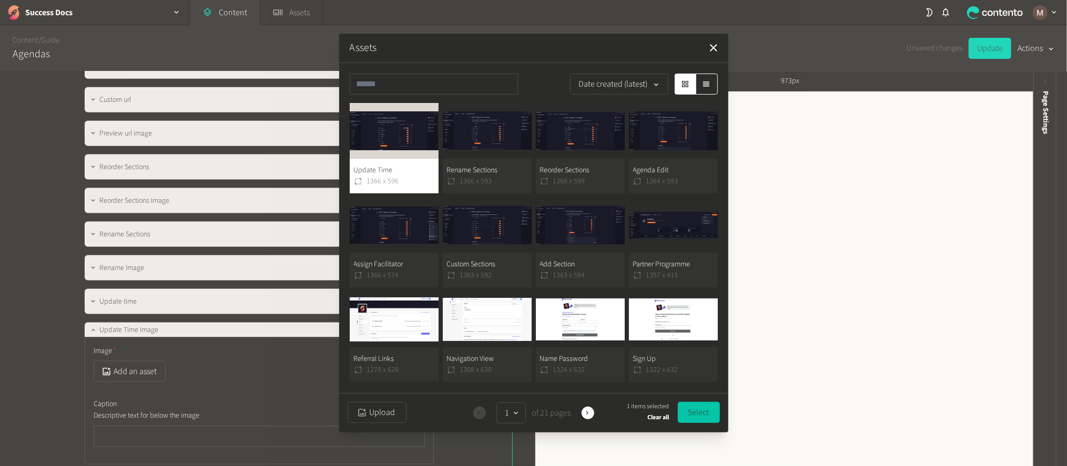
click at [685, 409] on button "Select" at bounding box center [699, 412] width 42 height 21
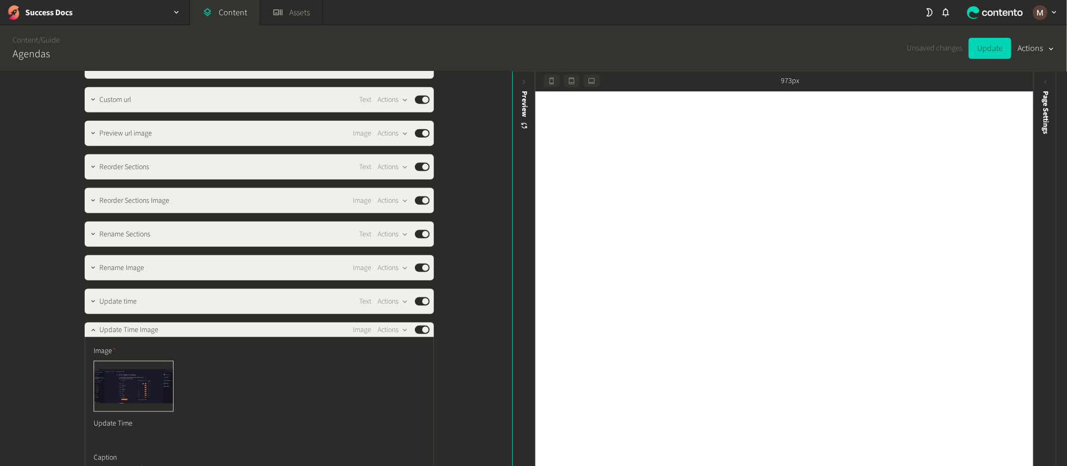
click at [464, 318] on div "**********" at bounding box center [256, 270] width 512 height 396
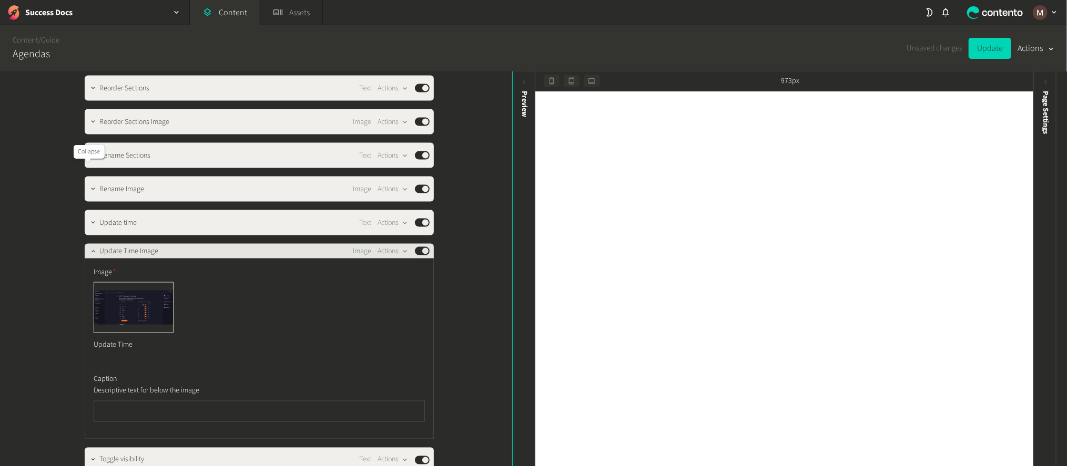
click at [87, 244] on button "button" at bounding box center [93, 250] width 13 height 13
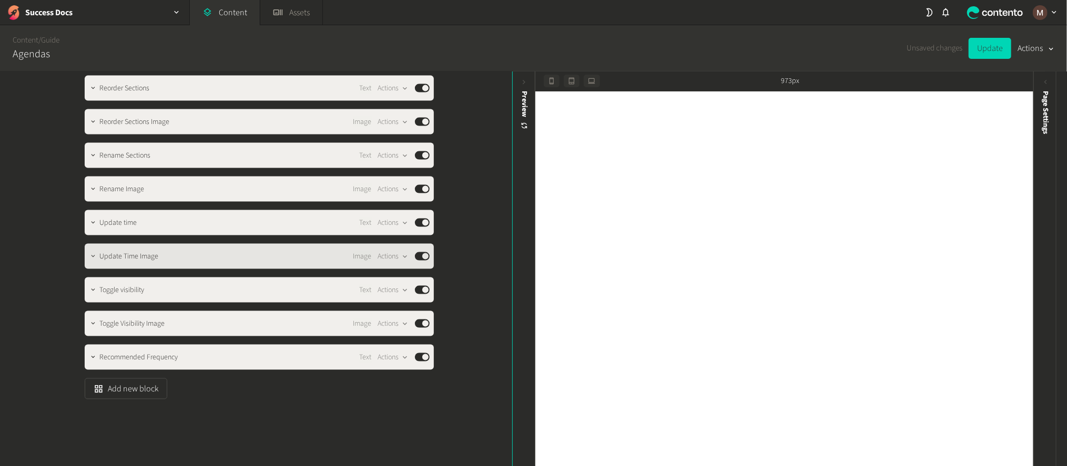
scroll to position [1030, 0]
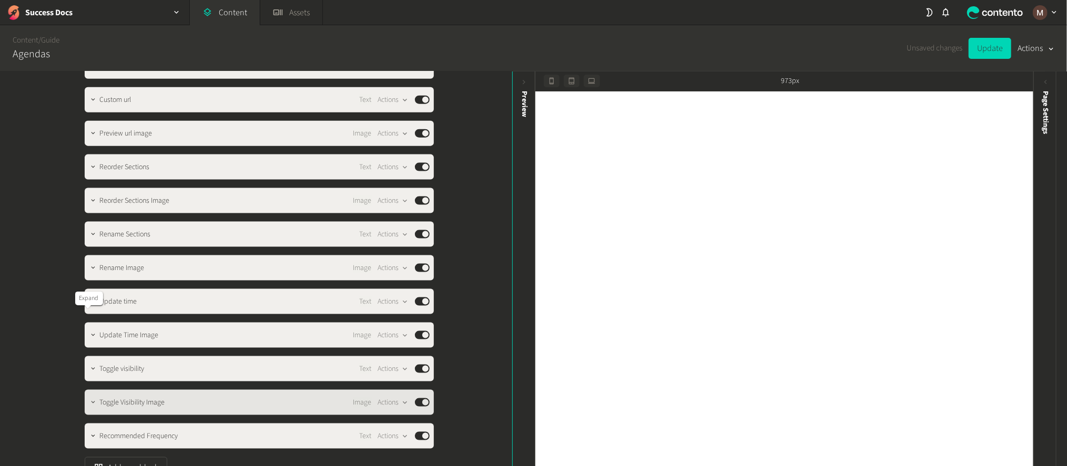
click at [89, 399] on icon "button" at bounding box center [92, 402] width 7 height 7
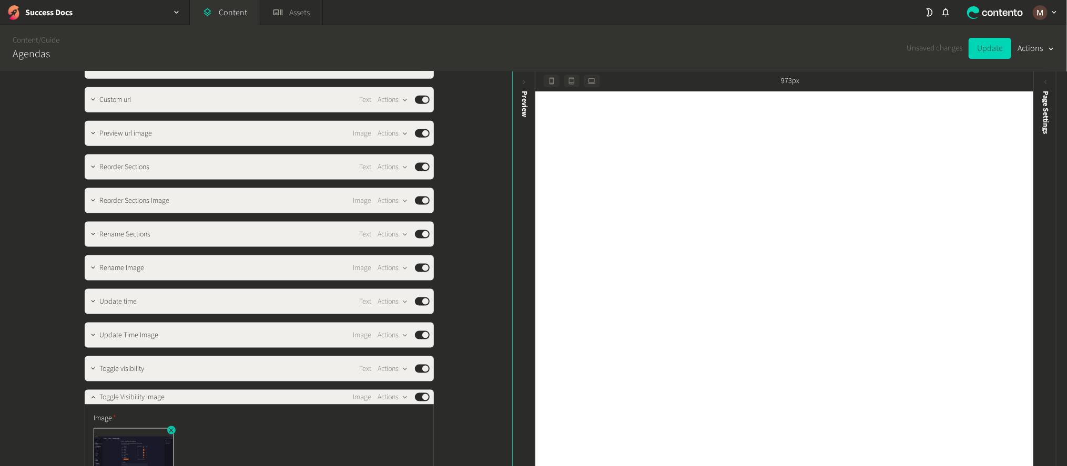
click at [167, 427] on icon "button" at bounding box center [170, 430] width 7 height 7
click at [124, 429] on button "Add an asset" at bounding box center [130, 439] width 72 height 21
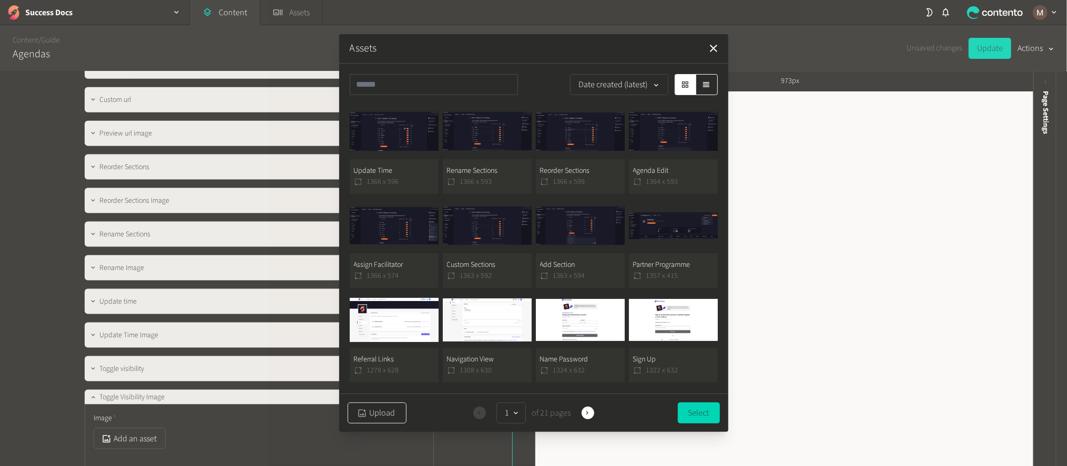
click at [382, 413] on button "Upload" at bounding box center [377, 413] width 59 height 21
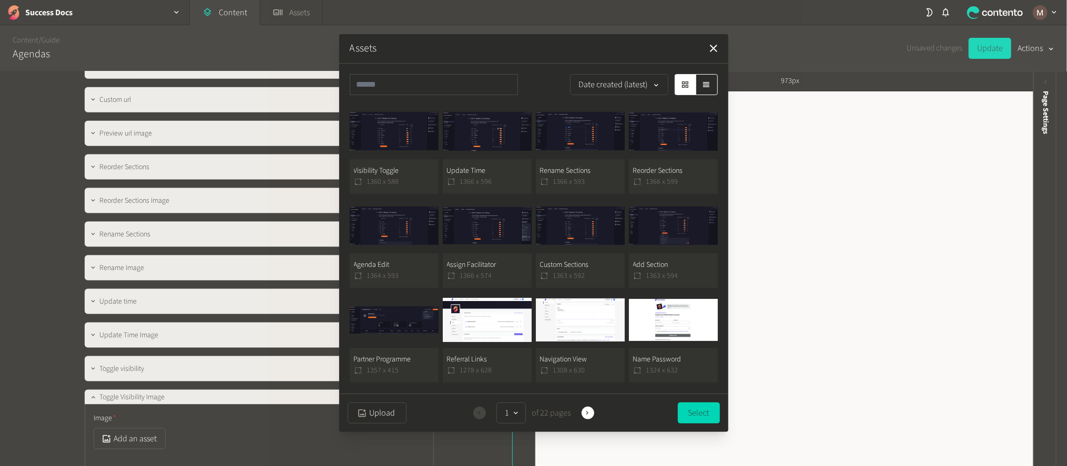
click at [403, 178] on button "Visibility Toggle 1360 x 588" at bounding box center [394, 149] width 89 height 90
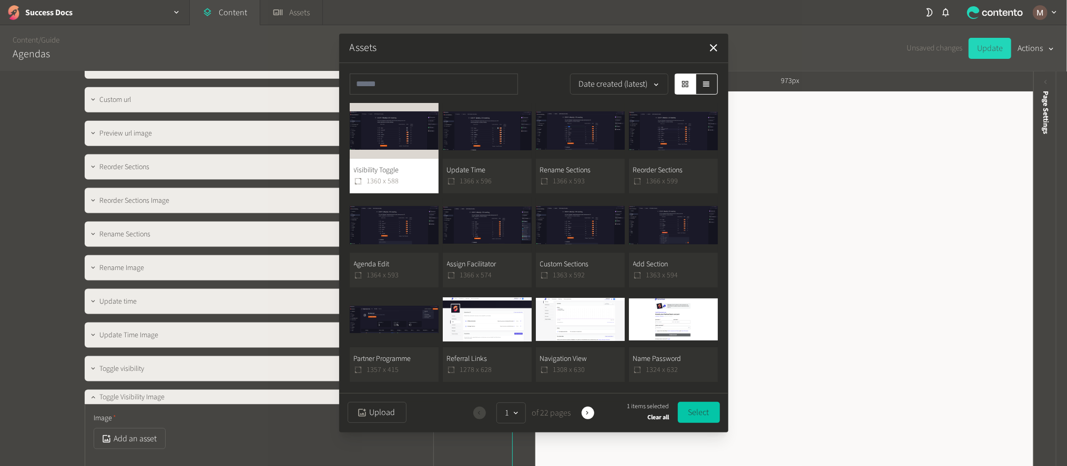
click at [697, 408] on button "Select" at bounding box center [699, 412] width 42 height 21
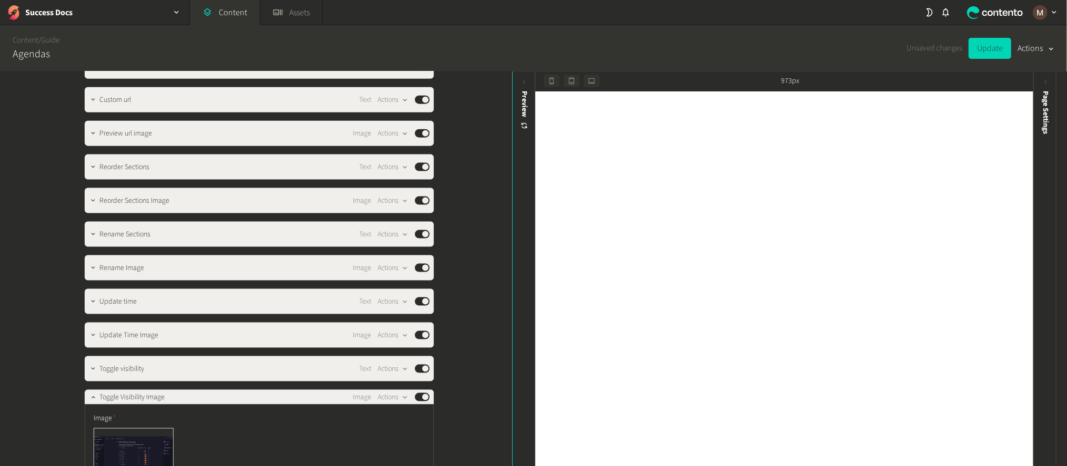
click at [466, 381] on div "**********" at bounding box center [256, 270] width 512 height 396
click at [89, 394] on icon "button" at bounding box center [92, 397] width 7 height 7
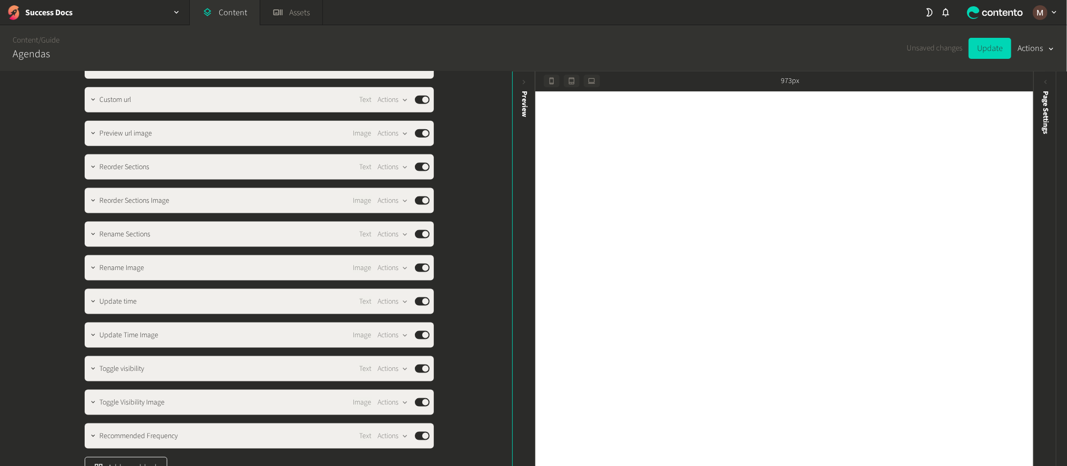
click at [129, 457] on button "Add new block" at bounding box center [126, 467] width 83 height 21
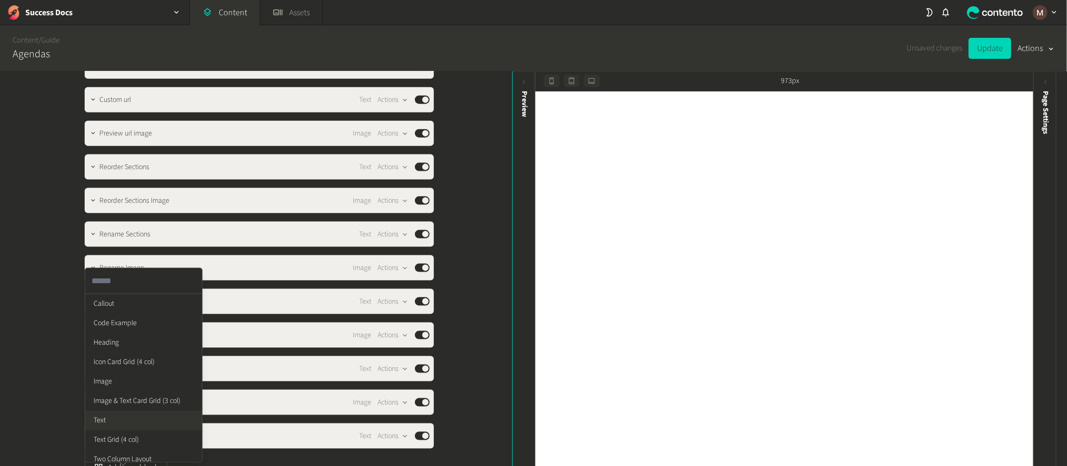
click at [113, 411] on li "Text" at bounding box center [143, 420] width 117 height 19
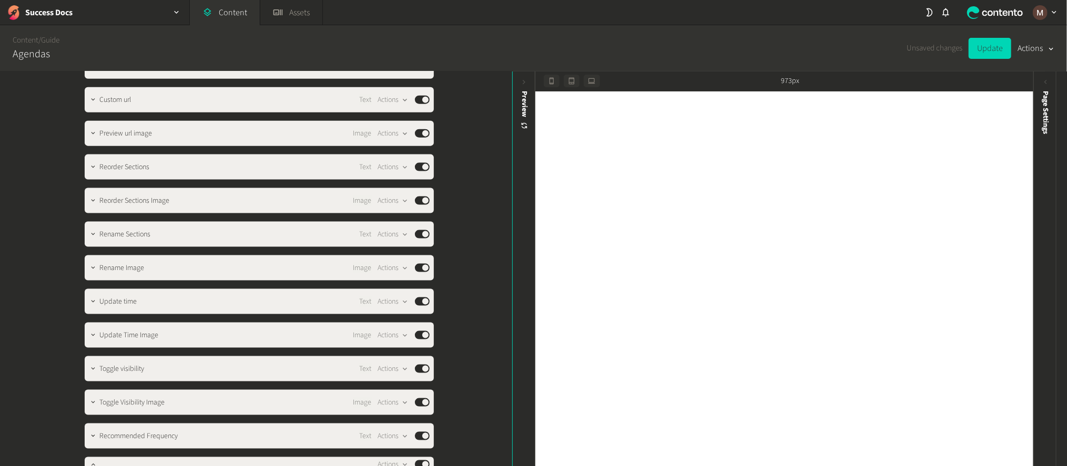
paste div
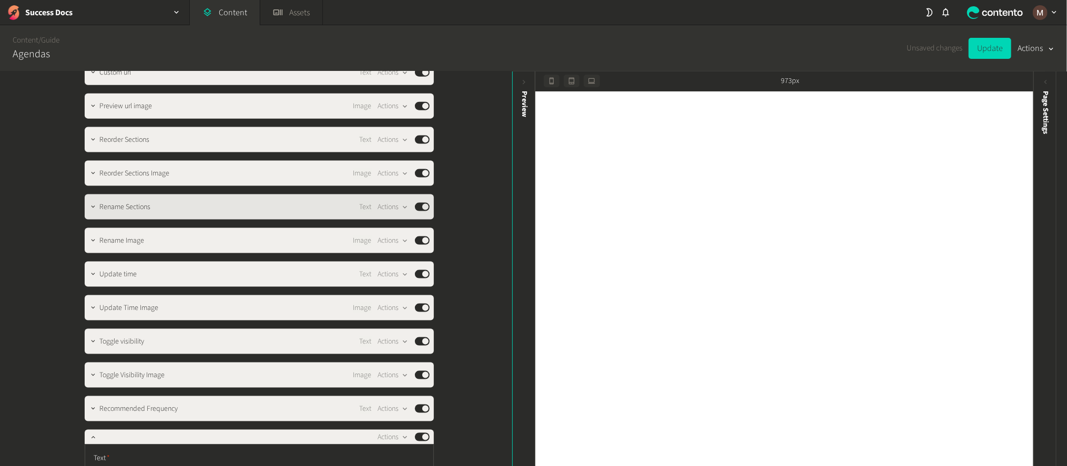
scroll to position [1129, 0]
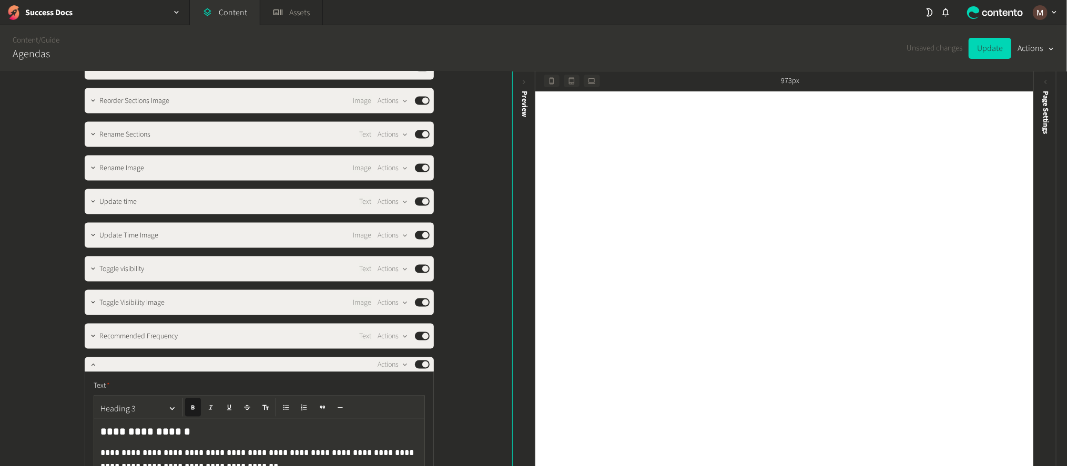
click at [453, 306] on div "**********" at bounding box center [256, 270] width 512 height 396
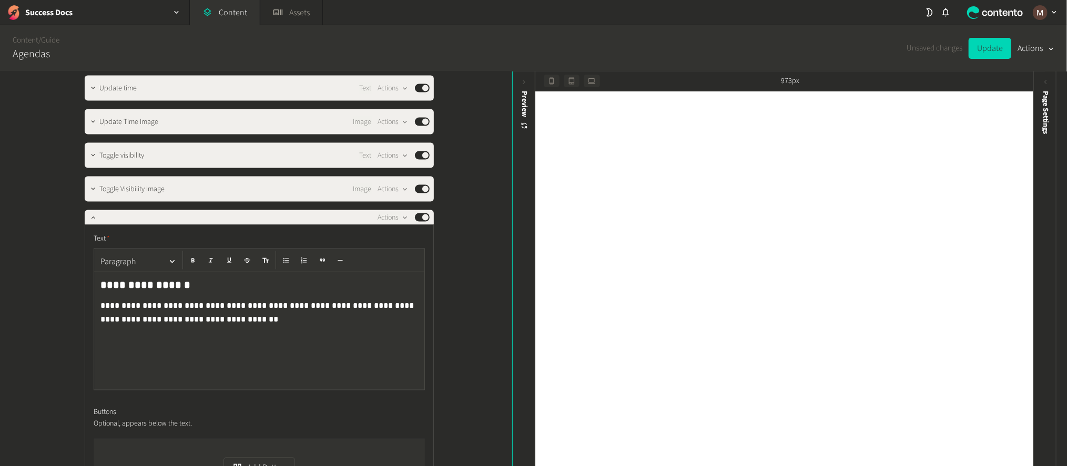
scroll to position [1322, 0]
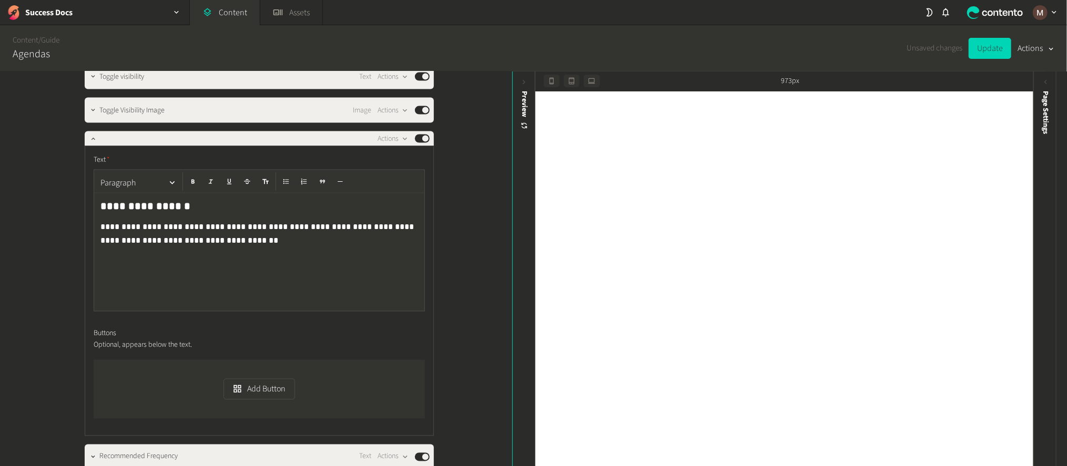
click at [119, 393] on li "Image" at bounding box center [143, 402] width 117 height 19
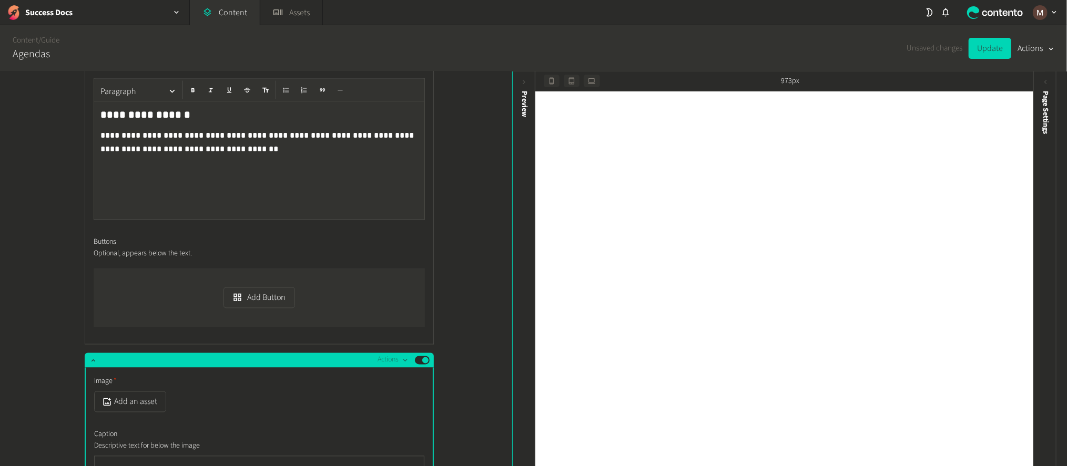
scroll to position [1415, 0]
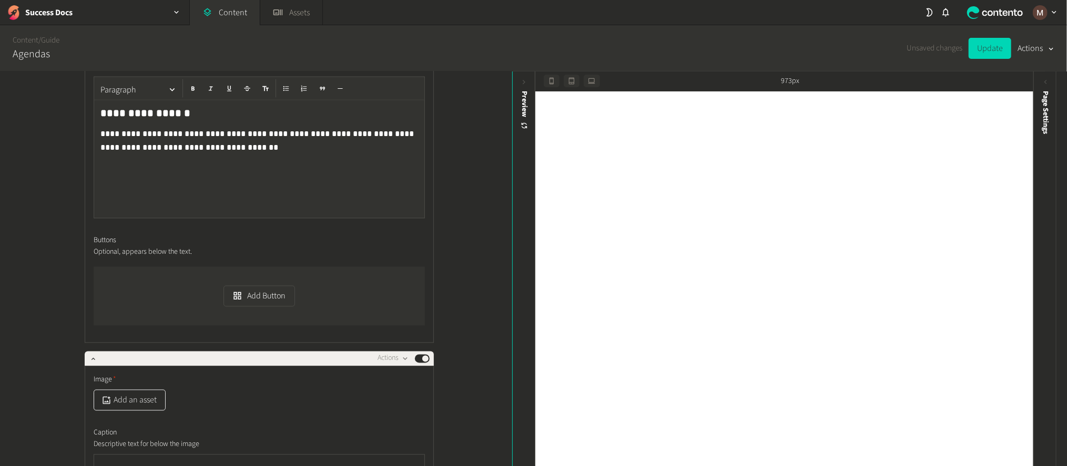
click at [128, 390] on button "Add an asset" at bounding box center [130, 400] width 72 height 21
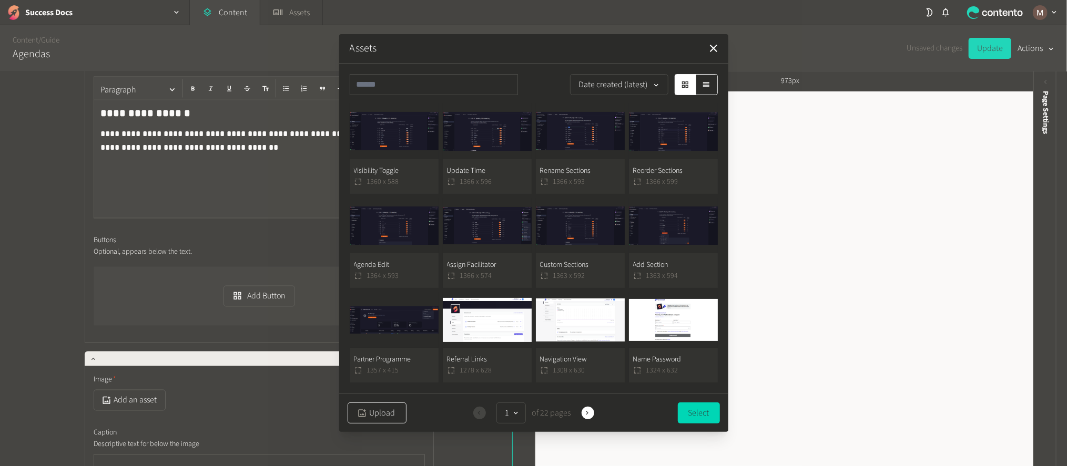
click at [379, 410] on button "Upload" at bounding box center [377, 413] width 59 height 21
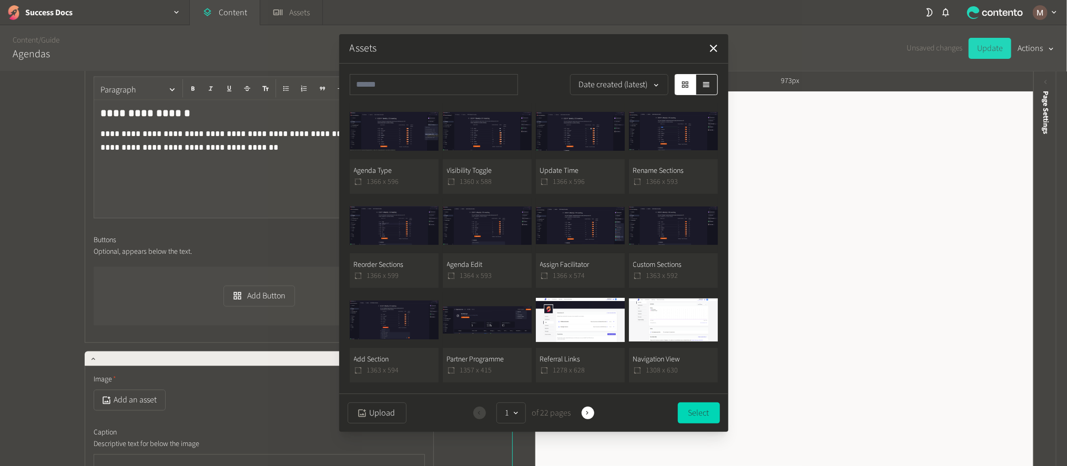
click at [400, 167] on button "Agenda Type 1366 x 596" at bounding box center [394, 149] width 89 height 90
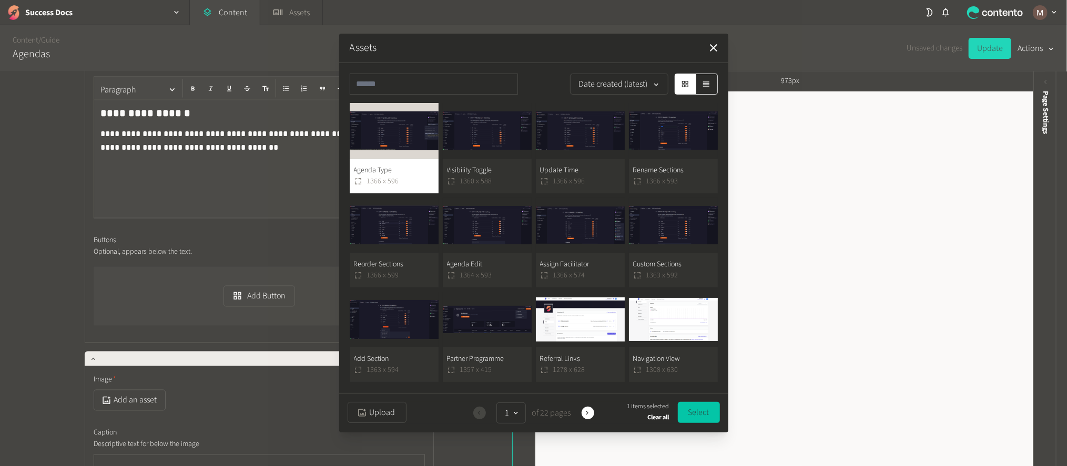
click at [698, 402] on button "Select" at bounding box center [699, 412] width 42 height 21
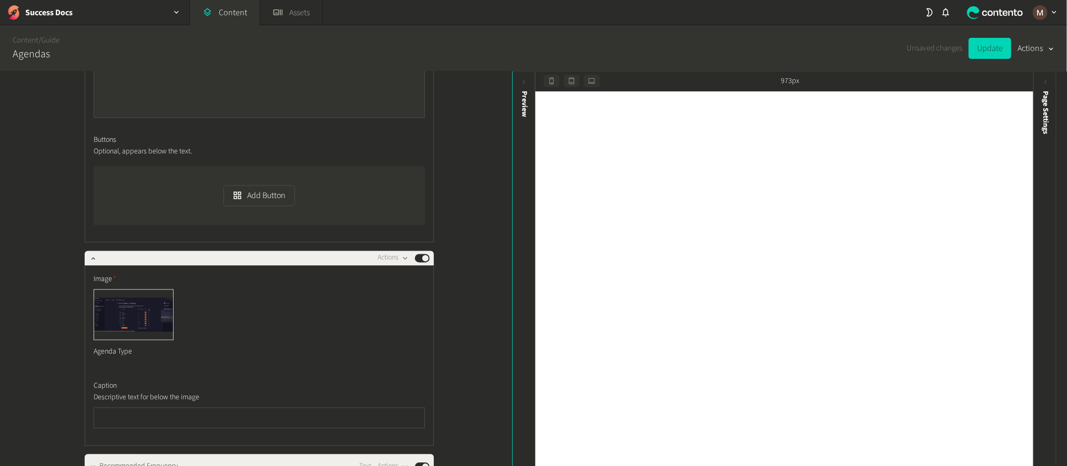
scroll to position [1519, 0]
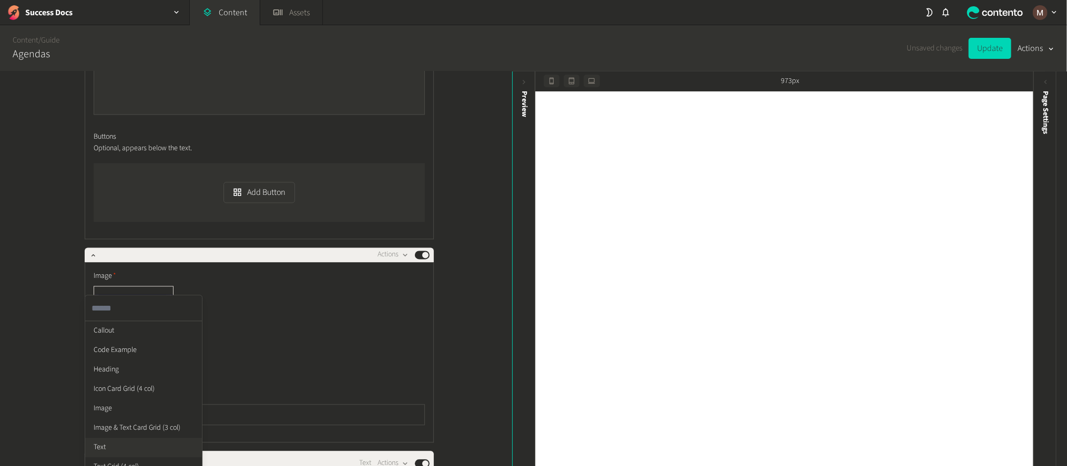
click at [121, 439] on li "Text" at bounding box center [143, 448] width 117 height 19
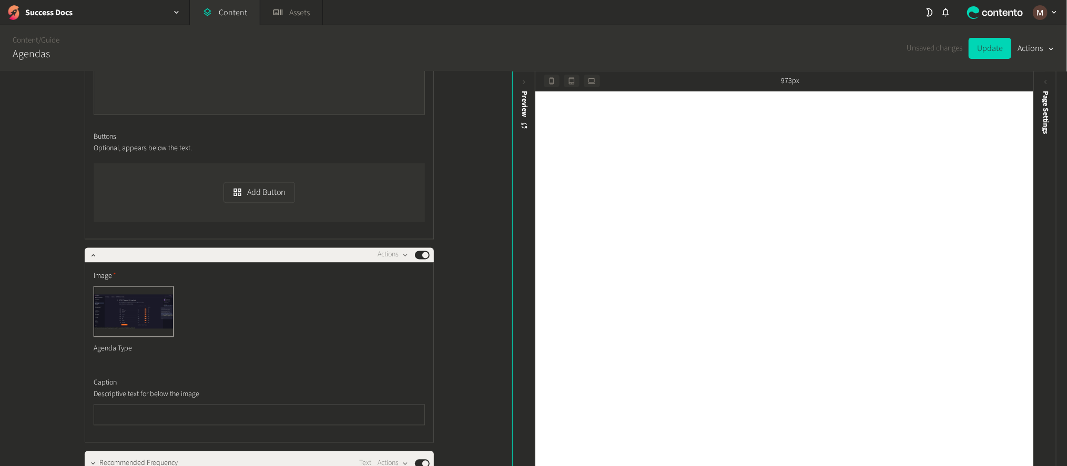
paste div
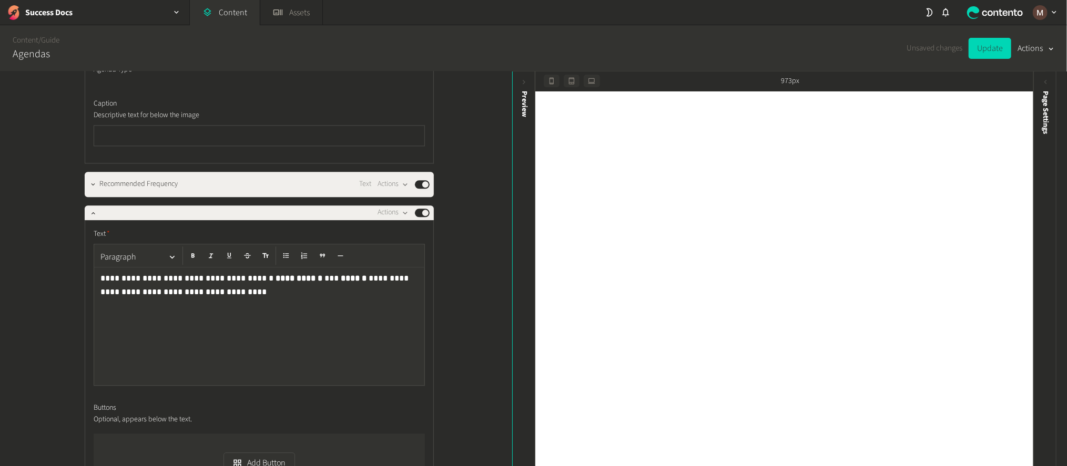
scroll to position [1813, 0]
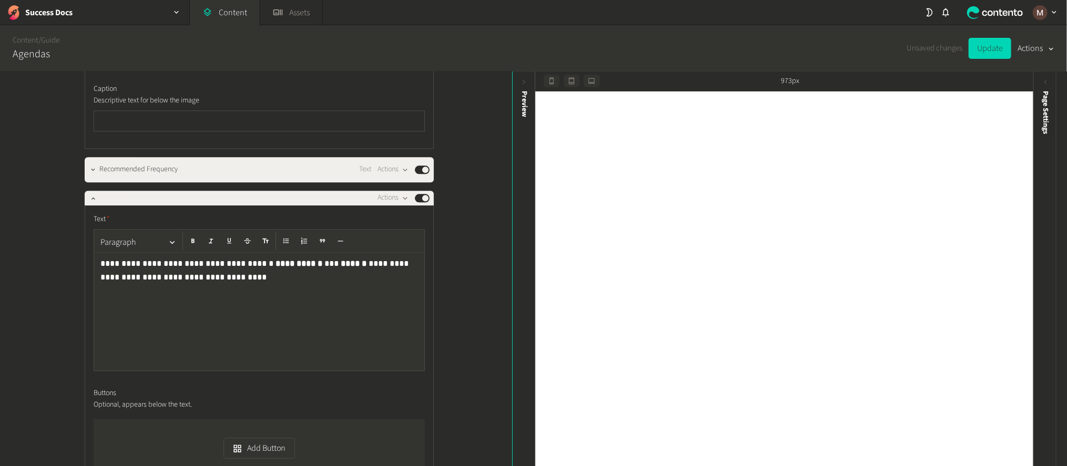
click at [110, 419] on li "Image" at bounding box center [143, 428] width 117 height 19
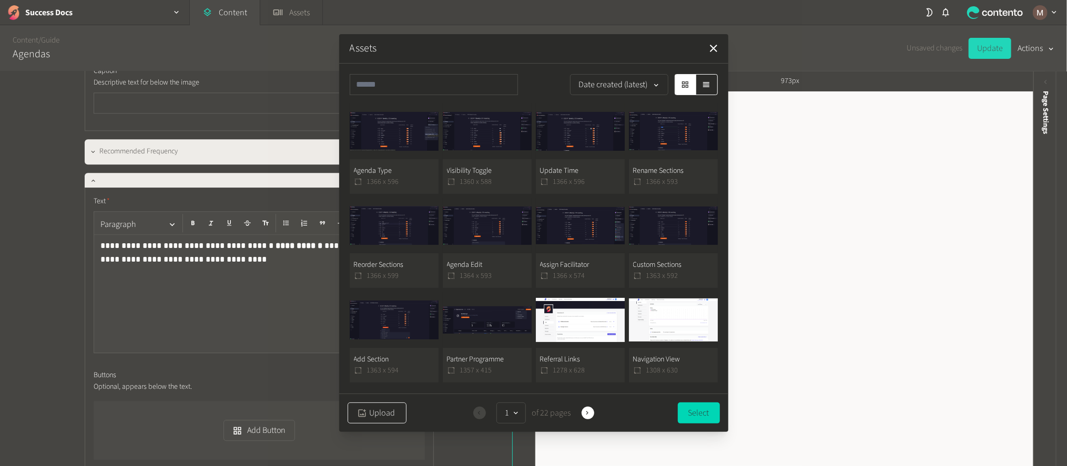
click at [363, 409] on icon "button" at bounding box center [362, 414] width 10 height 10
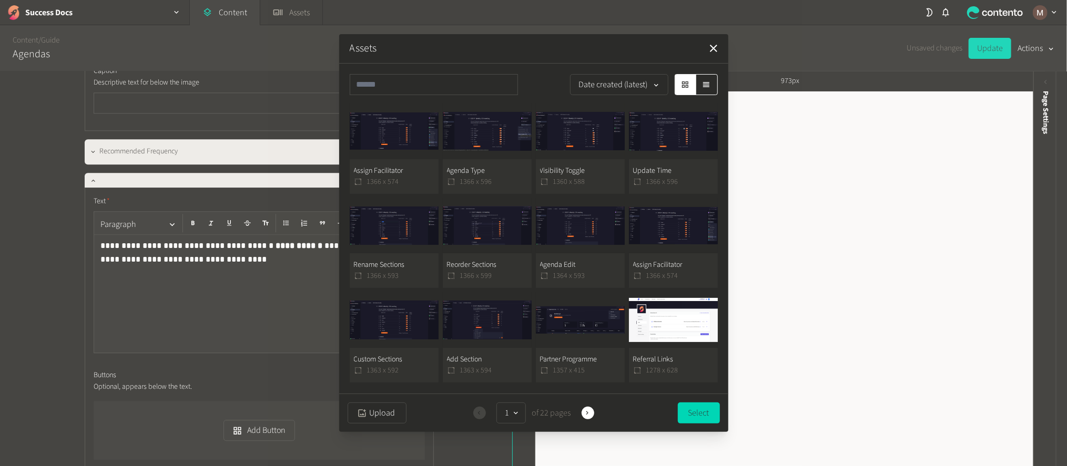
click at [410, 172] on button "Assign Facilitator 1366 x 574" at bounding box center [394, 149] width 89 height 90
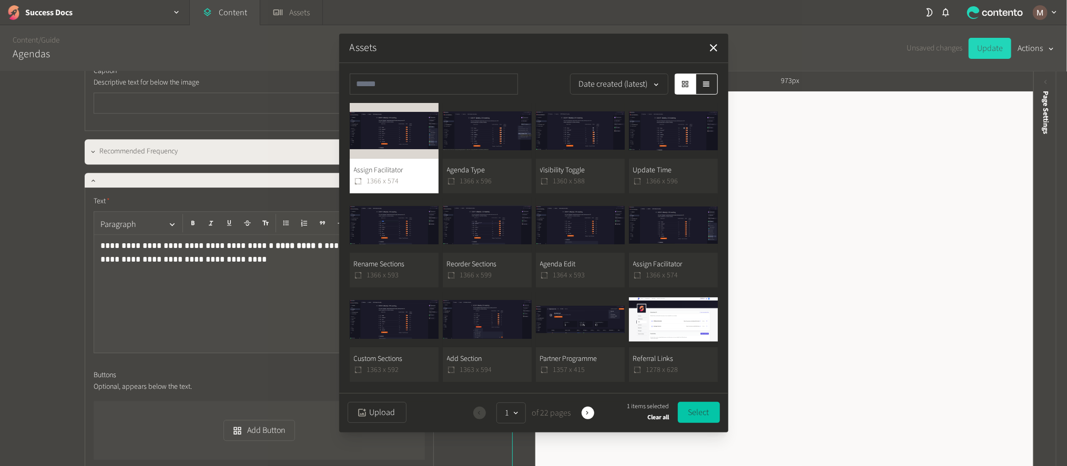
click at [693, 413] on button "Select" at bounding box center [699, 412] width 42 height 21
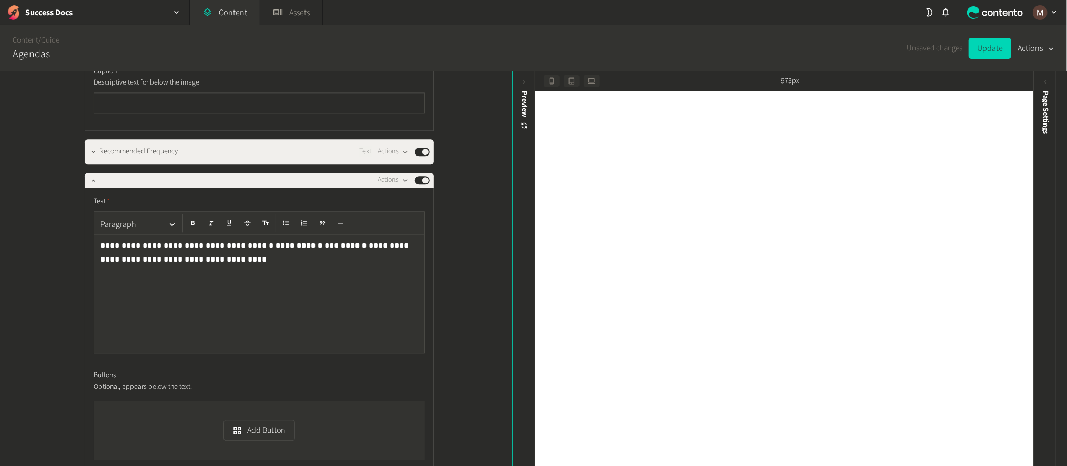
click at [464, 380] on div "**********" at bounding box center [256, 270] width 512 height 396
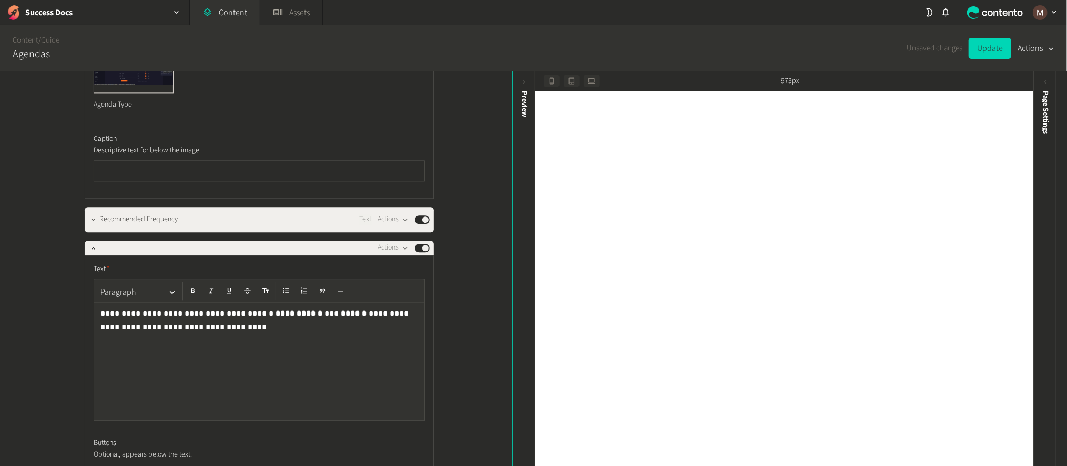
scroll to position [1673, 0]
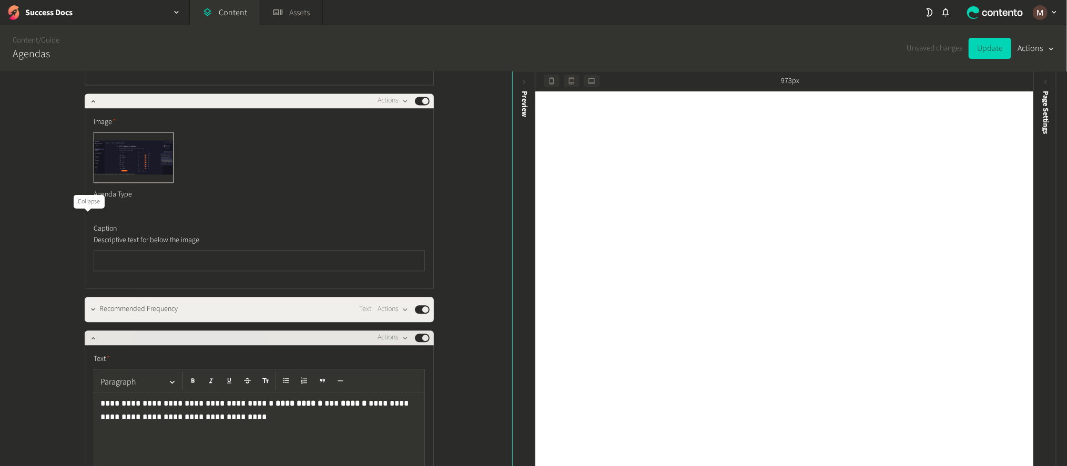
click at [91, 337] on icon "button" at bounding box center [93, 338] width 4 height 2
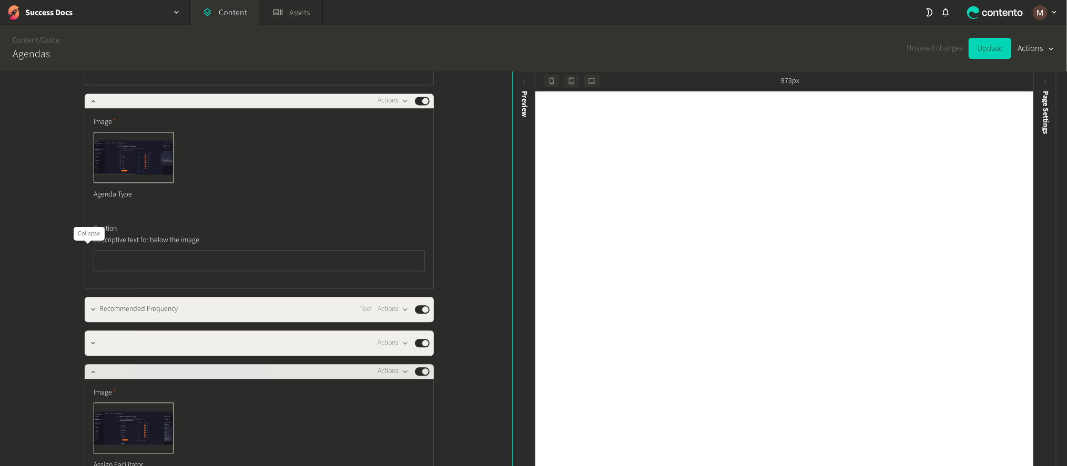
click at [87, 364] on button "button" at bounding box center [93, 370] width 13 height 13
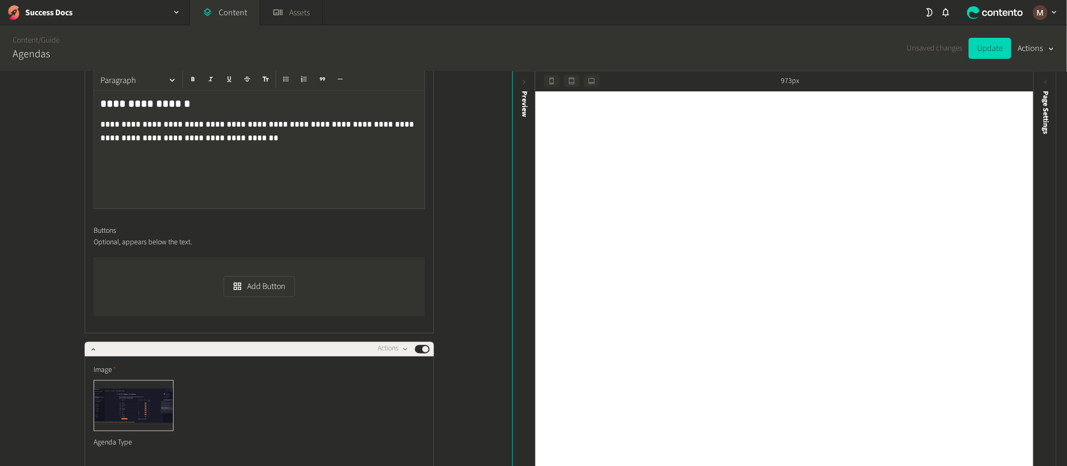
scroll to position [1346, 0]
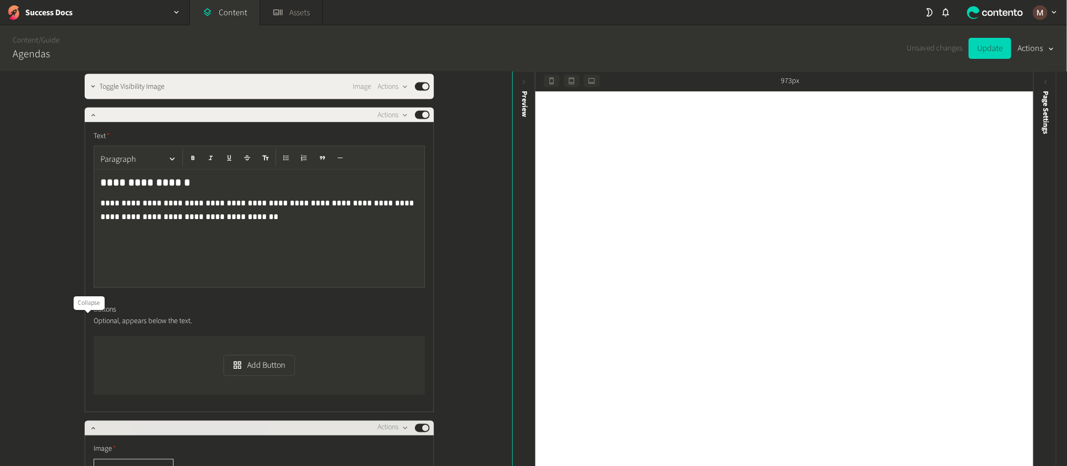
click at [89, 425] on icon "button" at bounding box center [92, 428] width 7 height 7
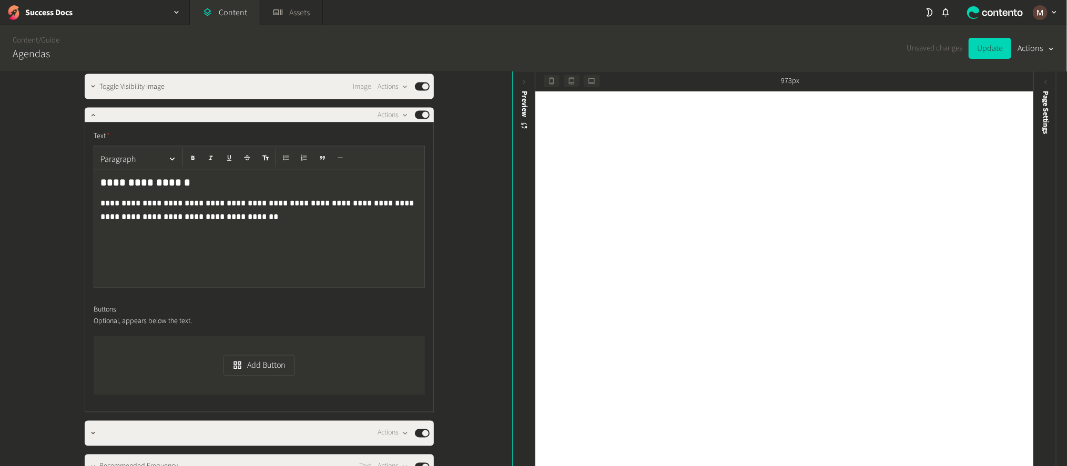
scroll to position [1267, 0]
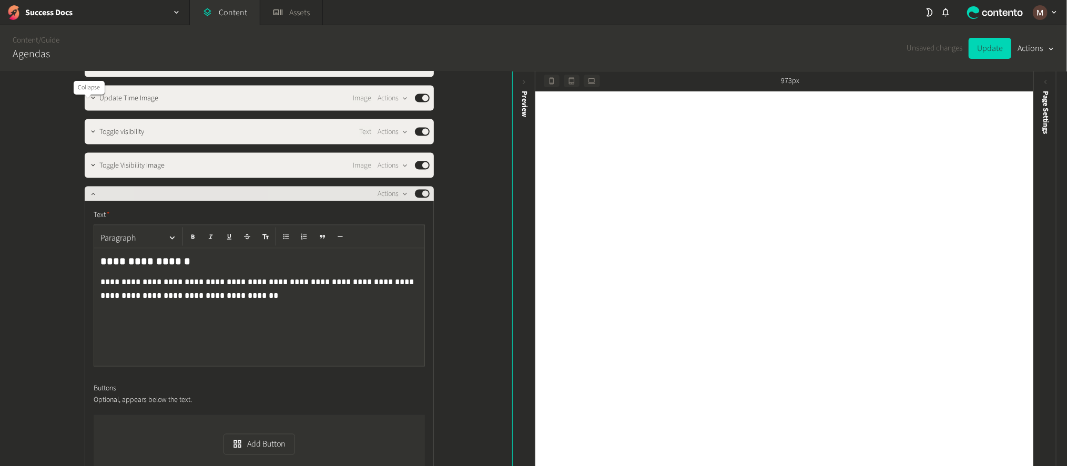
click at [89, 190] on icon "button" at bounding box center [92, 193] width 7 height 7
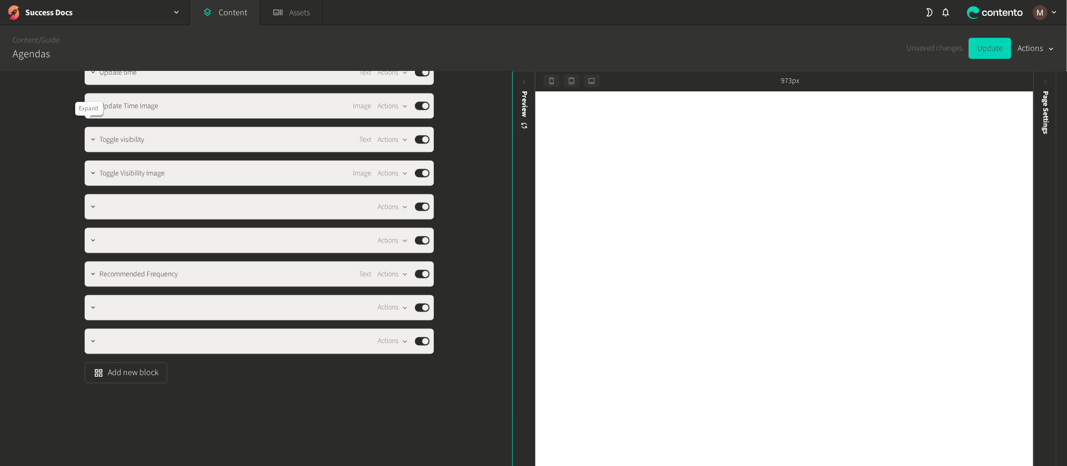
scroll to position [1156, 0]
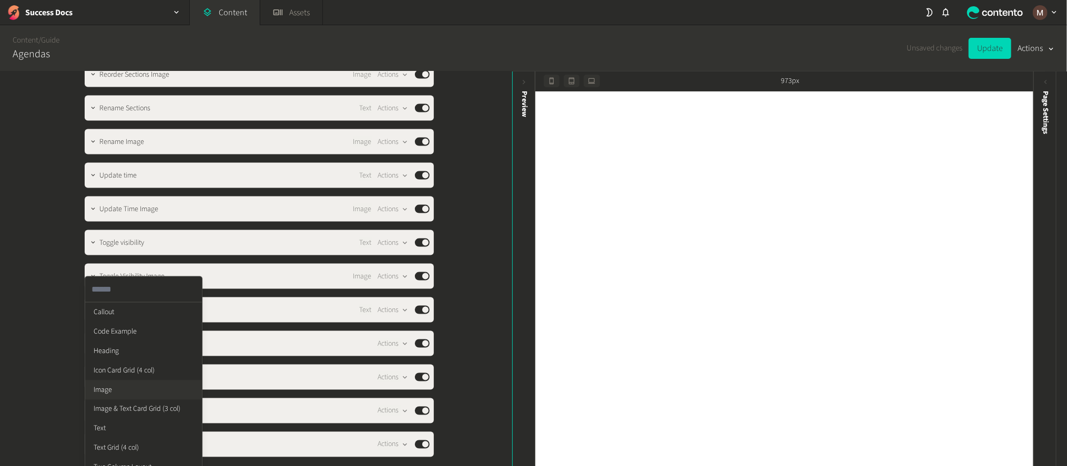
click at [98, 381] on li "Image" at bounding box center [143, 390] width 117 height 19
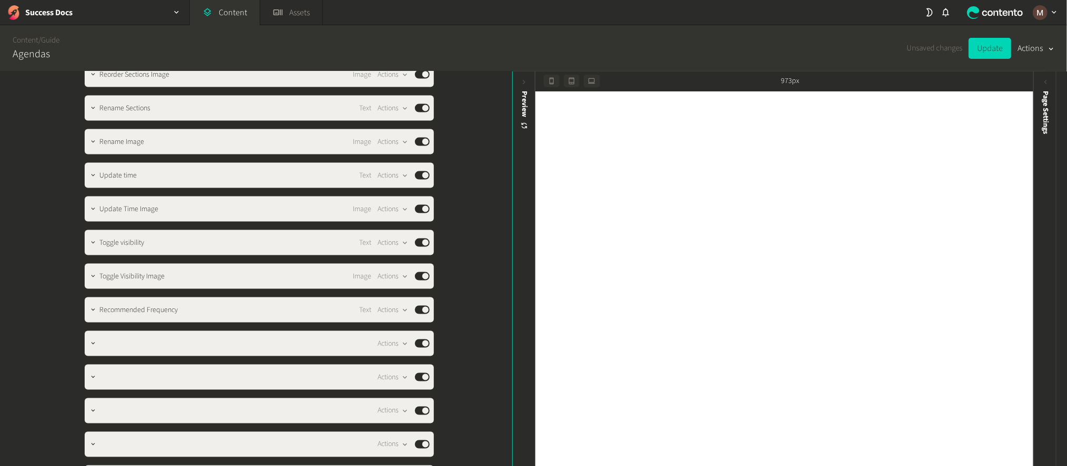
scroll to position [1173, 0]
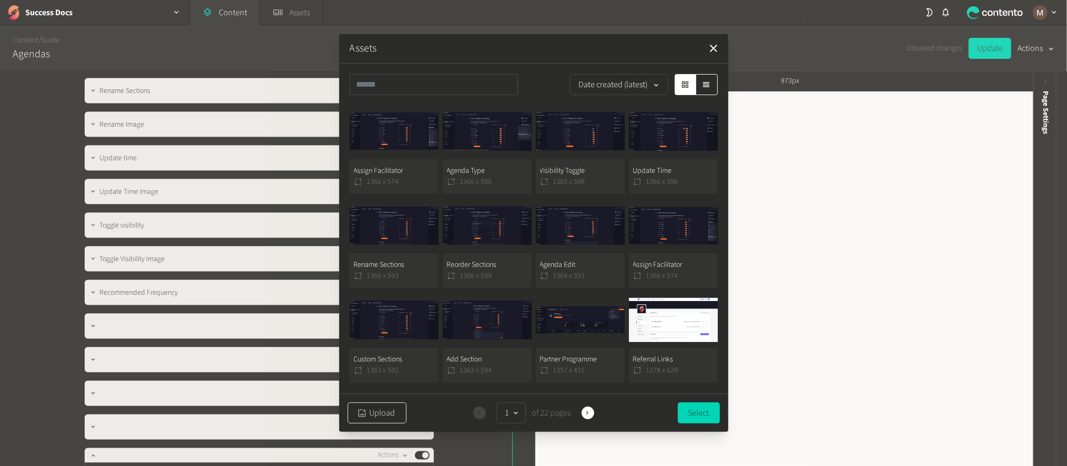
click at [370, 414] on button "Upload" at bounding box center [377, 413] width 59 height 21
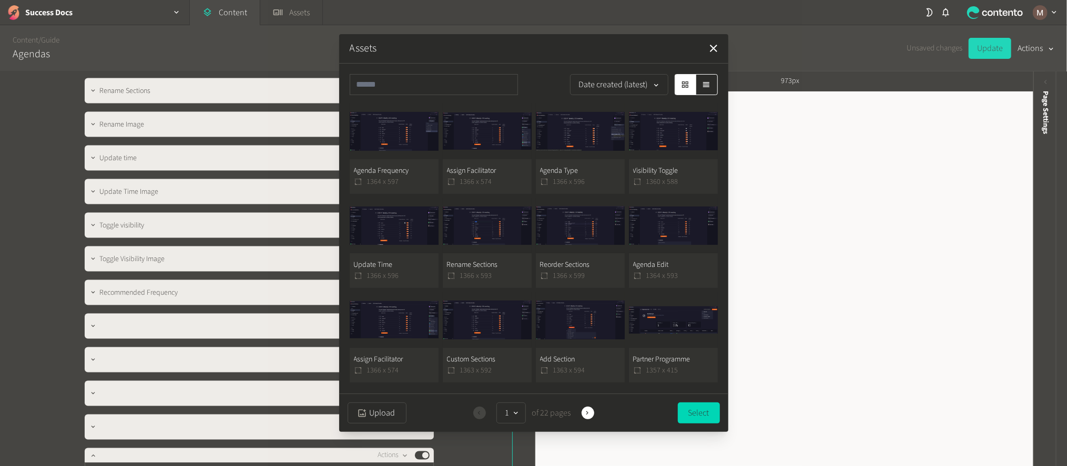
click at [404, 179] on button "Agenda Frequency 1364 x 597" at bounding box center [394, 149] width 89 height 90
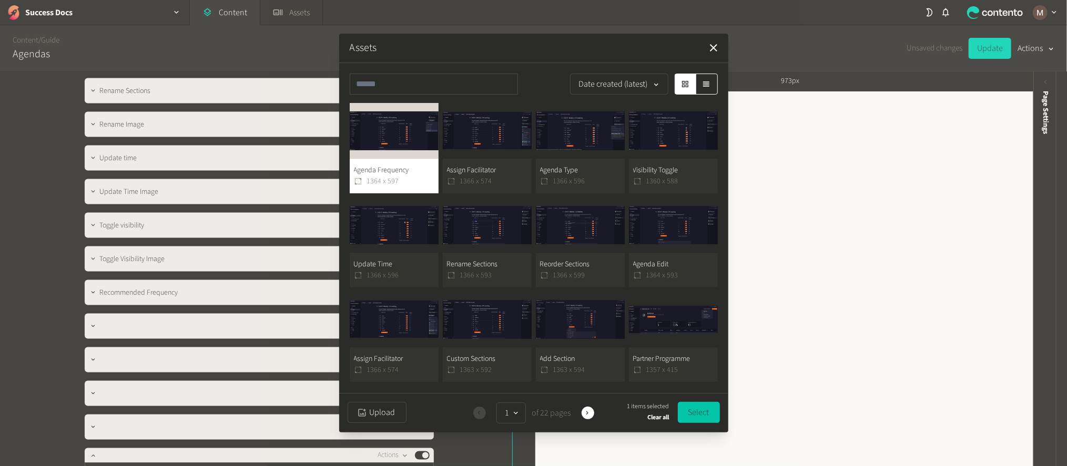
click at [697, 411] on button "Select" at bounding box center [699, 412] width 42 height 21
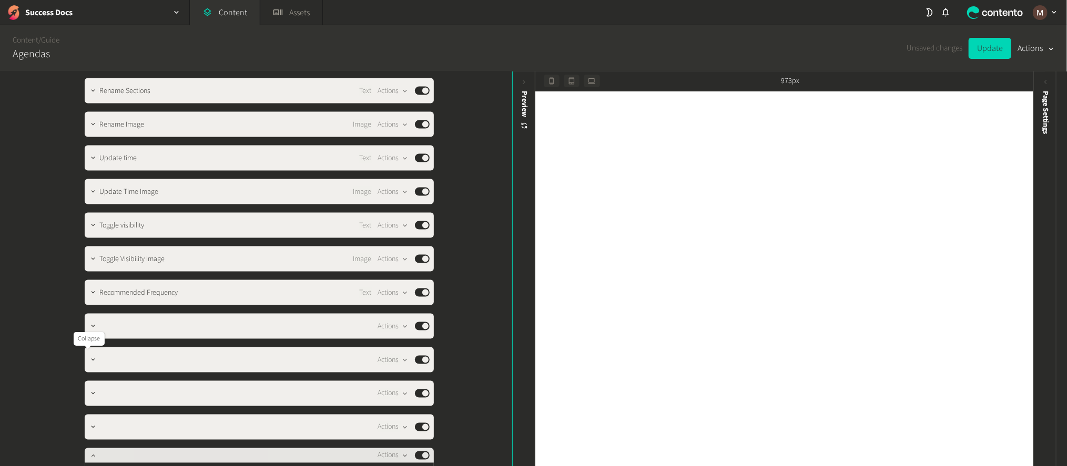
click at [89, 452] on icon "button" at bounding box center [92, 455] width 7 height 7
click at [466, 241] on div "**********" at bounding box center [256, 270] width 512 height 396
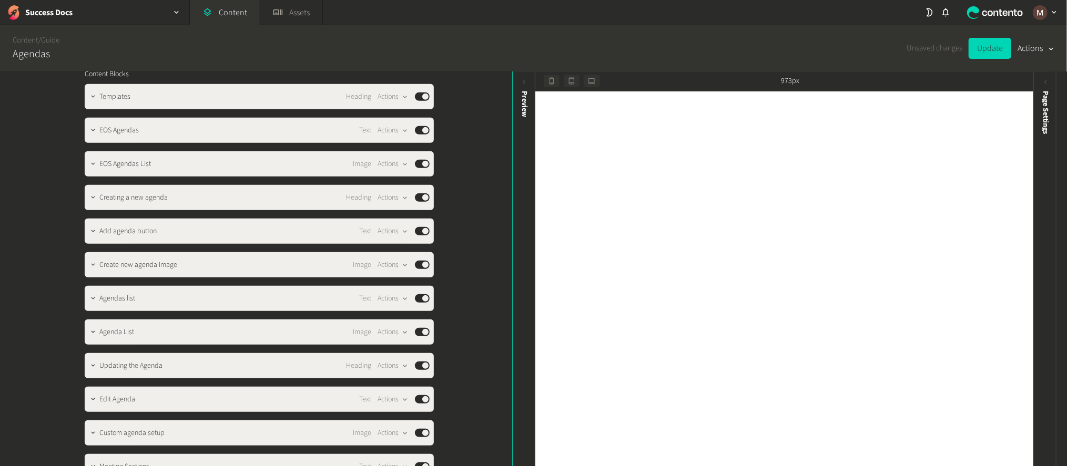
scroll to position [394, 0]
click at [87, 459] on button "button" at bounding box center [93, 465] width 13 height 13
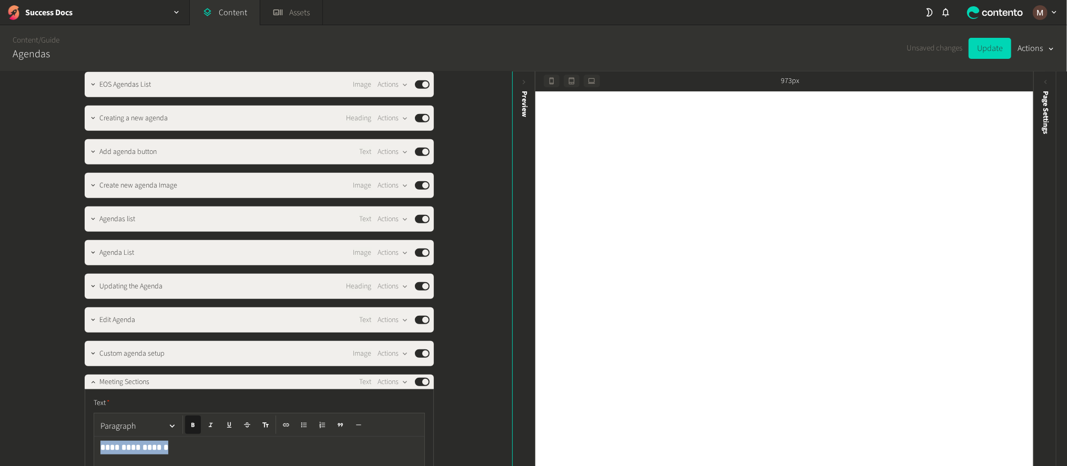
drag, startPoint x: 159, startPoint y: 397, endPoint x: 86, endPoint y: 397, distance: 72.6
click at [167, 422] on icon "button" at bounding box center [172, 427] width 10 height 10
click at [135, 434] on button "Heading 3" at bounding box center [134, 435] width 76 height 17
click at [197, 441] on h3 "**********" at bounding box center [259, 449] width 318 height 17
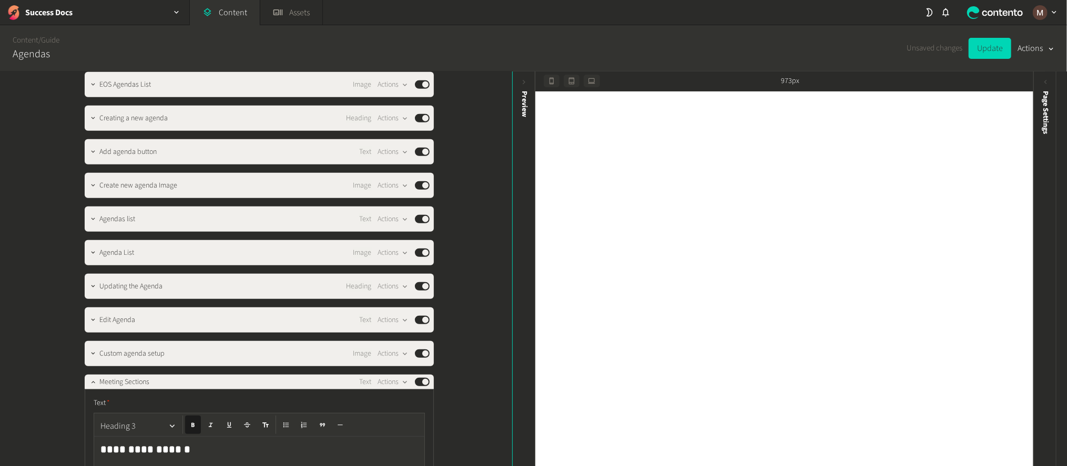
click at [129, 416] on button "Heading 3" at bounding box center [138, 426] width 84 height 21
click at [449, 317] on div "**********" at bounding box center [256, 270] width 512 height 396
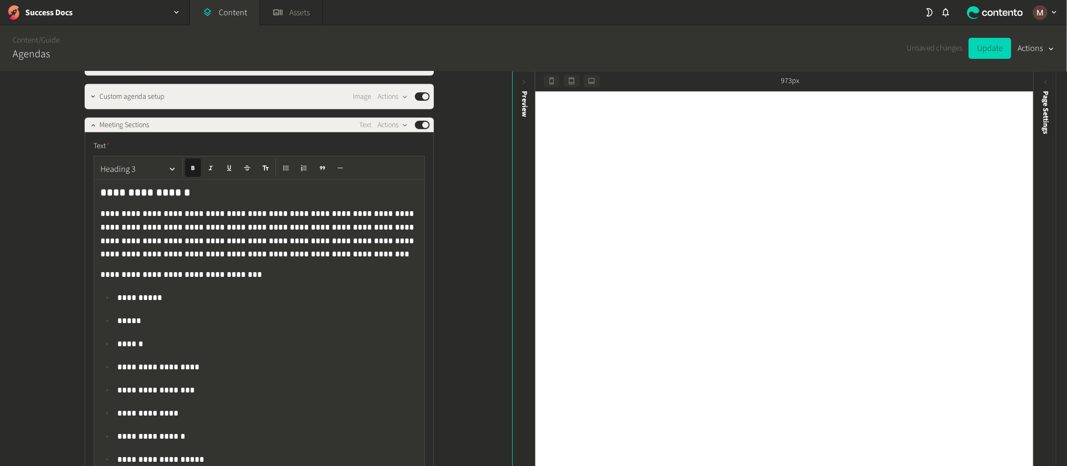
scroll to position [630, 0]
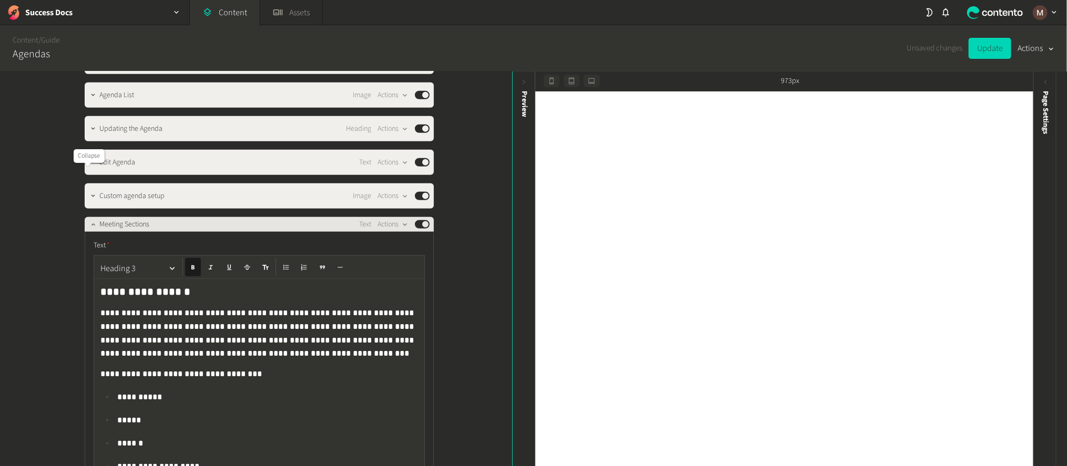
click at [91, 223] on icon "button" at bounding box center [93, 224] width 4 height 2
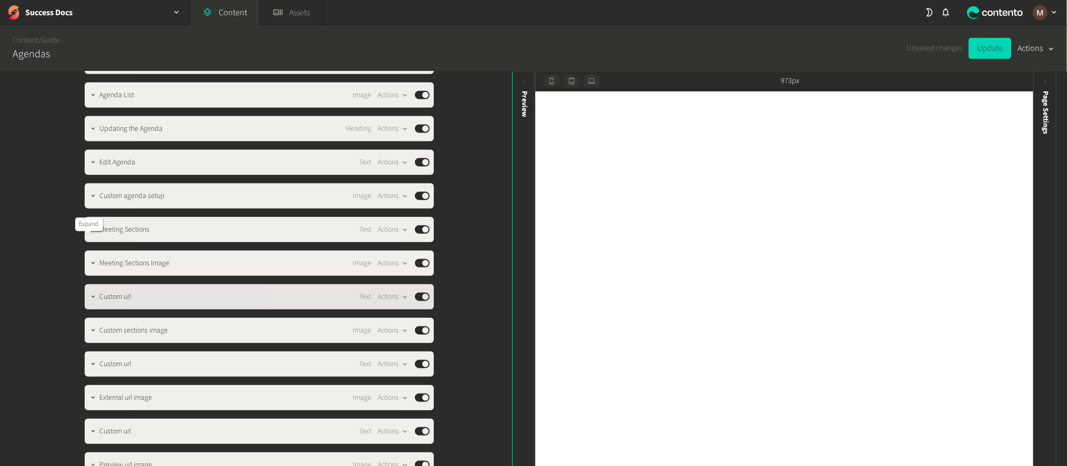
click at [89, 293] on icon "button" at bounding box center [92, 296] width 7 height 7
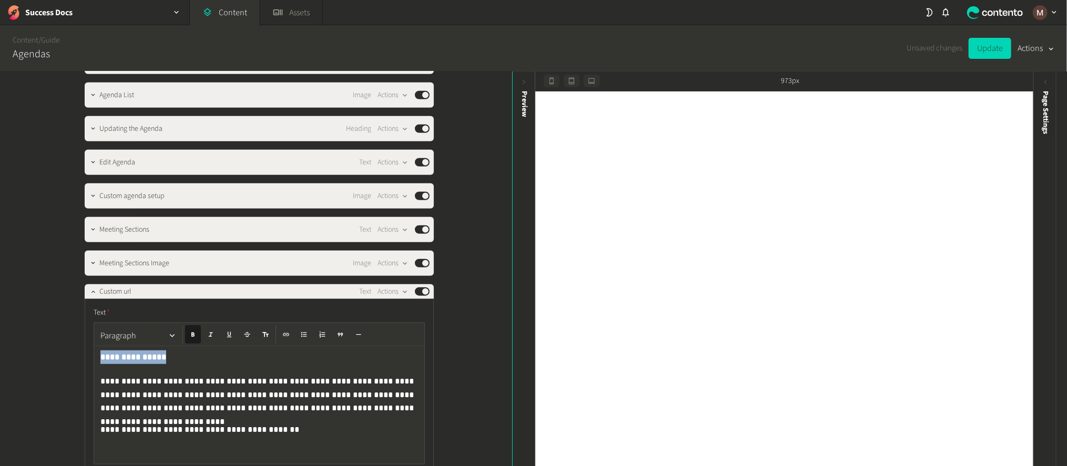
drag, startPoint x: 154, startPoint y: 298, endPoint x: 86, endPoint y: 298, distance: 67.8
click at [86, 299] on div "**********" at bounding box center [259, 444] width 349 height 290
click at [167, 331] on icon "button" at bounding box center [172, 336] width 10 height 10
click at [156, 338] on button "Heading 3" at bounding box center [134, 341] width 76 height 17
click at [168, 351] on h3 "**********" at bounding box center [259, 359] width 318 height 17
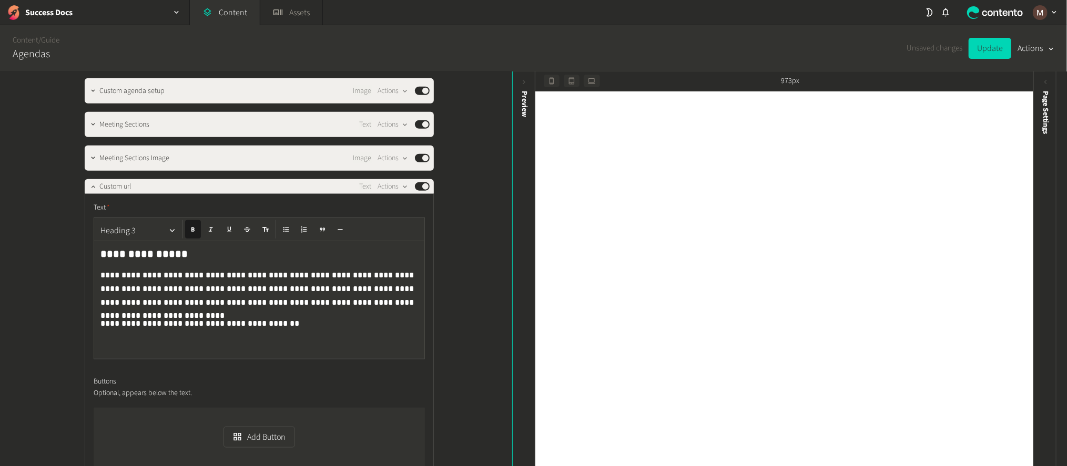
scroll to position [709, 0]
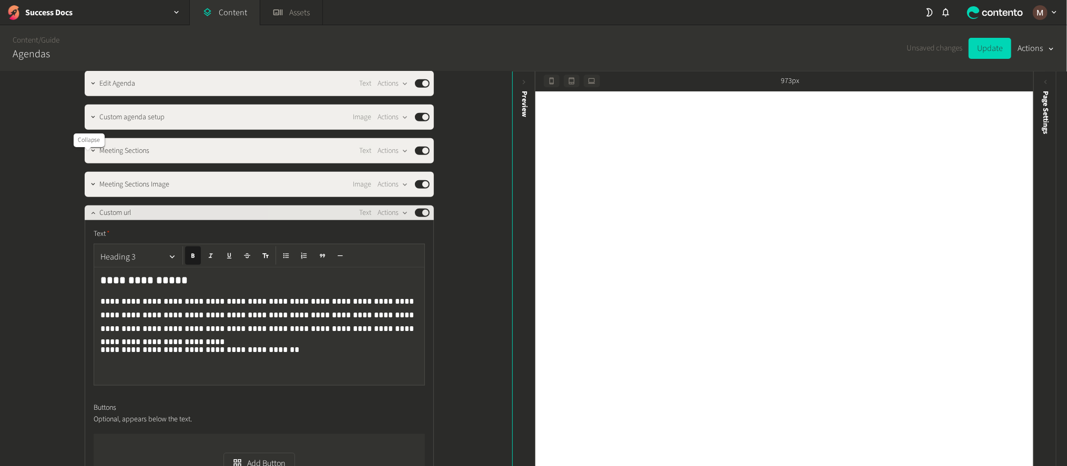
click at [87, 206] on button "button" at bounding box center [93, 212] width 13 height 13
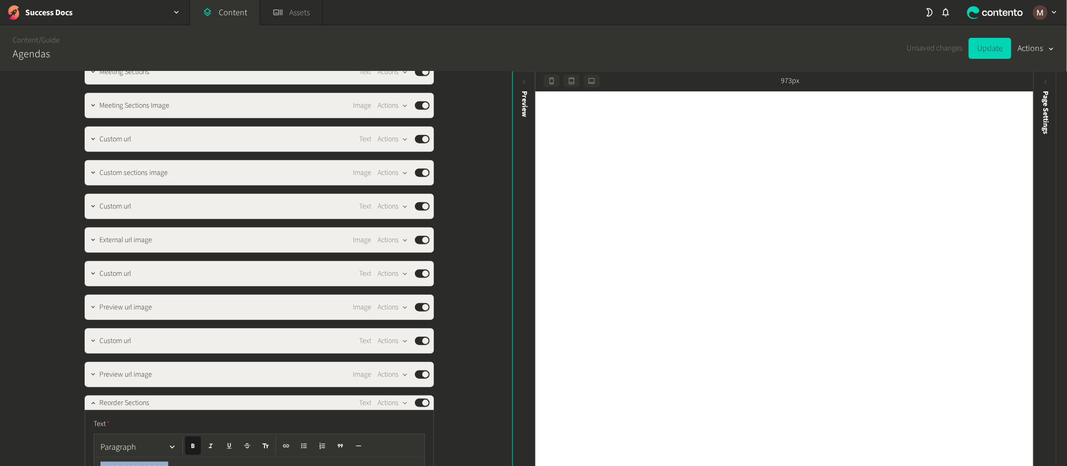
drag, startPoint x: 155, startPoint y: 393, endPoint x: 74, endPoint y: 395, distance: 81.0
click at [74, 395] on div "**********" at bounding box center [256, 225] width 368 height 1885
click at [147, 437] on button "Paragraph" at bounding box center [138, 447] width 84 height 21
click at [141, 434] on button "Heading 3" at bounding box center [134, 435] width 76 height 17
click at [181, 462] on h3 "**********" at bounding box center [259, 470] width 318 height 17
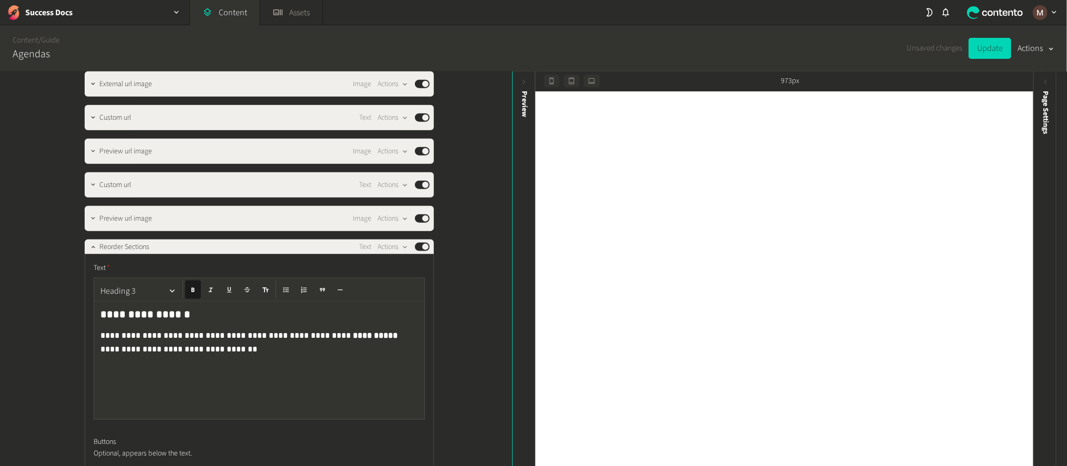
scroll to position [946, 0]
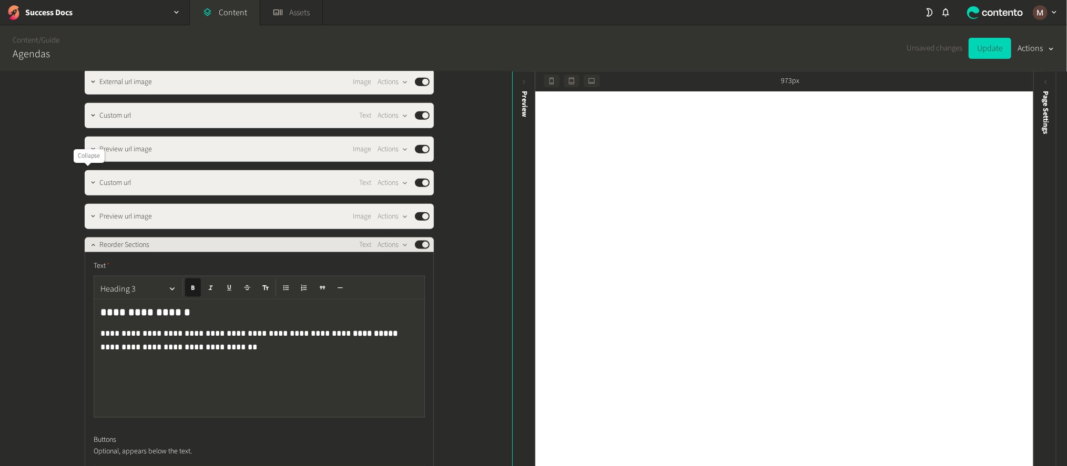
click at [87, 238] on button "button" at bounding box center [93, 244] width 13 height 13
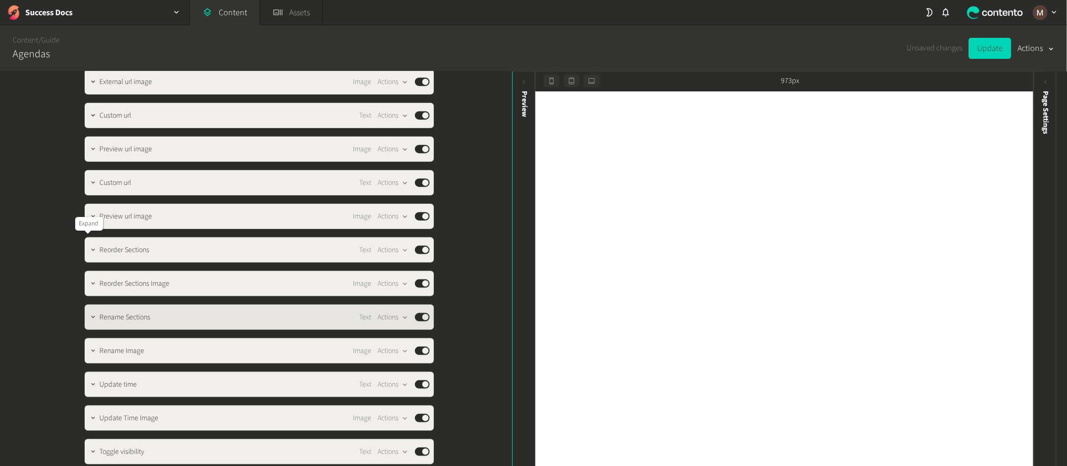
click at [87, 310] on div at bounding box center [93, 317] width 13 height 15
click at [89, 314] on icon "button" at bounding box center [92, 317] width 7 height 7
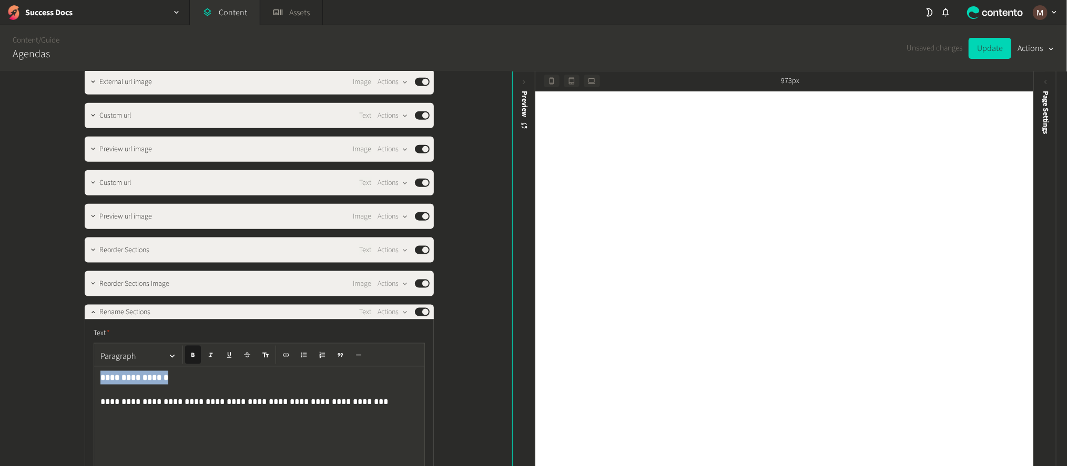
drag, startPoint x: 157, startPoint y: 294, endPoint x: 91, endPoint y: 292, distance: 66.3
click at [73, 296] on div "**********" at bounding box center [256, 67] width 368 height 1885
click at [136, 346] on button "Paragraph" at bounding box center [138, 356] width 84 height 21
click at [144, 336] on button "Heading 3" at bounding box center [134, 340] width 76 height 17
click at [199, 394] on p "**********" at bounding box center [260, 400] width 320 height 13
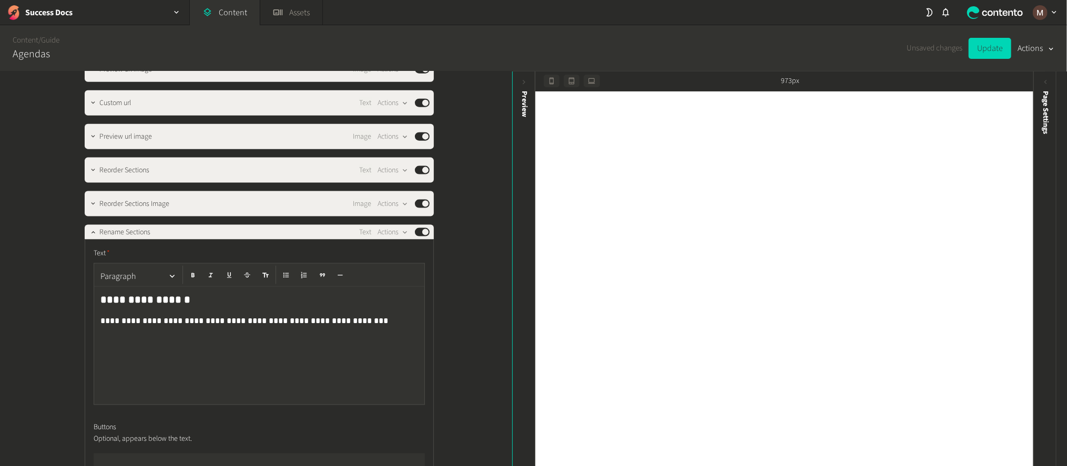
scroll to position [1025, 0]
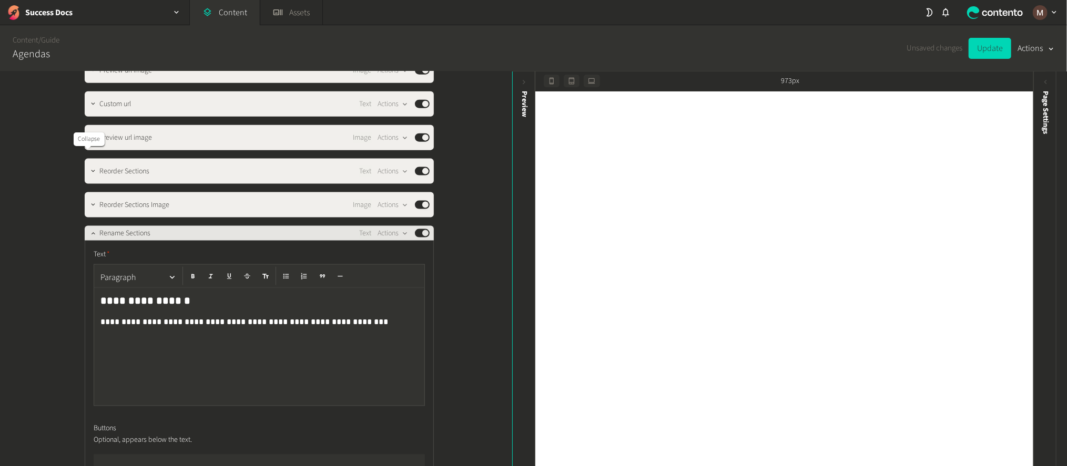
click at [87, 226] on button "button" at bounding box center [93, 232] width 13 height 13
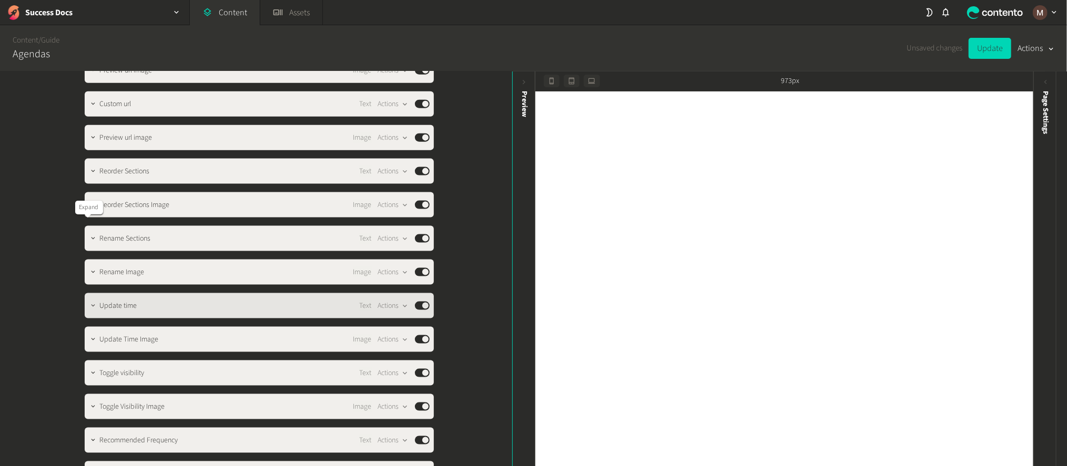
click at [89, 302] on icon "button" at bounding box center [92, 305] width 7 height 7
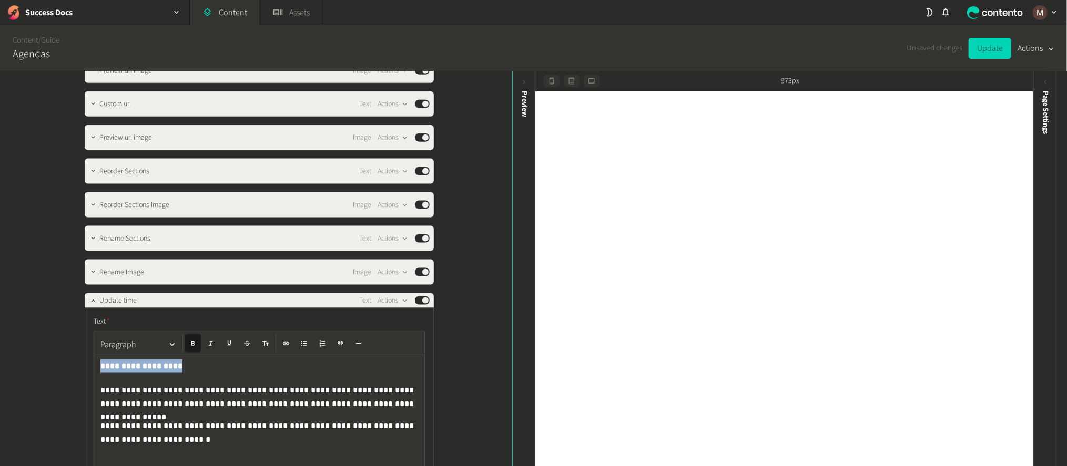
drag, startPoint x: 161, startPoint y: 284, endPoint x: 83, endPoint y: 282, distance: 78.9
click at [85, 308] on div "**********" at bounding box center [259, 453] width 349 height 290
click at [136, 334] on button "Paragraph" at bounding box center [138, 344] width 84 height 21
click at [136, 319] on button "Heading 3" at bounding box center [134, 324] width 76 height 17
click at [211, 360] on h3 "**********" at bounding box center [259, 368] width 318 height 17
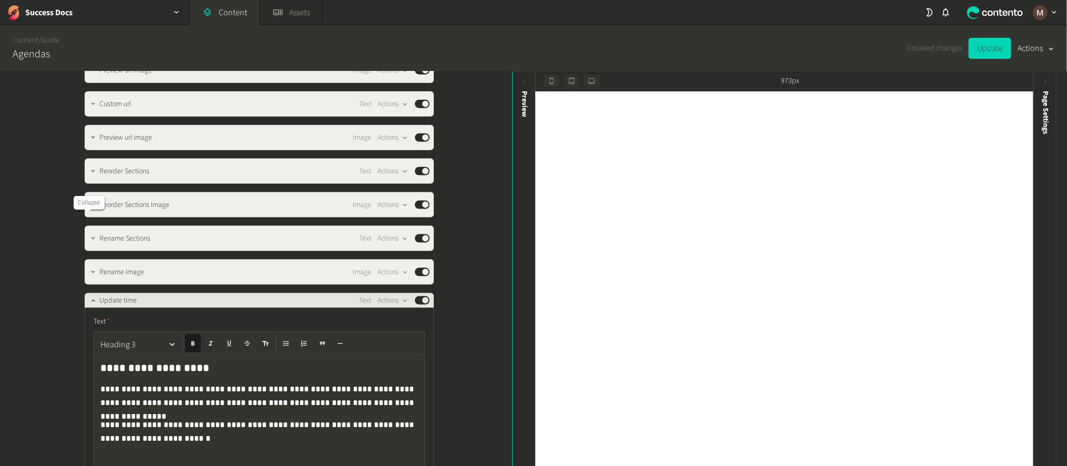
click at [87, 293] on button "button" at bounding box center [93, 299] width 13 height 13
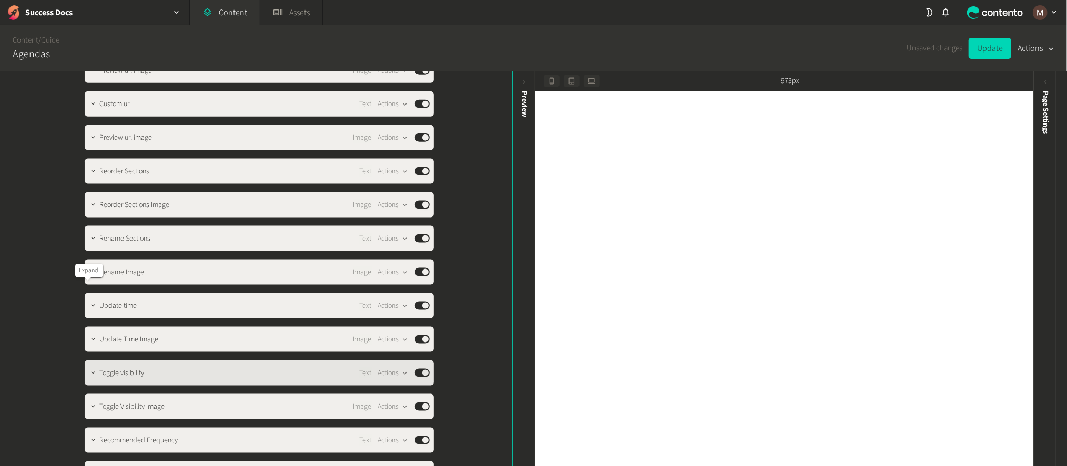
click at [89, 370] on icon "button" at bounding box center [92, 373] width 7 height 7
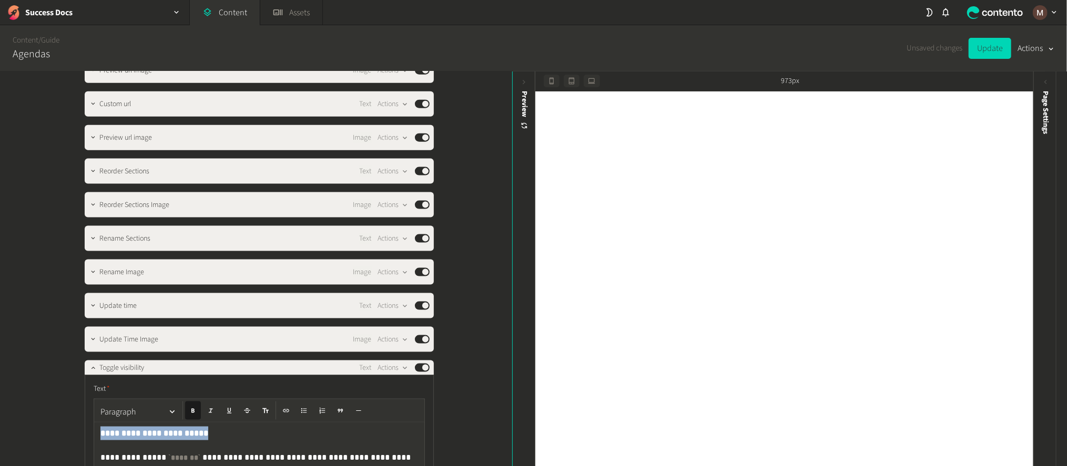
drag, startPoint x: 178, startPoint y: 343, endPoint x: 90, endPoint y: 344, distance: 87.8
click at [142, 402] on button "Paragraph" at bounding box center [138, 412] width 84 height 21
click at [144, 384] on button "Heading 3" at bounding box center [134, 387] width 76 height 17
click at [241, 427] on h3 "**********" at bounding box center [259, 435] width 318 height 17
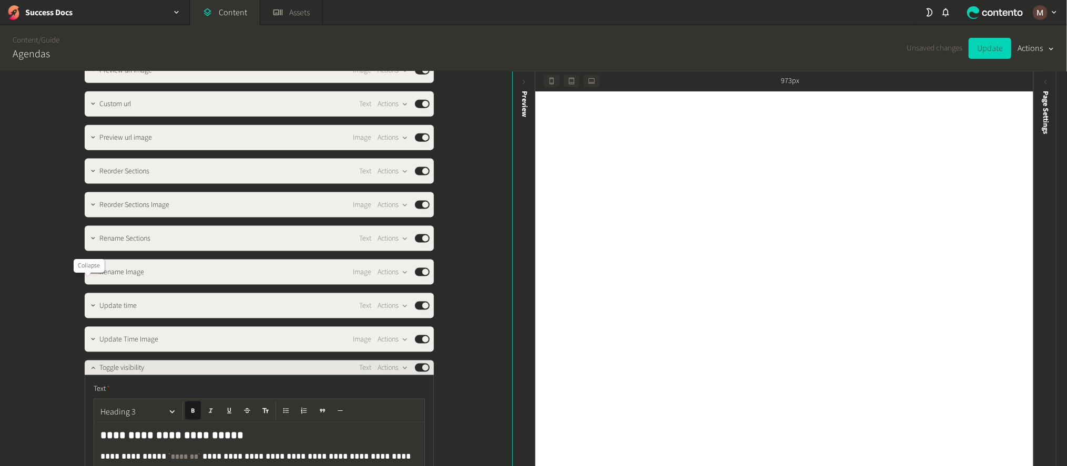
click at [87, 361] on button "button" at bounding box center [93, 367] width 13 height 13
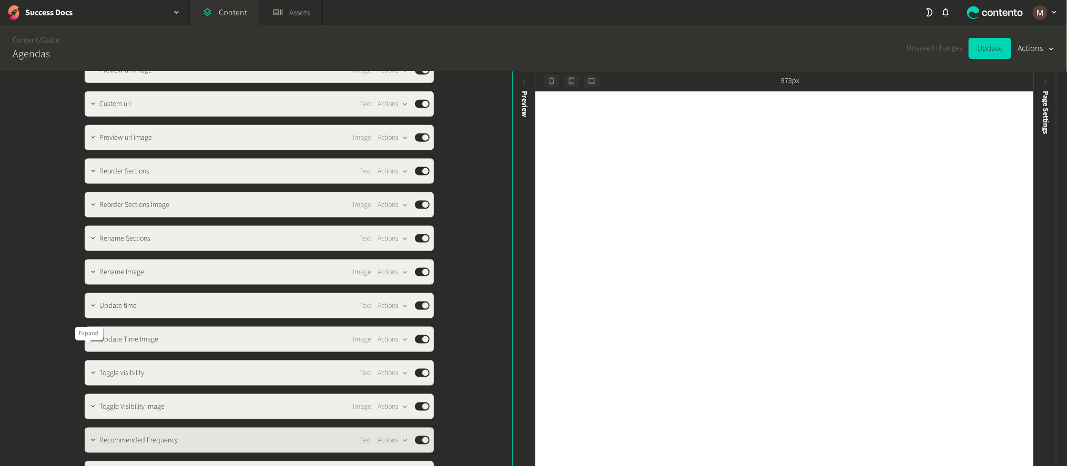
click at [87, 433] on button "button" at bounding box center [93, 439] width 13 height 13
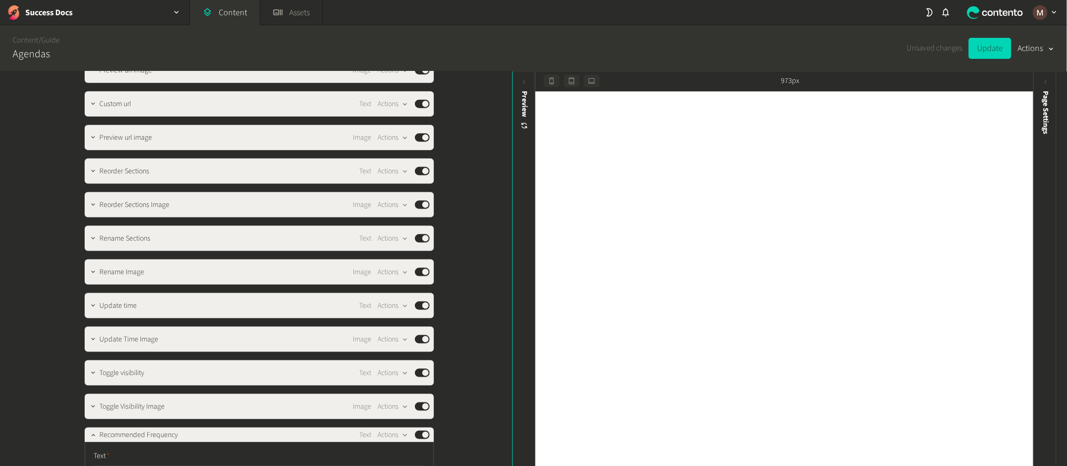
scroll to position [1104, 0]
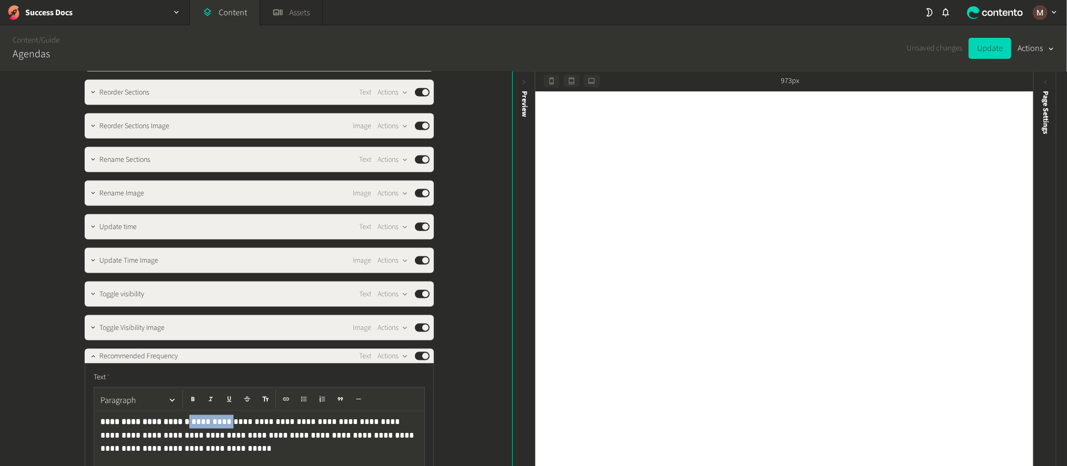
drag, startPoint x: 217, startPoint y: 331, endPoint x: 184, endPoint y: 333, distance: 32.6
click at [184, 415] on p "**********" at bounding box center [260, 434] width 320 height 38
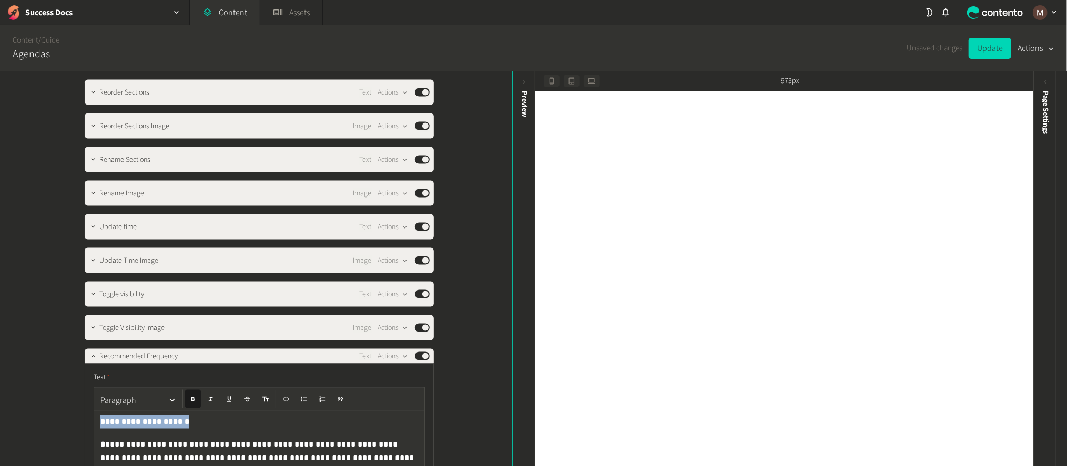
drag, startPoint x: 186, startPoint y: 330, endPoint x: 80, endPoint y: 329, distance: 105.7
click at [150, 390] on button "Paragraph" at bounding box center [138, 400] width 84 height 21
click at [141, 368] on button "Heading 3" at bounding box center [134, 371] width 76 height 17
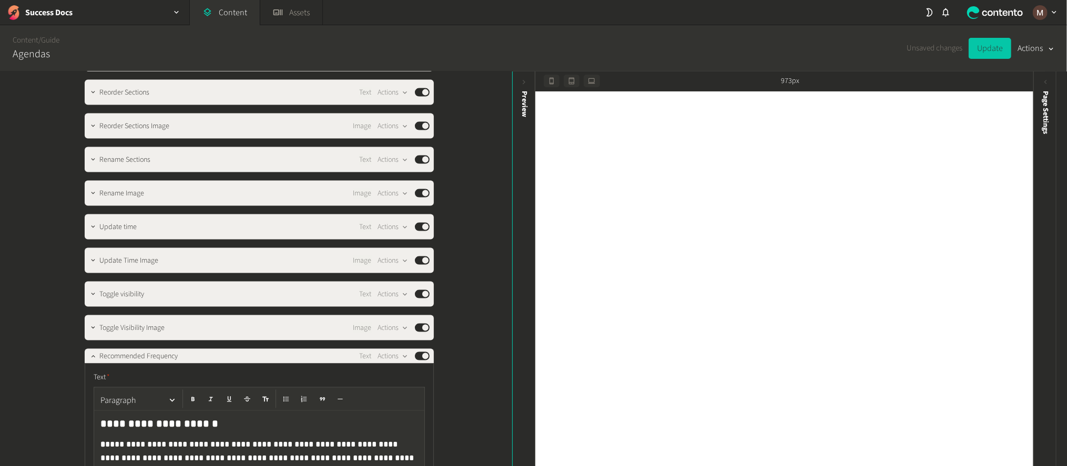
click at [985, 47] on button "Update" at bounding box center [990, 48] width 43 height 21
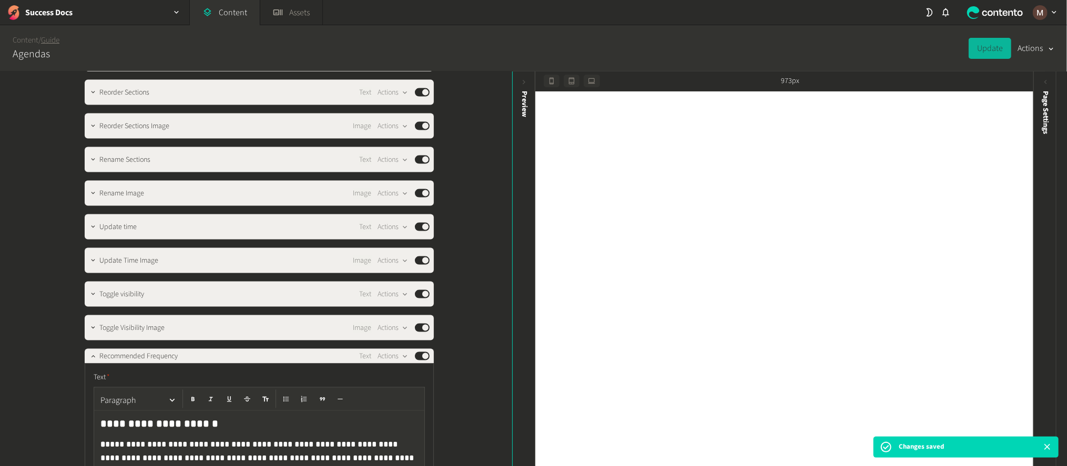
click at [49, 38] on link "Guide" at bounding box center [50, 40] width 18 height 11
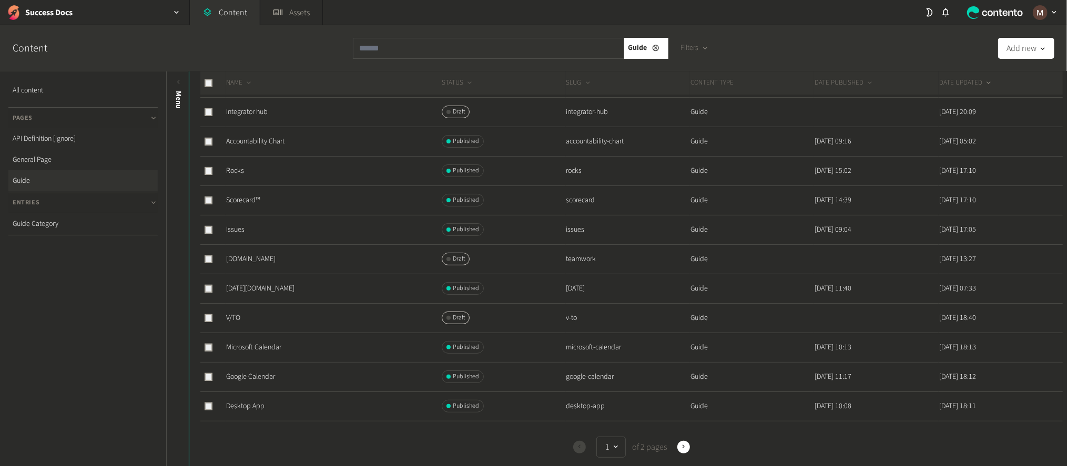
scroll to position [236, 0]
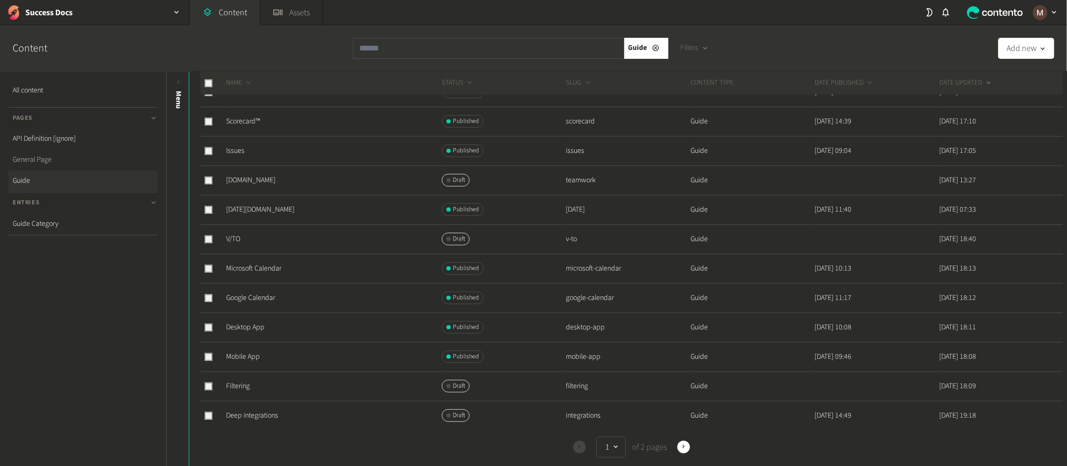
click at [69, 149] on link "General Page" at bounding box center [82, 159] width 149 height 21
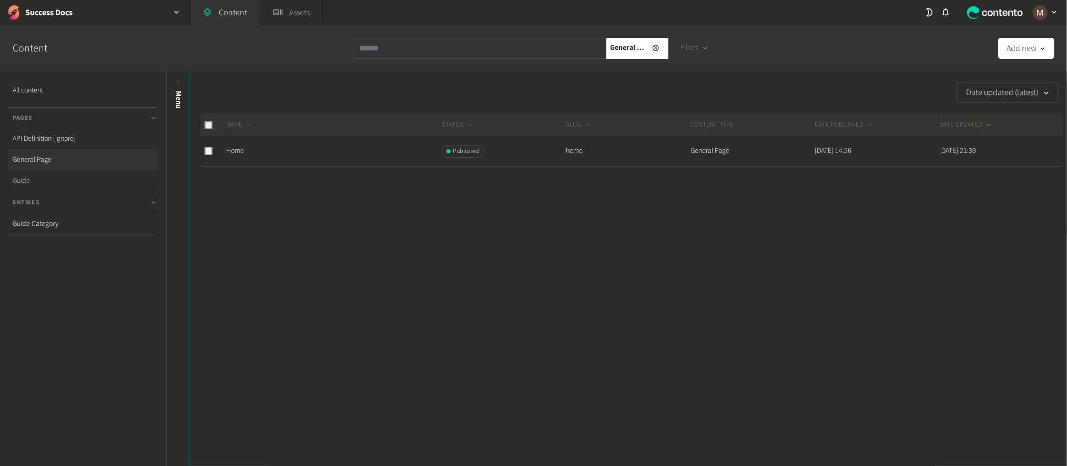
click at [56, 170] on link "Guide" at bounding box center [82, 180] width 149 height 21
click at [451, 45] on input "text" at bounding box center [479, 48] width 253 height 21
type input "**"
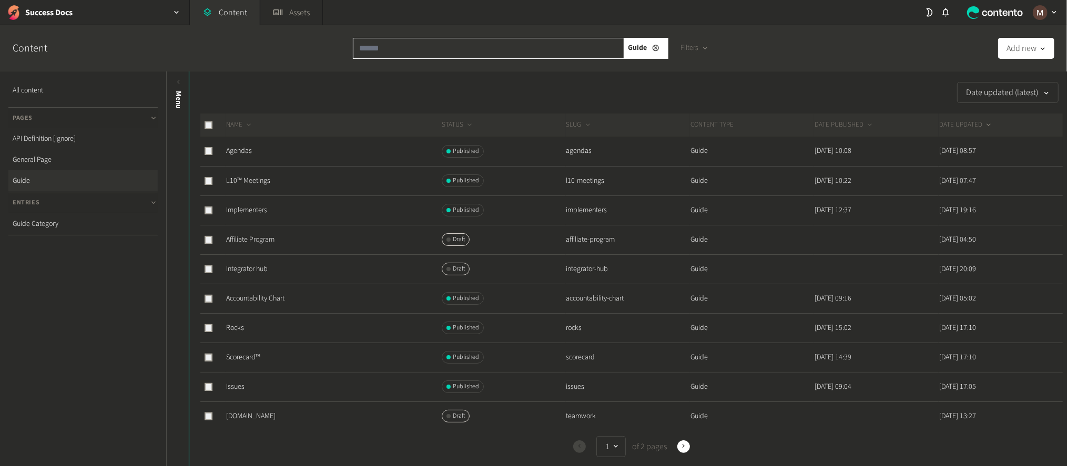
click at [451, 45] on input "text" at bounding box center [488, 48] width 271 height 21
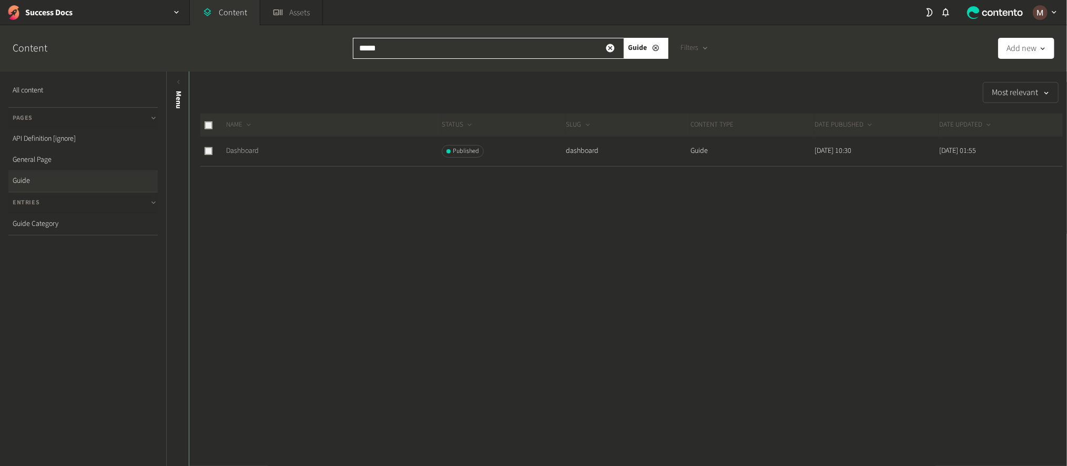
type input "*****"
click at [251, 146] on link "Dashboard" at bounding box center [242, 151] width 33 height 11
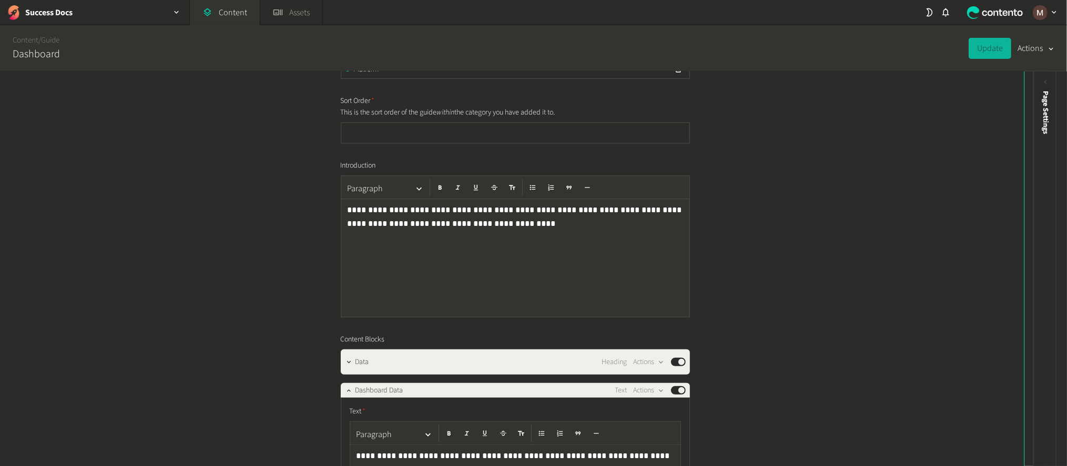
scroll to position [315, 0]
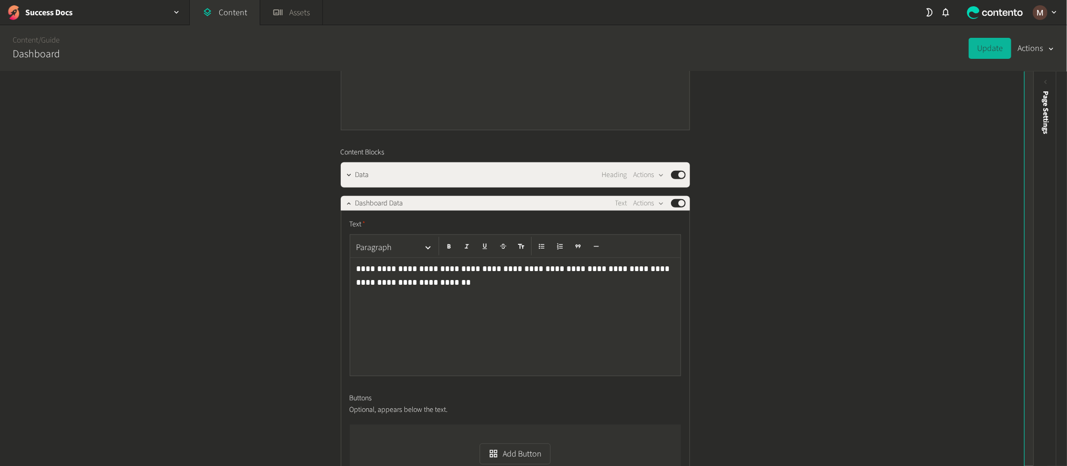
click at [1032, 78] on icon at bounding box center [1036, 82] width 9 height 9
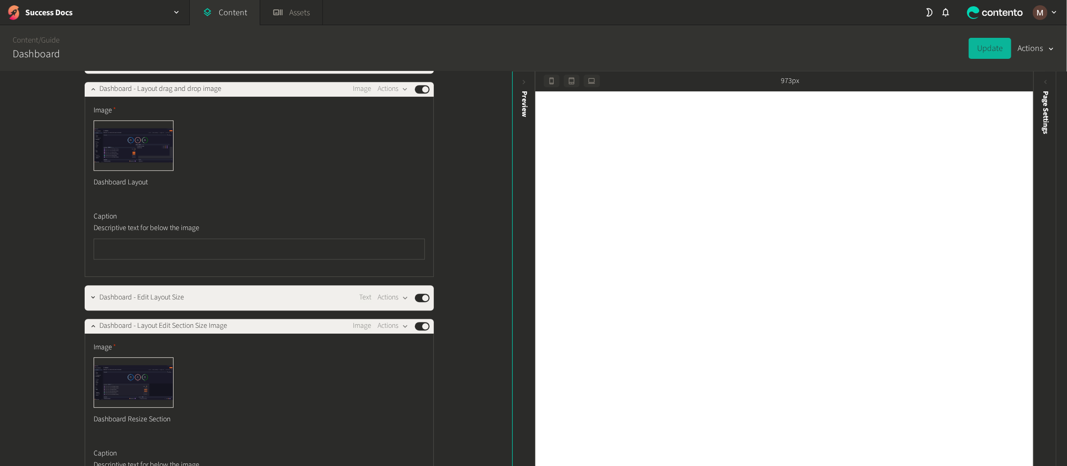
scroll to position [2287, 0]
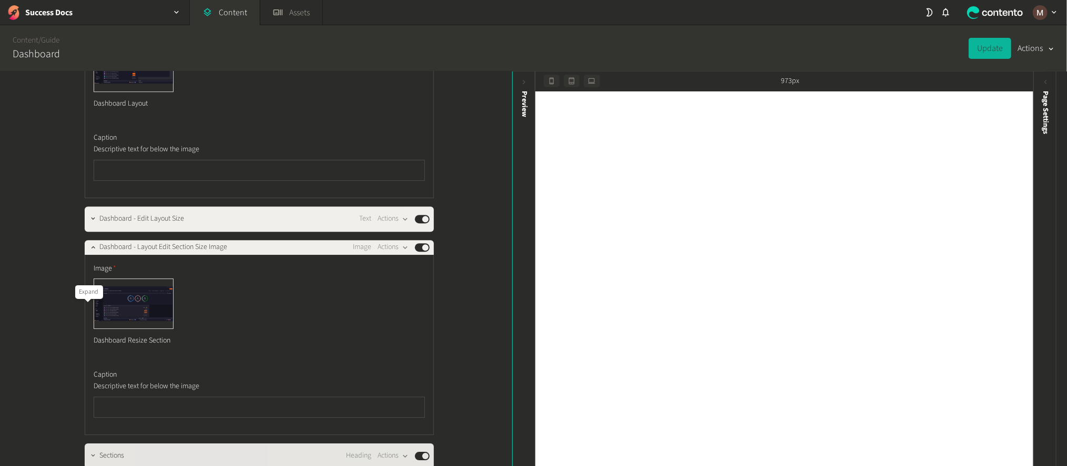
click at [89, 452] on icon "button" at bounding box center [92, 455] width 7 height 7
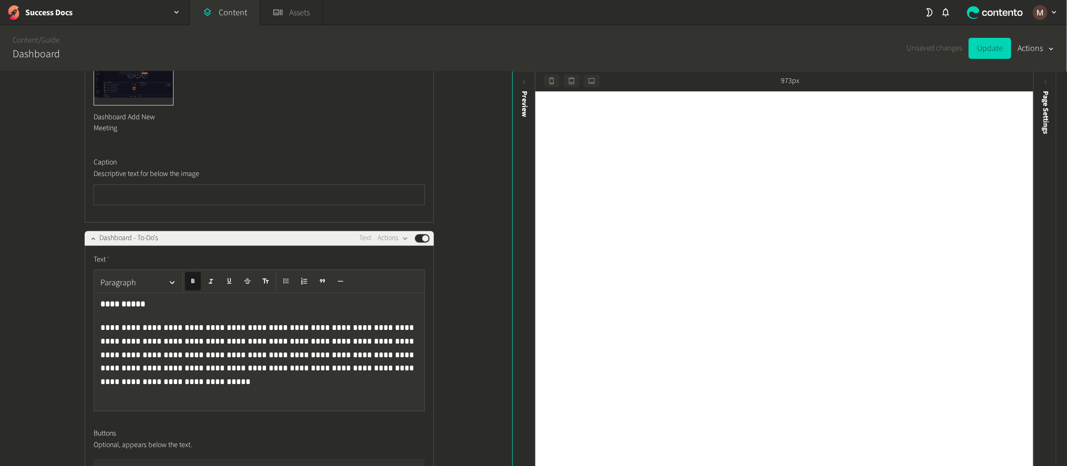
scroll to position [3392, 0]
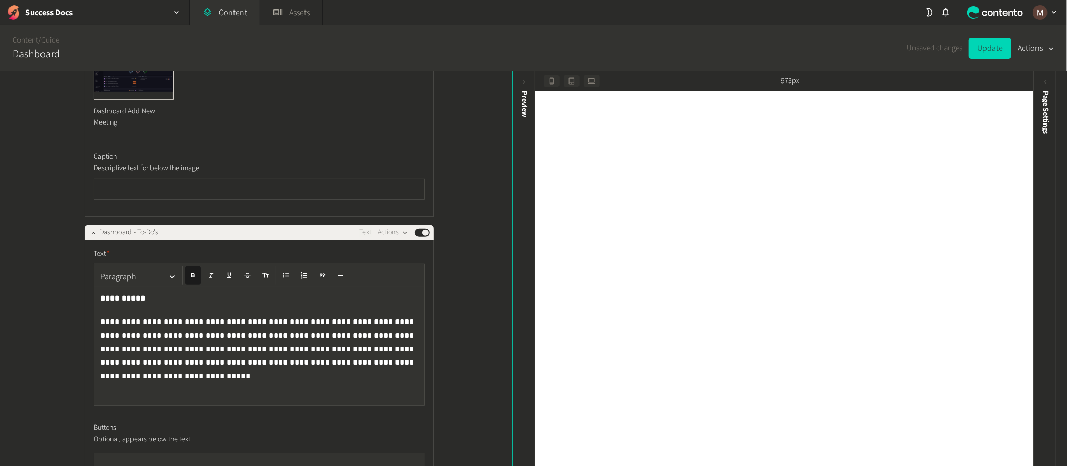
click at [195, 315] on p "**********" at bounding box center [260, 340] width 320 height 50
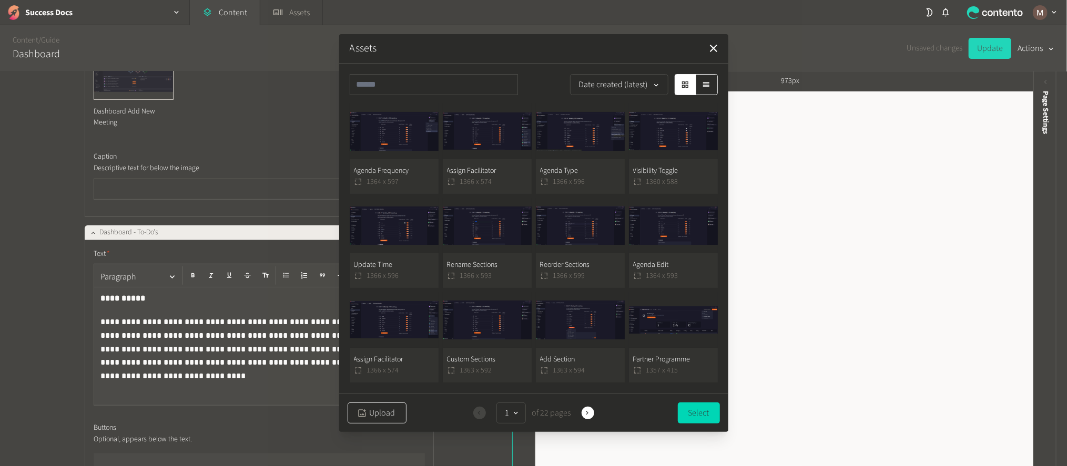
click at [363, 409] on icon "button" at bounding box center [362, 414] width 10 height 10
click at [413, 167] on button "Dashboard 1366 x 598" at bounding box center [394, 149] width 89 height 90
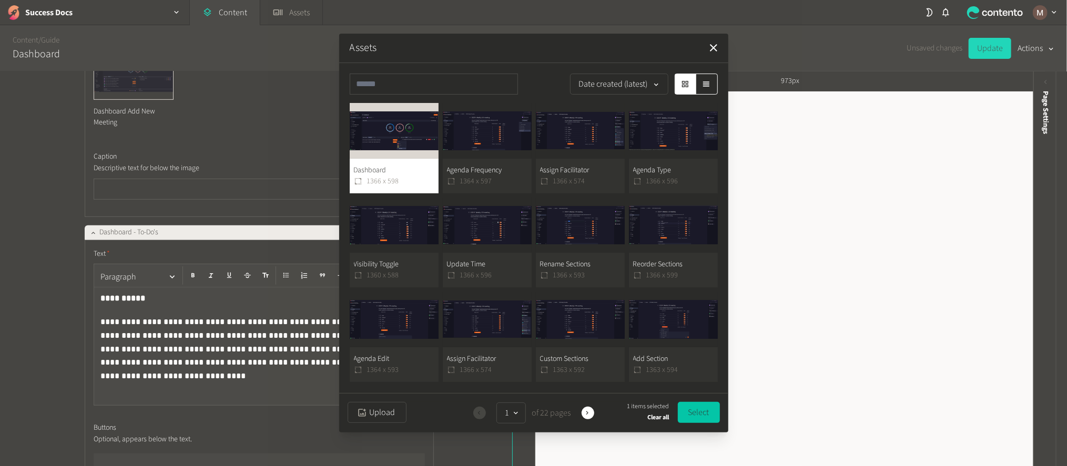
click at [698, 412] on button "Select" at bounding box center [699, 412] width 42 height 21
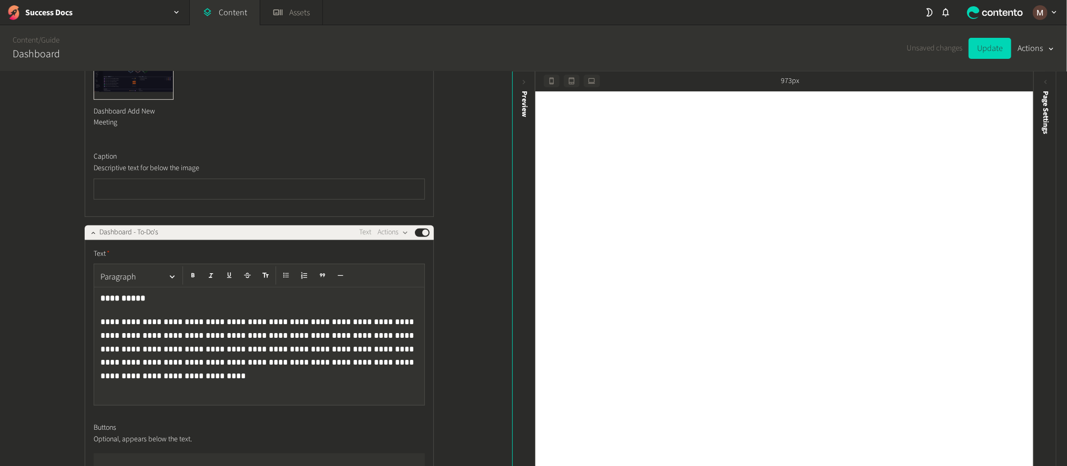
click at [448, 259] on div "**********" at bounding box center [256, 270] width 512 height 396
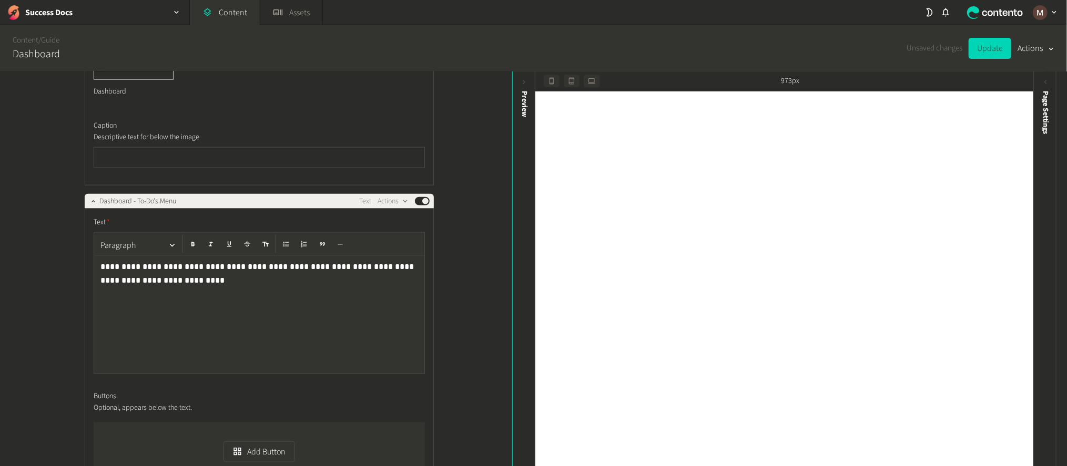
scroll to position [3943, 0]
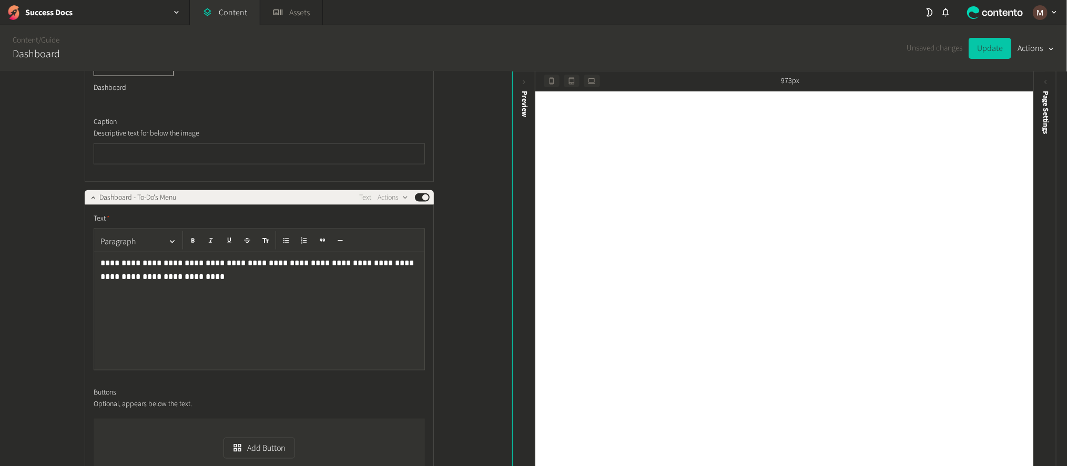
click at [986, 38] on button "Update" at bounding box center [990, 48] width 43 height 21
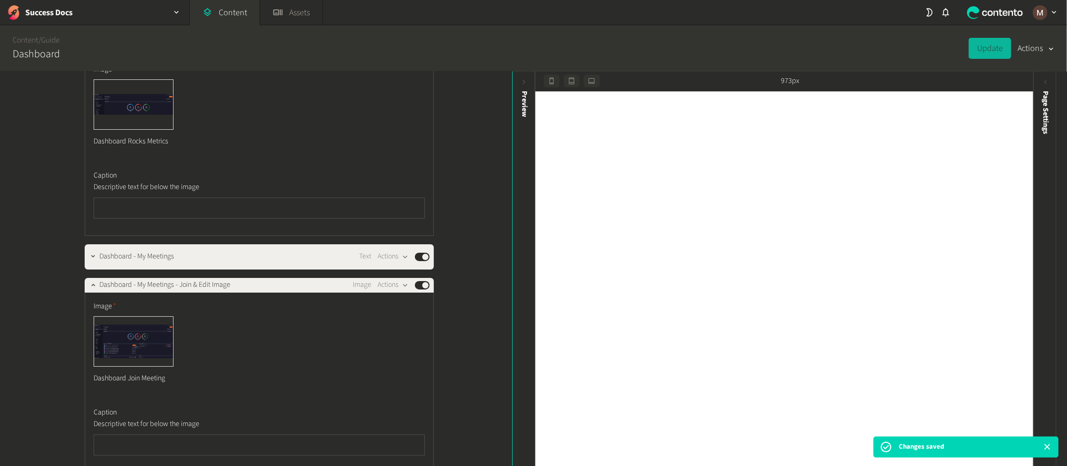
scroll to position [2760, 0]
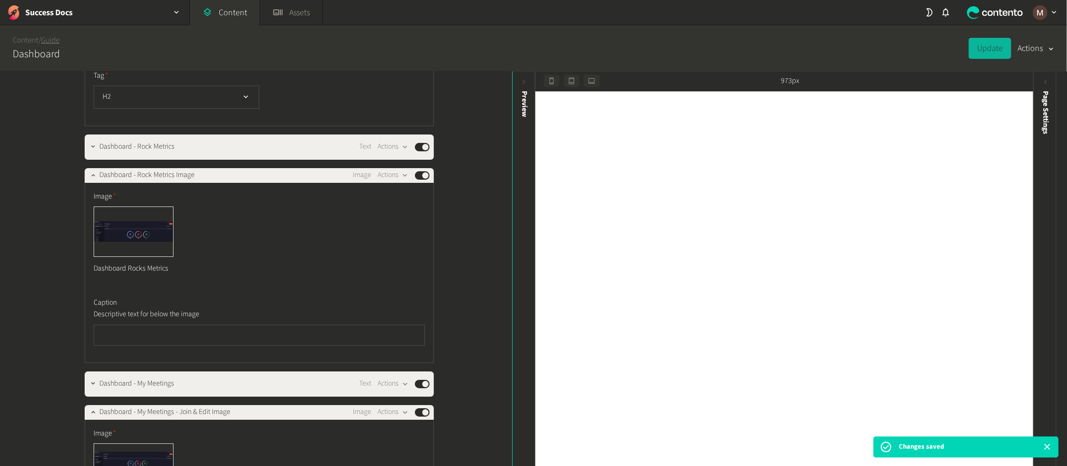
click at [54, 35] on link "Guide" at bounding box center [50, 40] width 18 height 11
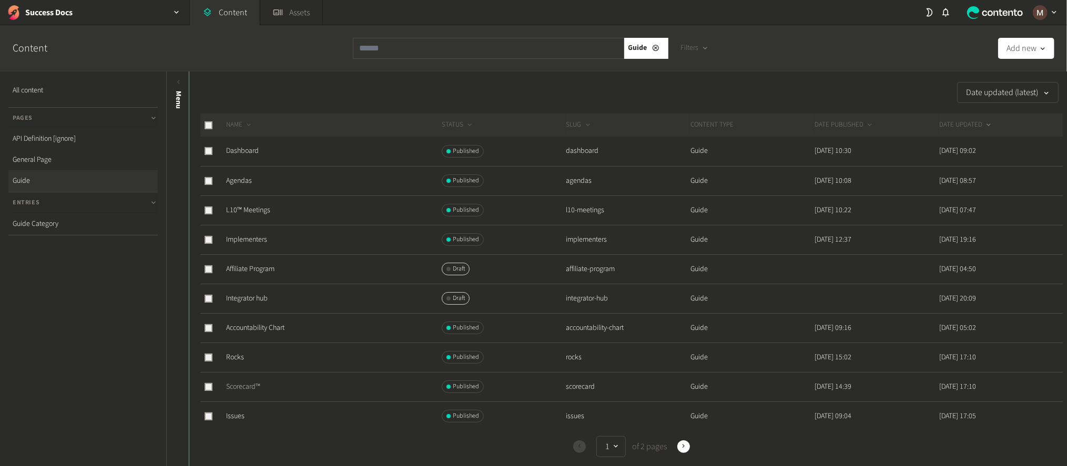
click at [247, 382] on link "Scorecard™" at bounding box center [243, 387] width 34 height 11
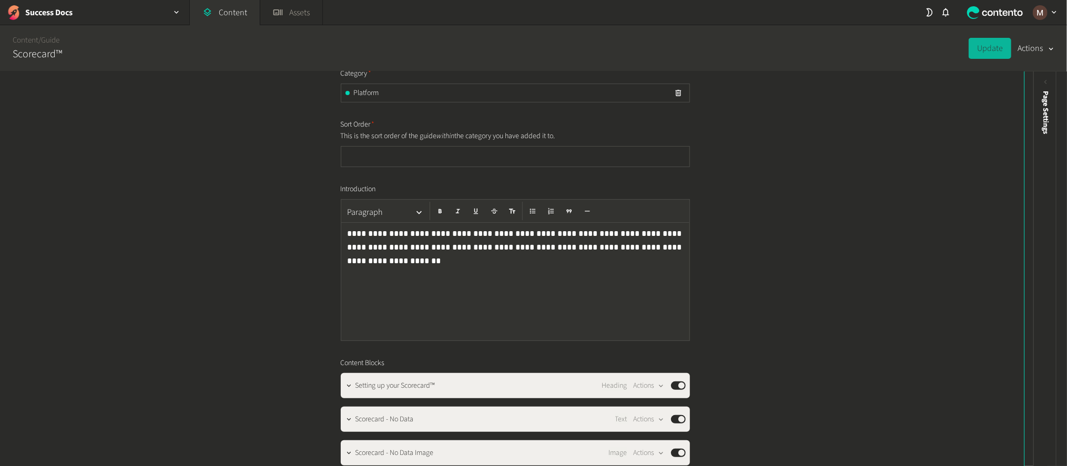
scroll to position [236, 0]
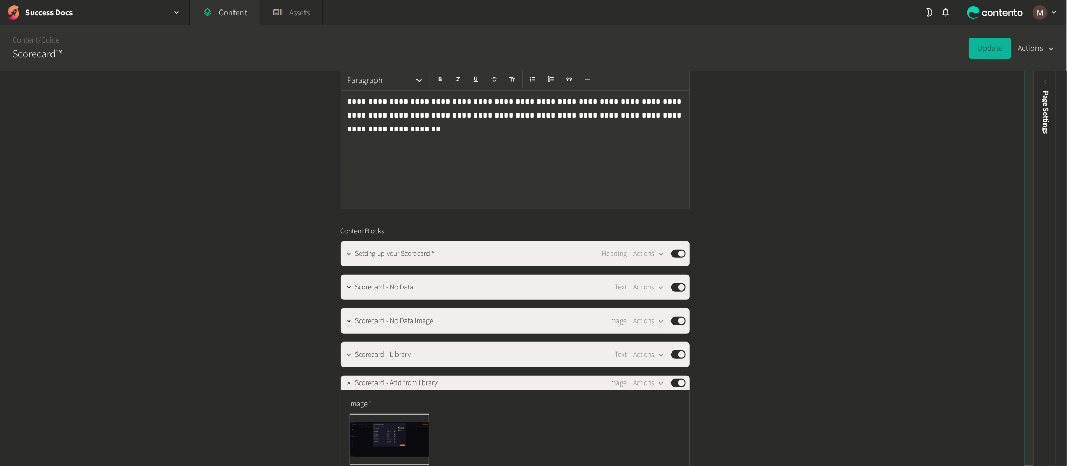
click at [1035, 83] on icon at bounding box center [1036, 82] width 9 height 9
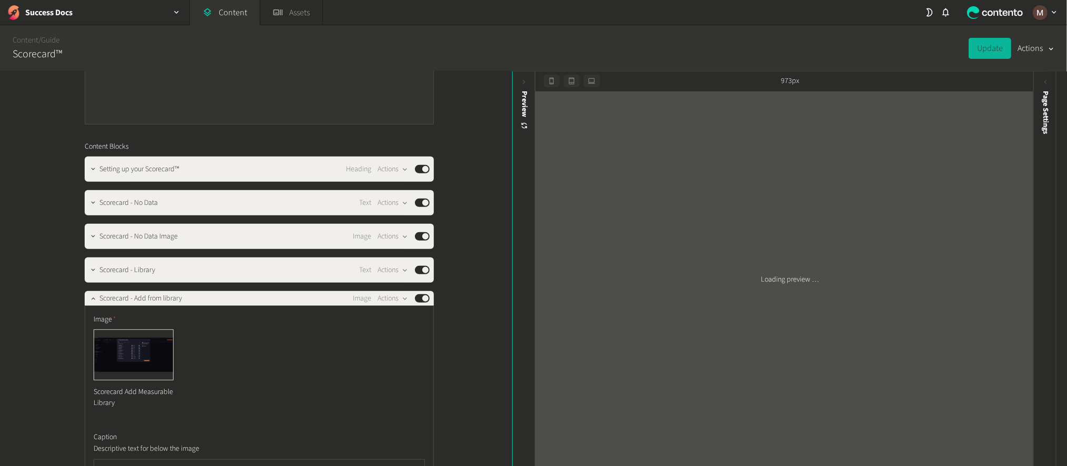
scroll to position [473, 0]
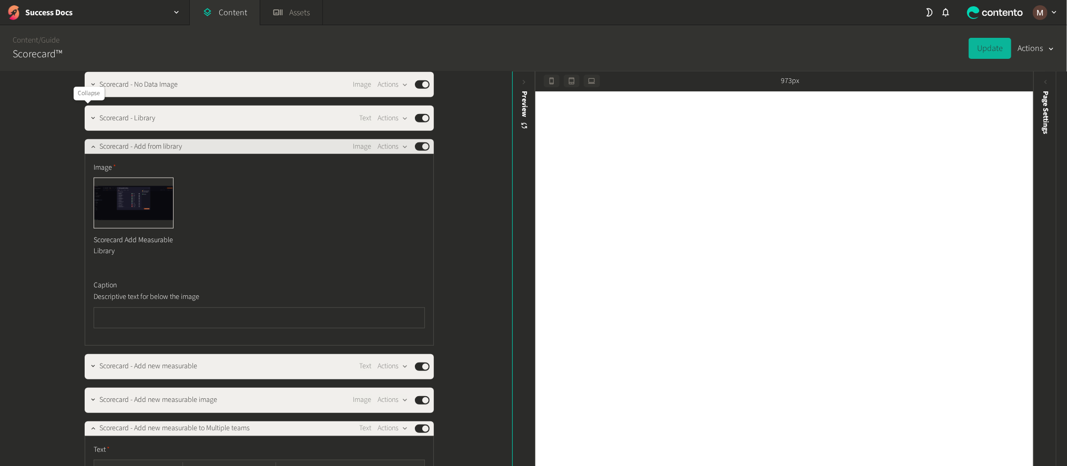
click at [89, 143] on icon "button" at bounding box center [92, 146] width 7 height 7
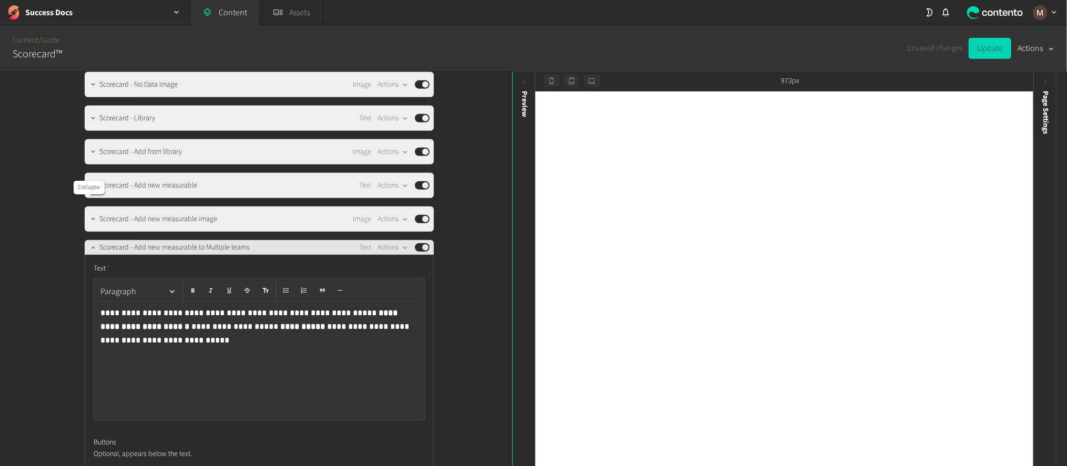
click at [91, 247] on icon "button" at bounding box center [93, 248] width 4 height 2
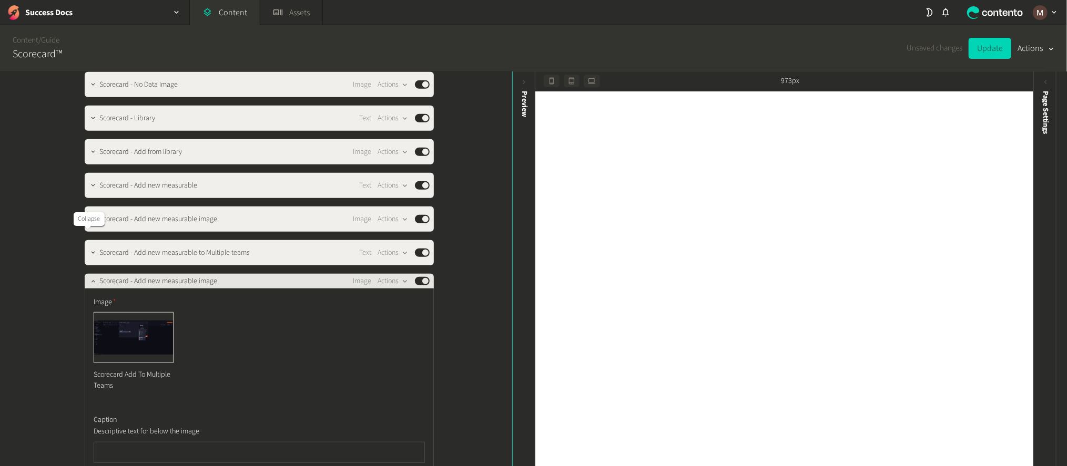
click at [89, 278] on icon "button" at bounding box center [92, 281] width 7 height 7
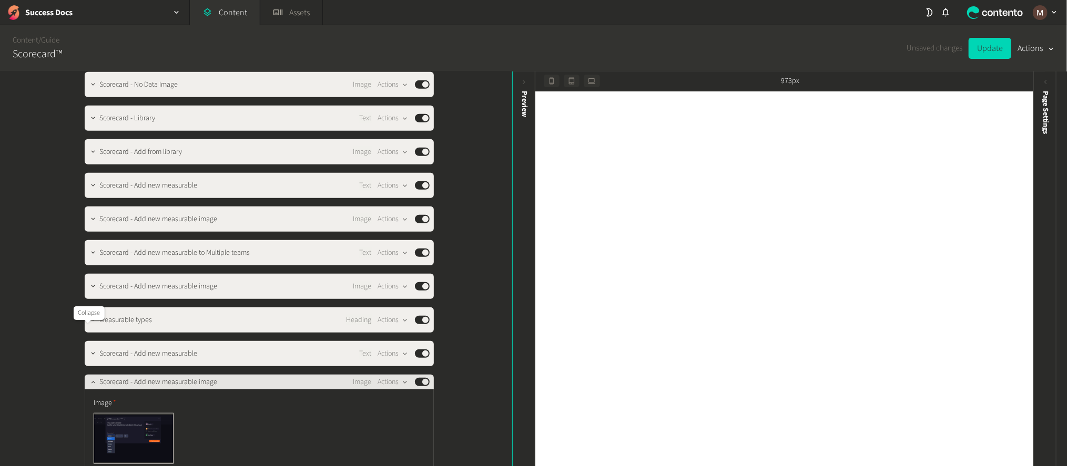
click at [89, 379] on icon "button" at bounding box center [92, 382] width 7 height 7
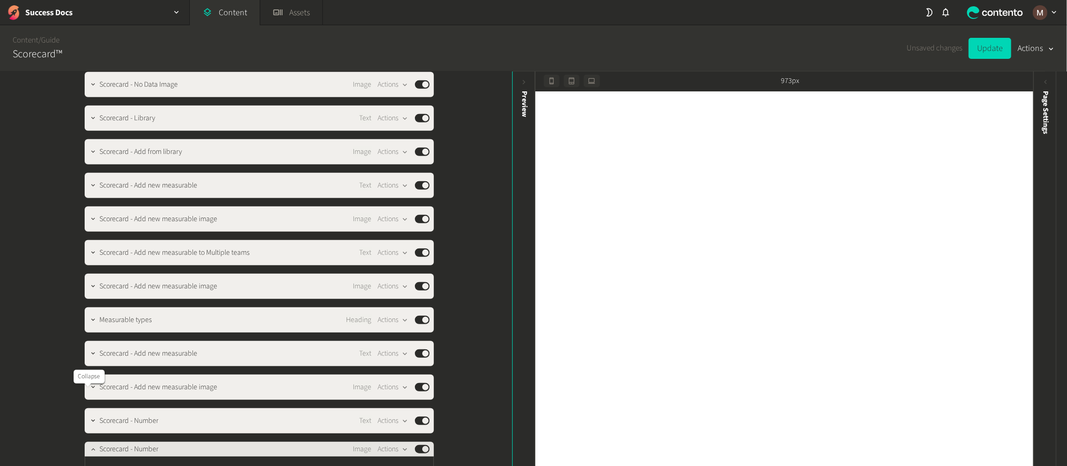
click at [89, 446] on icon "button" at bounding box center [92, 449] width 7 height 7
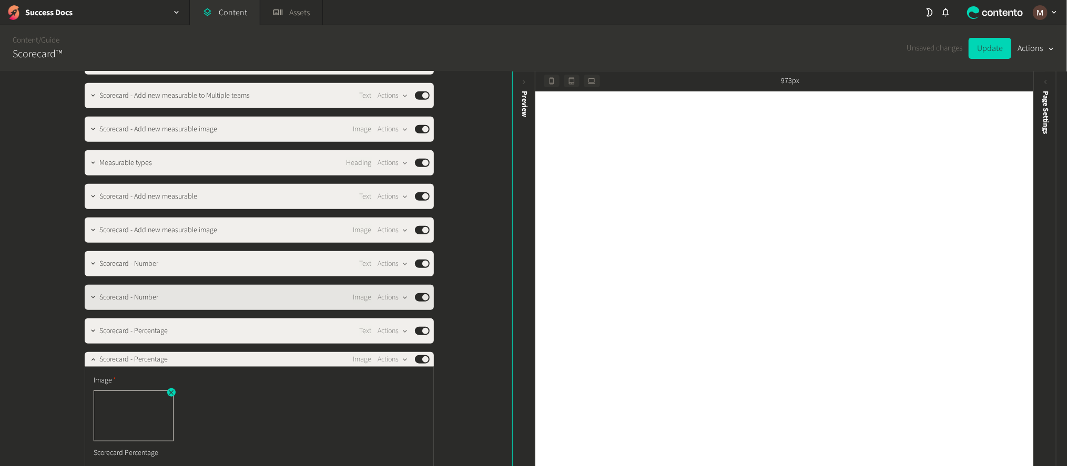
scroll to position [630, 0]
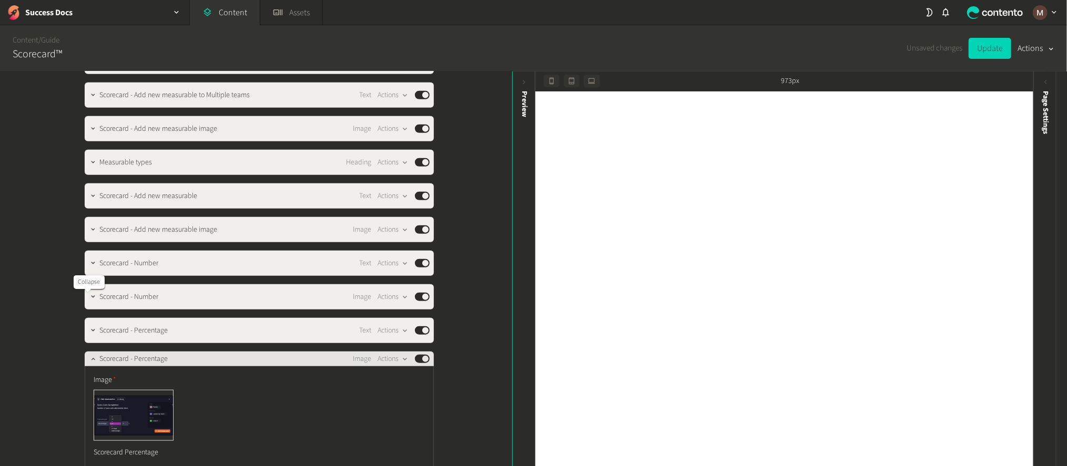
click at [89, 355] on icon "button" at bounding box center [92, 358] width 7 height 7
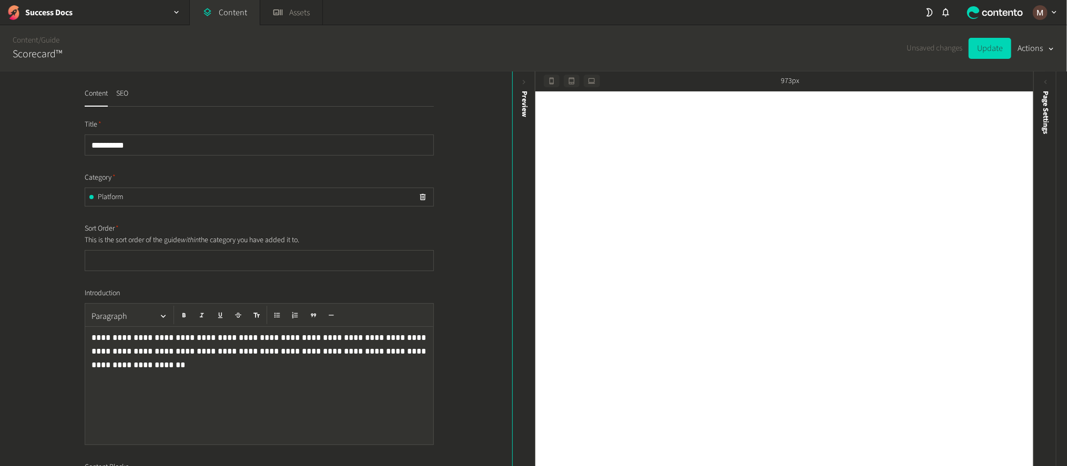
scroll to position [236, 0]
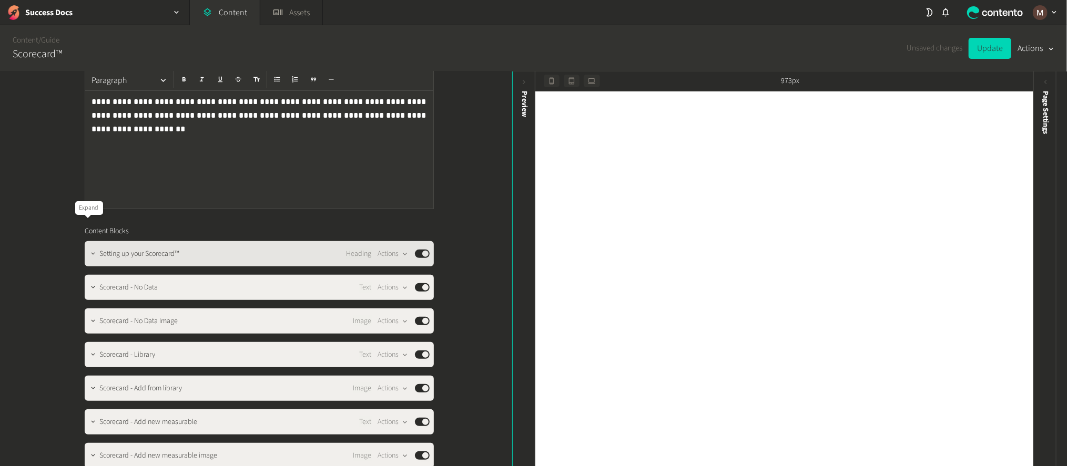
click at [89, 247] on button "button" at bounding box center [93, 253] width 13 height 13
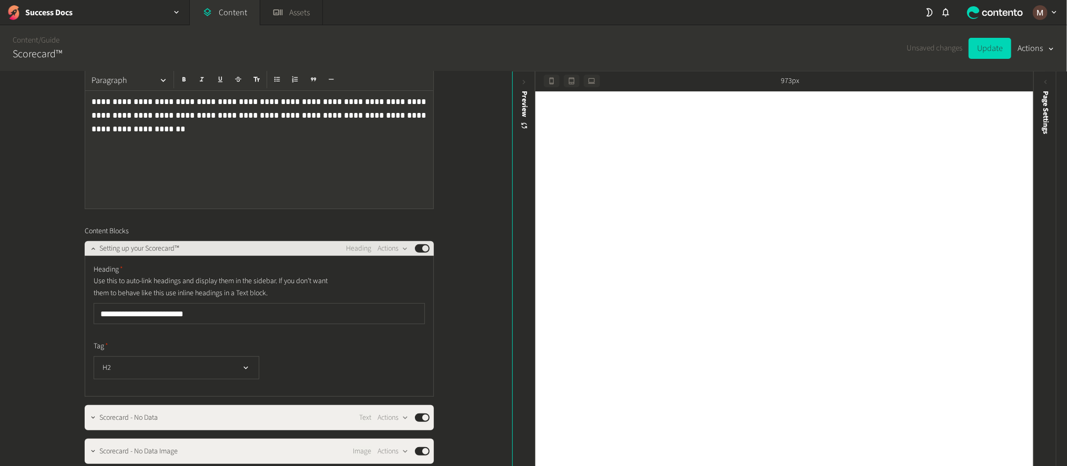
click at [89, 256] on div "**********" at bounding box center [259, 326] width 349 height 141
click at [89, 245] on icon "button" at bounding box center [92, 248] width 7 height 7
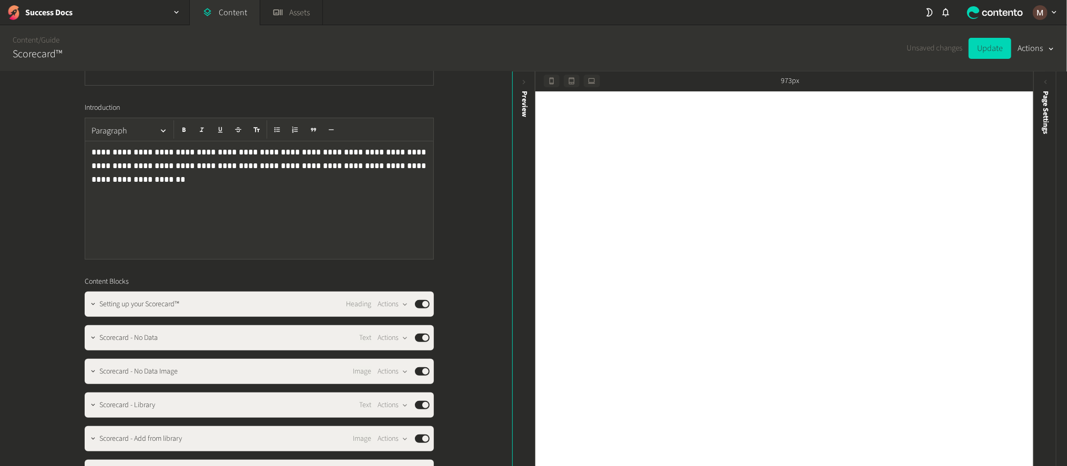
scroll to position [157, 0]
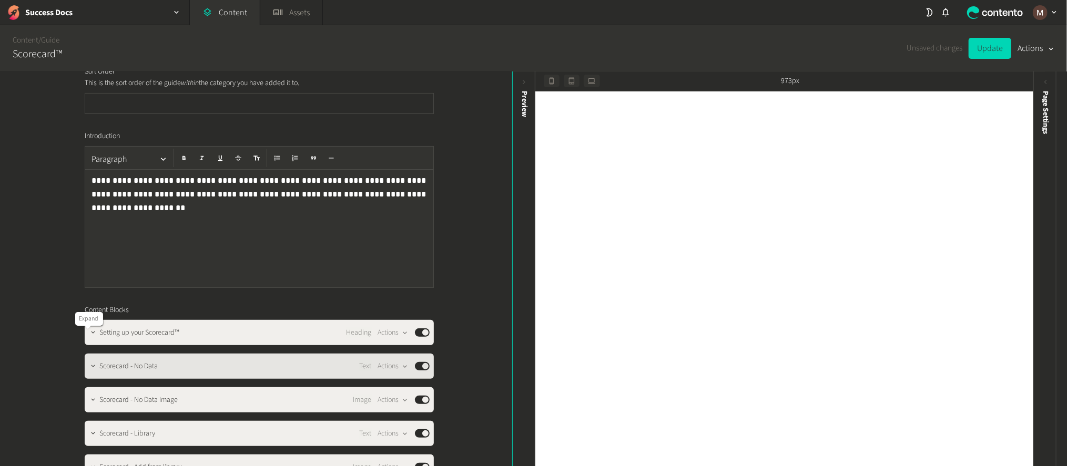
click at [89, 363] on icon "button" at bounding box center [92, 366] width 7 height 7
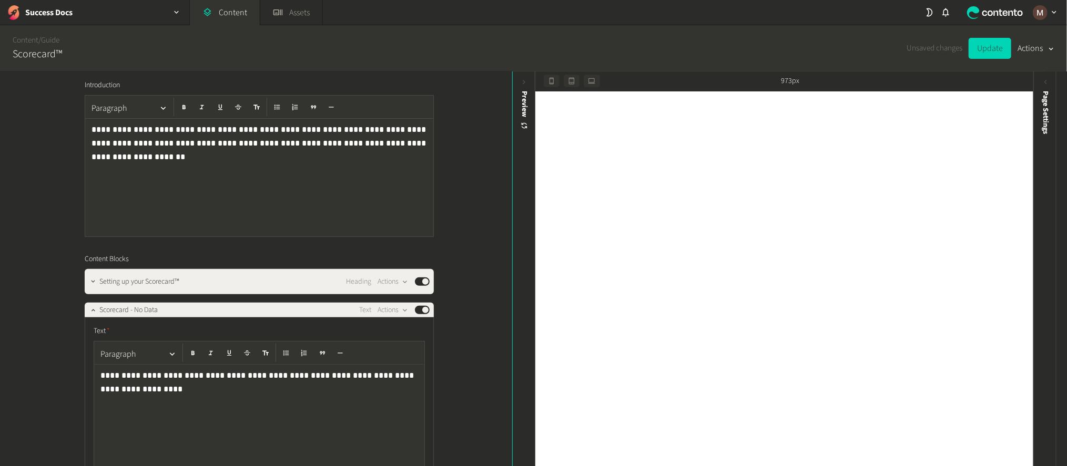
scroll to position [236, 0]
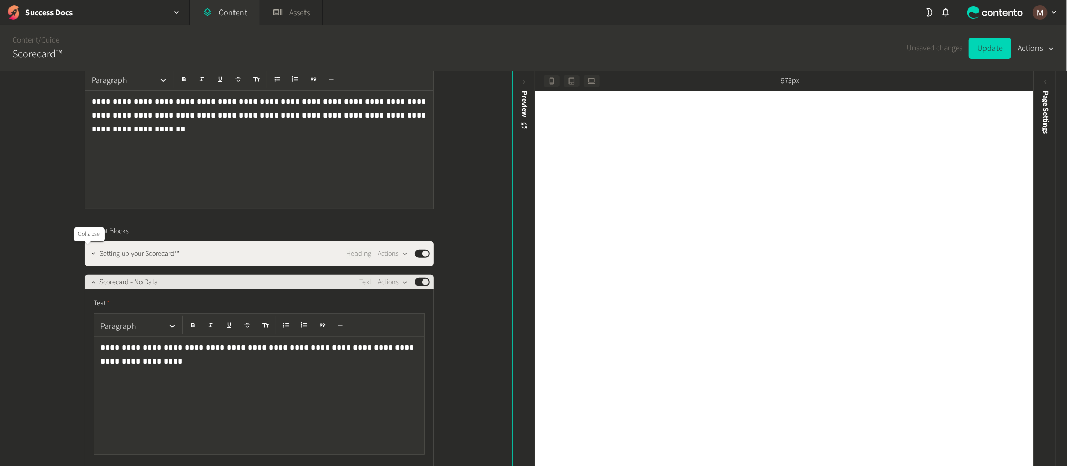
click at [89, 279] on icon "button" at bounding box center [92, 282] width 7 height 7
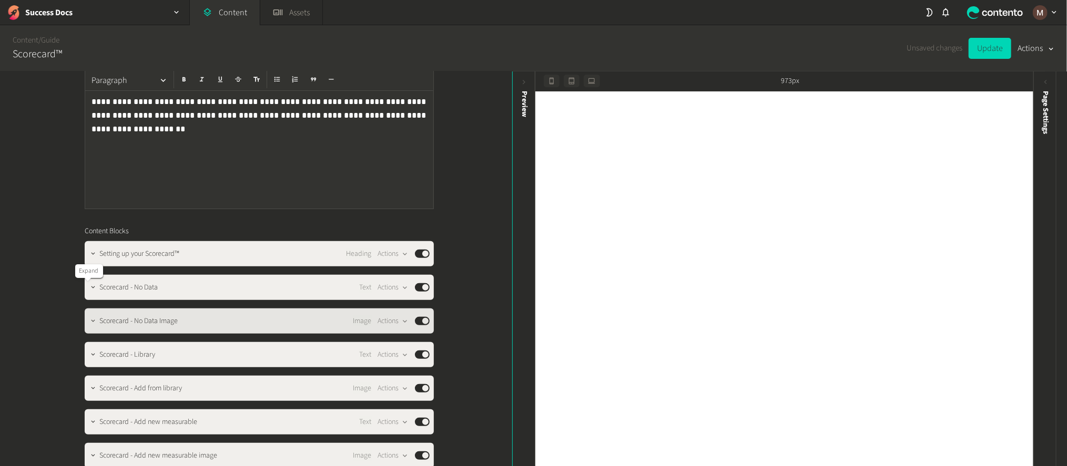
click at [89, 318] on icon "button" at bounding box center [92, 321] width 7 height 7
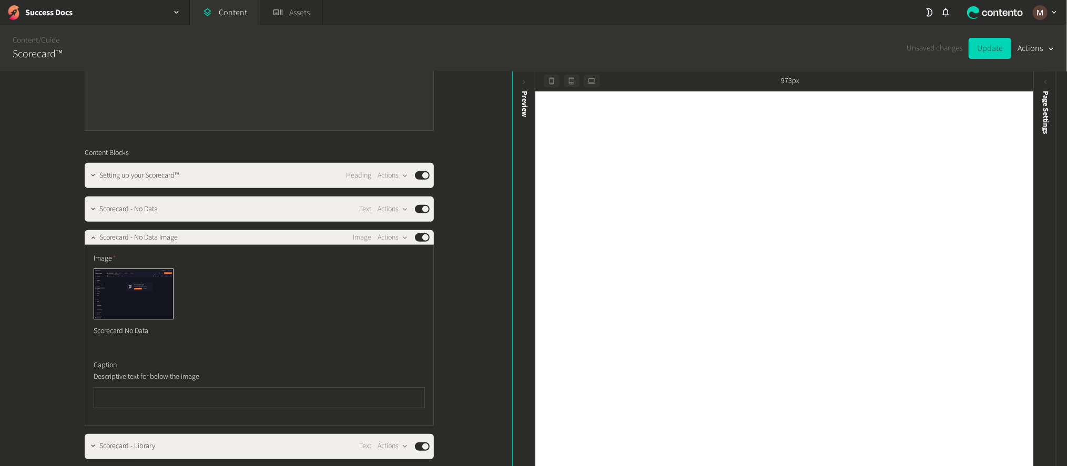
scroll to position [315, 0]
click at [167, 267] on icon "button" at bounding box center [170, 270] width 7 height 7
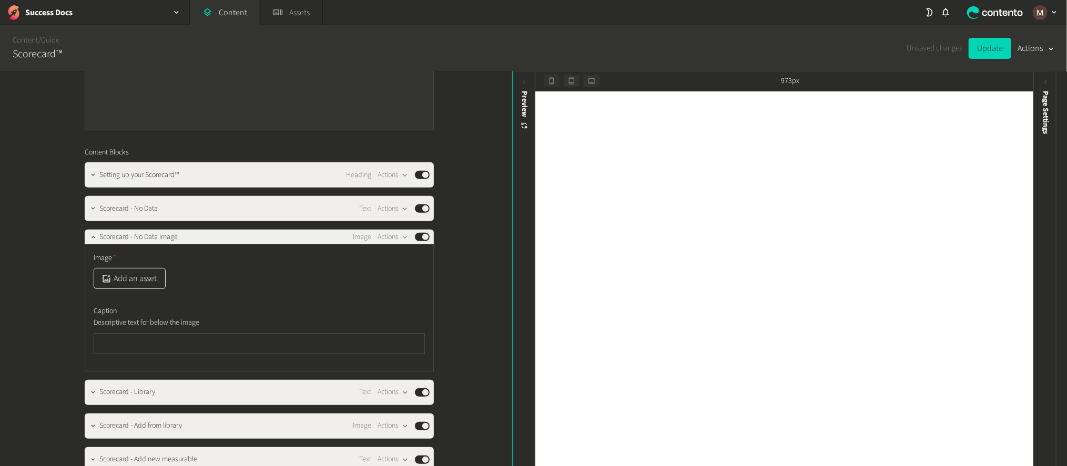
click at [142, 268] on button "Add an asset" at bounding box center [130, 278] width 72 height 21
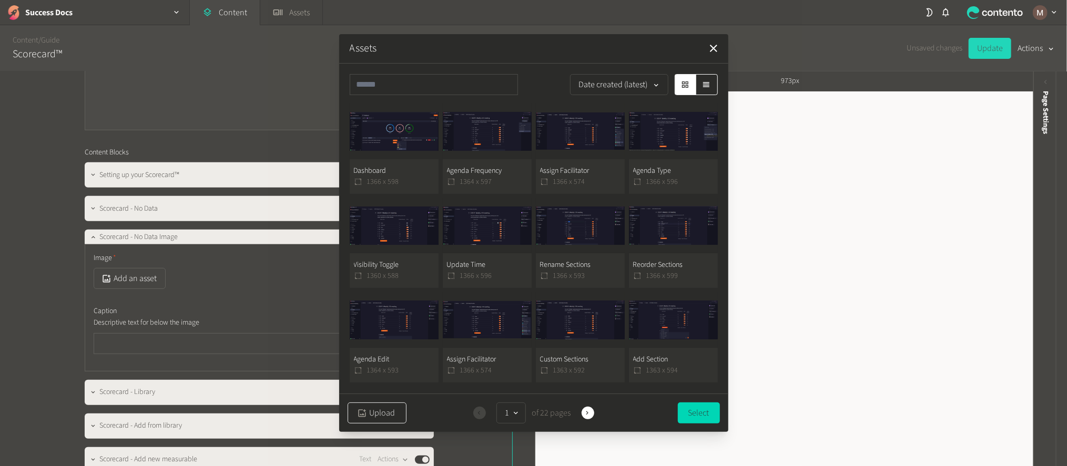
click at [368, 407] on button "Upload" at bounding box center [377, 413] width 59 height 21
click at [395, 162] on button "Setting Up Scorecards 1361 x 588" at bounding box center [394, 149] width 89 height 90
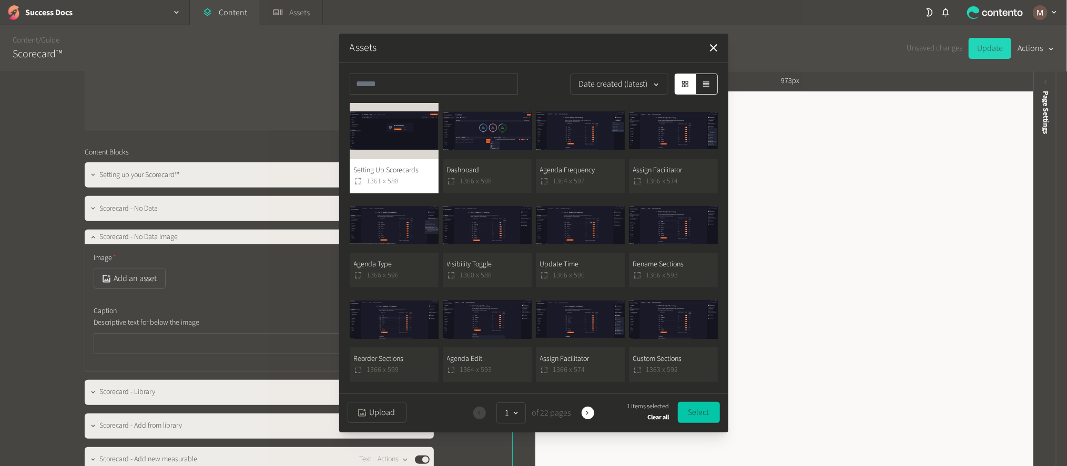
click at [703, 406] on button "Select" at bounding box center [699, 412] width 42 height 21
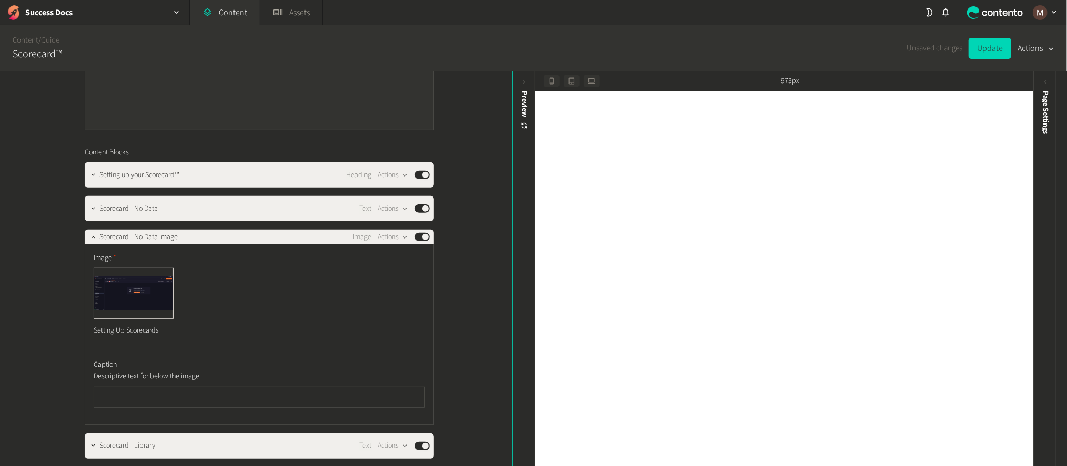
click at [468, 291] on div "**********" at bounding box center [256, 270] width 512 height 396
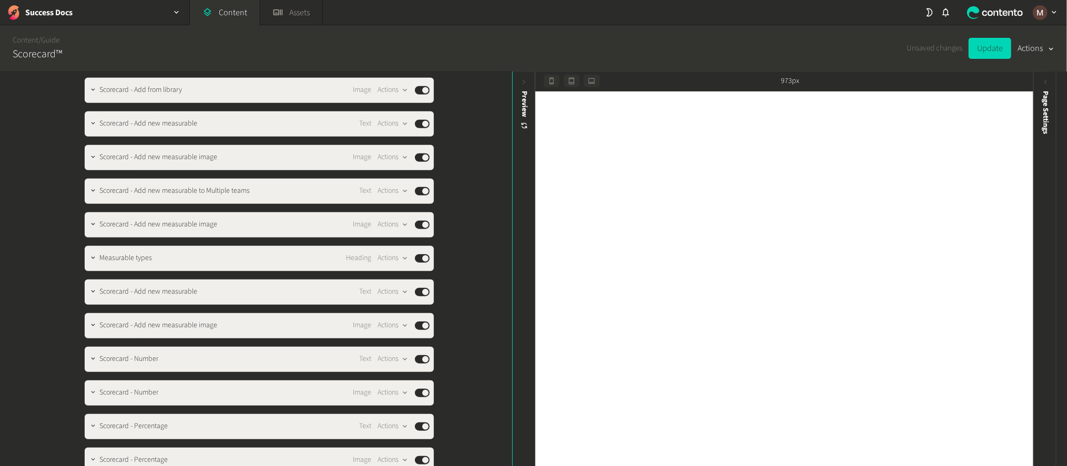
scroll to position [709, 0]
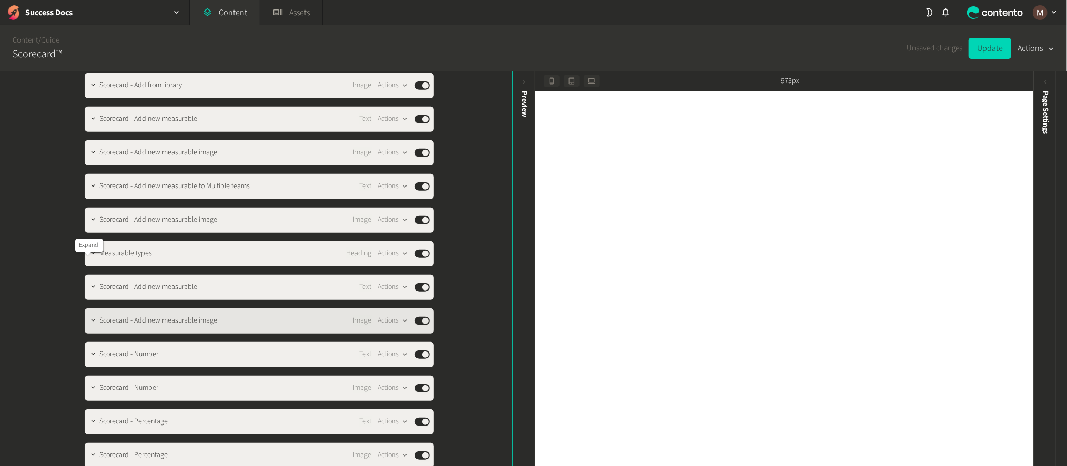
click at [89, 317] on icon "button" at bounding box center [92, 320] width 7 height 7
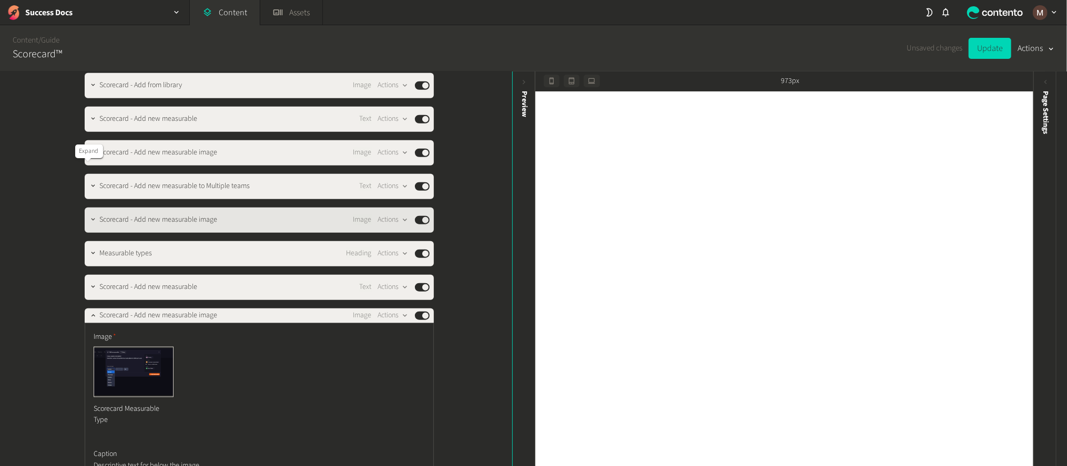
click at [89, 216] on icon "button" at bounding box center [92, 219] width 7 height 7
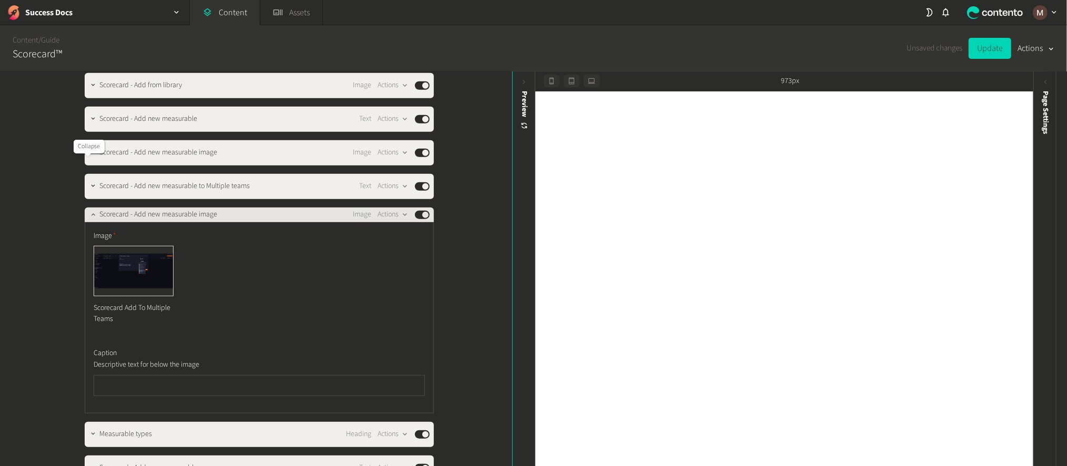
click at [89, 211] on icon "button" at bounding box center [92, 214] width 7 height 7
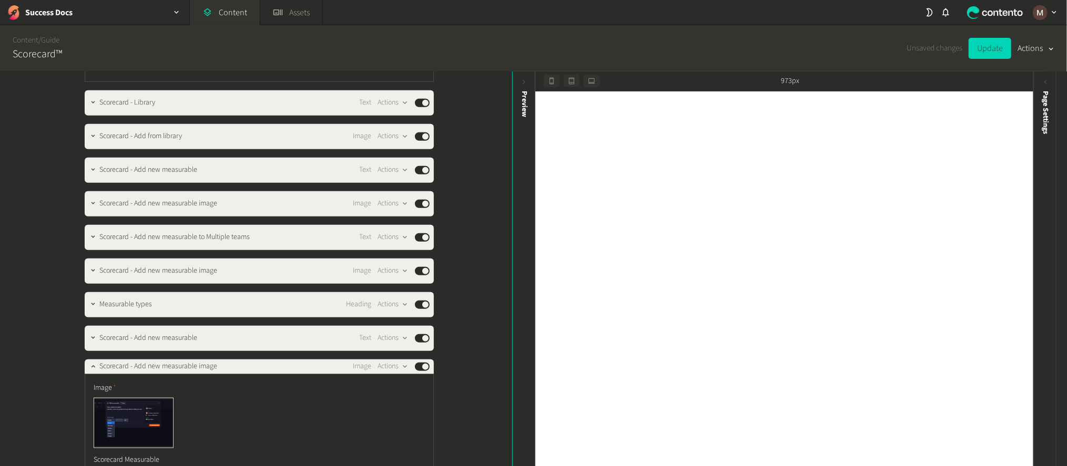
scroll to position [630, 0]
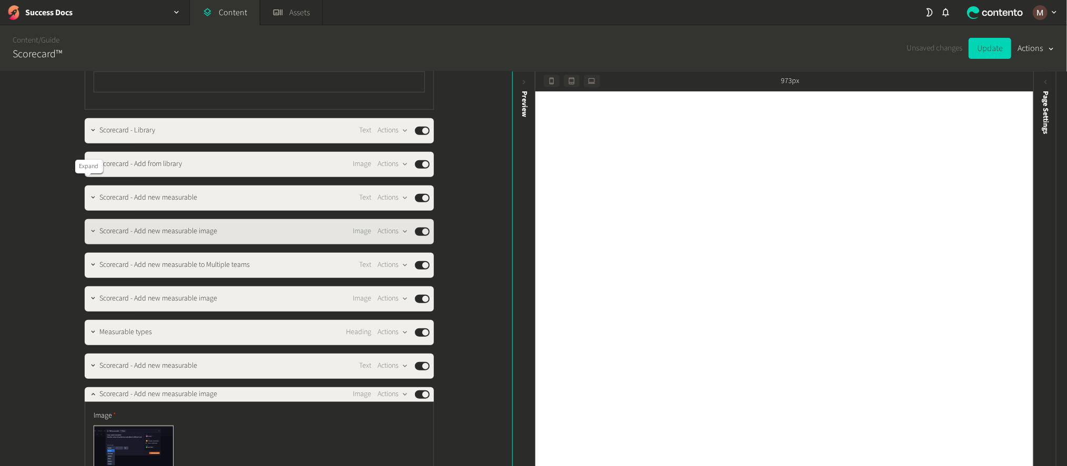
click at [89, 228] on icon "button" at bounding box center [92, 231] width 7 height 7
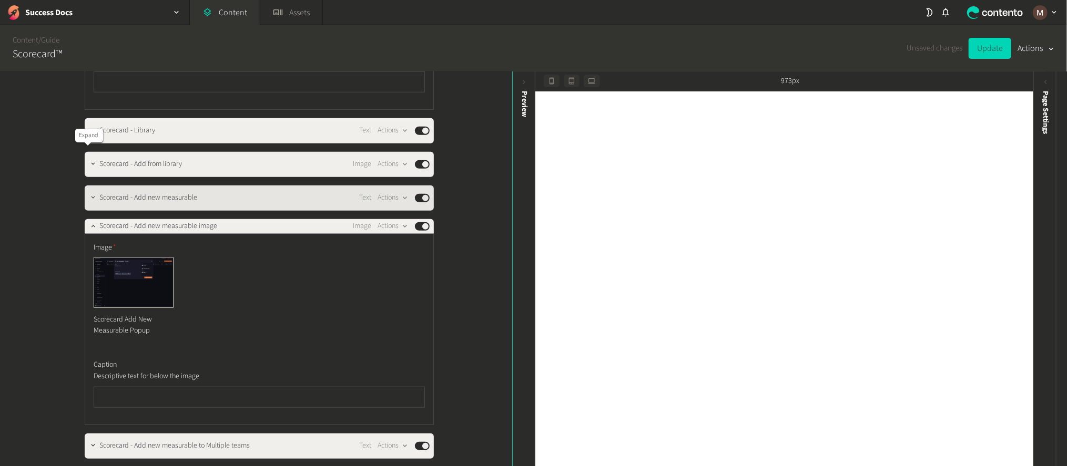
click at [89, 194] on icon "button" at bounding box center [92, 197] width 7 height 7
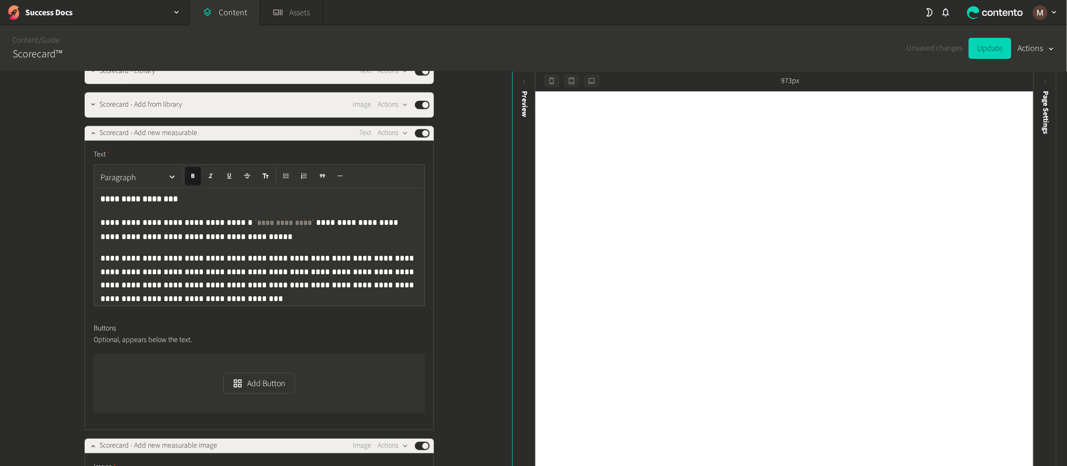
scroll to position [788, 0]
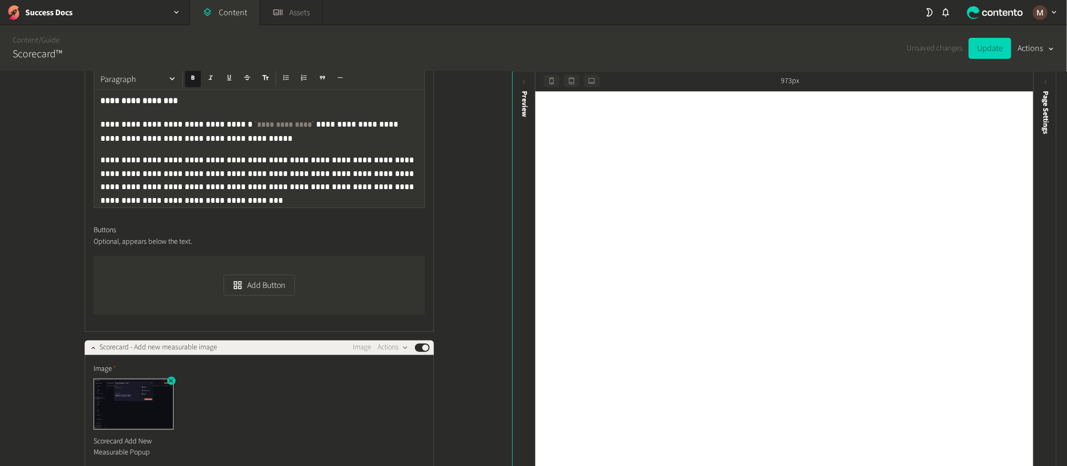
click at [167, 378] on icon "button" at bounding box center [170, 381] width 7 height 7
click at [133, 379] on button "Add an asset" at bounding box center [130, 389] width 72 height 21
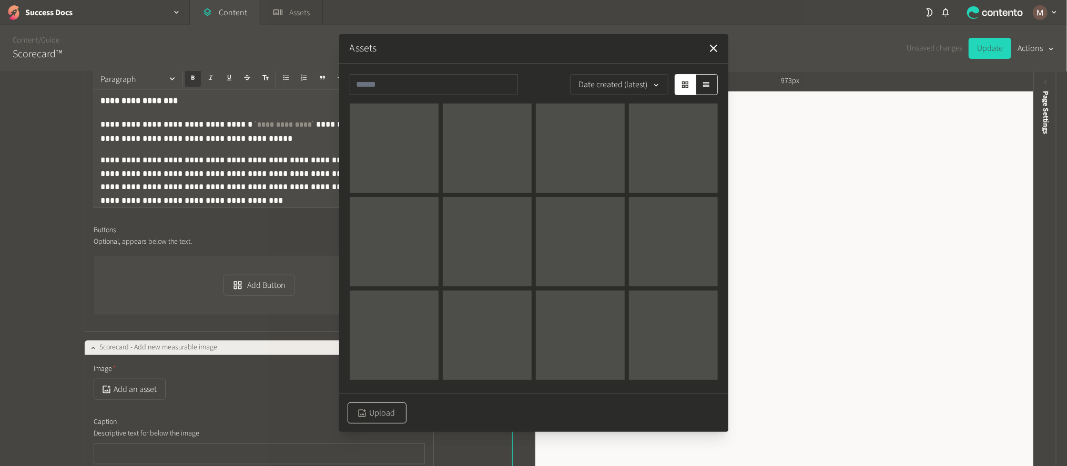
click at [363, 405] on button "Upload" at bounding box center [377, 413] width 59 height 21
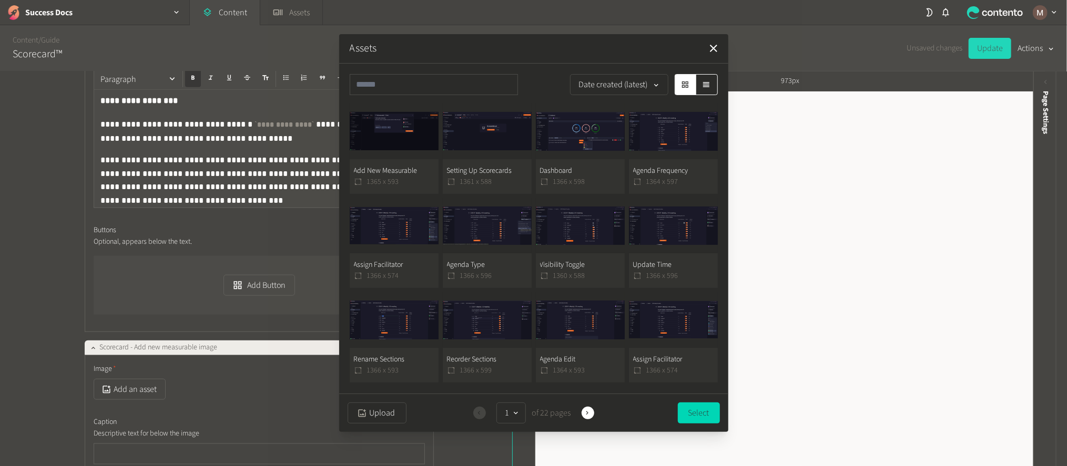
click at [406, 155] on button "Add New Measurable 1365 x 593" at bounding box center [394, 149] width 89 height 90
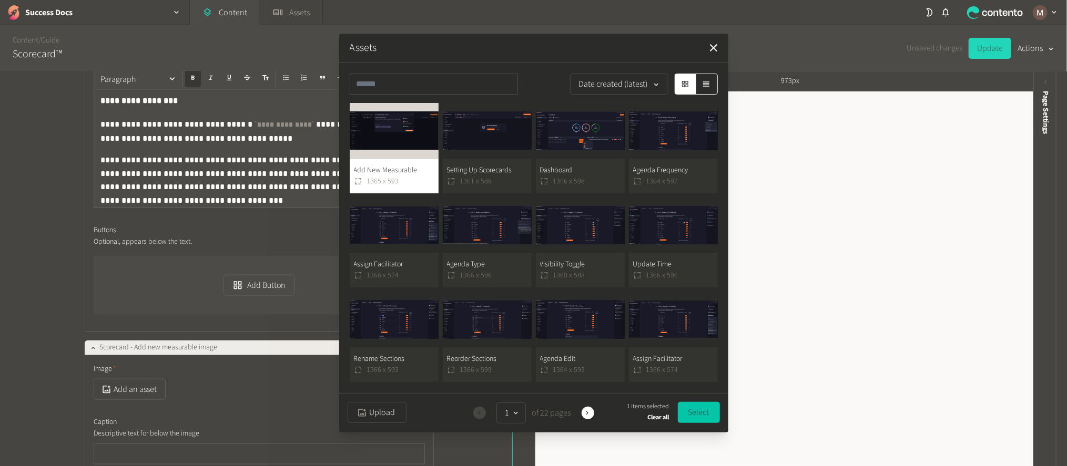
click at [695, 402] on button "Select" at bounding box center [699, 412] width 42 height 21
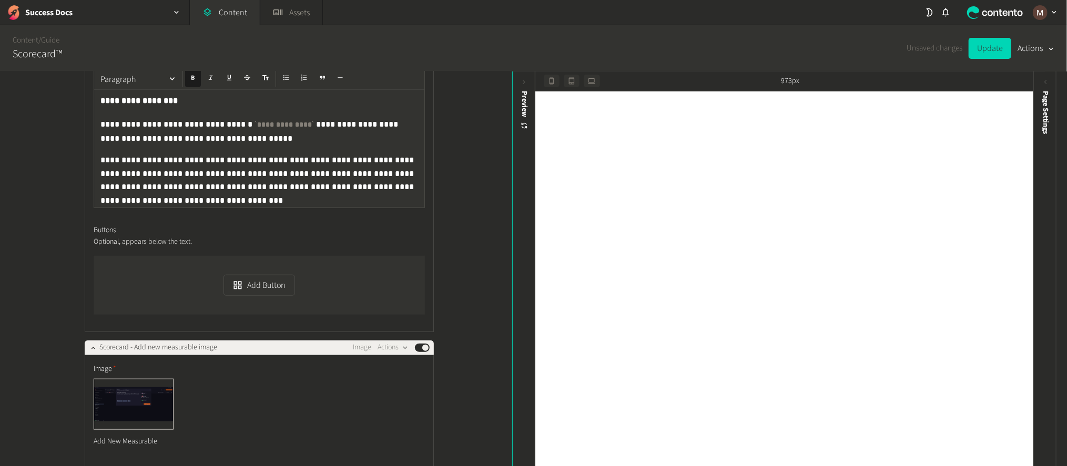
click at [487, 336] on div "**********" at bounding box center [256, 270] width 512 height 396
drag, startPoint x: 462, startPoint y: 315, endPoint x: 476, endPoint y: 331, distance: 21.2
click at [462, 315] on div "**********" at bounding box center [256, 270] width 512 height 396
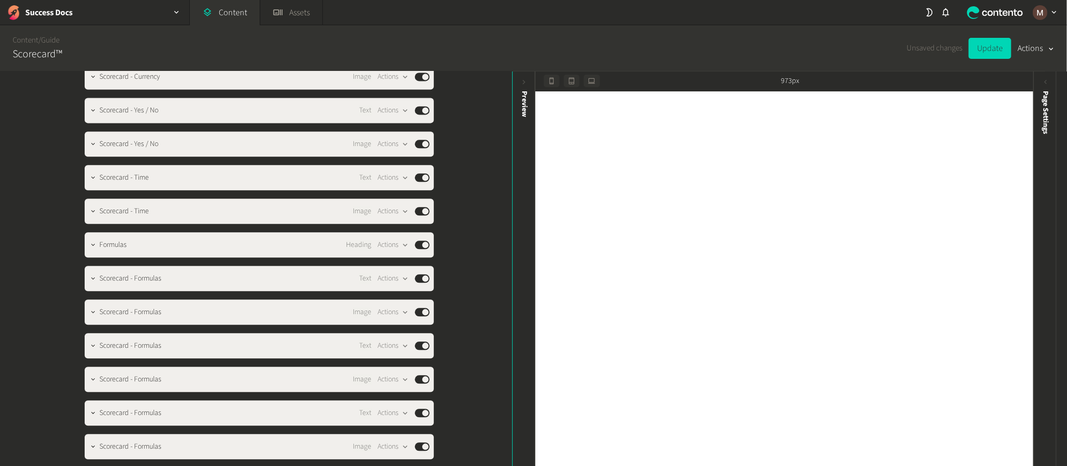
scroll to position [1814, 0]
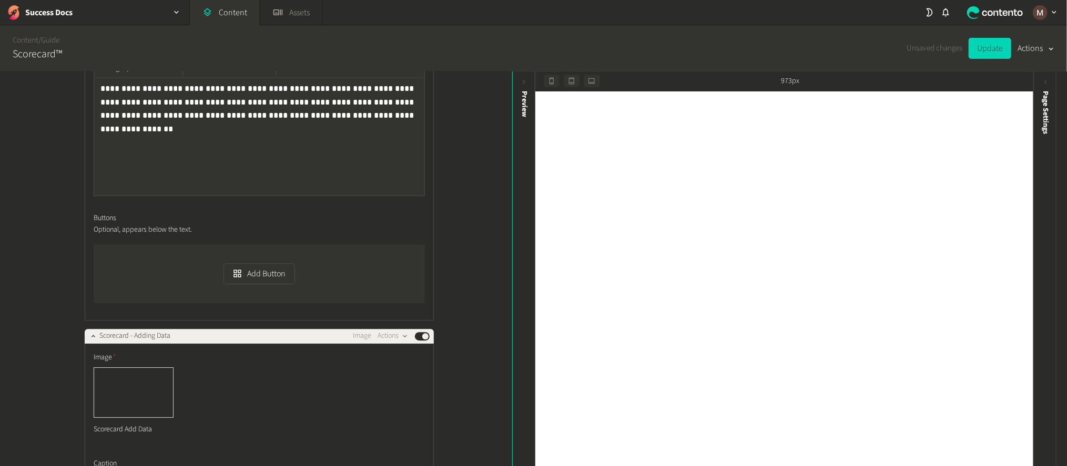
scroll to position [2287, 0]
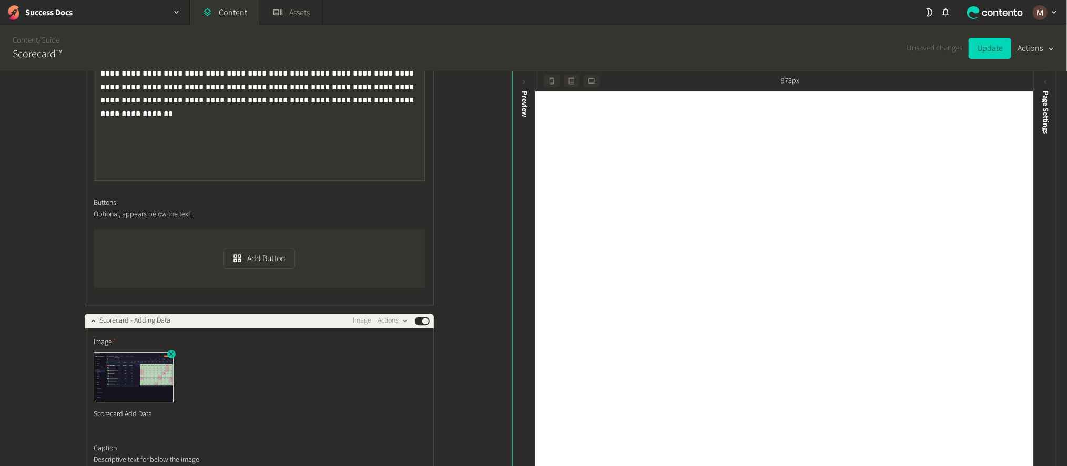
click at [169, 352] on icon "button" at bounding box center [171, 354] width 4 height 4
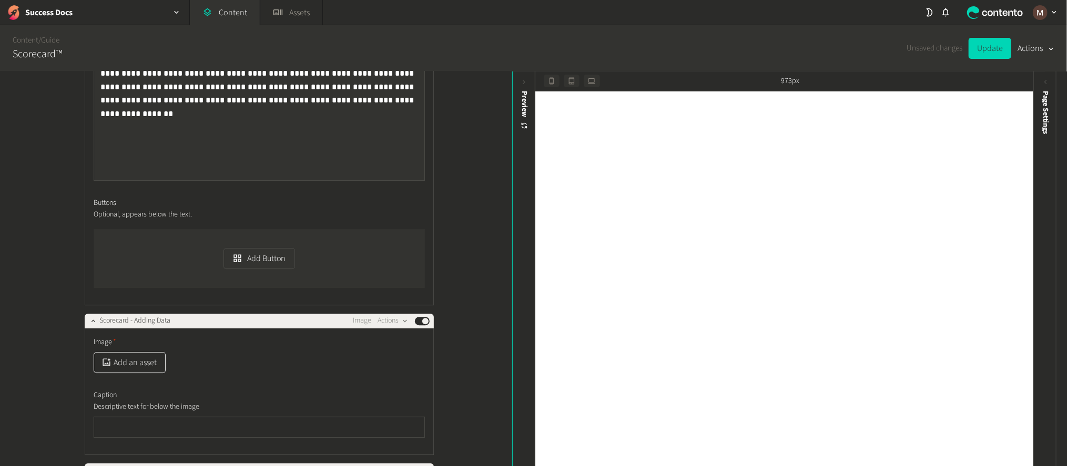
click at [145, 352] on button "Add an asset" at bounding box center [130, 362] width 72 height 21
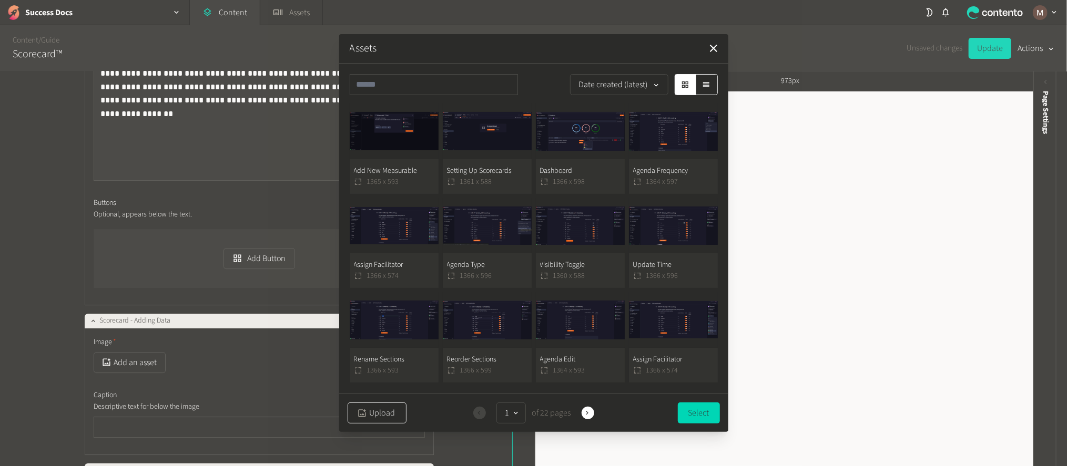
click at [382, 408] on button "Upload" at bounding box center [377, 413] width 59 height 21
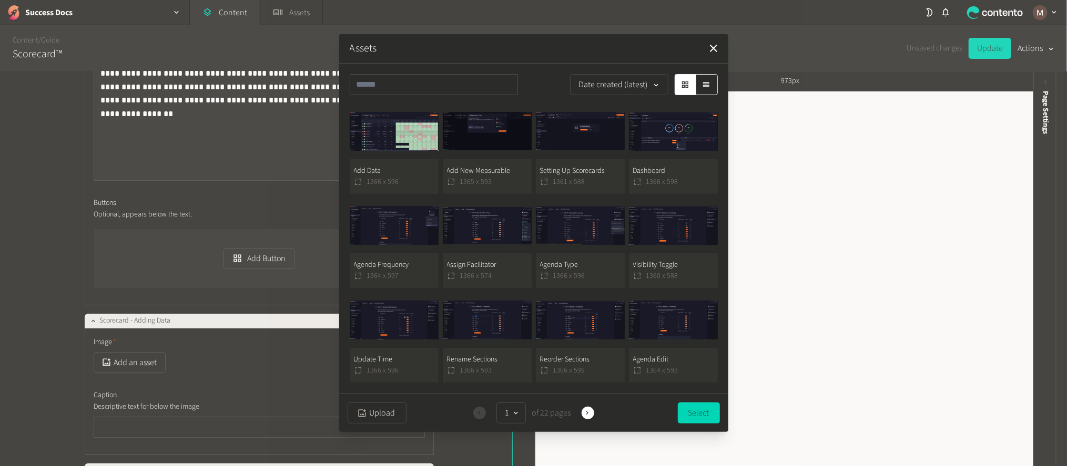
click at [392, 167] on button "Add Data 1366 x 596" at bounding box center [394, 149] width 89 height 90
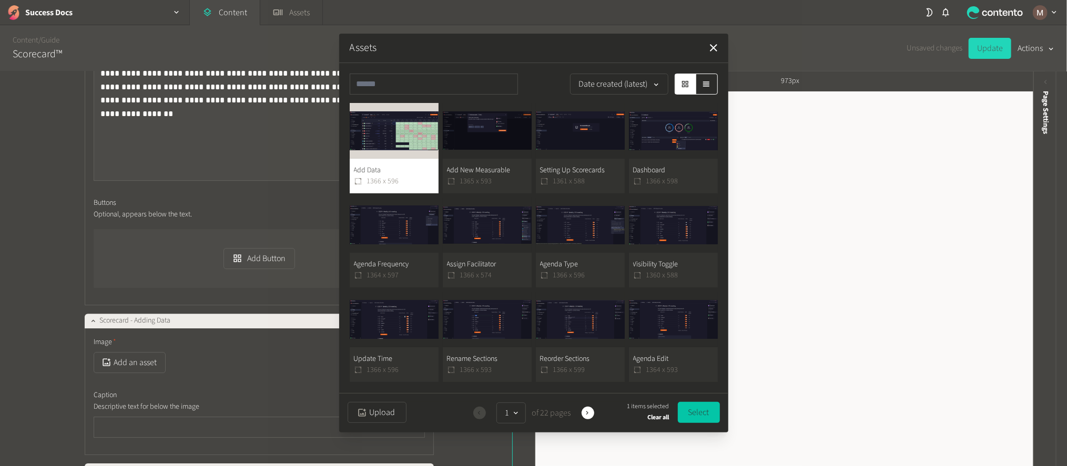
click at [703, 412] on button "Select" at bounding box center [699, 412] width 42 height 21
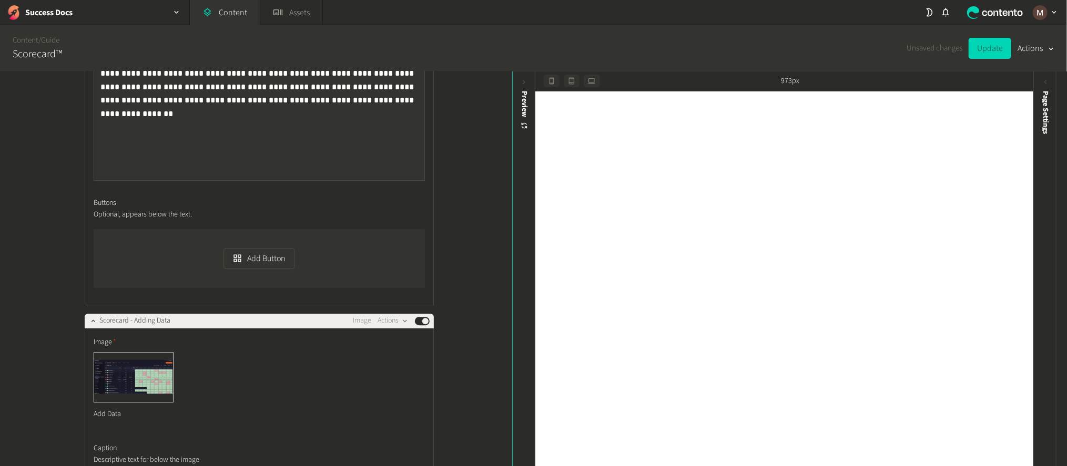
click at [454, 285] on div "**********" at bounding box center [256, 270] width 512 height 396
drag, startPoint x: 463, startPoint y: 267, endPoint x: 448, endPoint y: 282, distance: 21.6
click at [463, 267] on div "**********" at bounding box center [256, 270] width 512 height 396
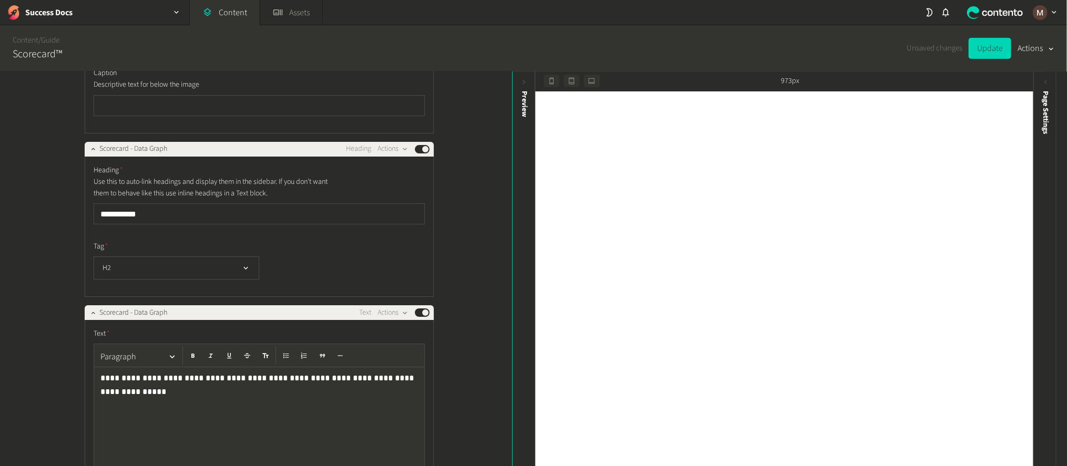
scroll to position [2760, 0]
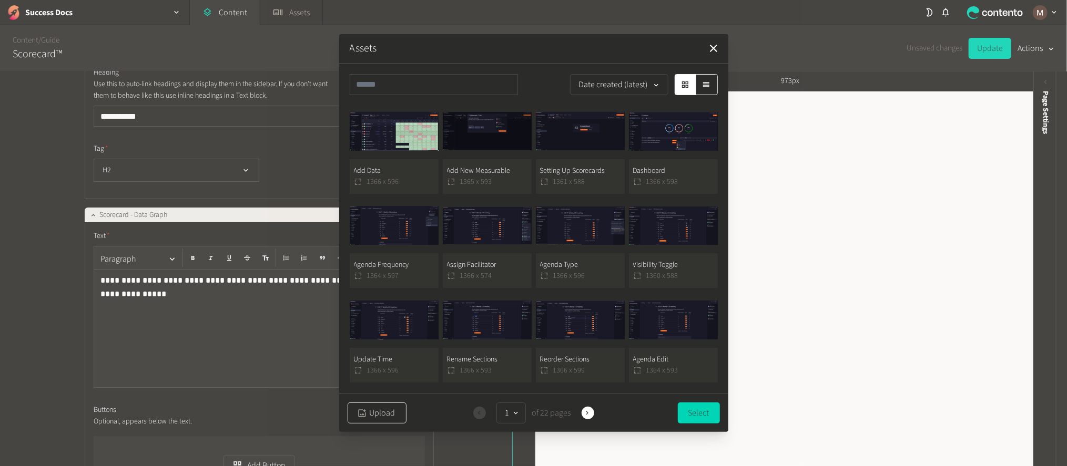
click at [374, 415] on button "Upload" at bounding box center [377, 413] width 59 height 21
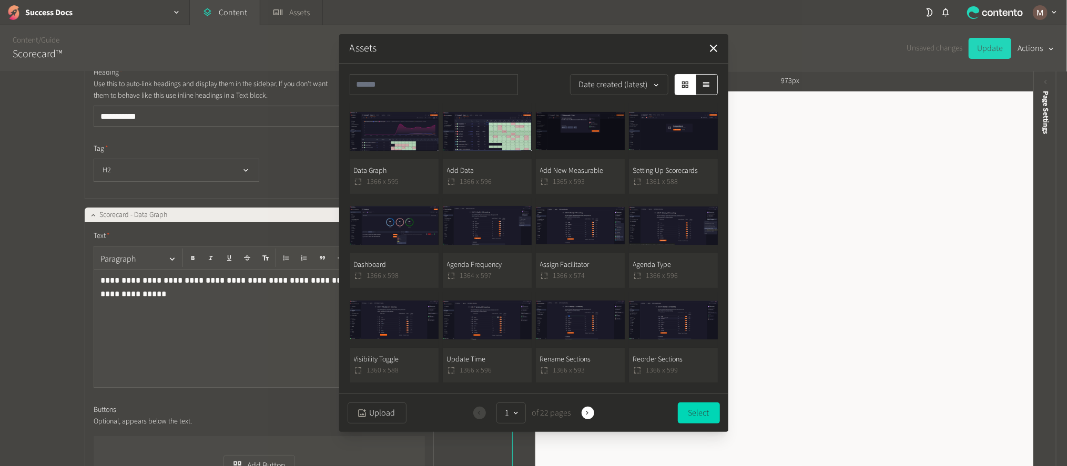
click at [392, 179] on button "Data Graph 1366 x 595" at bounding box center [394, 149] width 89 height 90
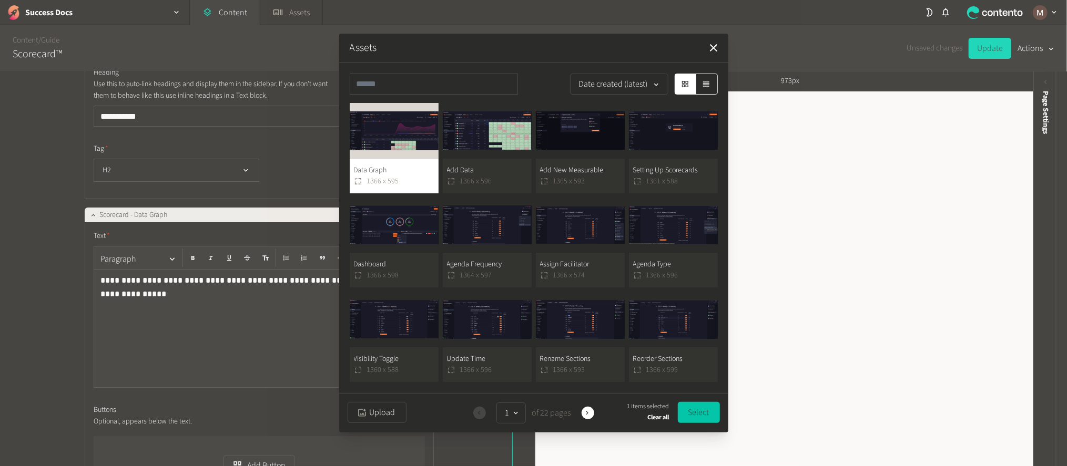
click at [690, 410] on button "Select" at bounding box center [699, 412] width 42 height 21
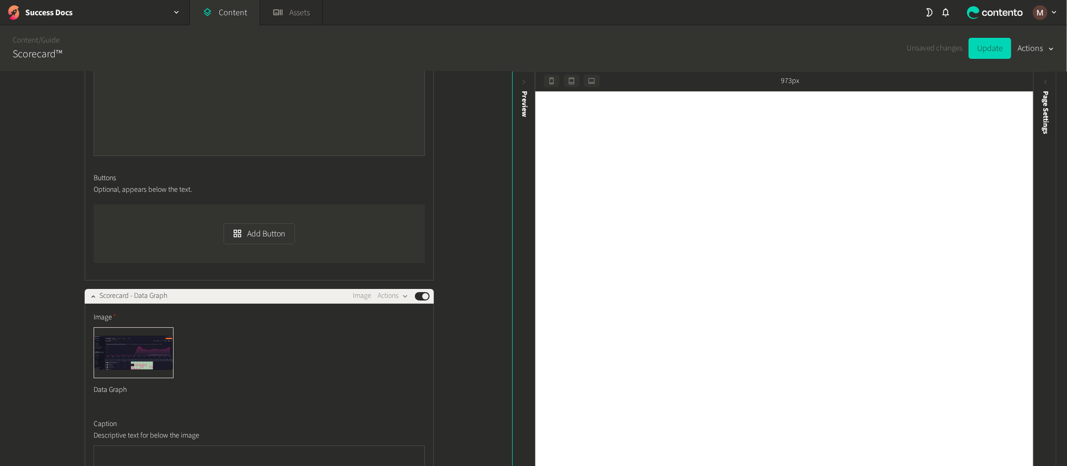
scroll to position [3076, 0]
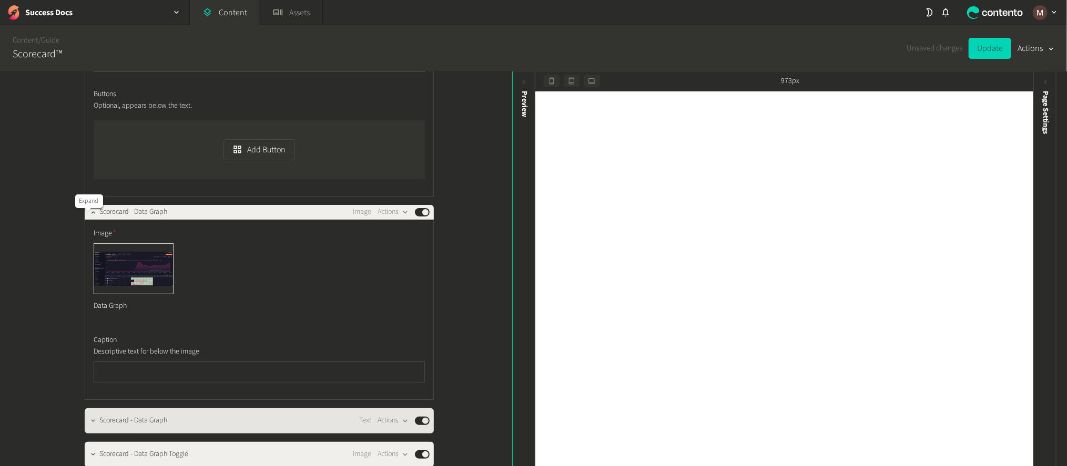
click at [89, 418] on icon "button" at bounding box center [92, 421] width 7 height 7
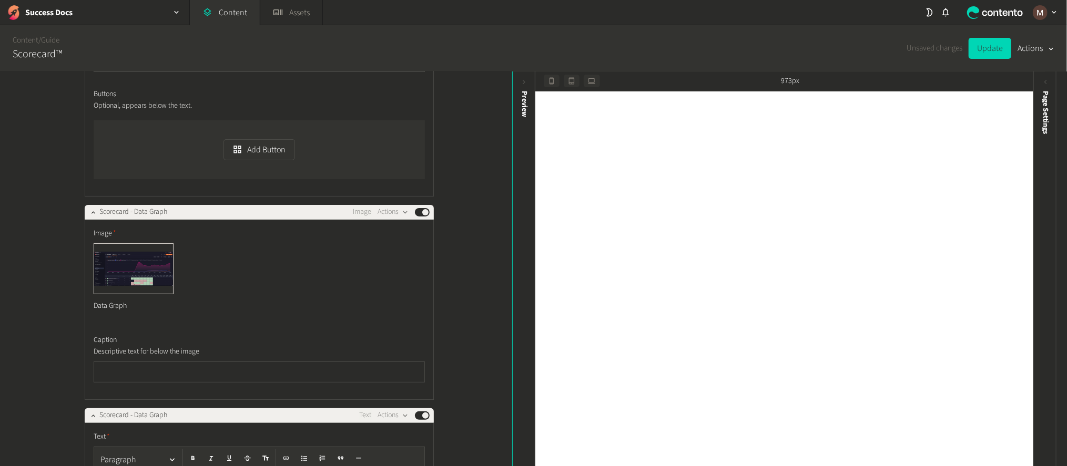
drag, startPoint x: 378, startPoint y: 277, endPoint x: 107, endPoint y: 288, distance: 271.0
click at [185, 450] on button "button" at bounding box center [193, 459] width 16 height 18
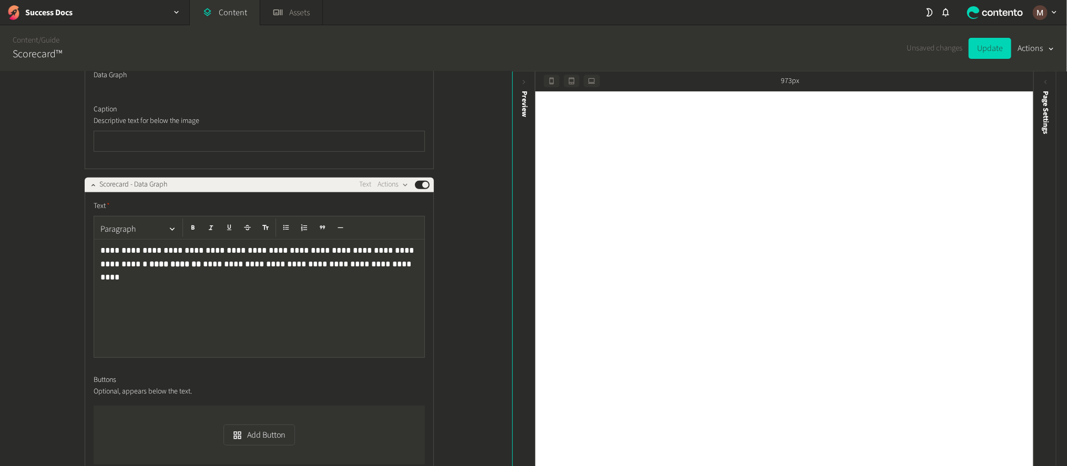
scroll to position [3313, 0]
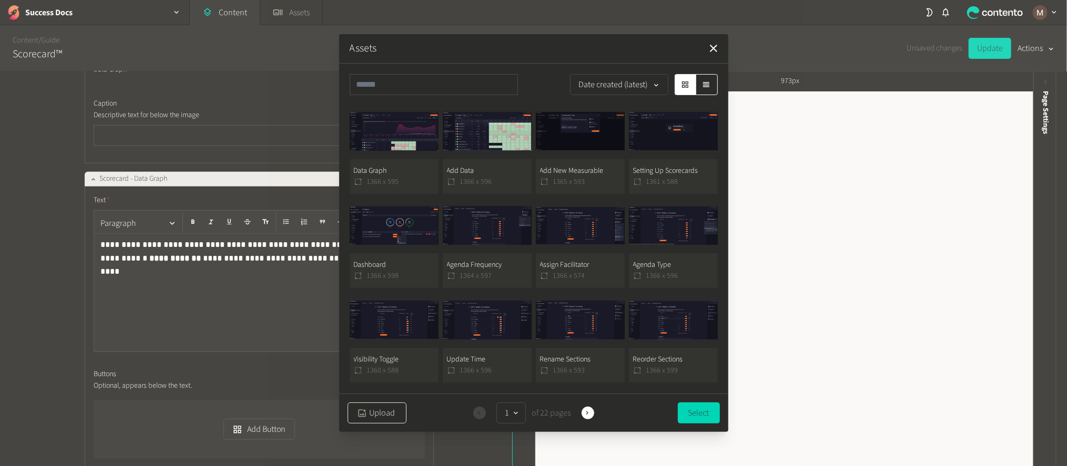
click at [374, 417] on button "Upload" at bounding box center [377, 413] width 59 height 21
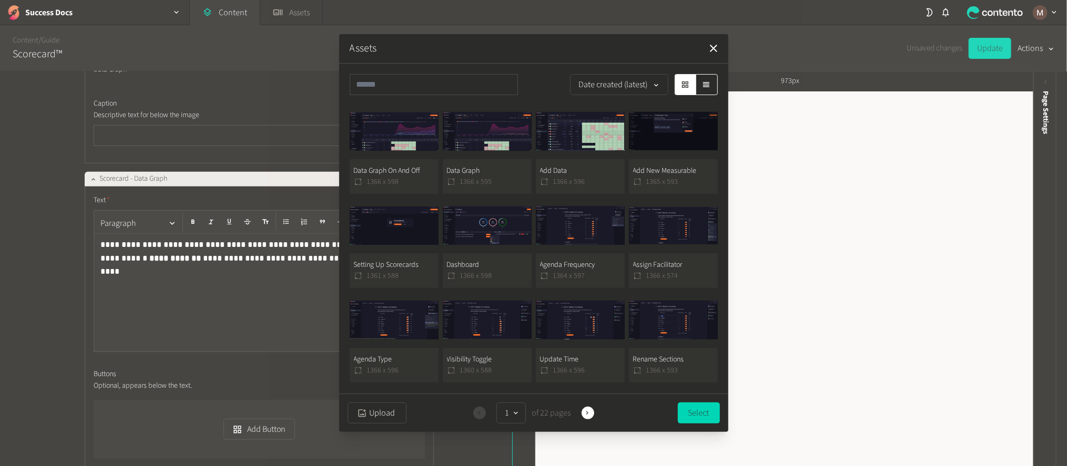
click at [403, 172] on button "Data Graph On And Off 1366 x 598" at bounding box center [394, 149] width 89 height 90
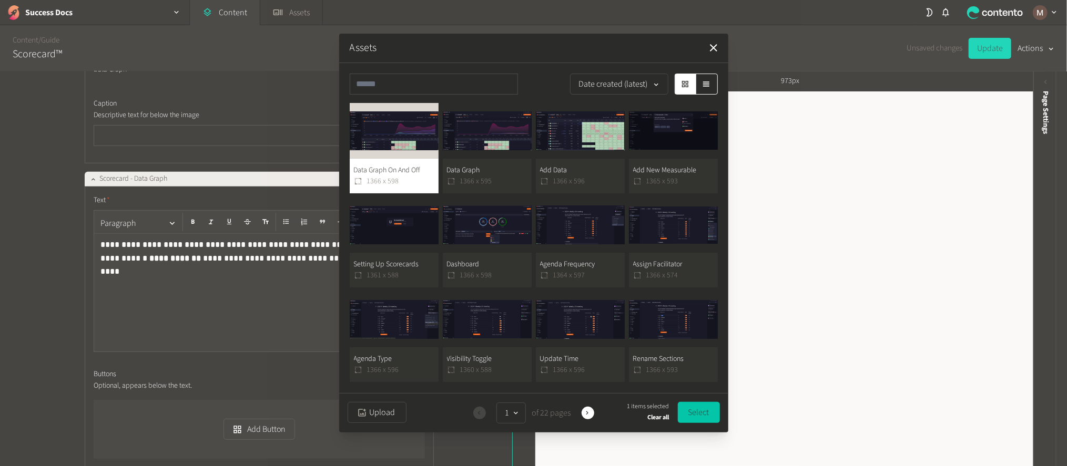
click at [695, 409] on button "Select" at bounding box center [699, 412] width 42 height 21
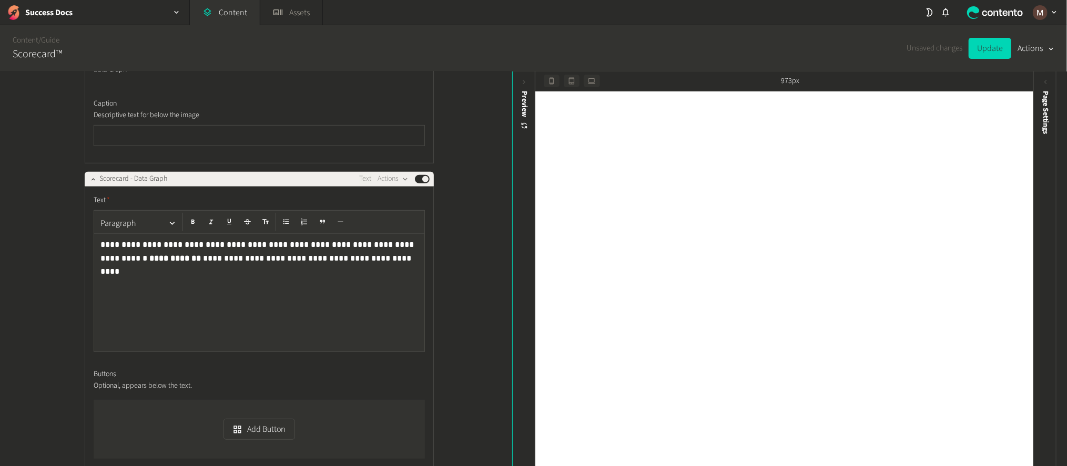
click at [471, 288] on div "**********" at bounding box center [256, 270] width 512 height 396
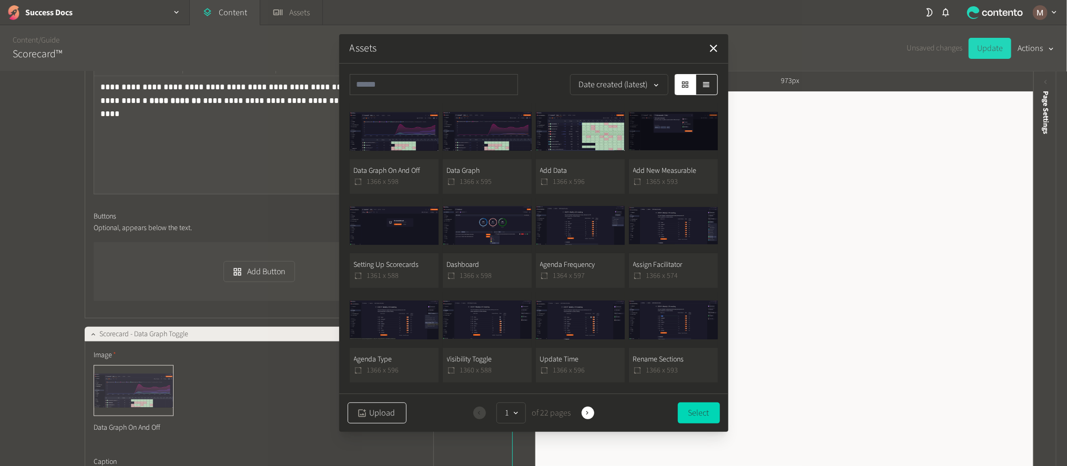
click at [363, 408] on div "button" at bounding box center [362, 413] width 14 height 11
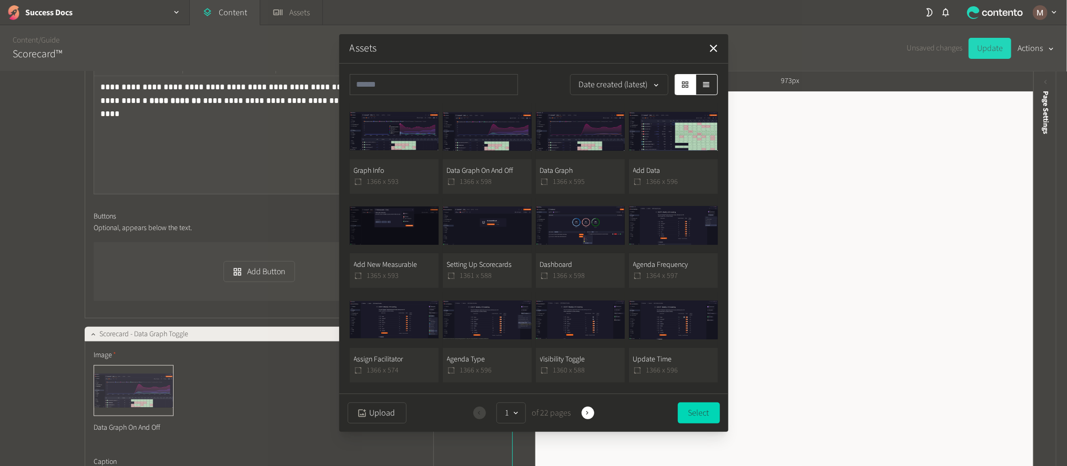
click at [402, 170] on button "Graph Info 1366 x 593" at bounding box center [394, 149] width 89 height 90
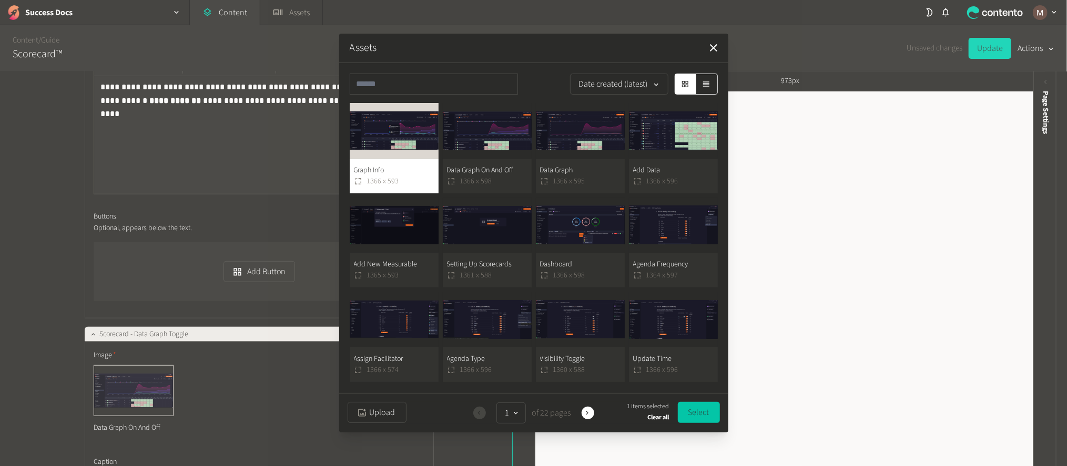
click at [699, 407] on button "Select" at bounding box center [699, 412] width 42 height 21
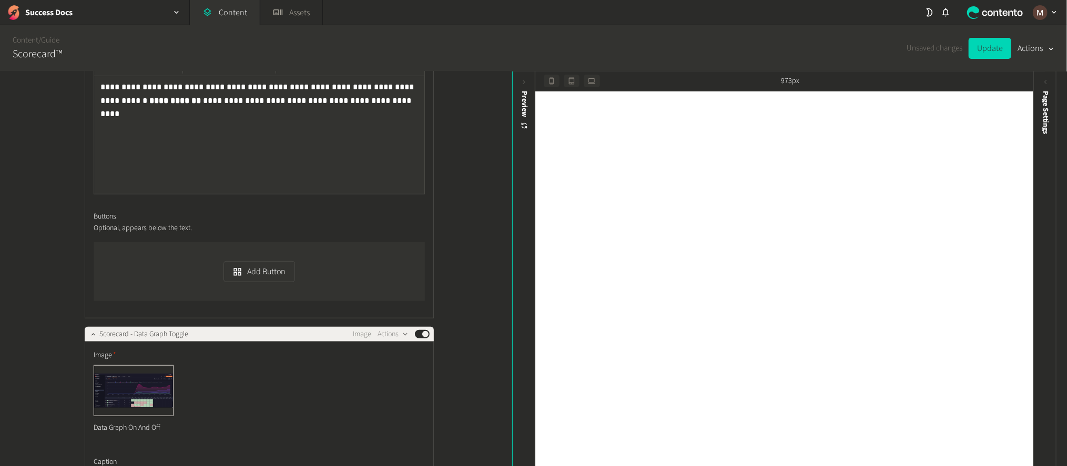
click at [463, 303] on div "**********" at bounding box center [256, 270] width 512 height 396
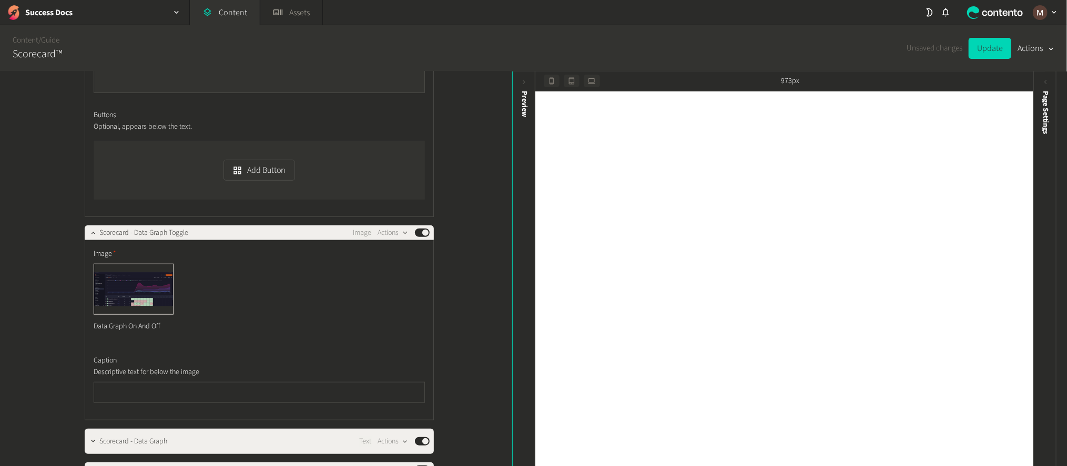
scroll to position [3707, 0]
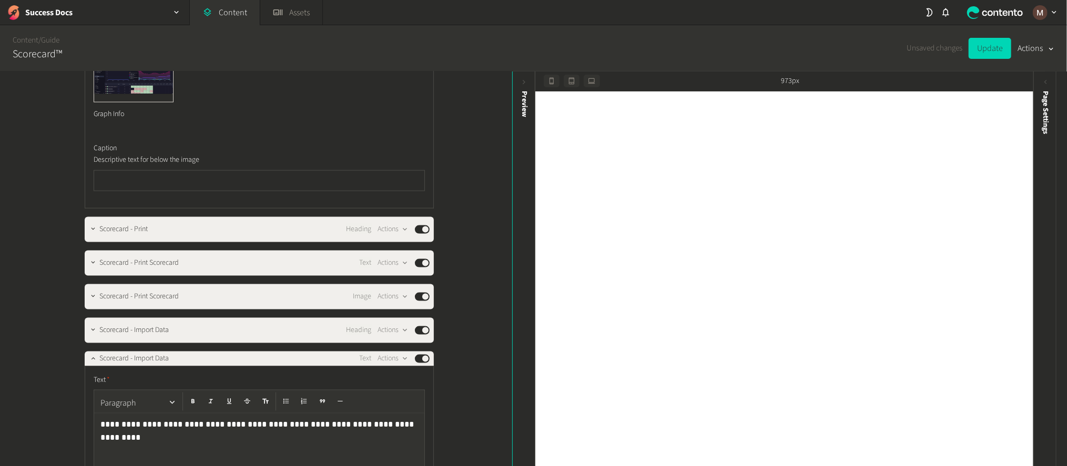
scroll to position [4022, 0]
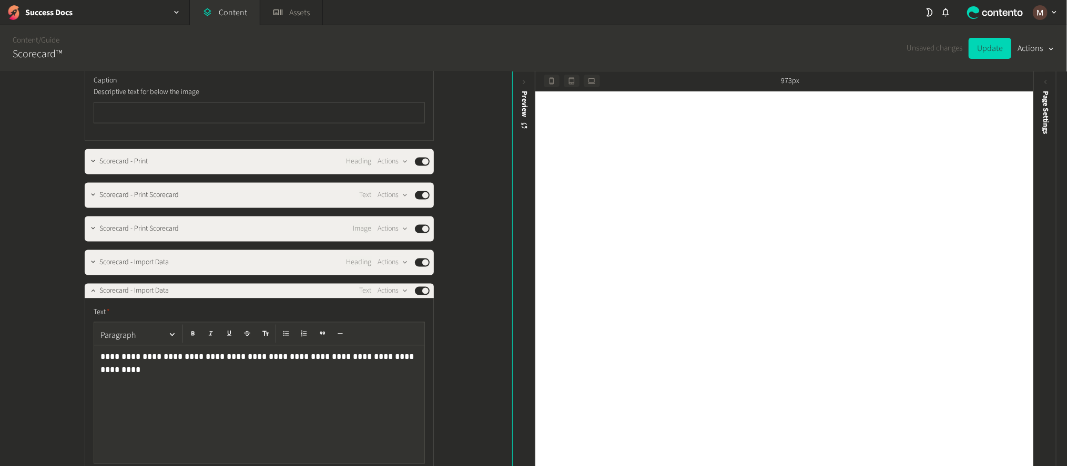
scroll to position [4180, 0]
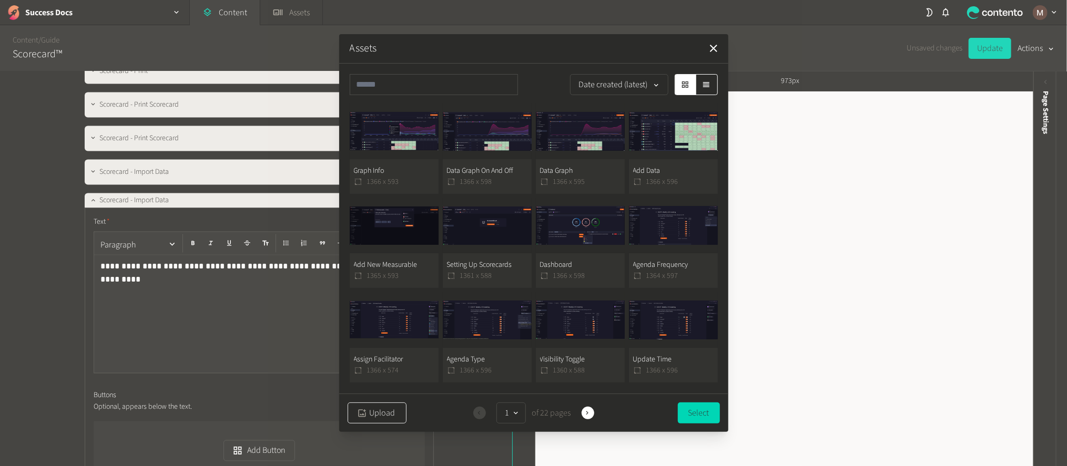
click at [371, 404] on button "Upload" at bounding box center [377, 413] width 59 height 21
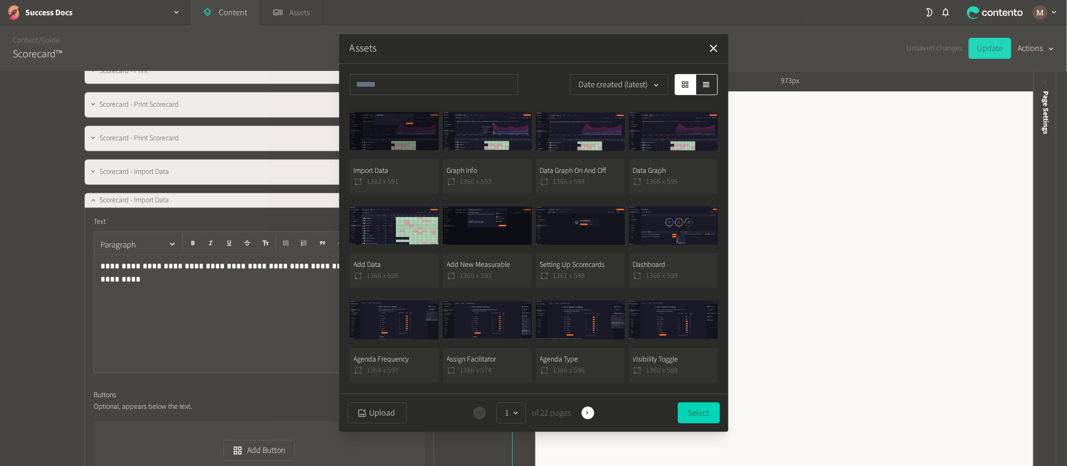
click at [410, 170] on button "Import Data 1362 x 591" at bounding box center [394, 149] width 89 height 90
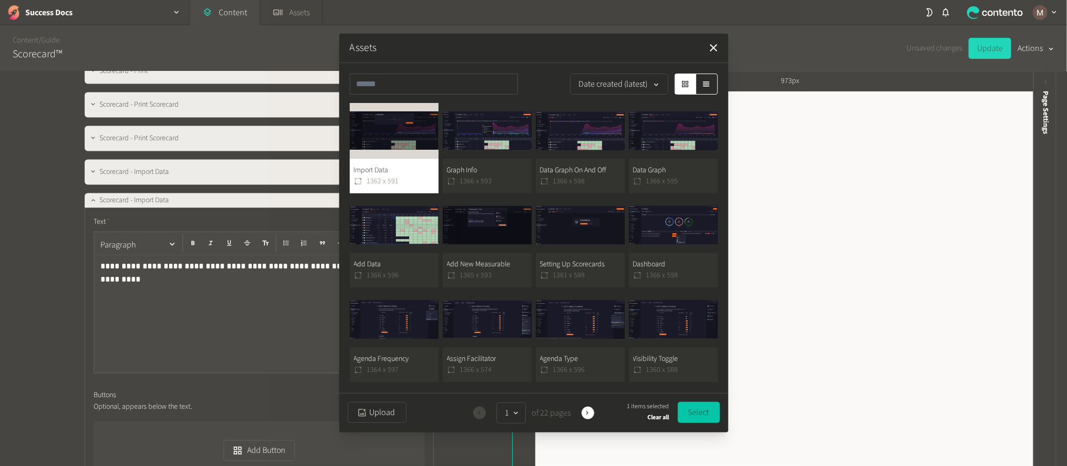
click at [700, 405] on button "Select" at bounding box center [699, 412] width 42 height 21
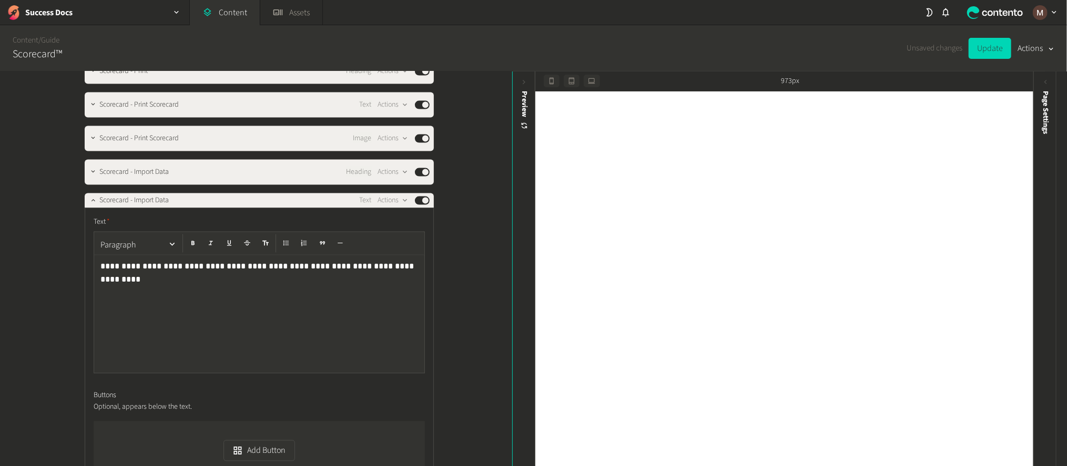
click at [477, 273] on div "**********" at bounding box center [256, 270] width 512 height 396
click at [473, 261] on div "**********" at bounding box center [256, 270] width 512 height 396
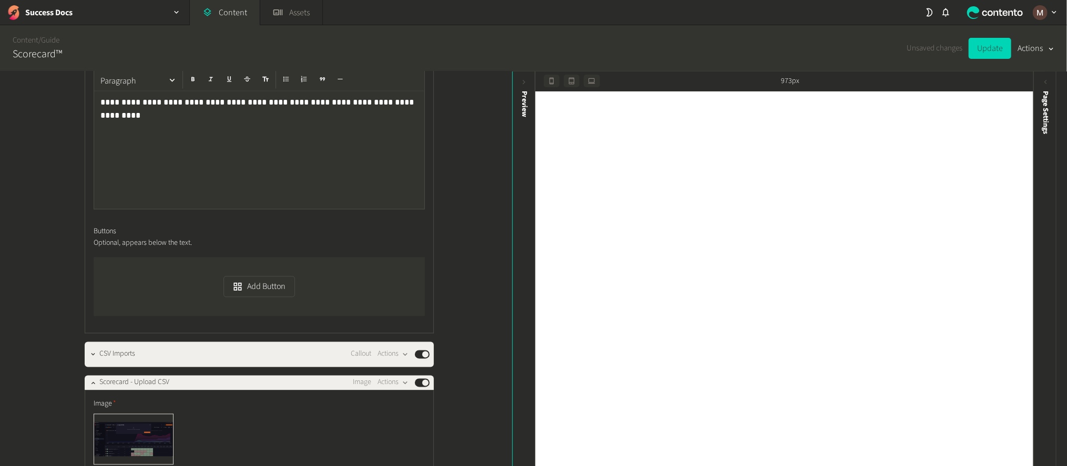
scroll to position [4574, 0]
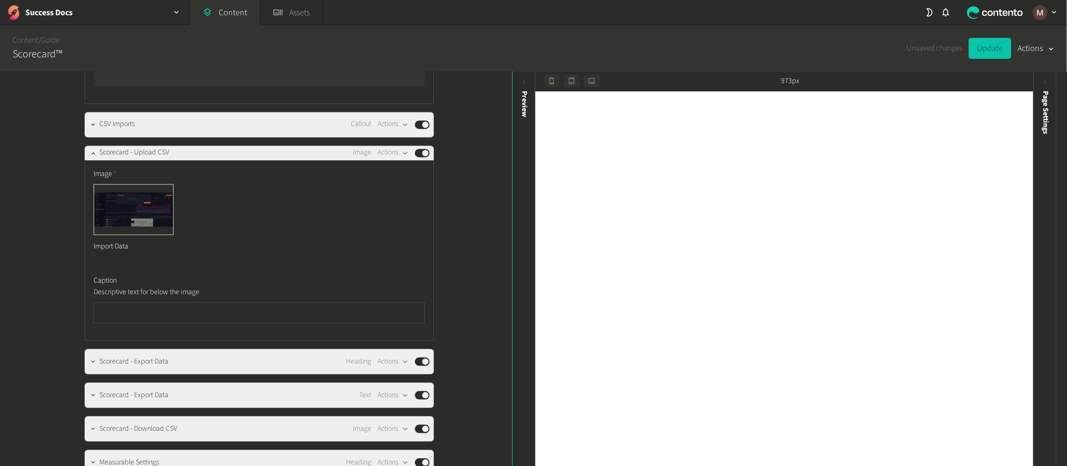
click at [988, 47] on button "Update" at bounding box center [990, 48] width 43 height 21
